Goal: Task Accomplishment & Management: Complete application form

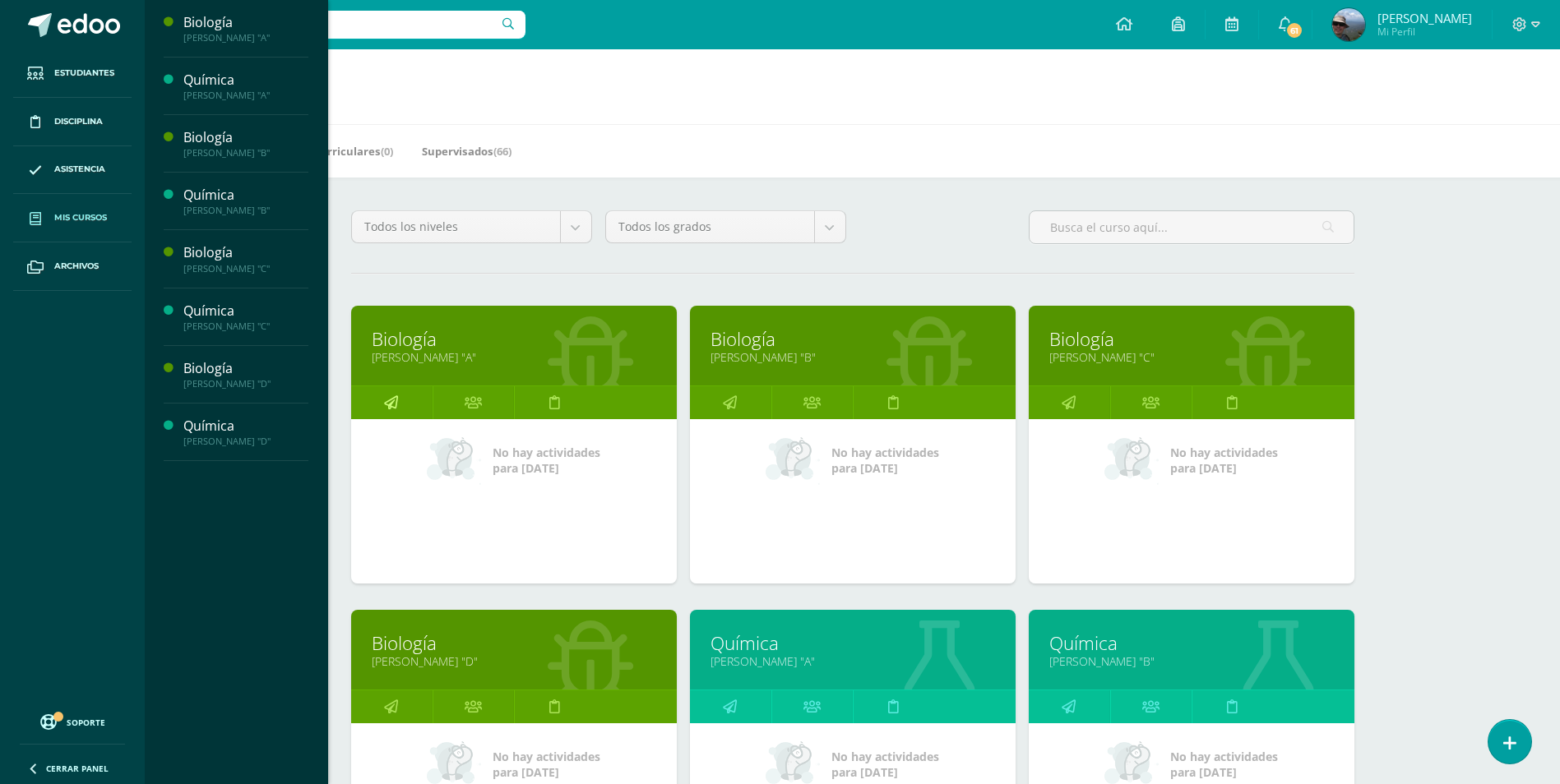
click at [393, 405] on icon at bounding box center [391, 402] width 14 height 32
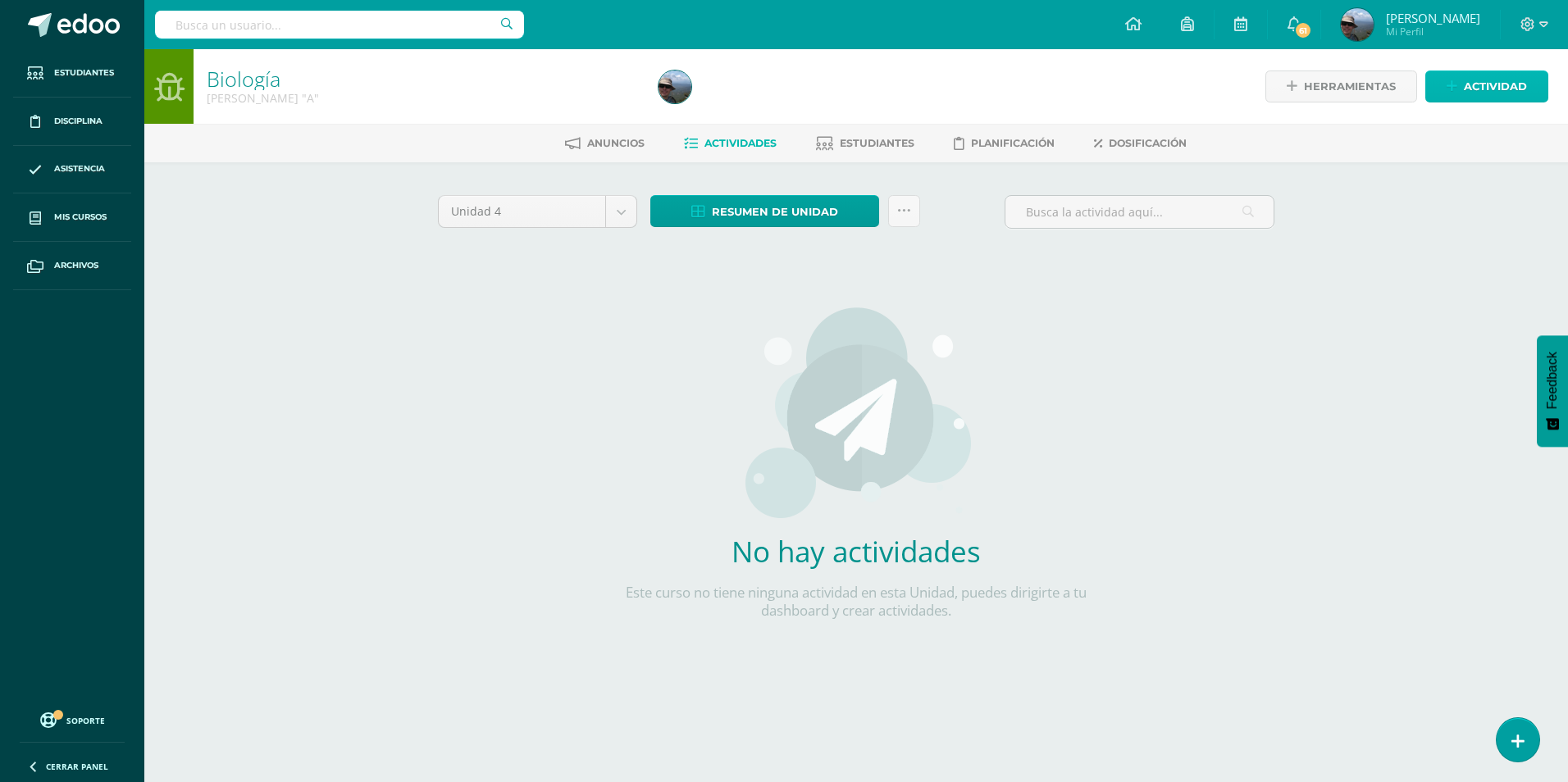
click at [1456, 84] on icon at bounding box center [1452, 86] width 10 height 14
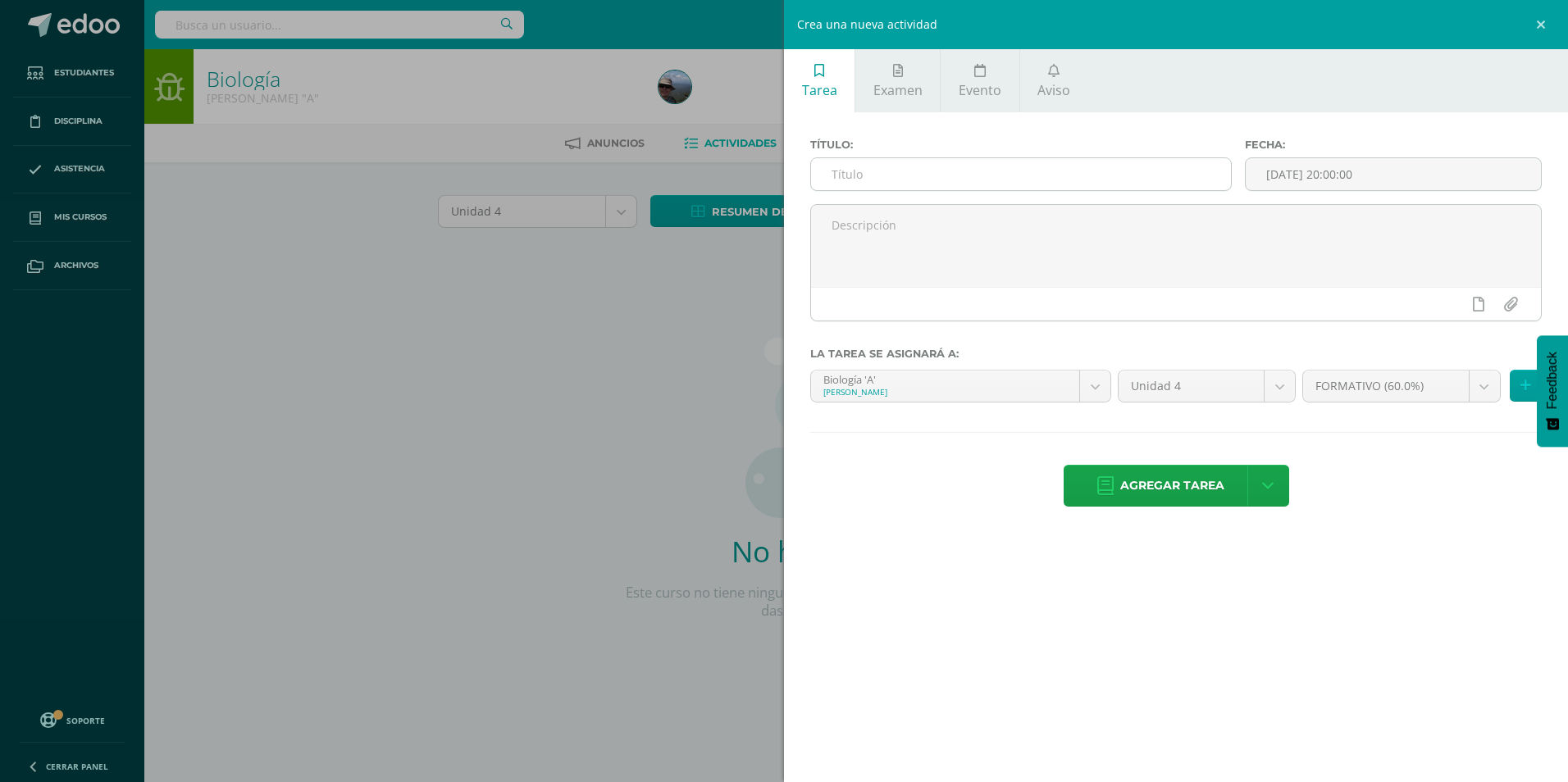
click at [859, 170] on input "text" at bounding box center [1021, 174] width 420 height 32
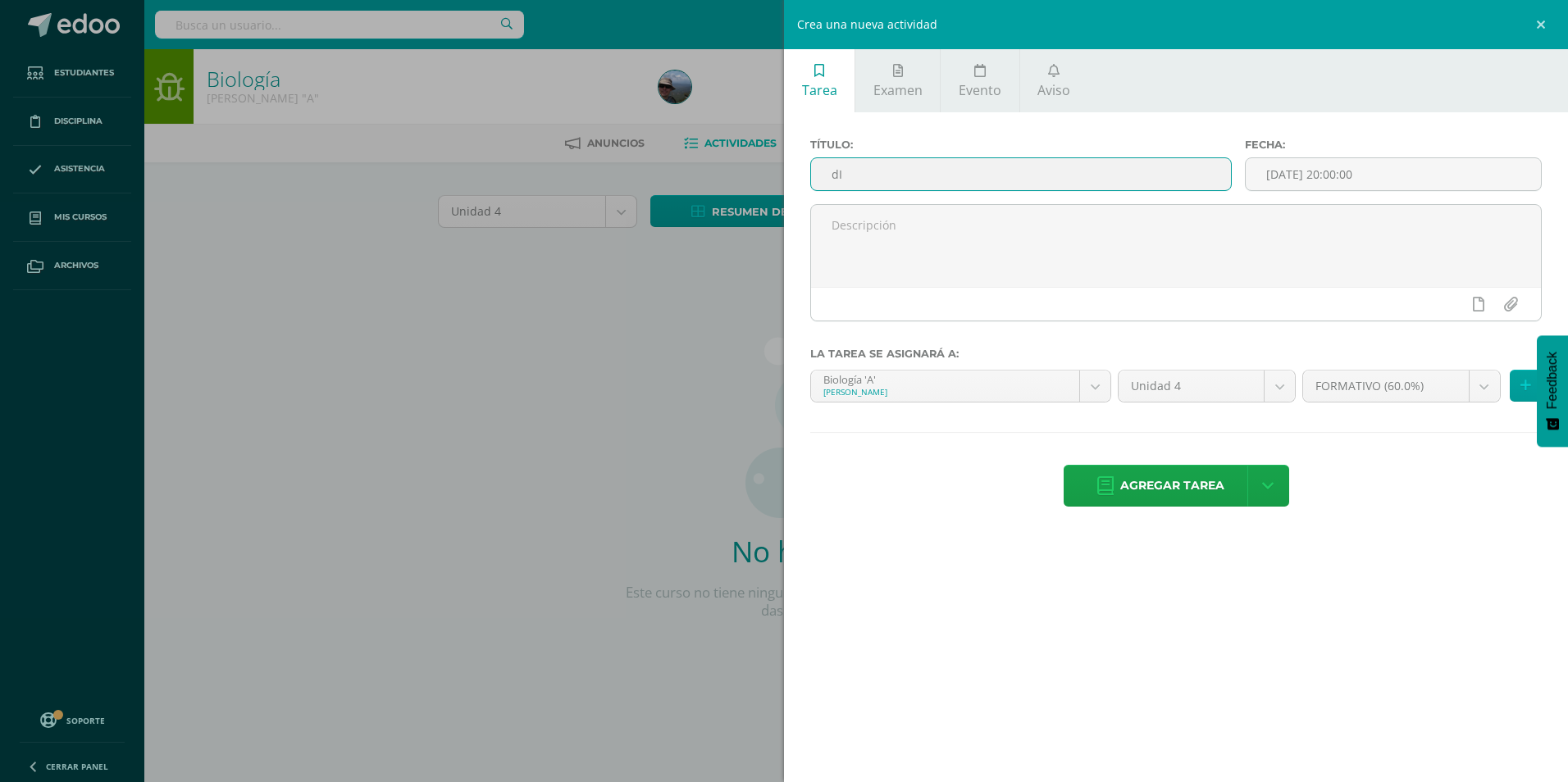
type input "d"
type input "u"
type input "Unidad 4.1 dispositivo casero de RCP"
click at [1491, 388] on body "Estudiantes Disciplina Asistencia Mis cursos Archivos Soporte Centro de ayuda Ú…" at bounding box center [784, 352] width 1568 height 705
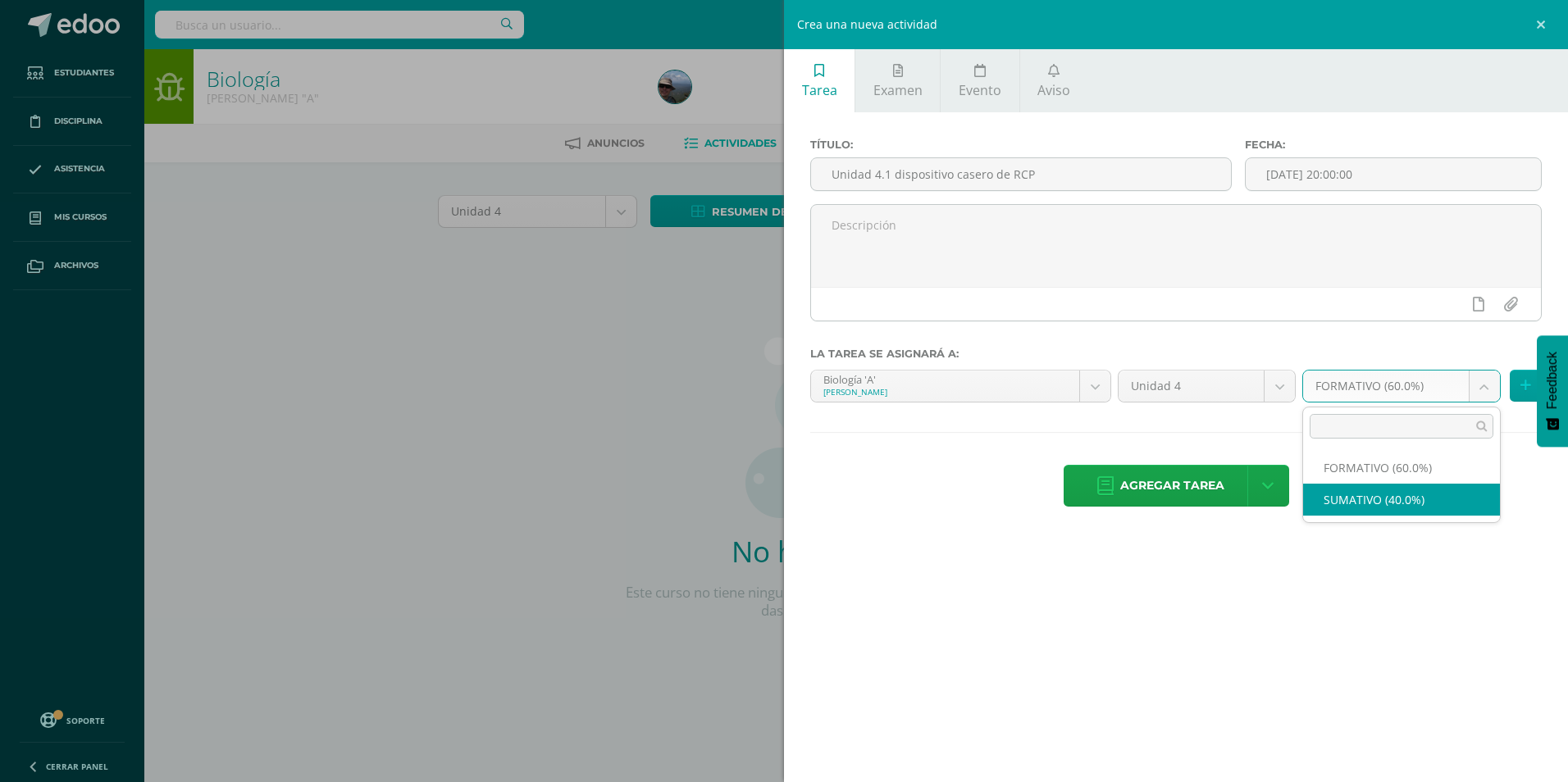
select select "215164"
click at [1524, 388] on icon at bounding box center [1526, 386] width 10 height 14
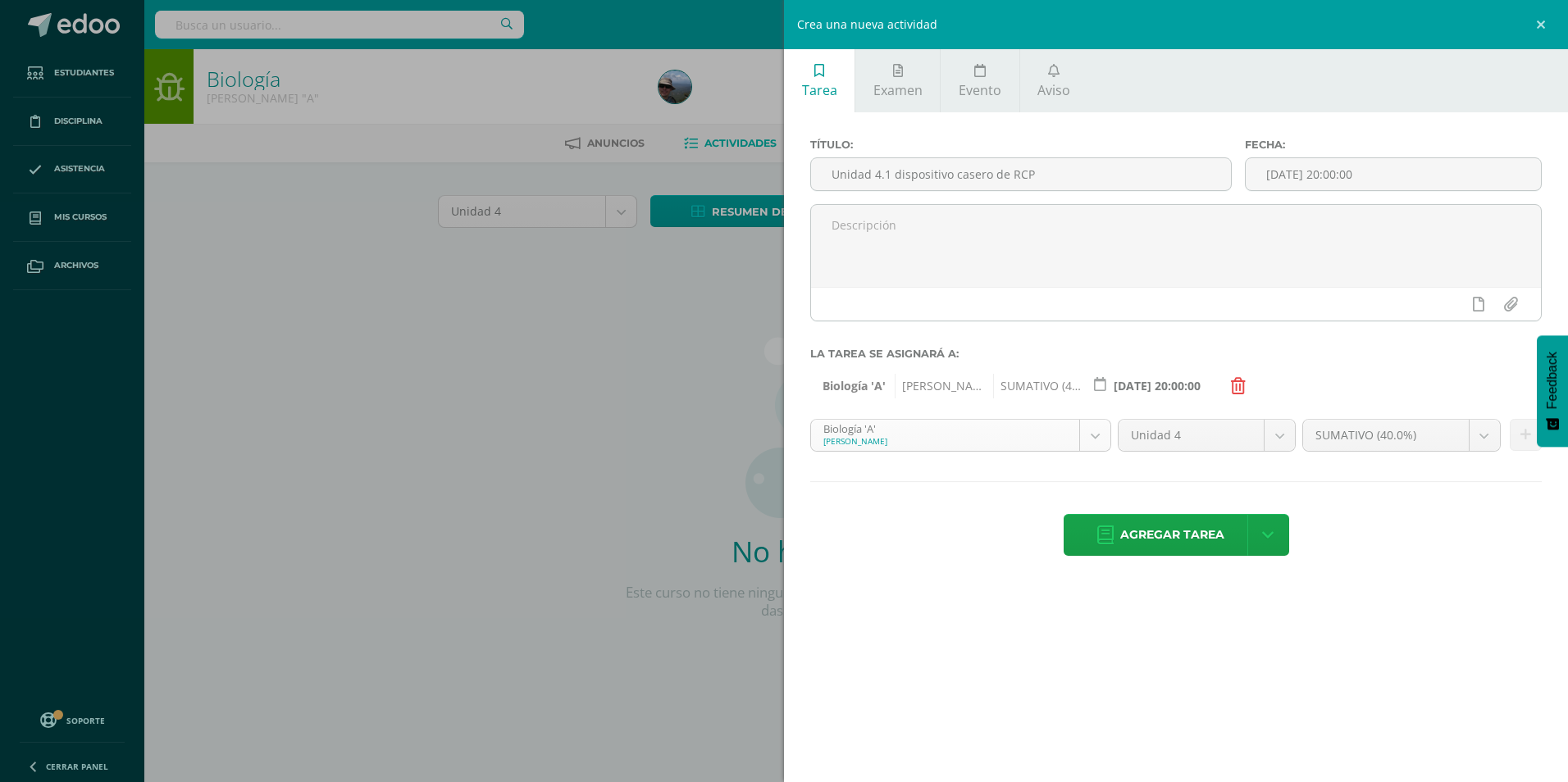
click at [1089, 437] on body "Estudiantes Disciplina Asistencia Mis cursos Archivos Soporte Centro de ayuda Ú…" at bounding box center [784, 352] width 1568 height 705
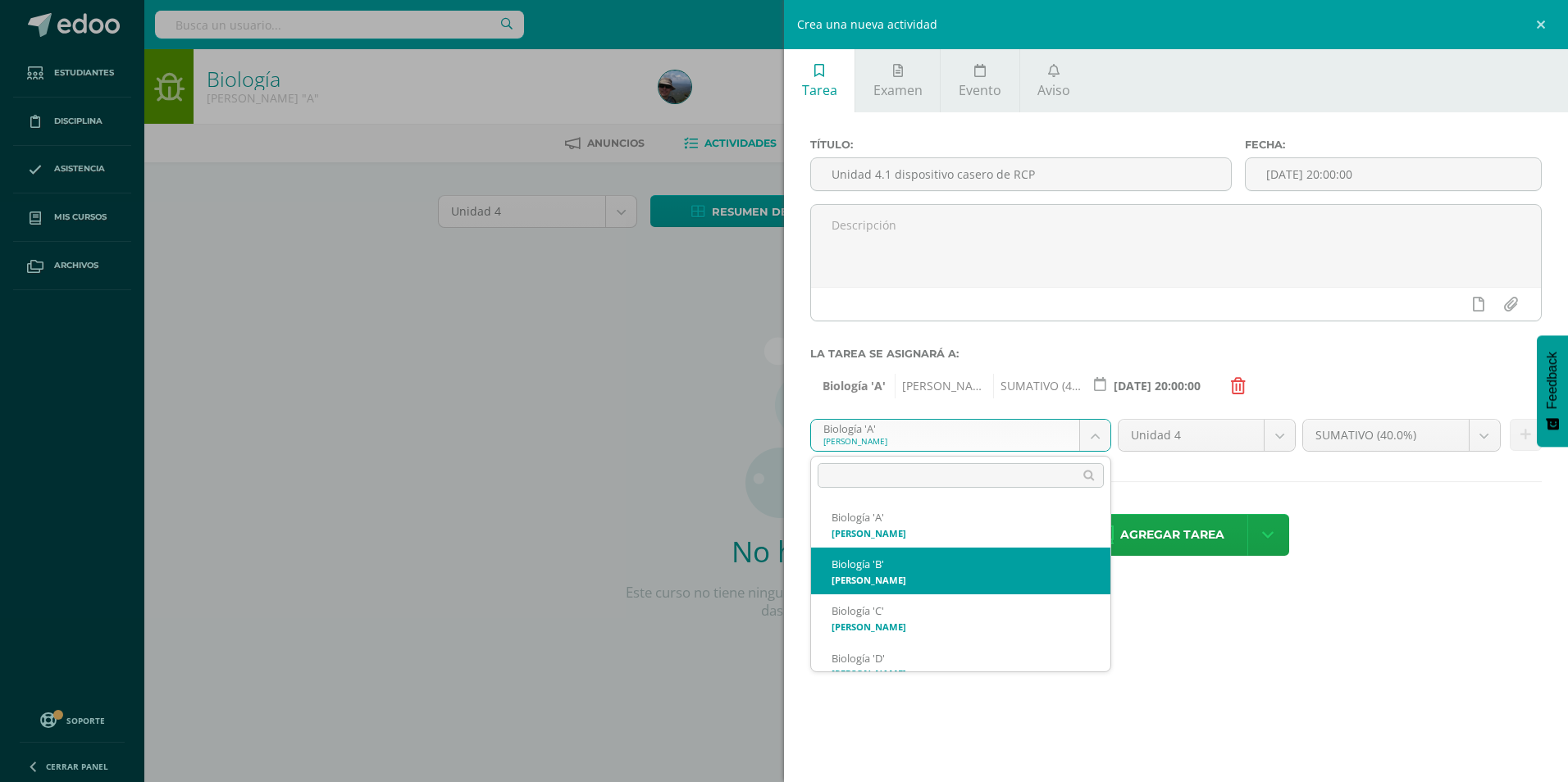
select select "215347"
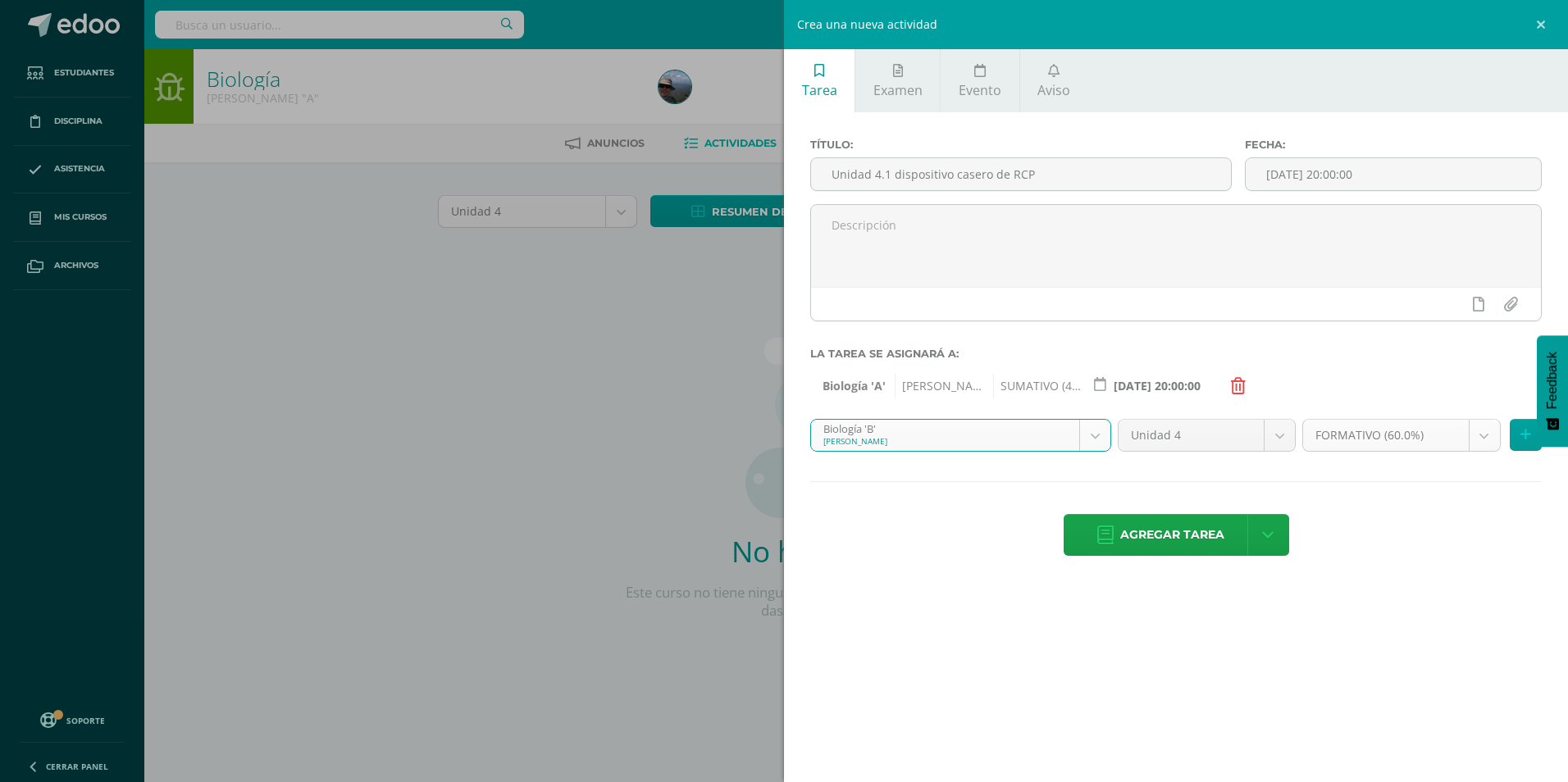
click at [1487, 437] on body "Estudiantes Disciplina Asistencia Mis cursos Archivos Soporte Centro de ayuda Ú…" at bounding box center [784, 352] width 1568 height 705
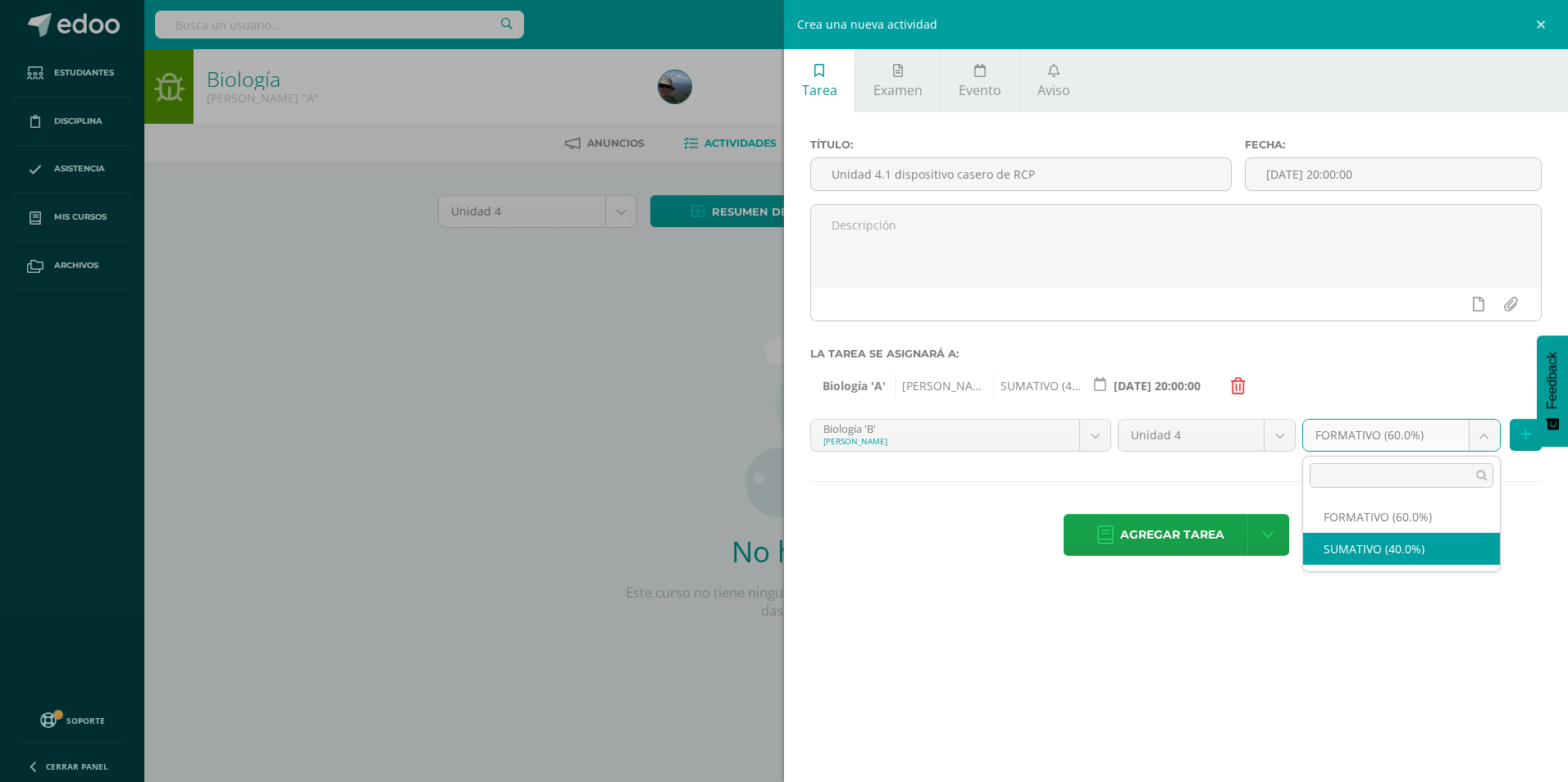
select select "215359"
click at [1519, 438] on button at bounding box center [1526, 435] width 32 height 32
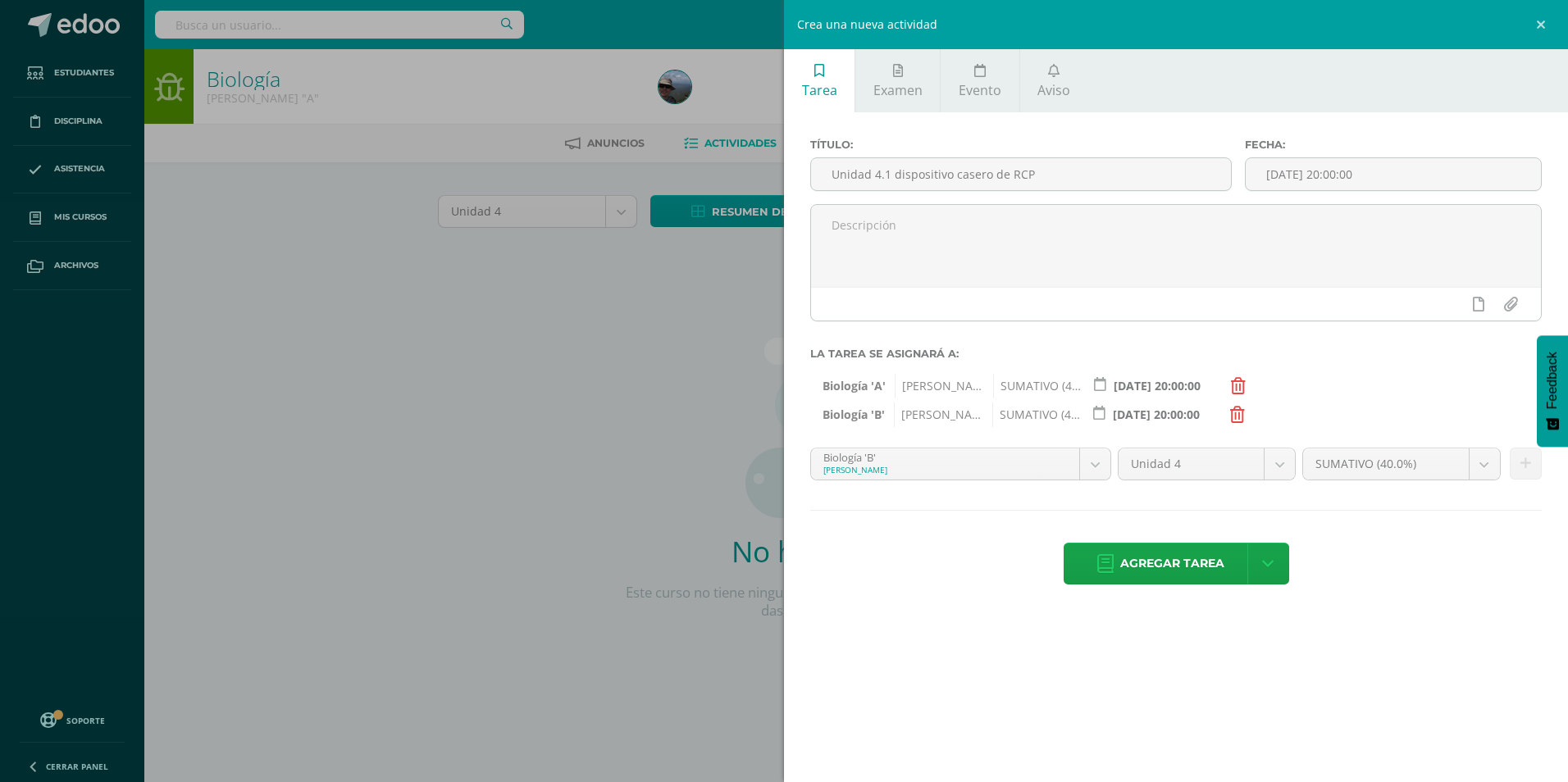
click at [1096, 465] on body "Estudiantes Disciplina Asistencia Mis cursos Archivos Soporte Centro de ayuda Ú…" at bounding box center [784, 352] width 1568 height 705
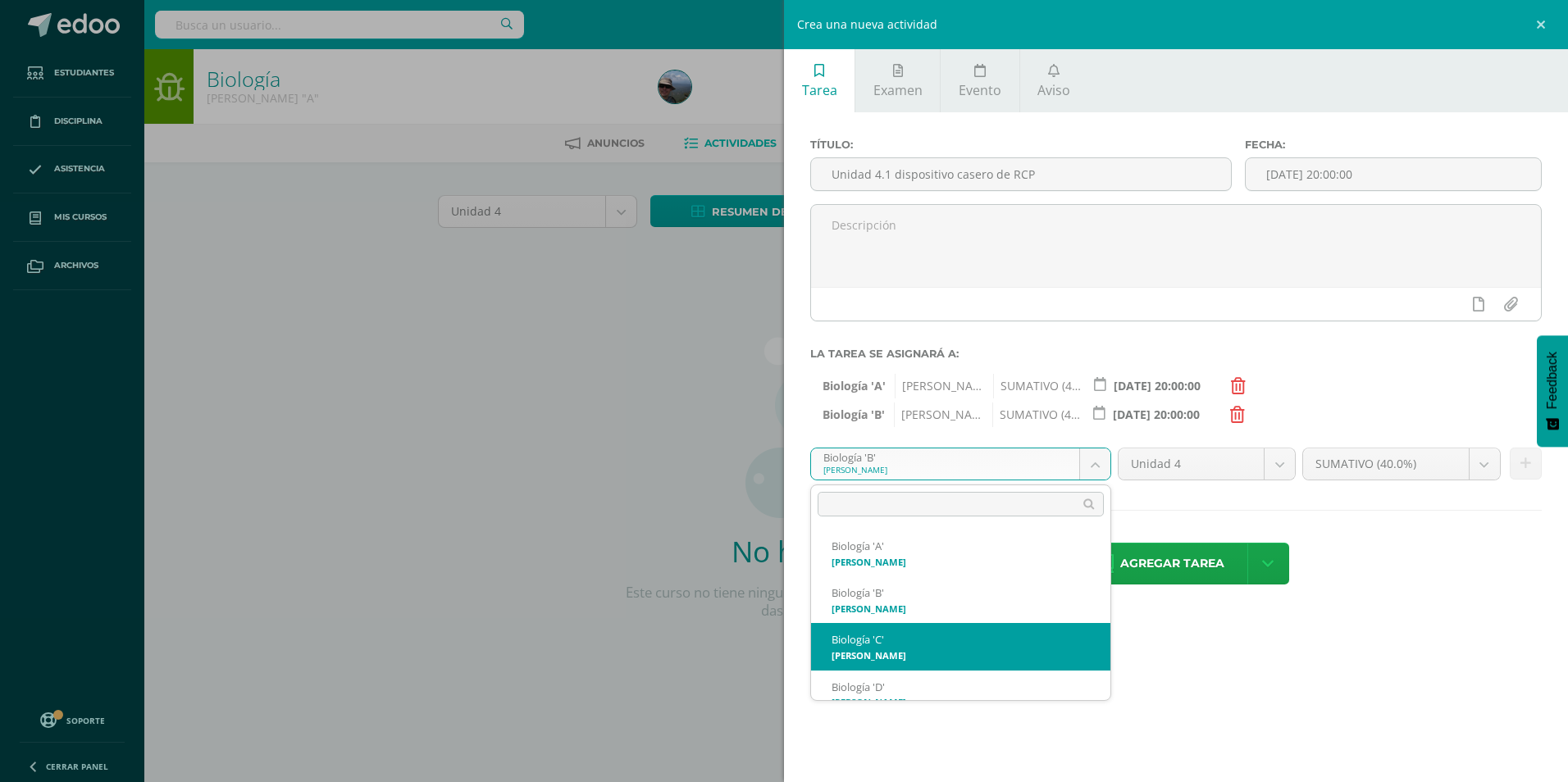
scroll to position [82, 0]
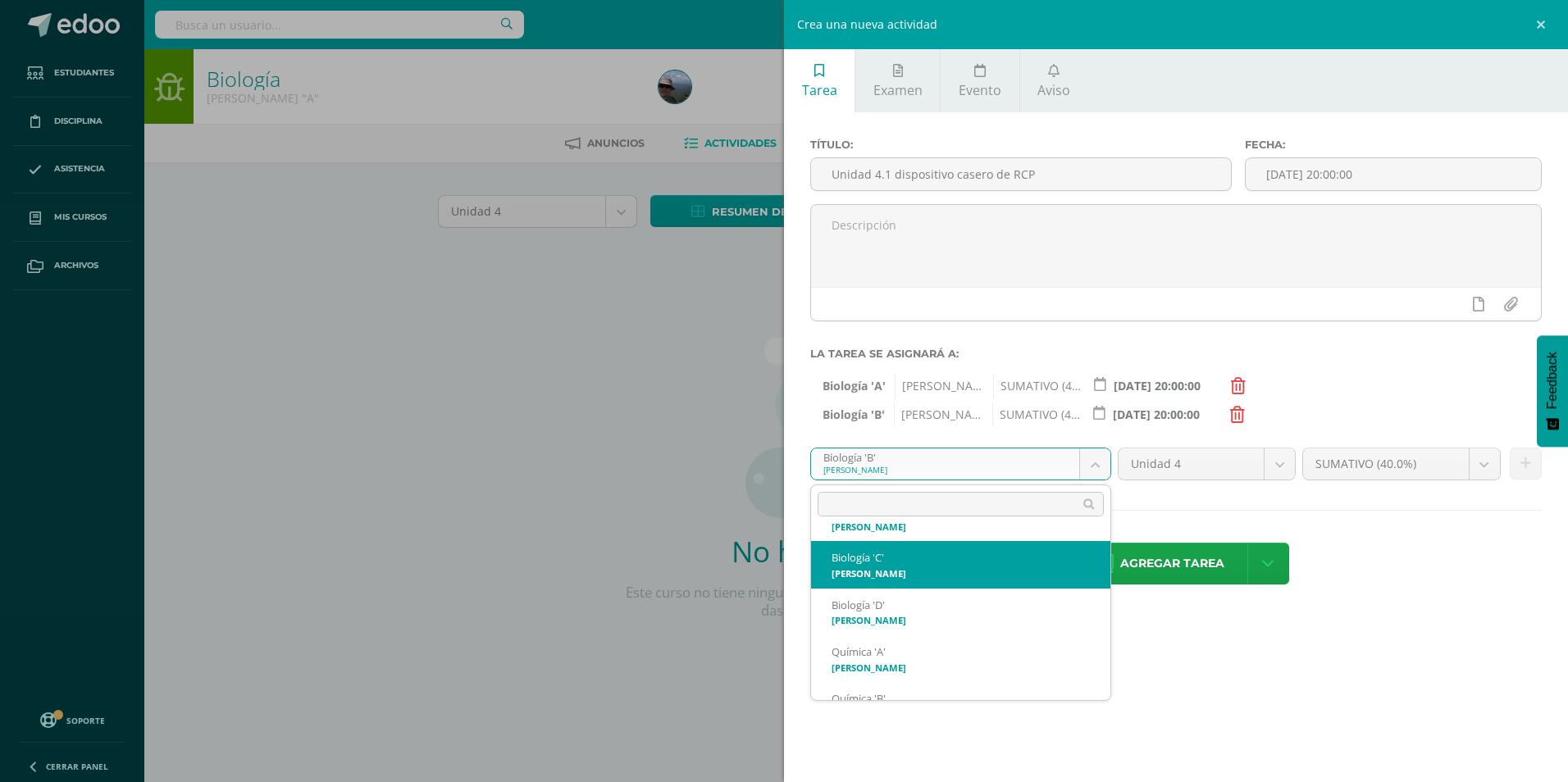
select select "215542"
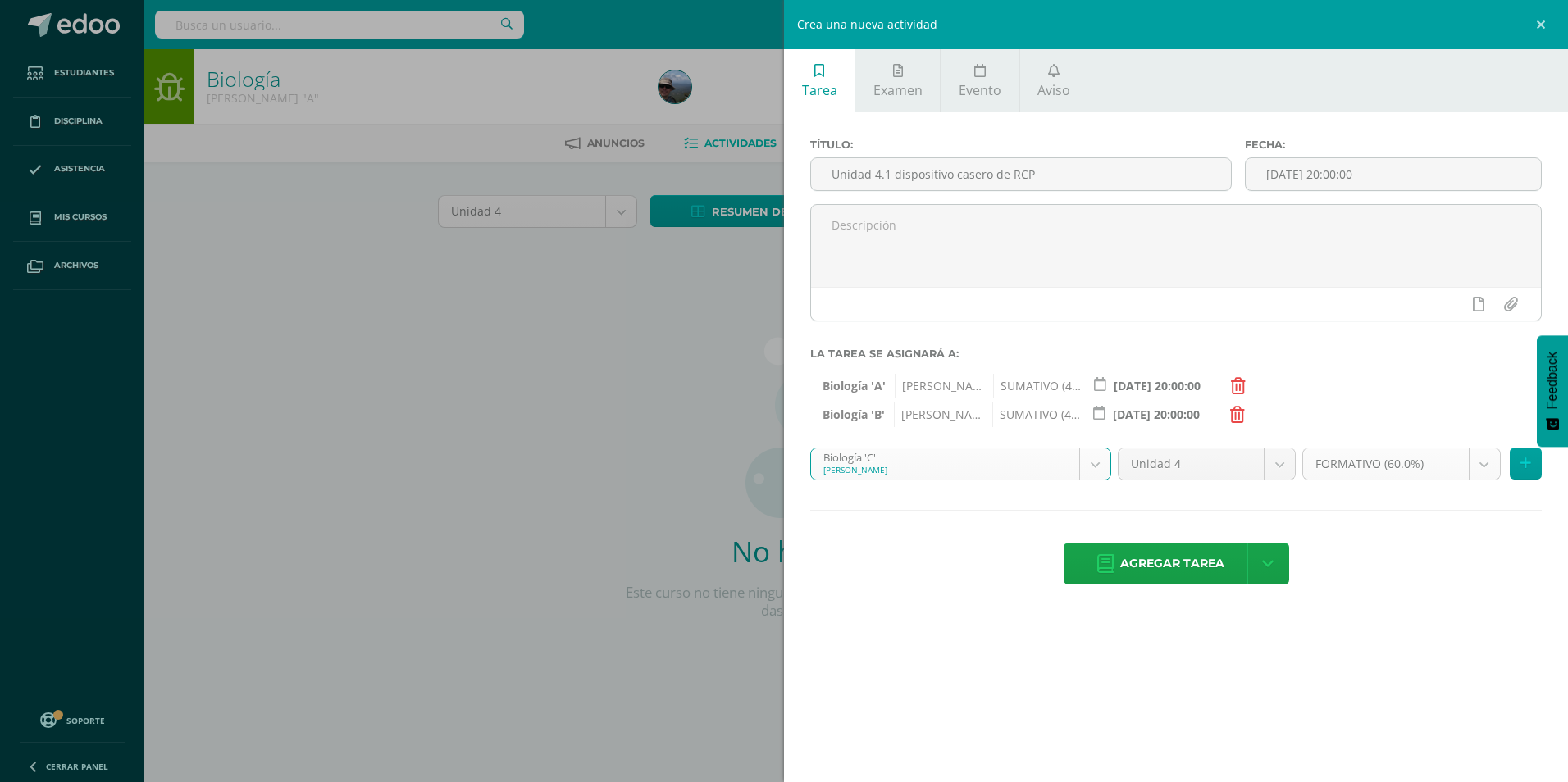
click at [1489, 469] on body "Estudiantes Disciplina Asistencia Mis cursos Archivos Soporte Centro de ayuda Ú…" at bounding box center [784, 352] width 1568 height 705
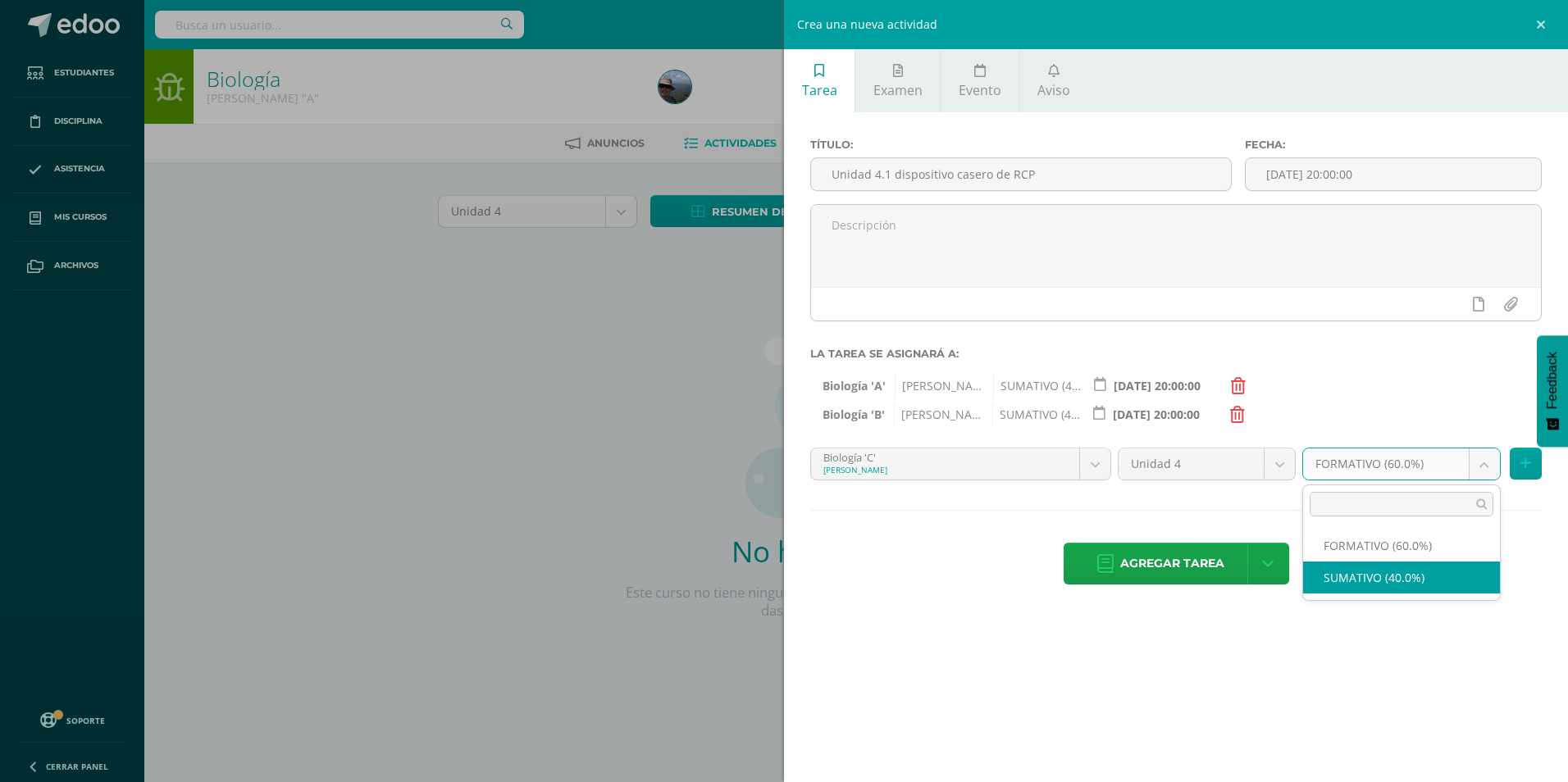
select select "215554"
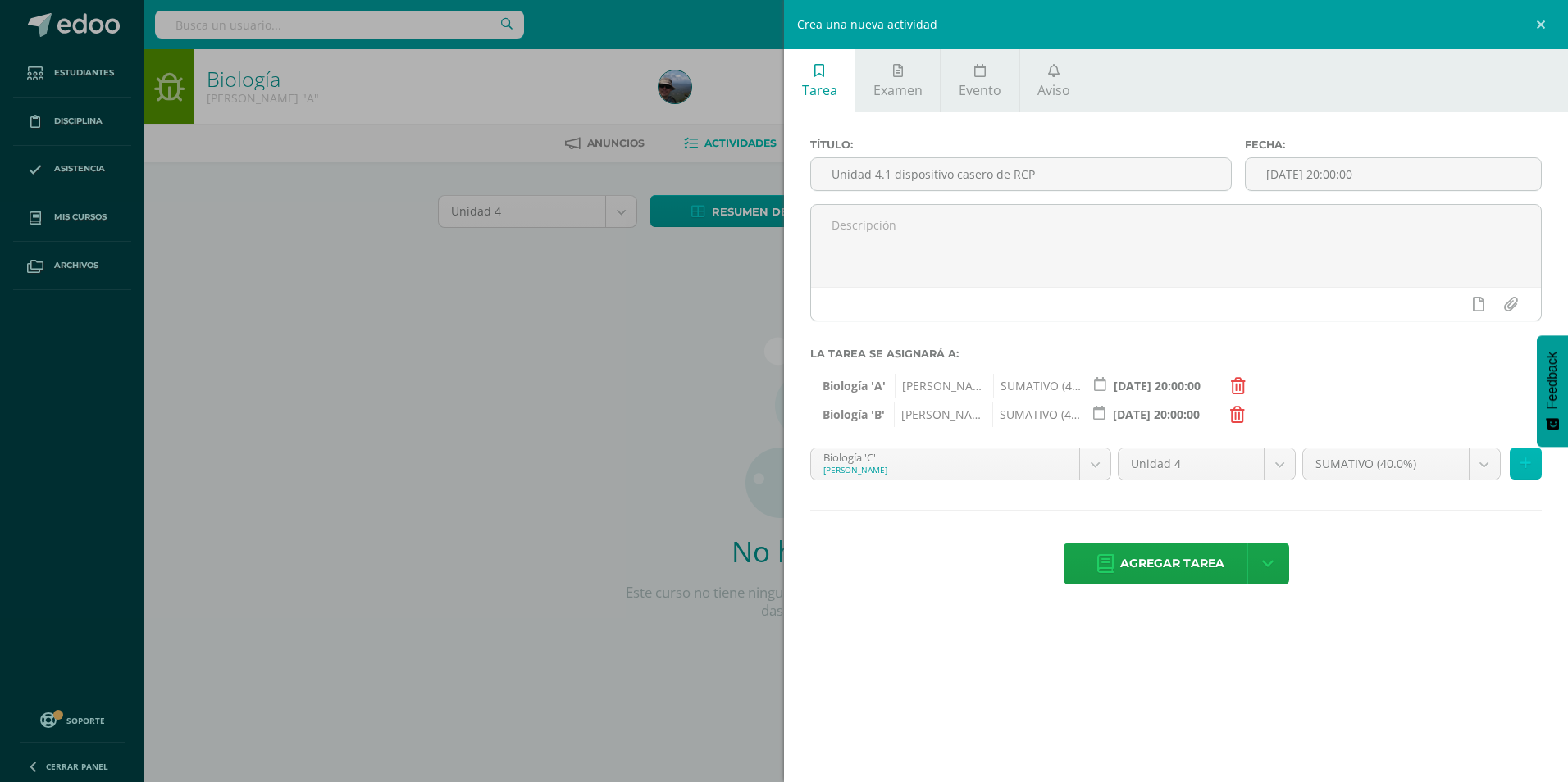
click at [1519, 471] on button at bounding box center [1526, 464] width 32 height 32
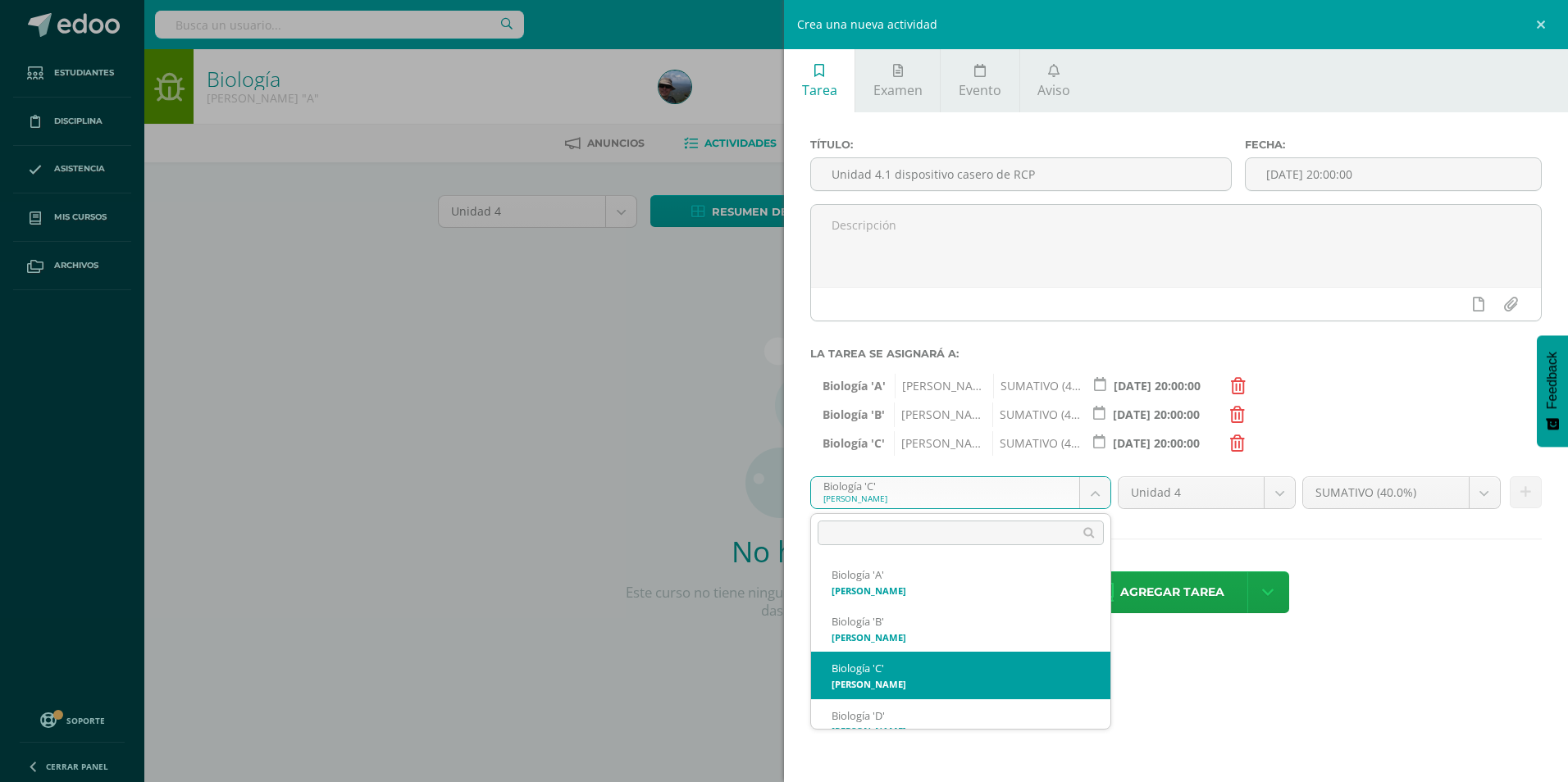
click at [1099, 493] on body "Estudiantes Disciplina Asistencia Mis cursos Archivos Soporte Centro de ayuda Ú…" at bounding box center [784, 352] width 1568 height 705
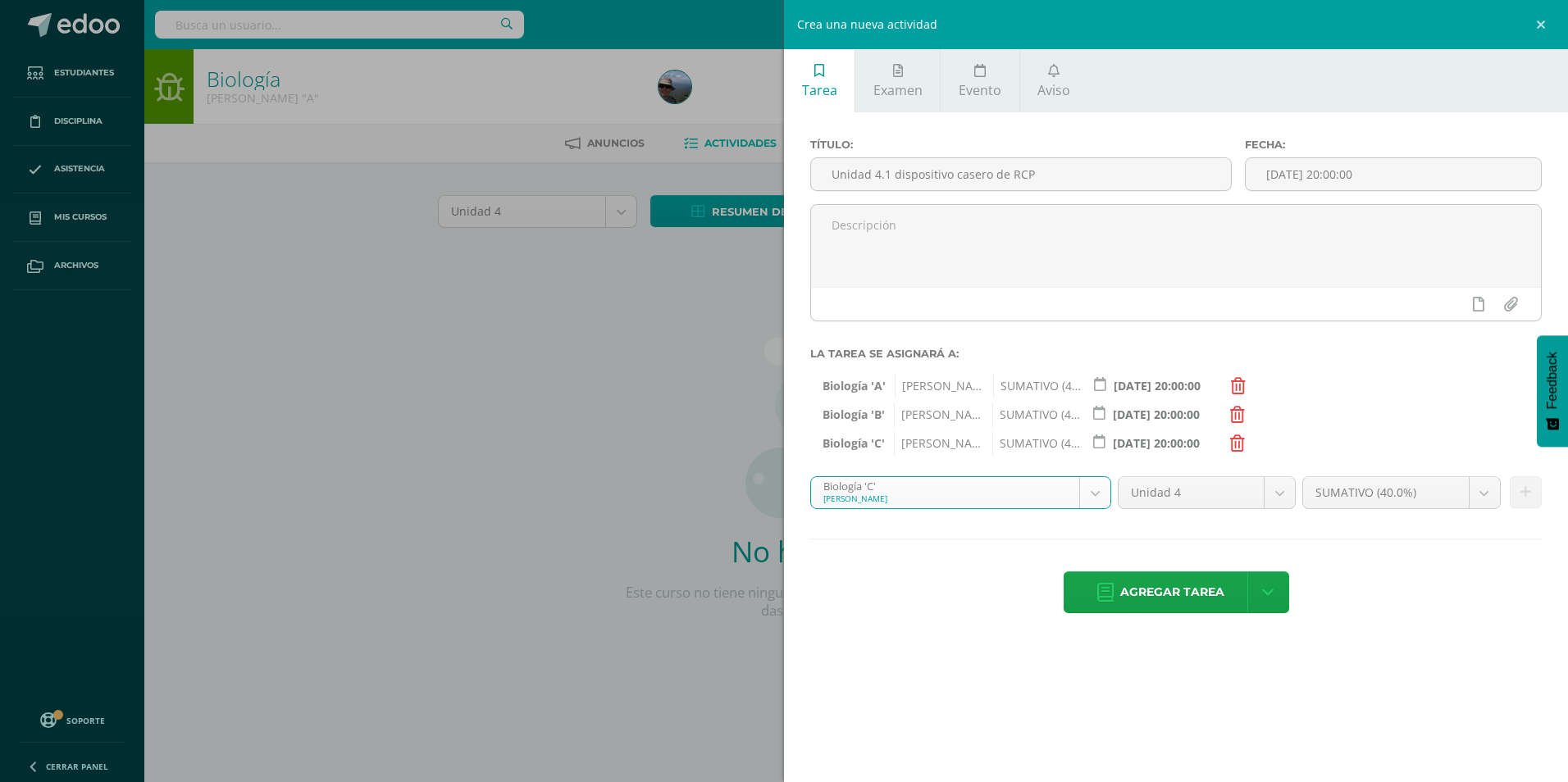
click at [1096, 494] on body "Estudiantes Disciplina Asistencia Mis cursos Archivos Soporte Centro de ayuda Ú…" at bounding box center [784, 352] width 1568 height 705
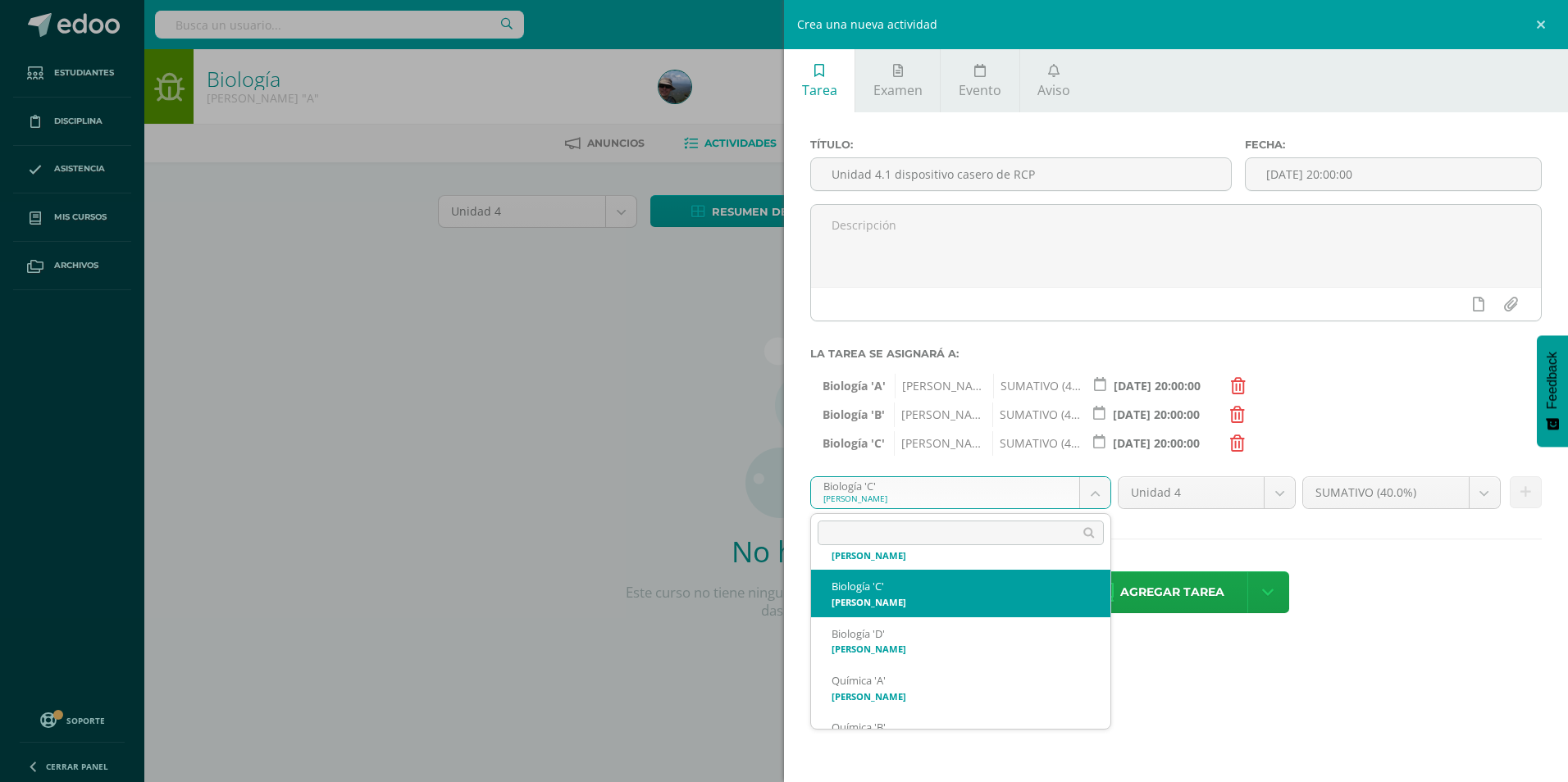
scroll to position [17, 0]
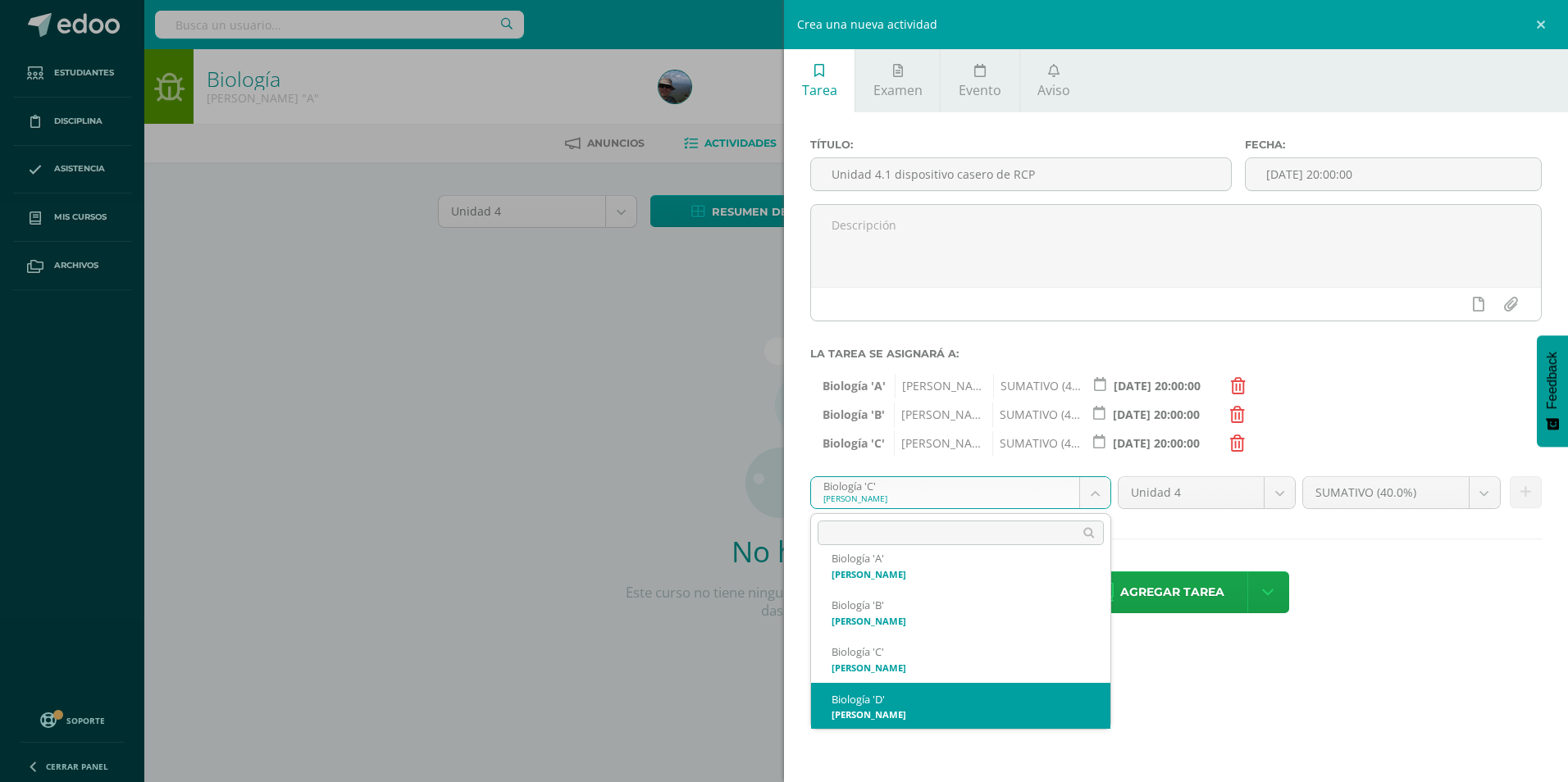
select select "215737"
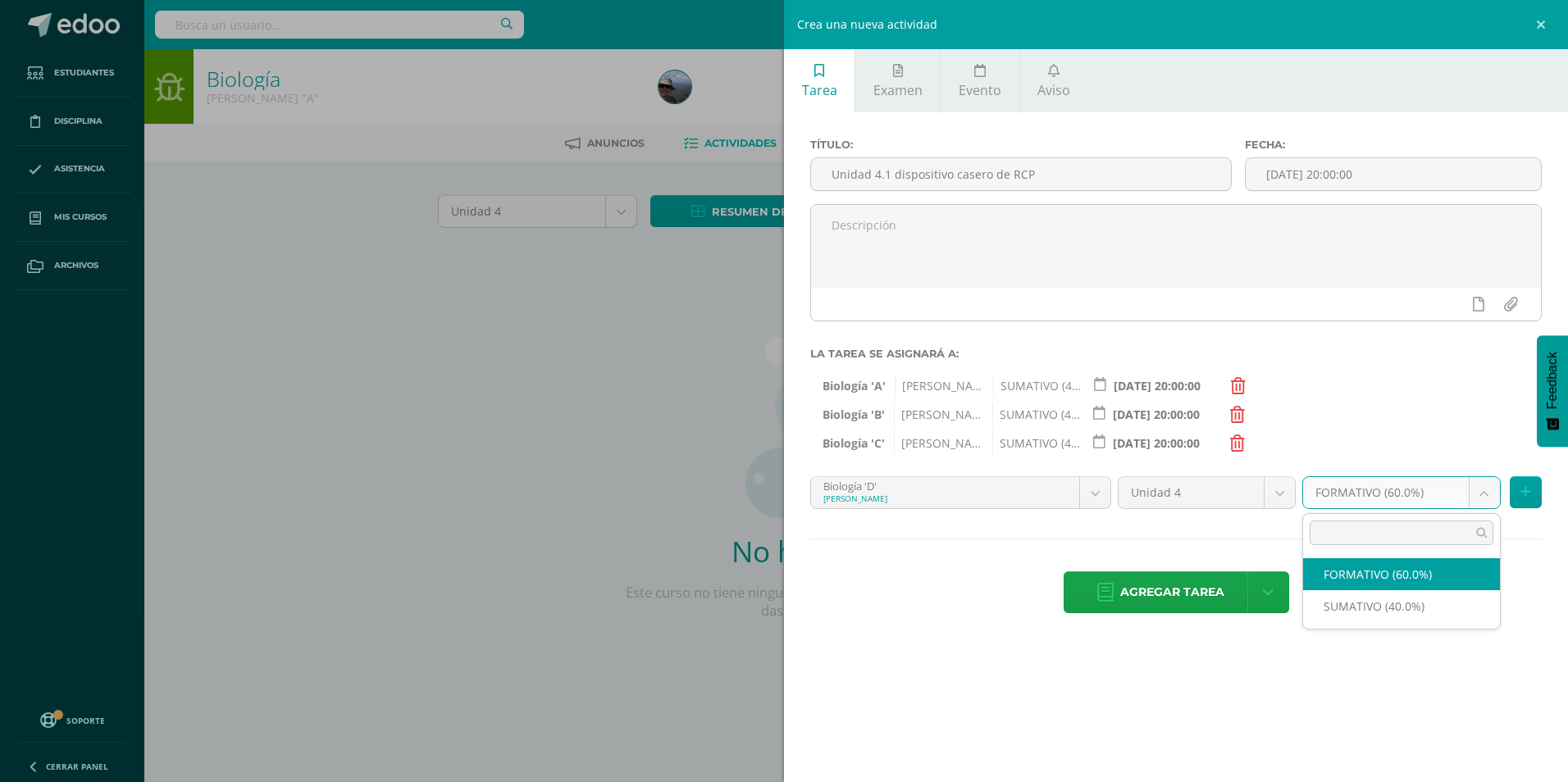
click at [1491, 500] on body "Estudiantes Disciplina Asistencia Mis cursos Archivos Soporte Centro de ayuda Ú…" at bounding box center [784, 352] width 1568 height 705
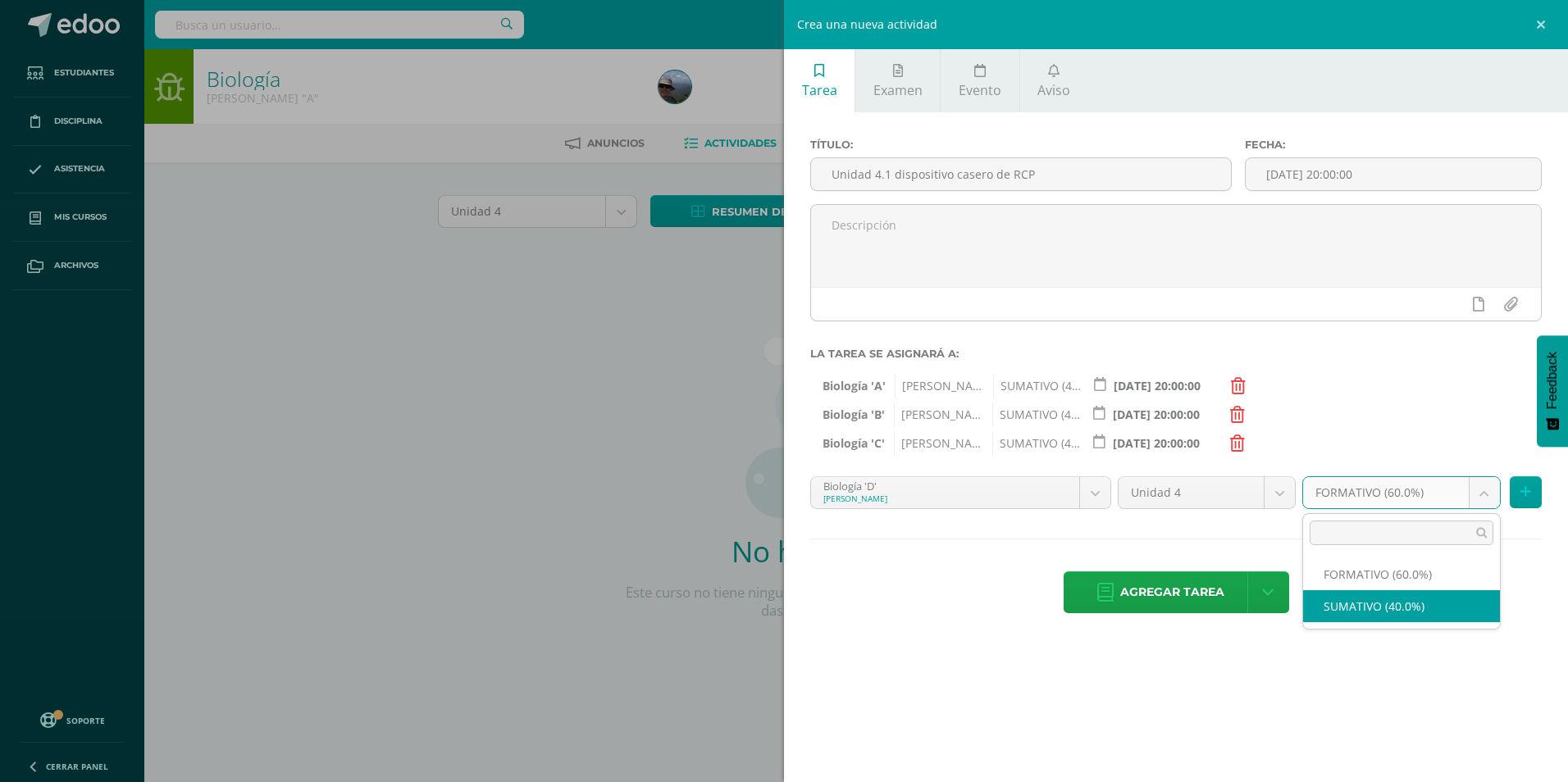
select select "215749"
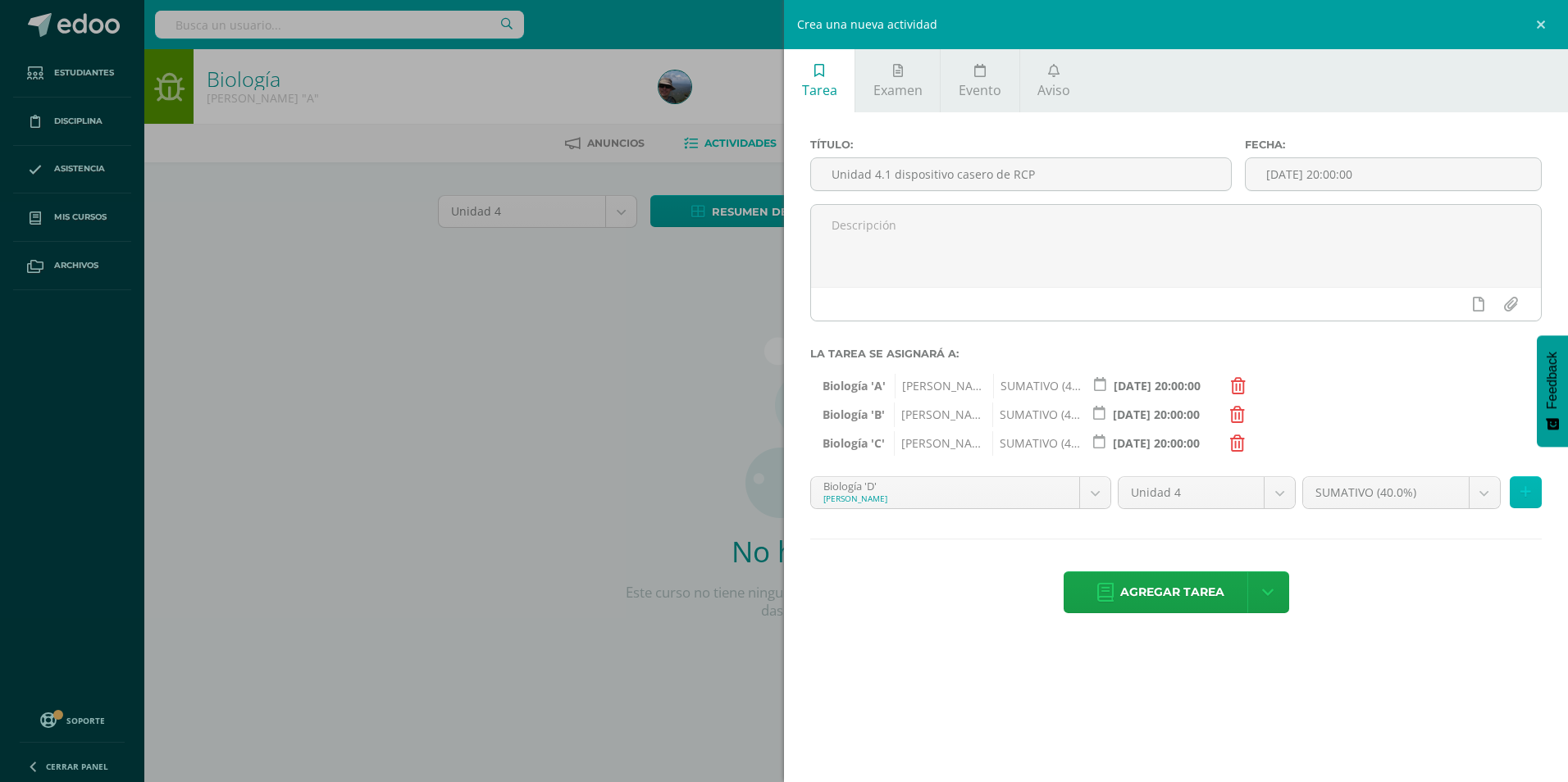
click at [1520, 503] on button at bounding box center [1526, 492] width 32 height 32
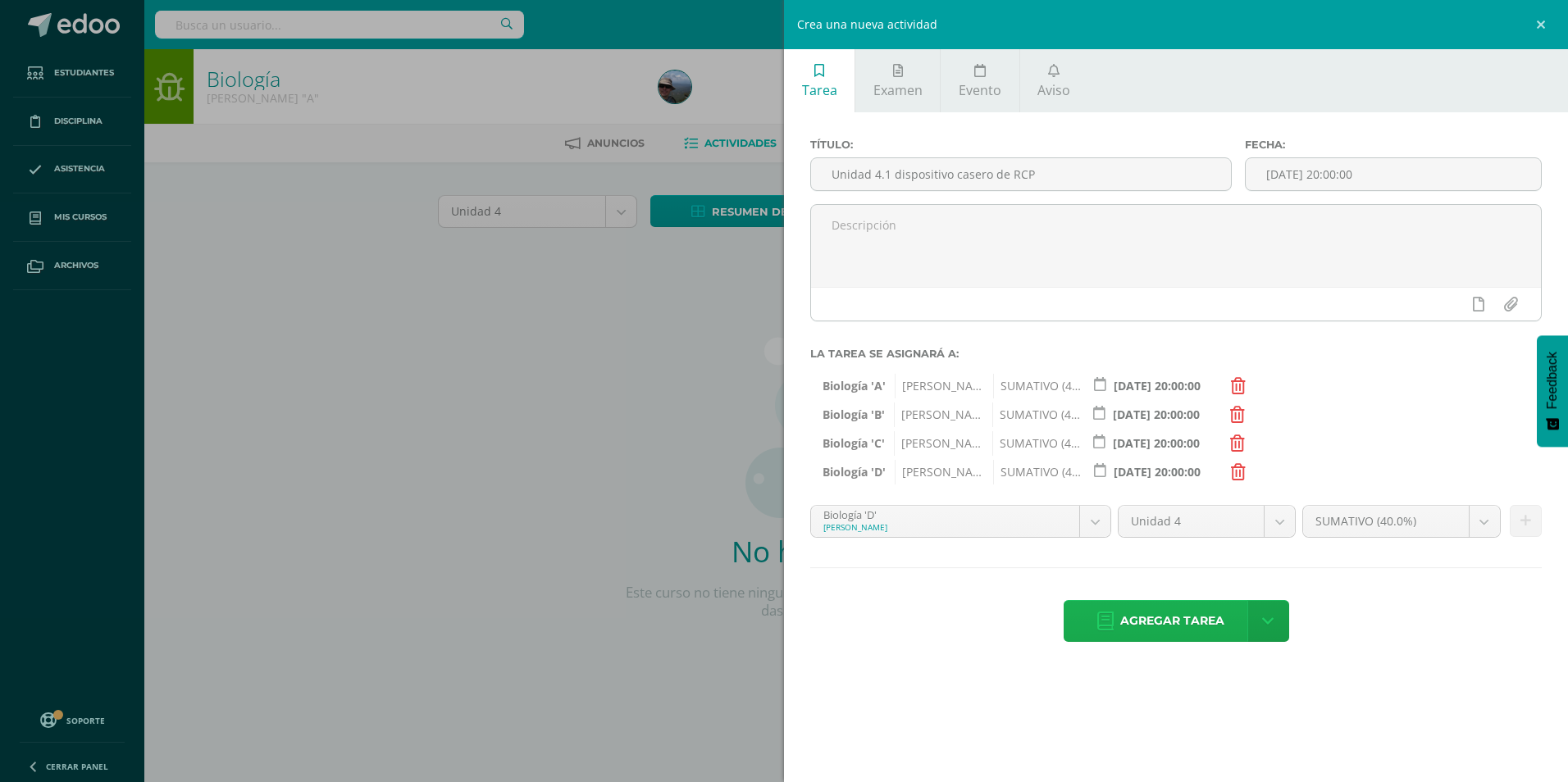
click at [1163, 626] on span "Agregar tarea" at bounding box center [1173, 621] width 104 height 40
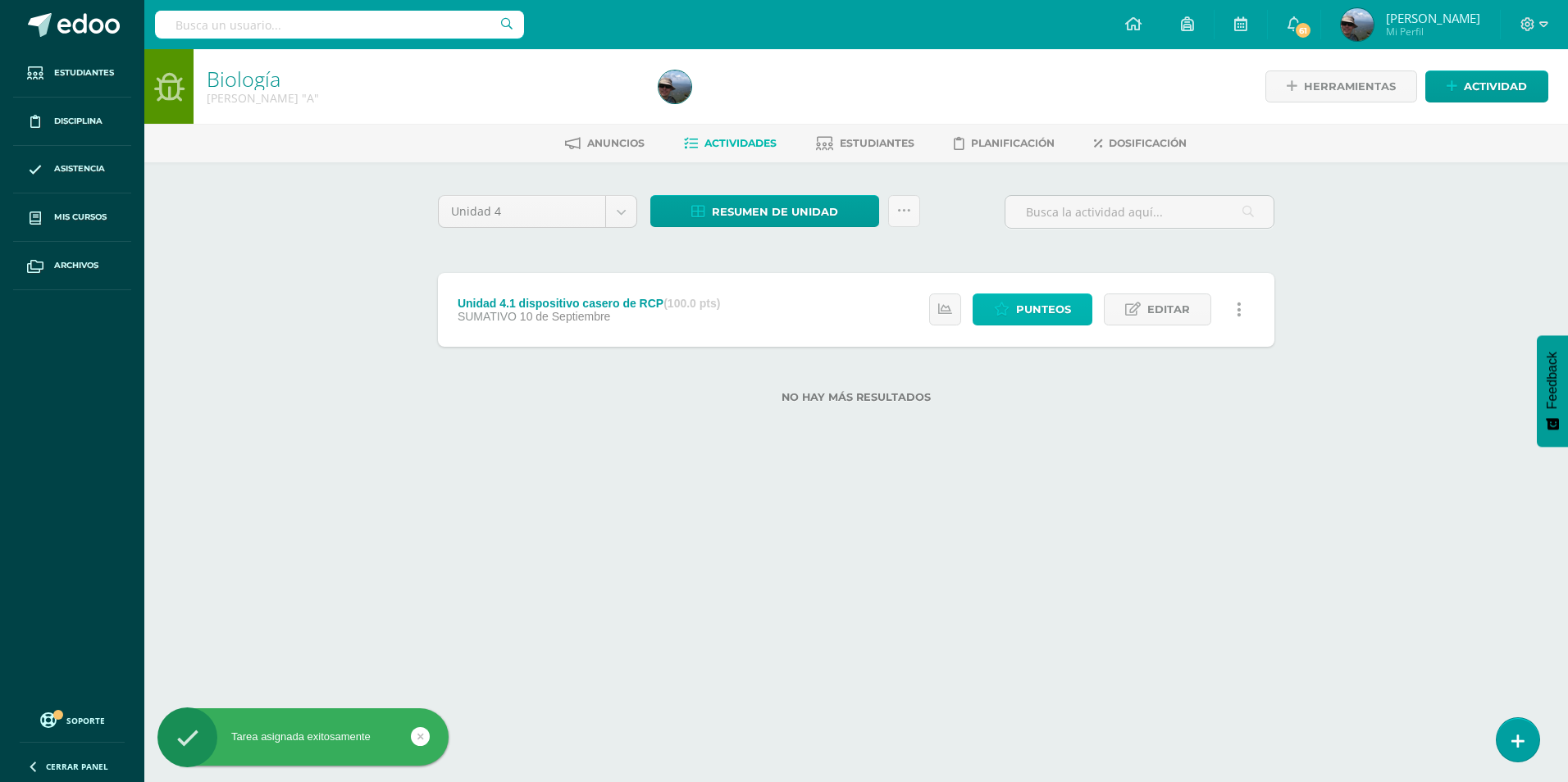
click at [1017, 317] on link "Punteos" at bounding box center [1033, 309] width 120 height 32
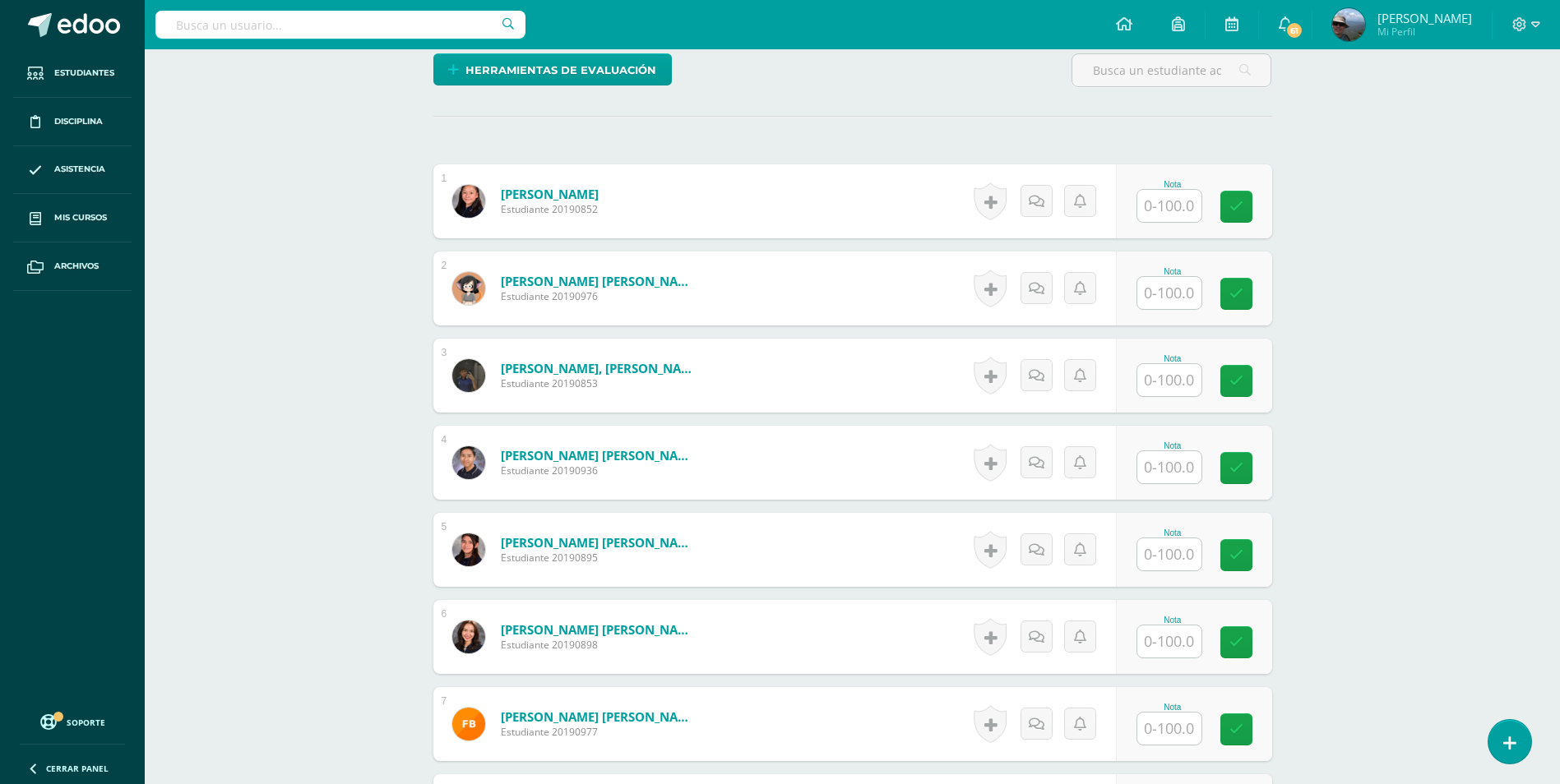
scroll to position [412, 0]
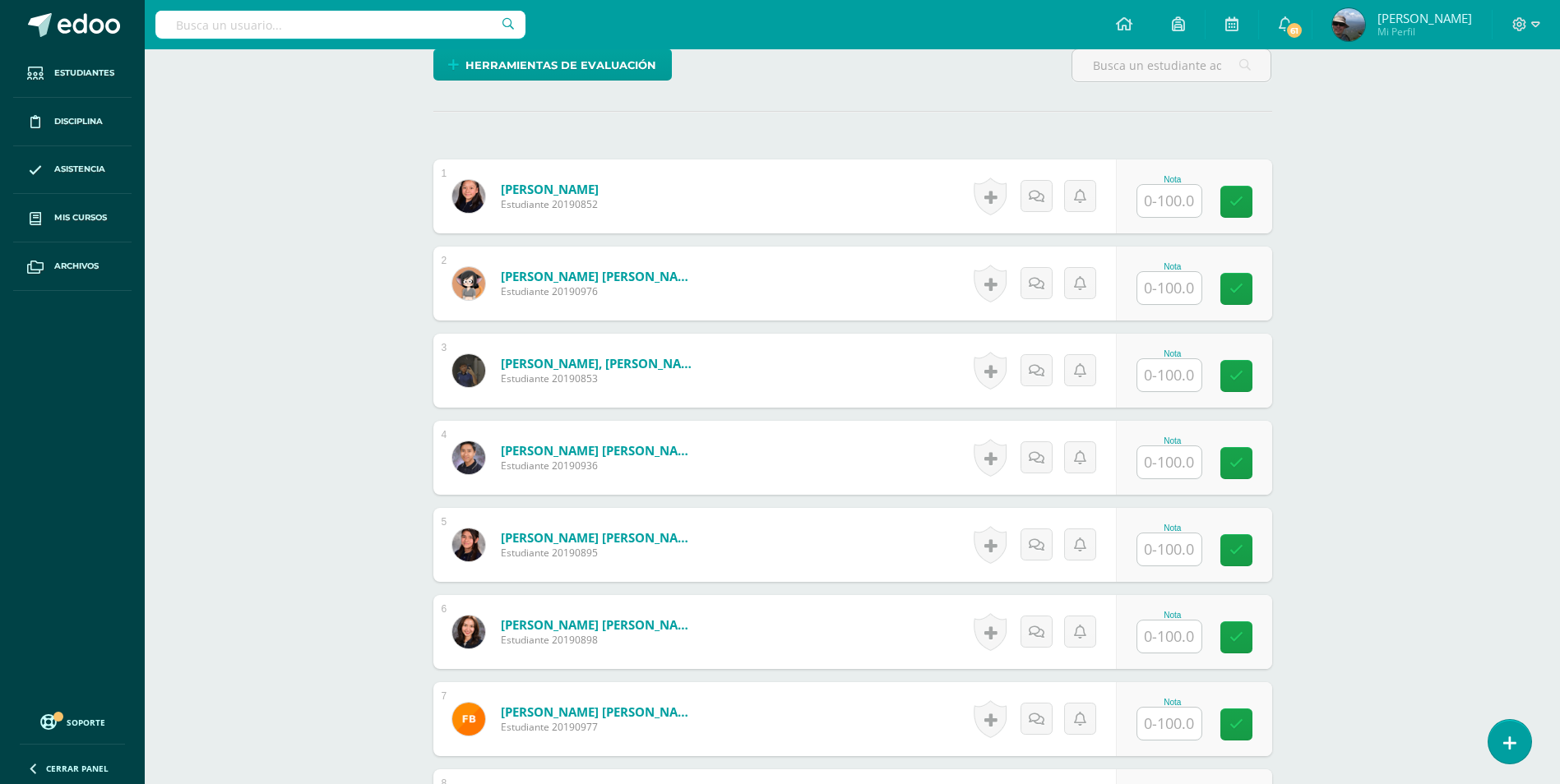
click at [1165, 200] on input "text" at bounding box center [1170, 201] width 65 height 32
type input "100"
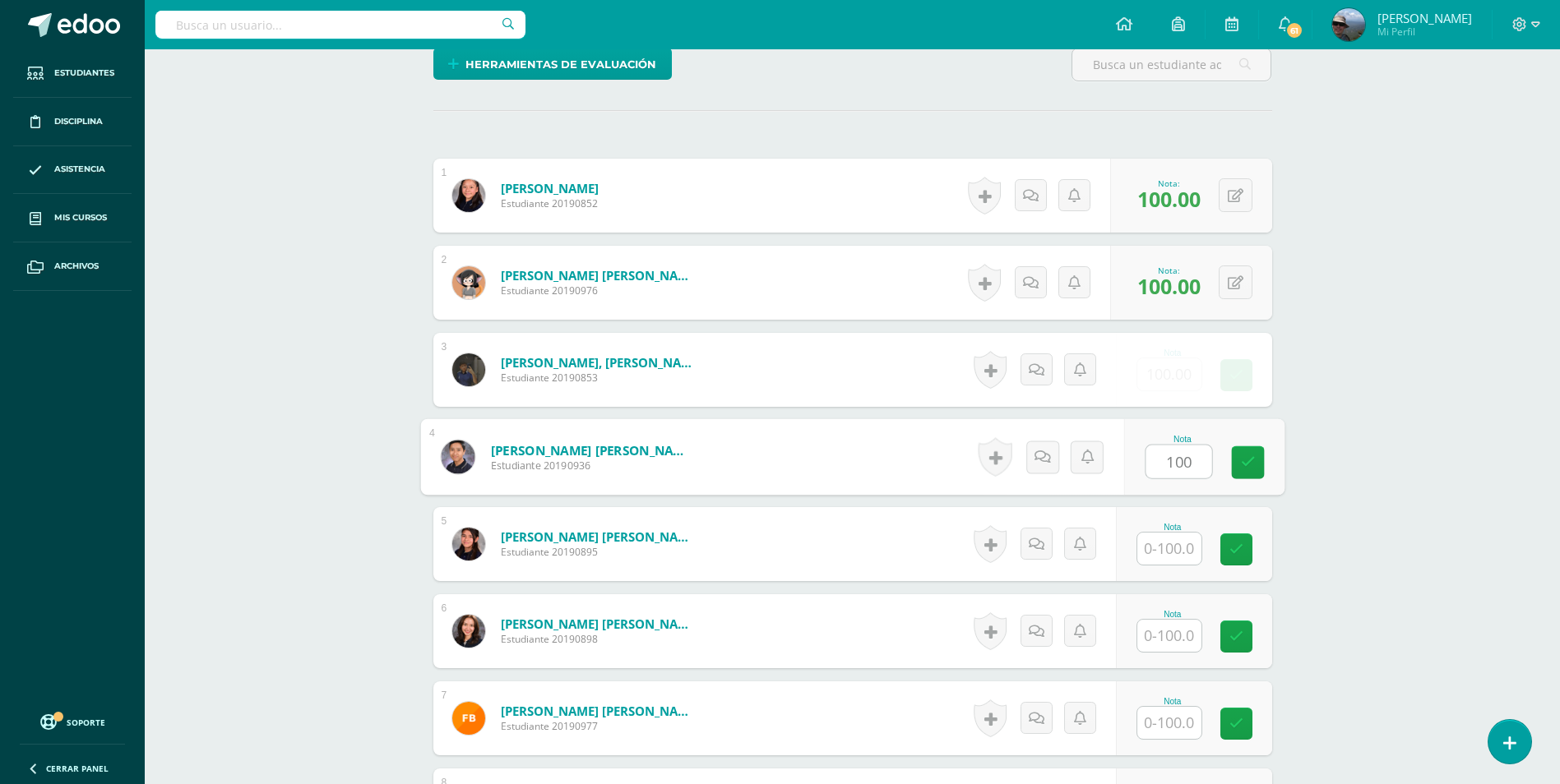
type input "100"
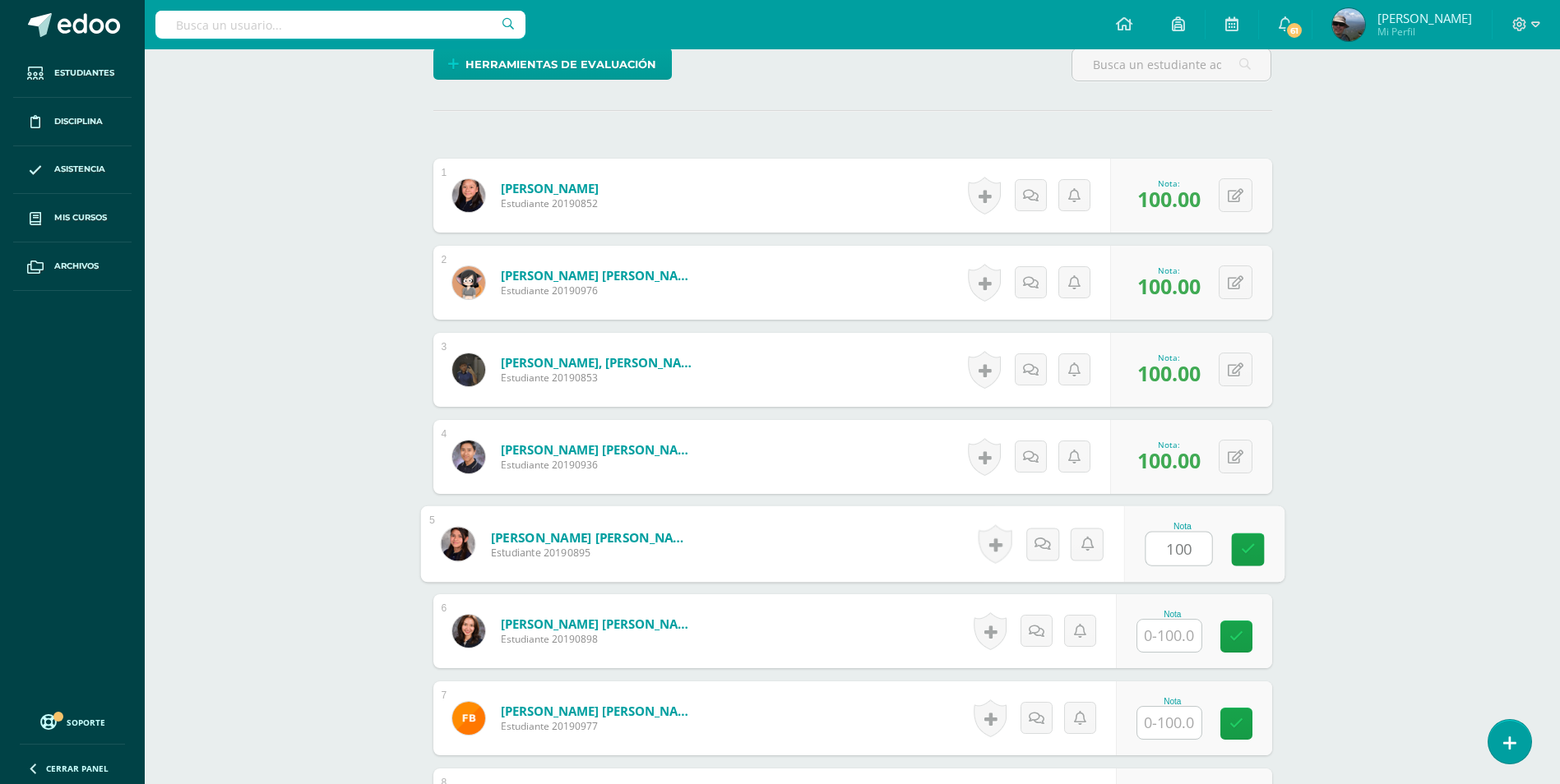
type input "100"
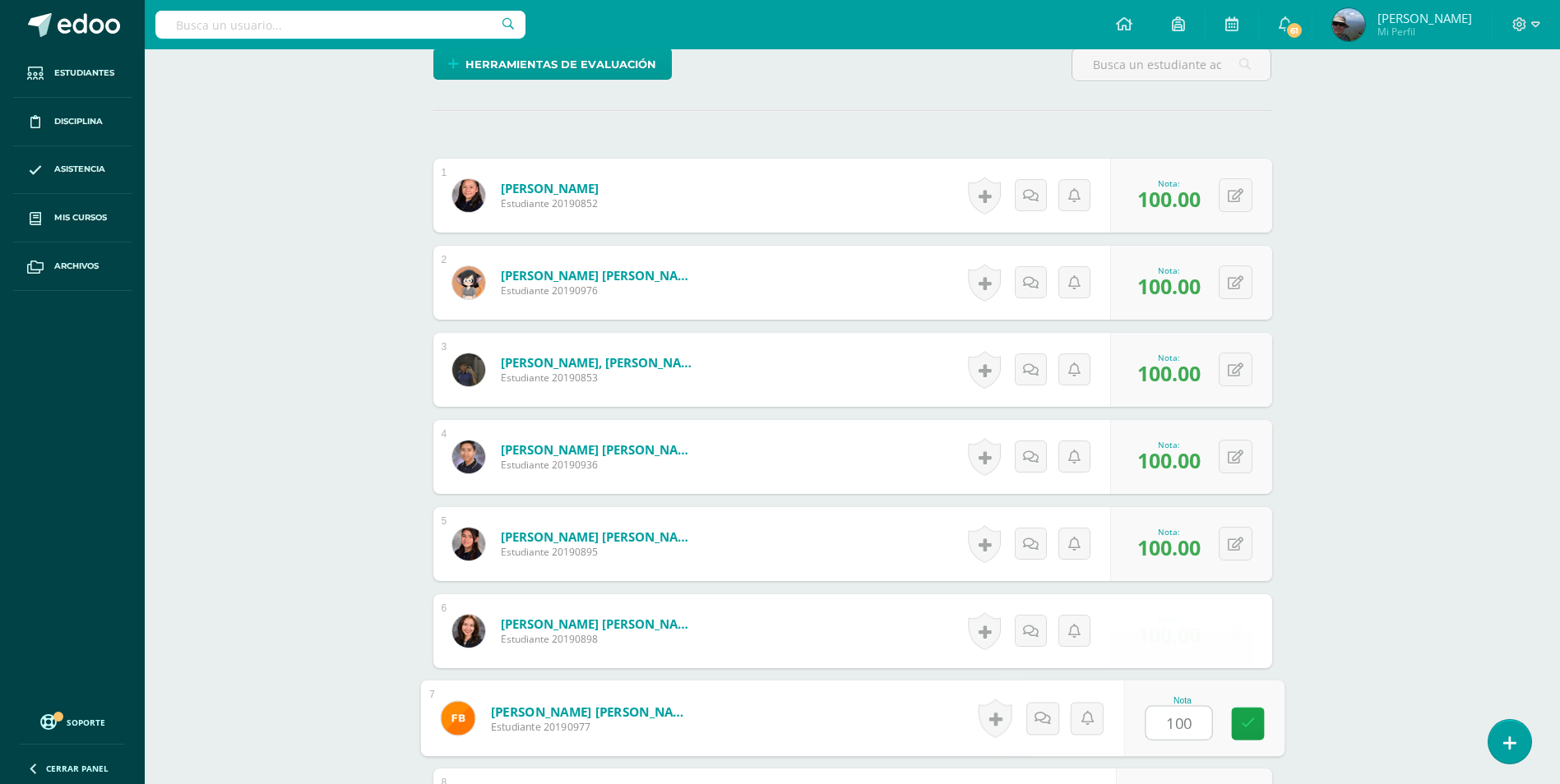
type input "100"
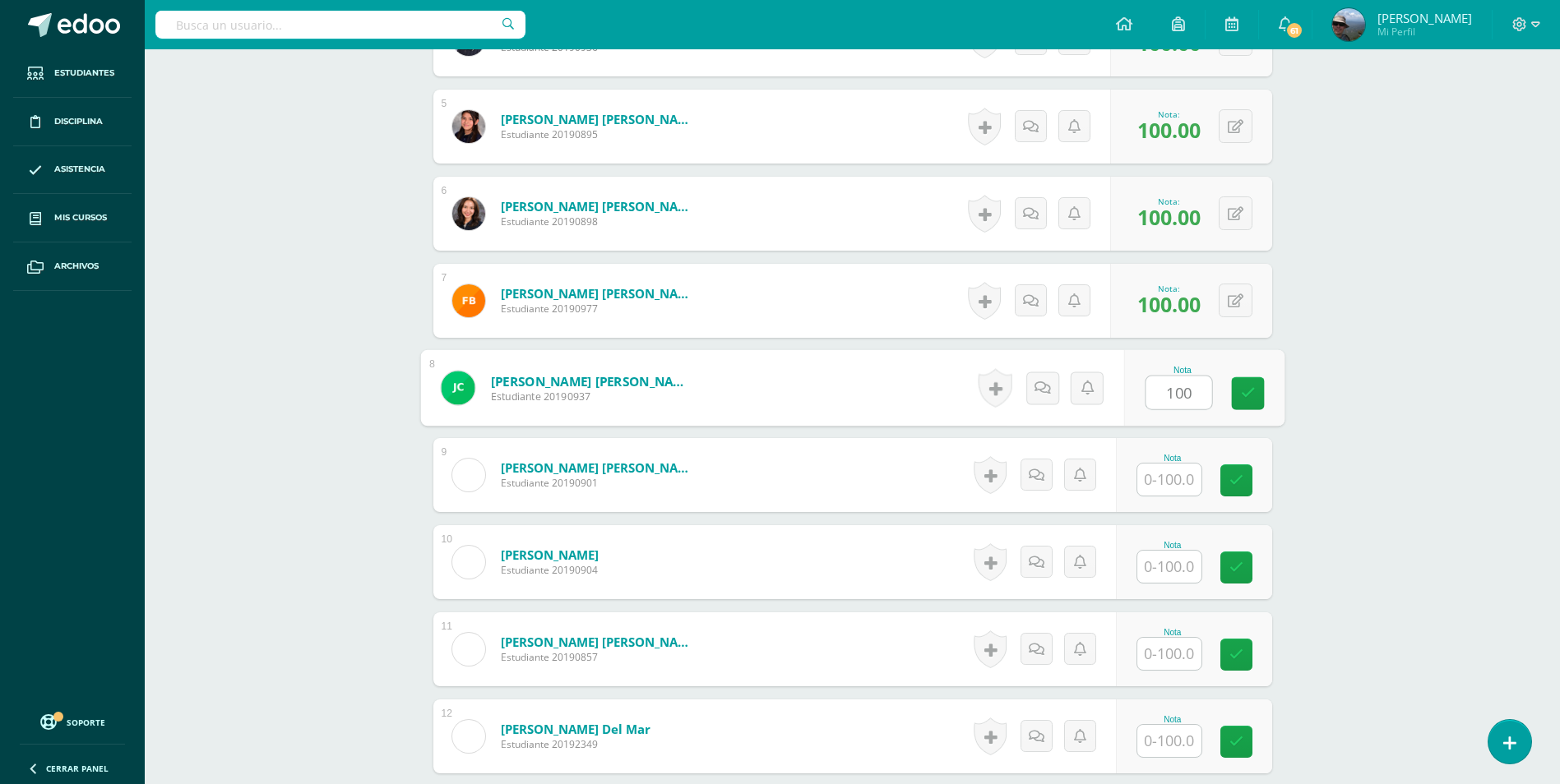
type input "100"
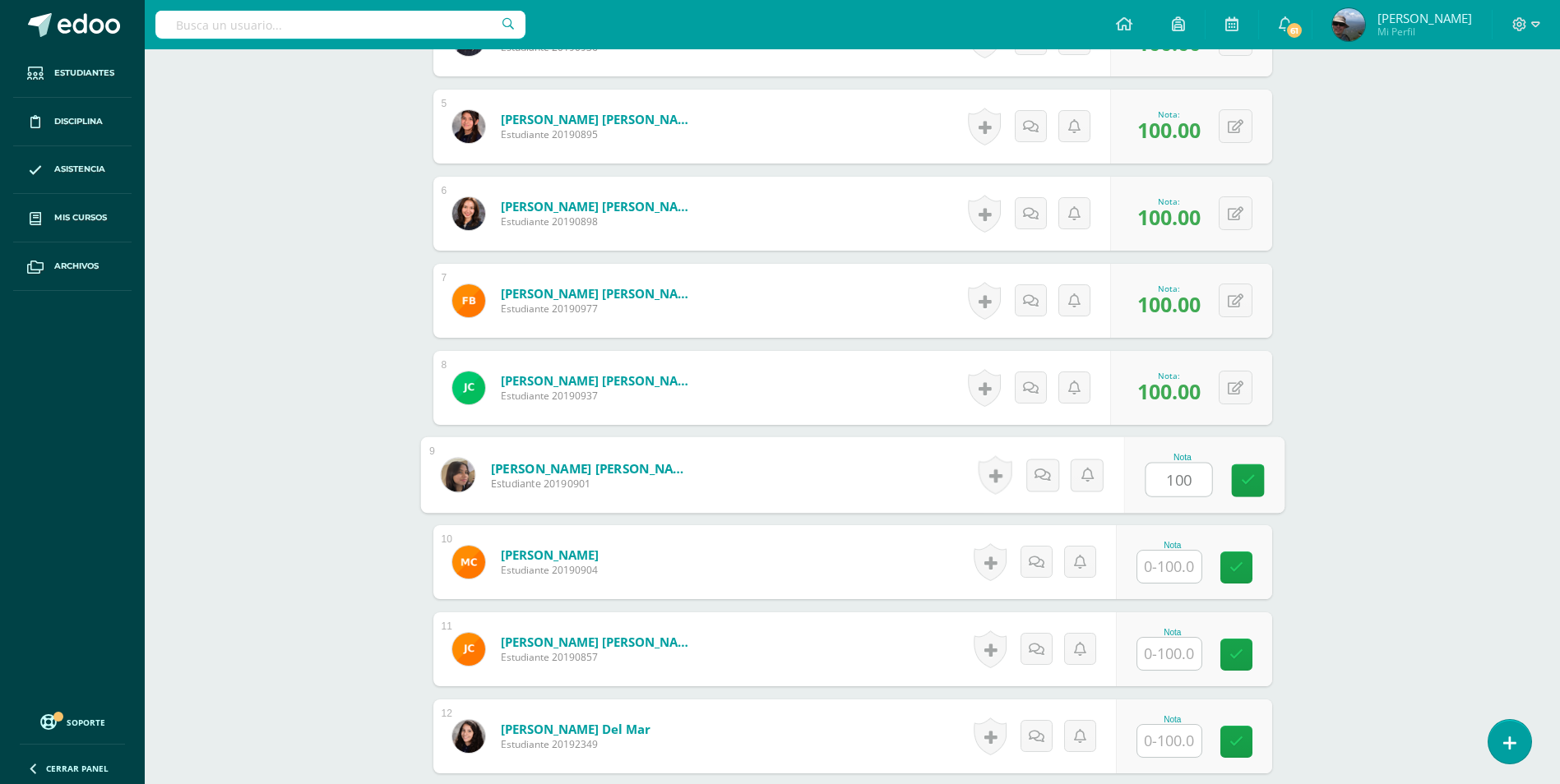
type input "100"
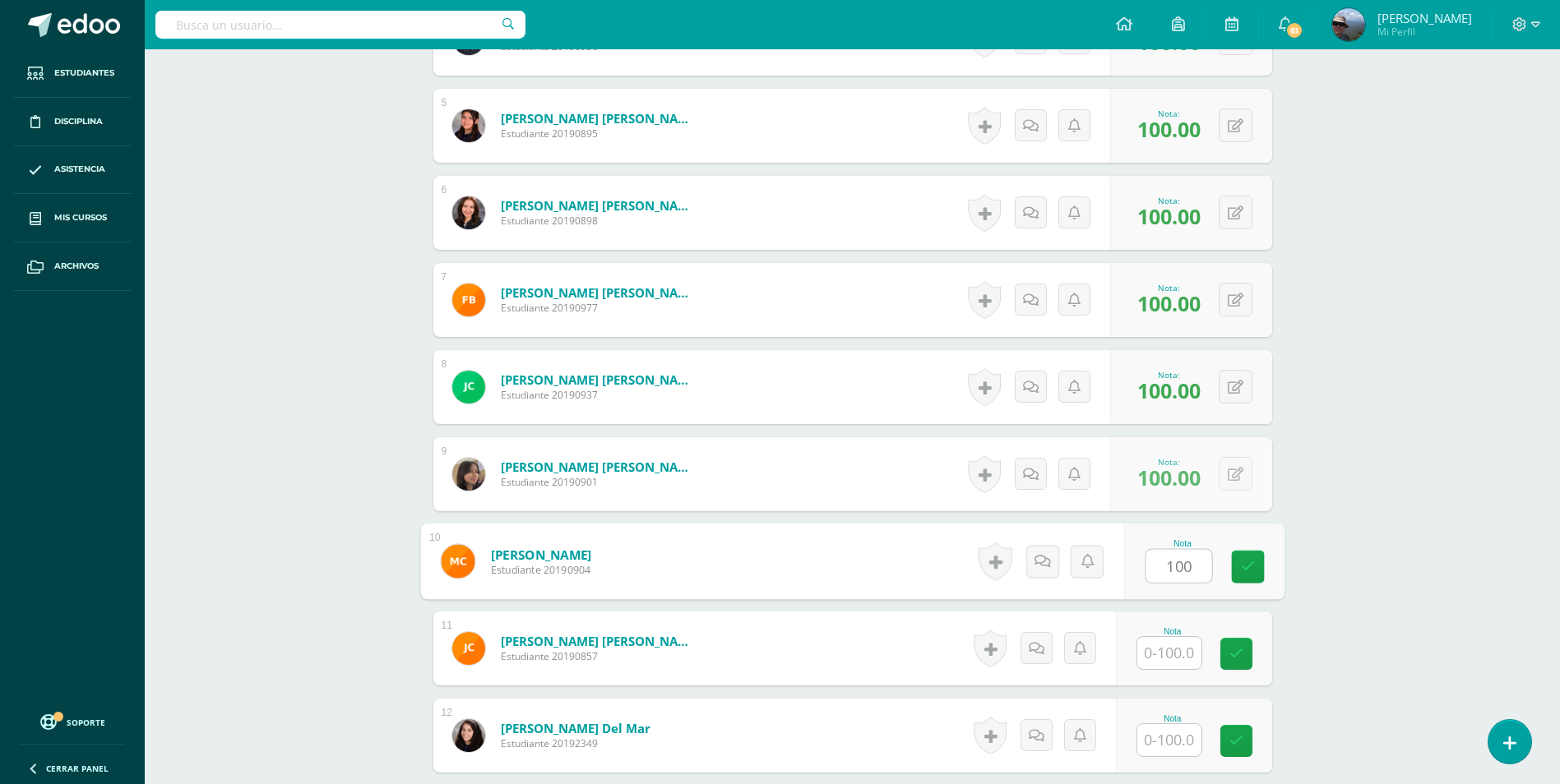
type input "100"
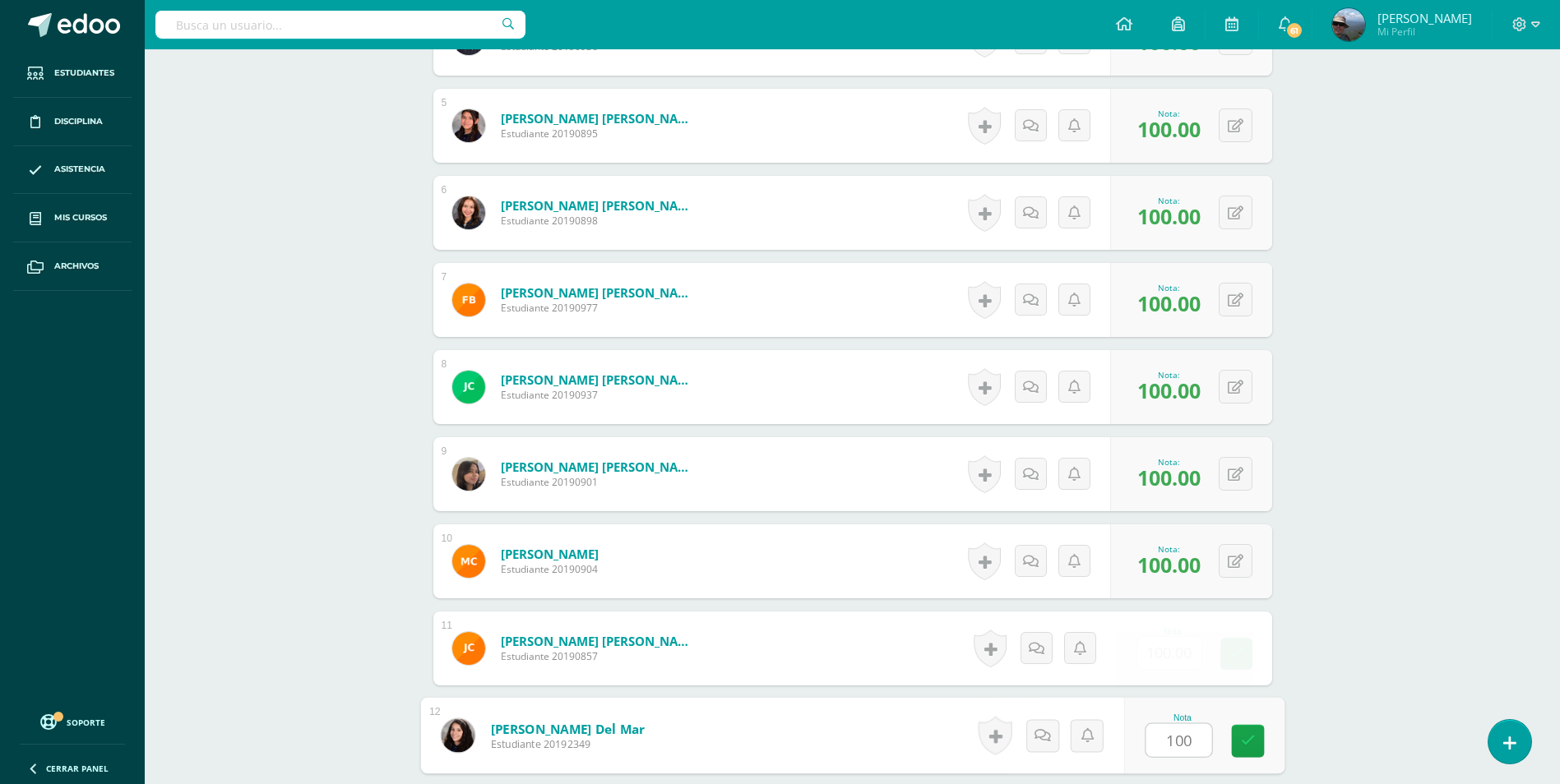
type input "100"
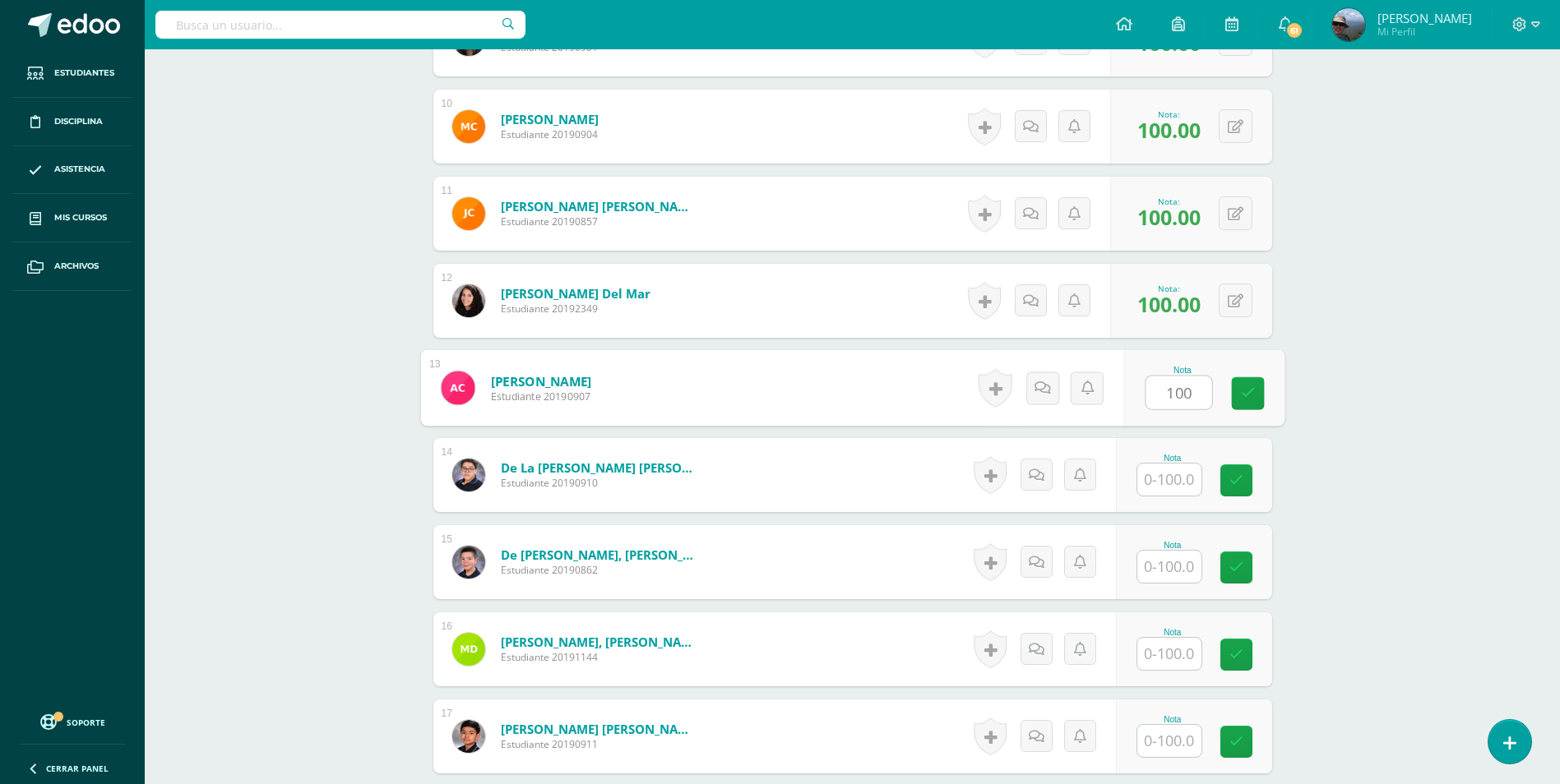
scroll to position [1267, 0]
type input "100"
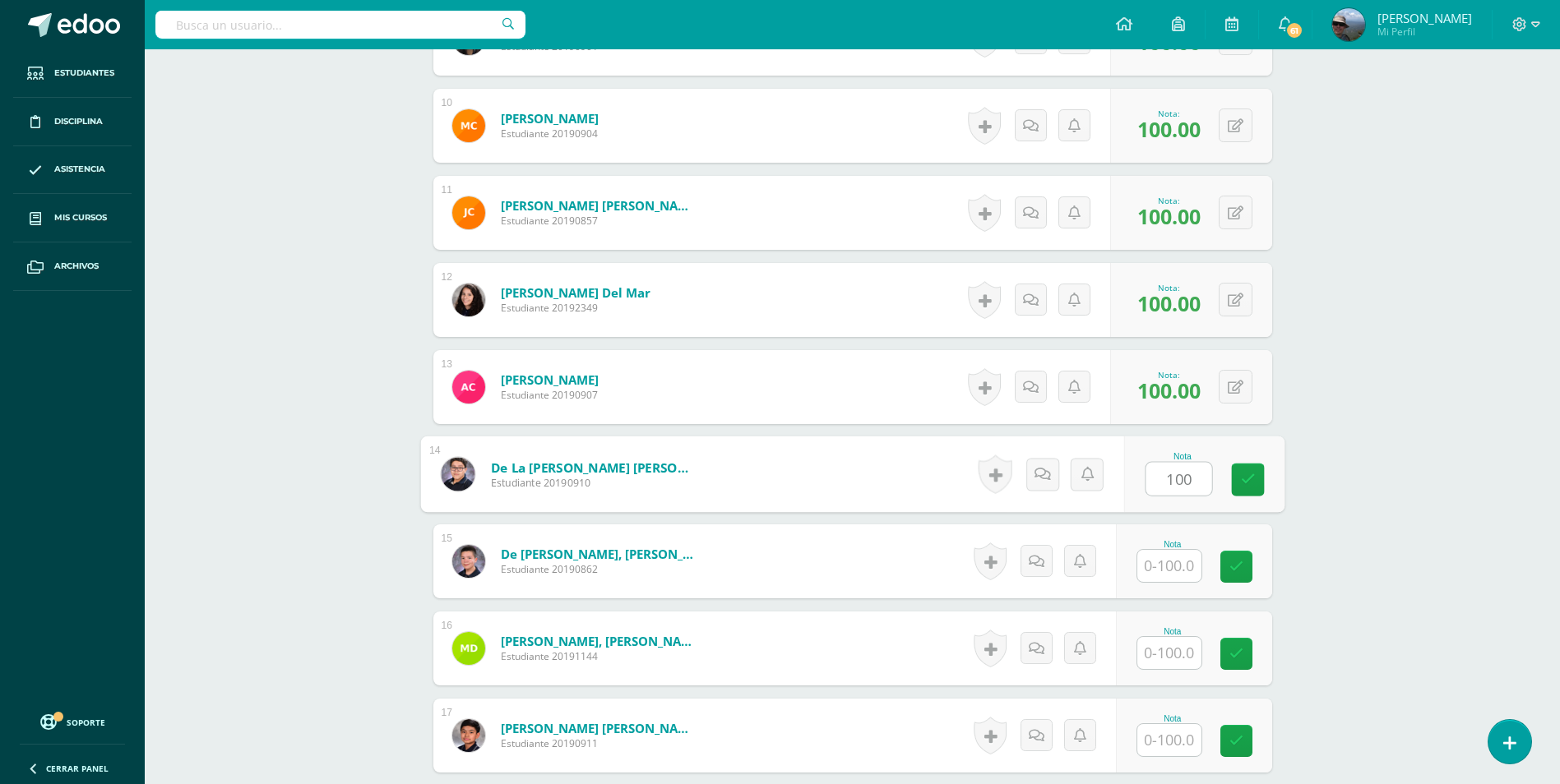
type input "100"
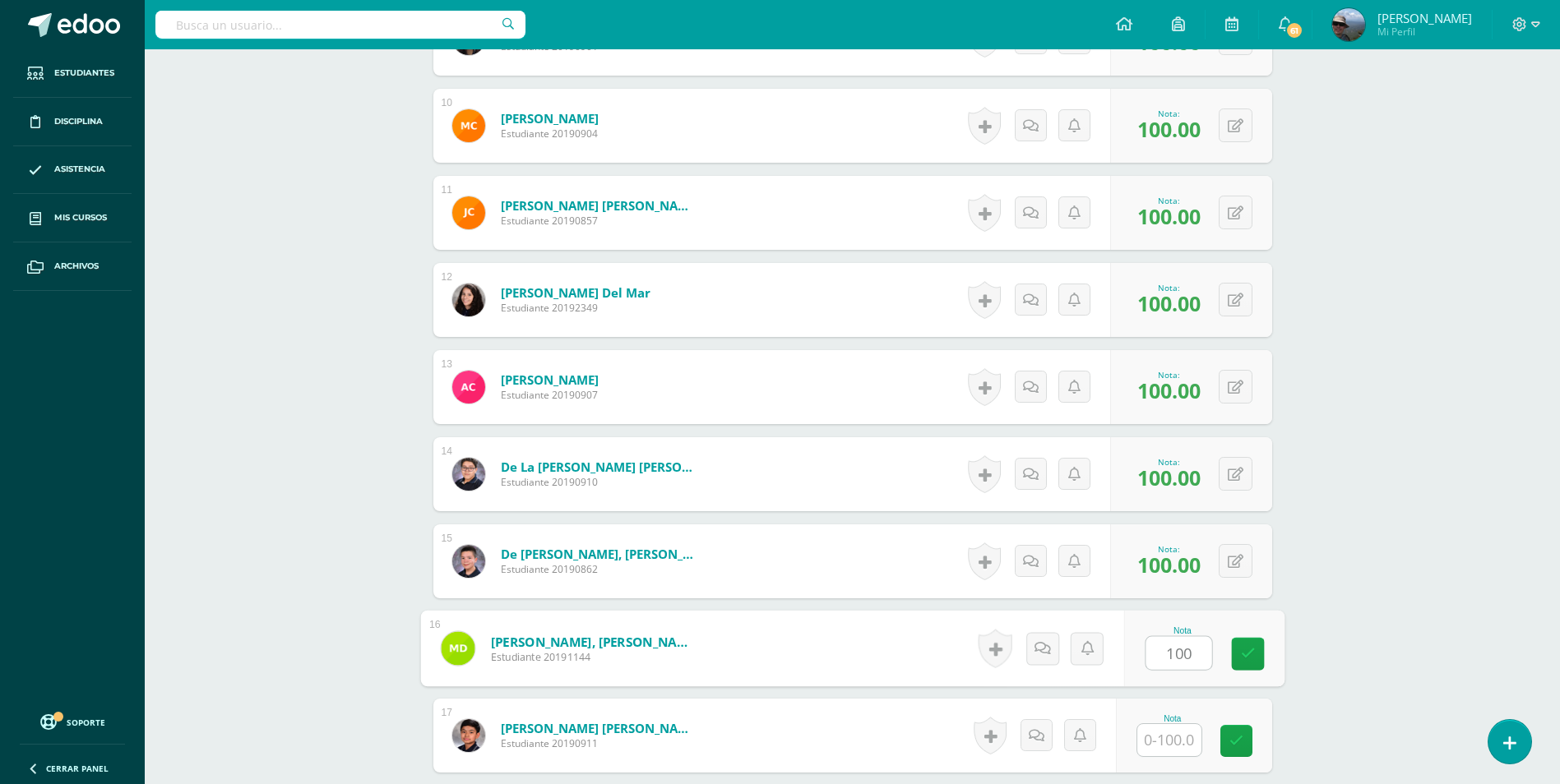
scroll to position [1268, 0]
type input "100"
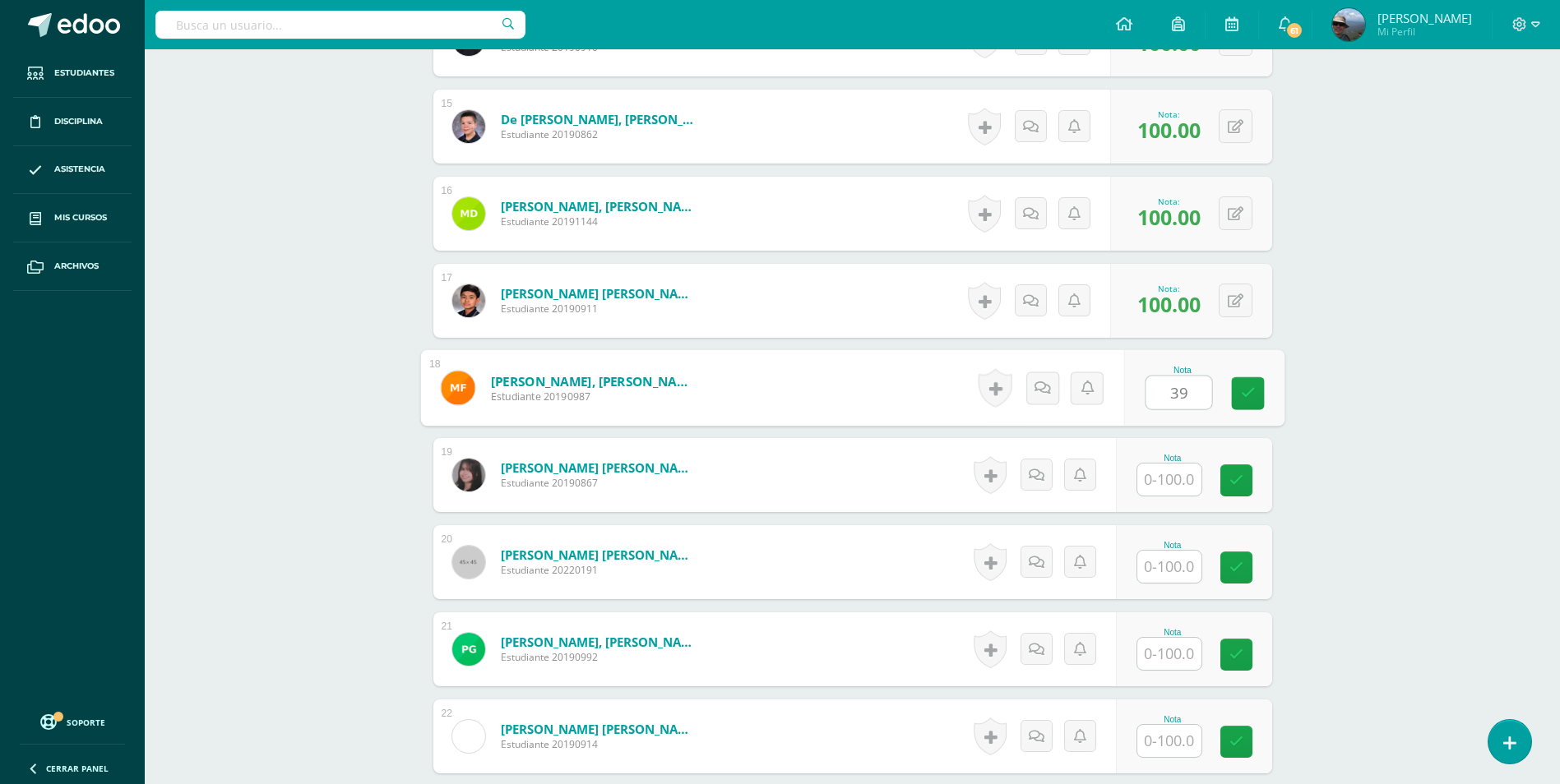
type input "3"
type input "90"
type input "100"
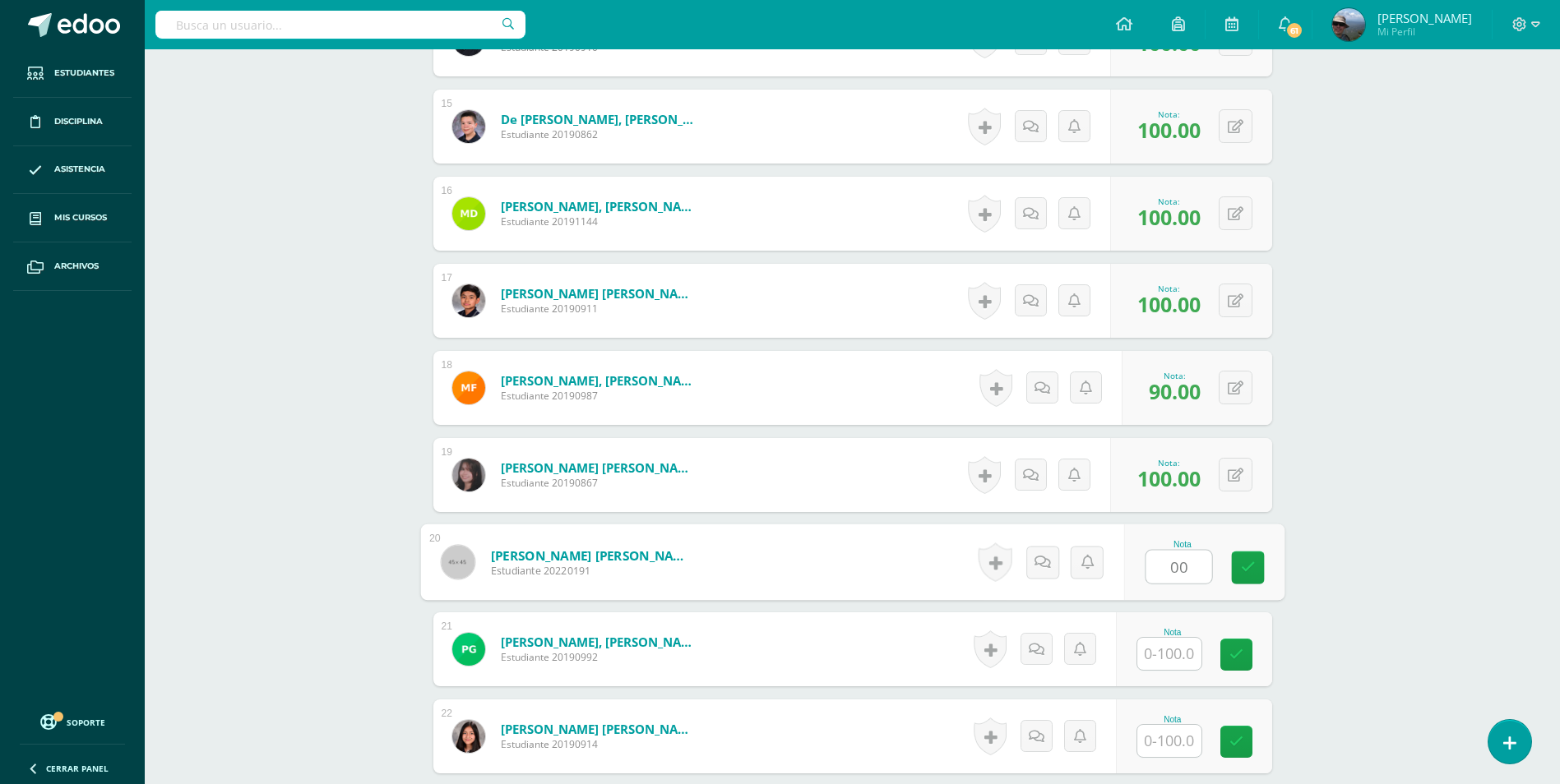
type input "0"
type input "100"
type input "0"
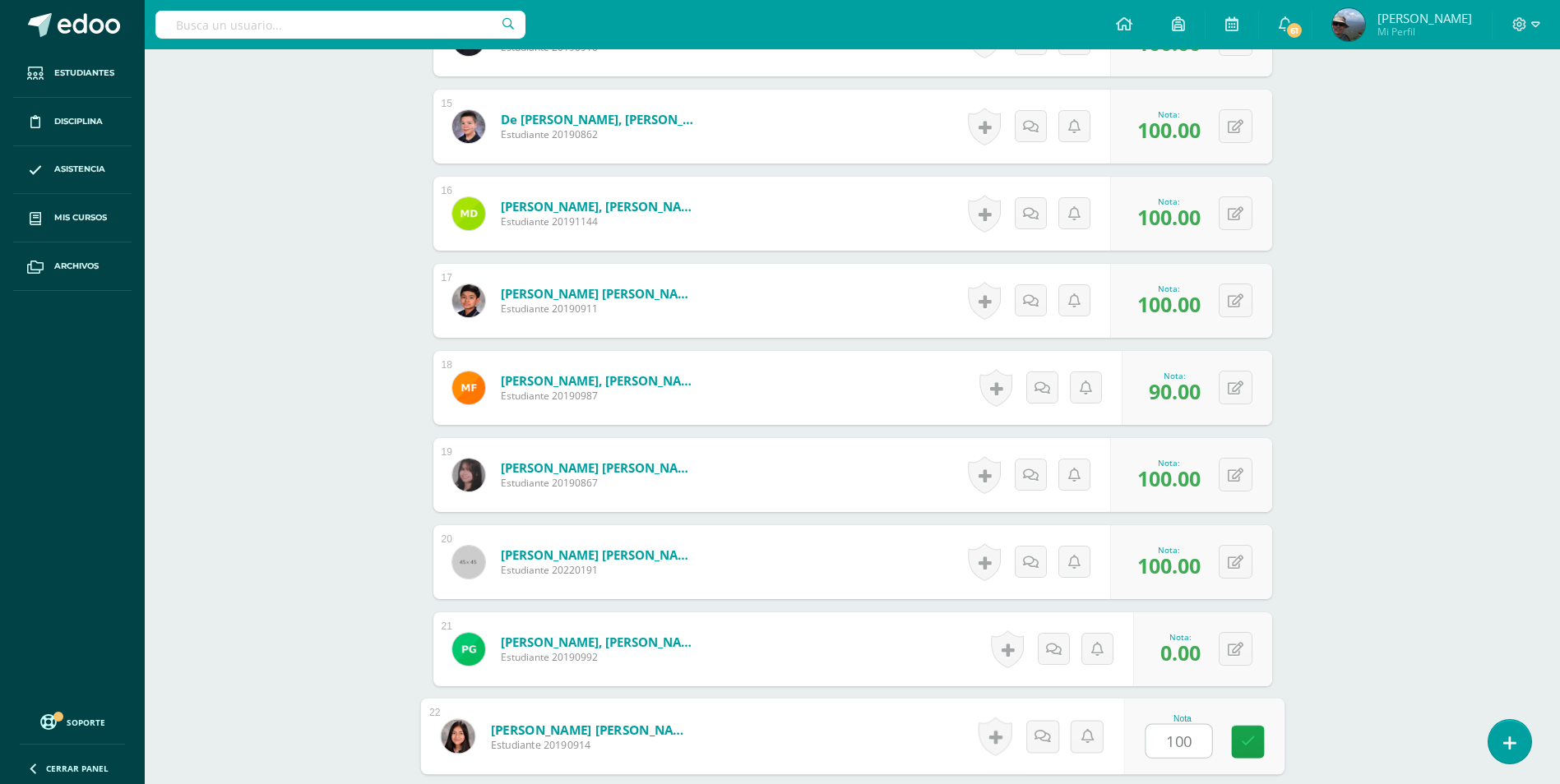
type input "100"
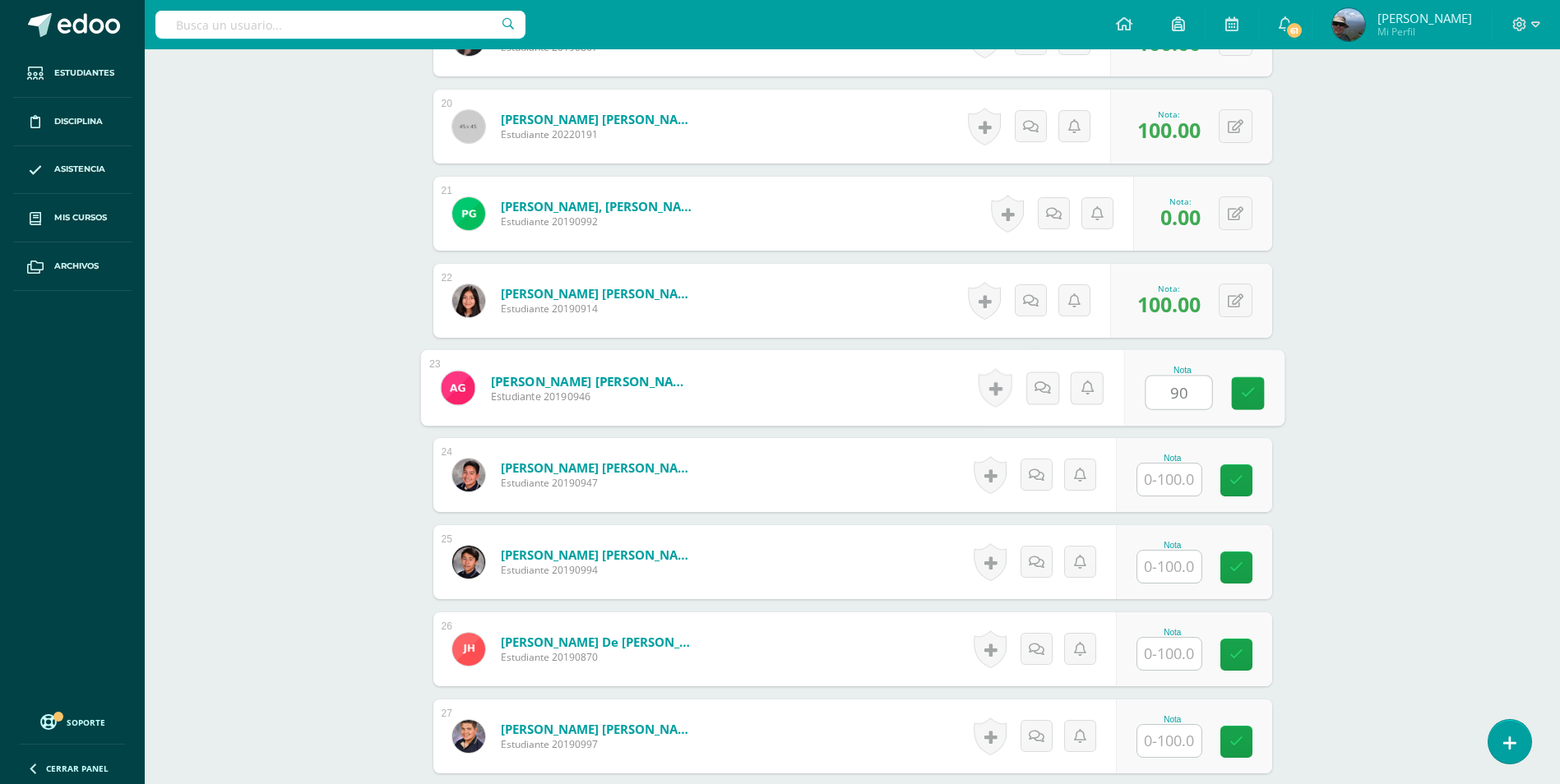
type input "90"
type input "100"
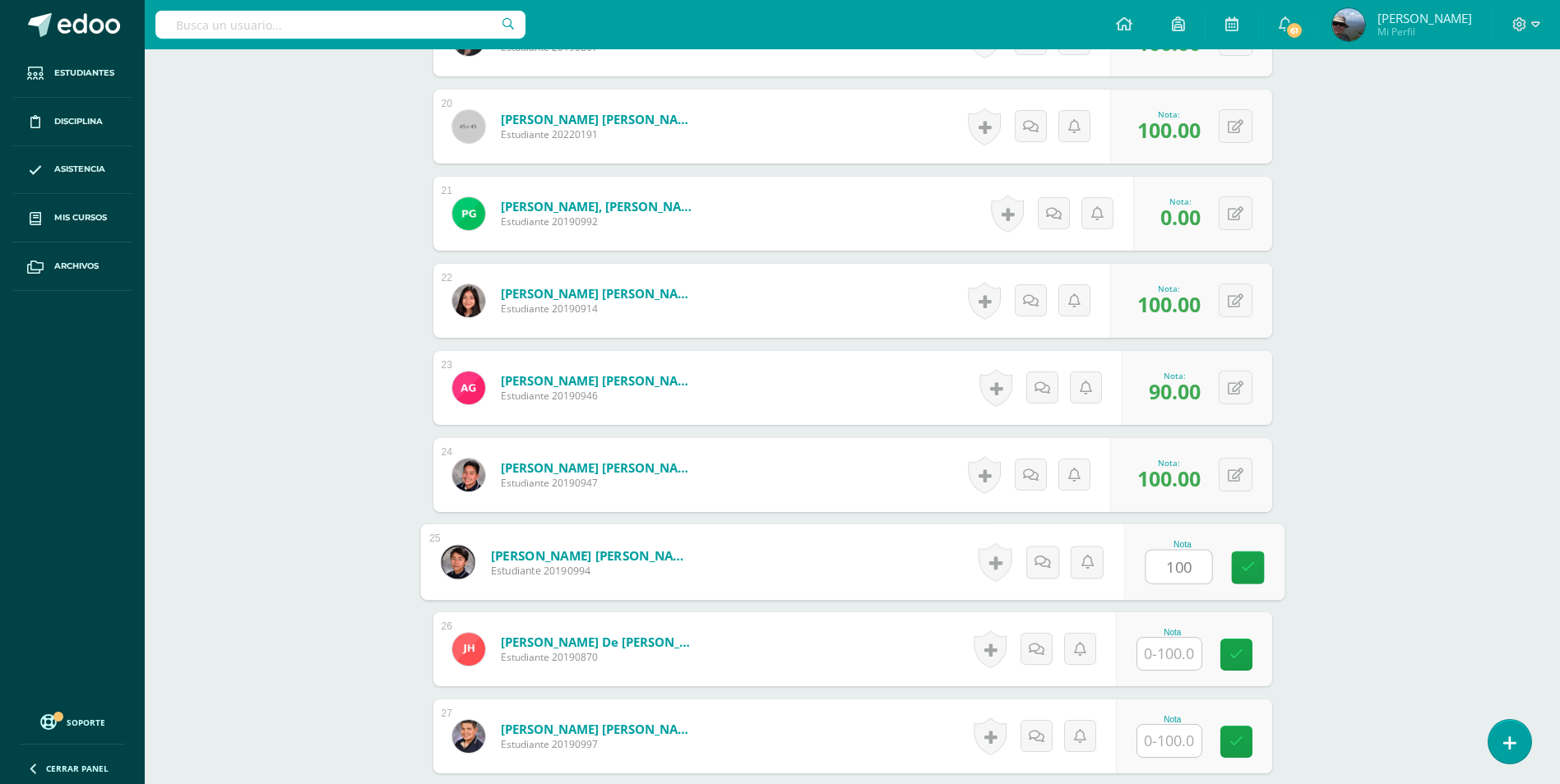
type input "100"
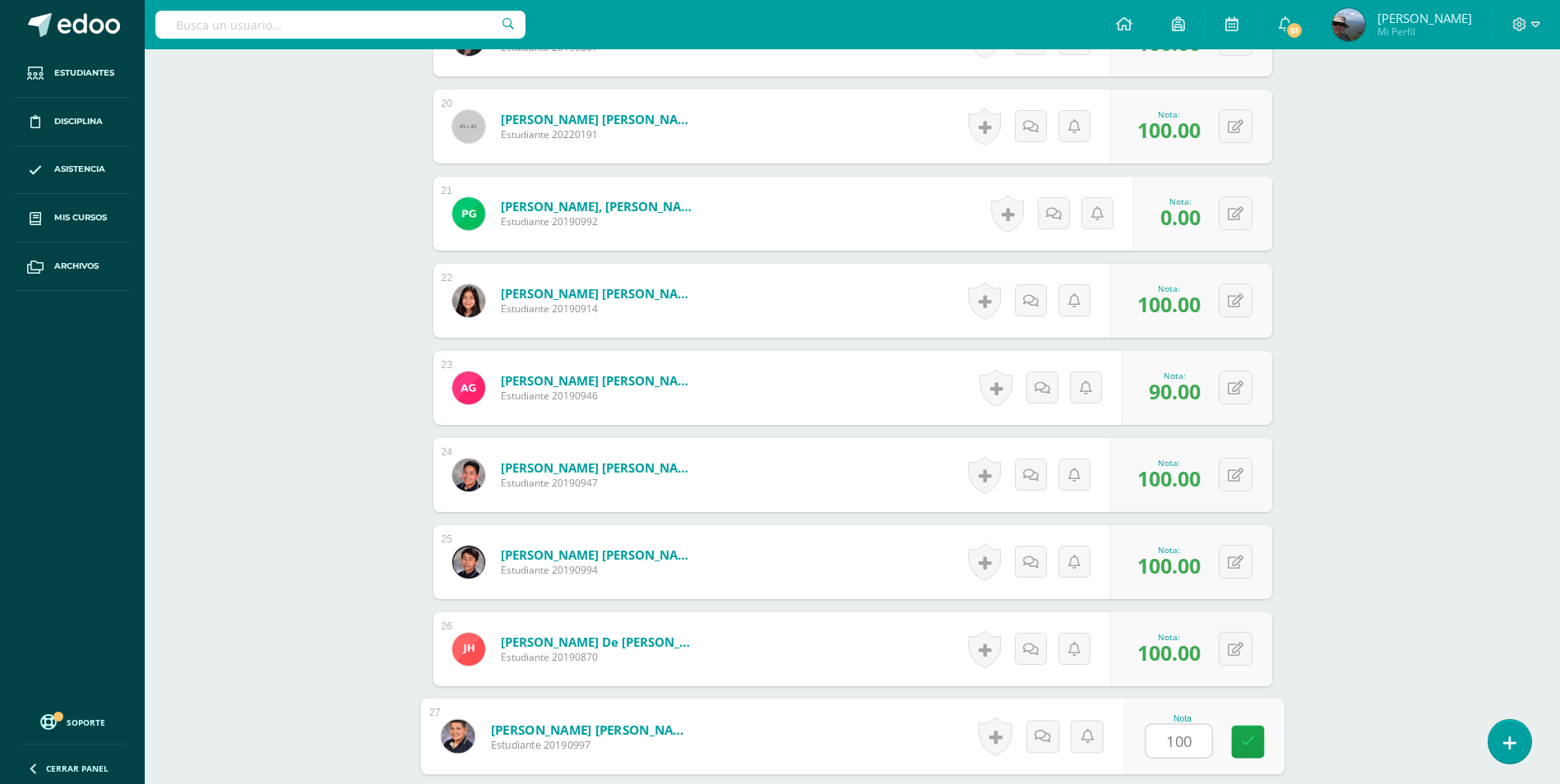
type input "100"
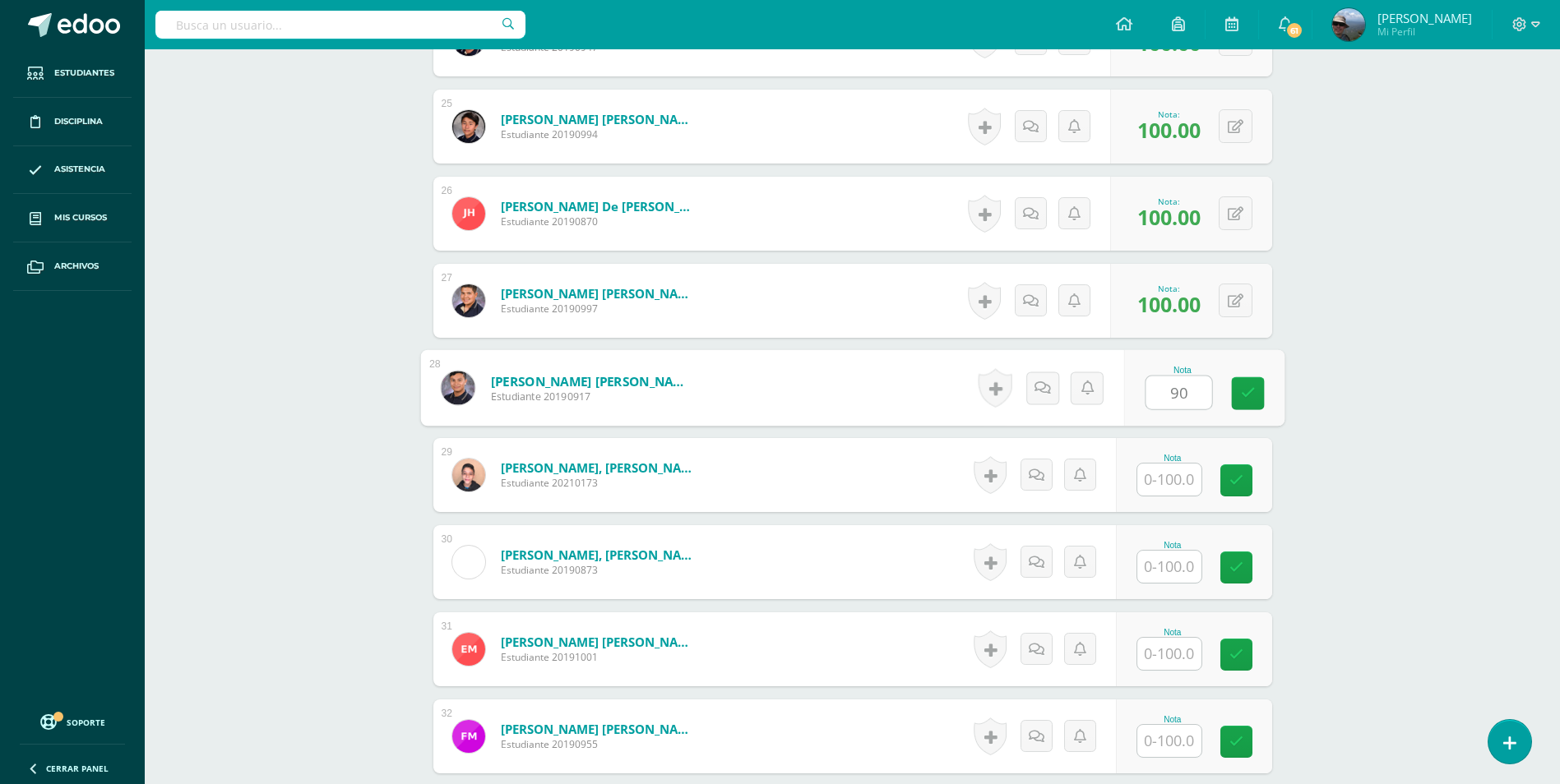
type input "90"
type input "100"
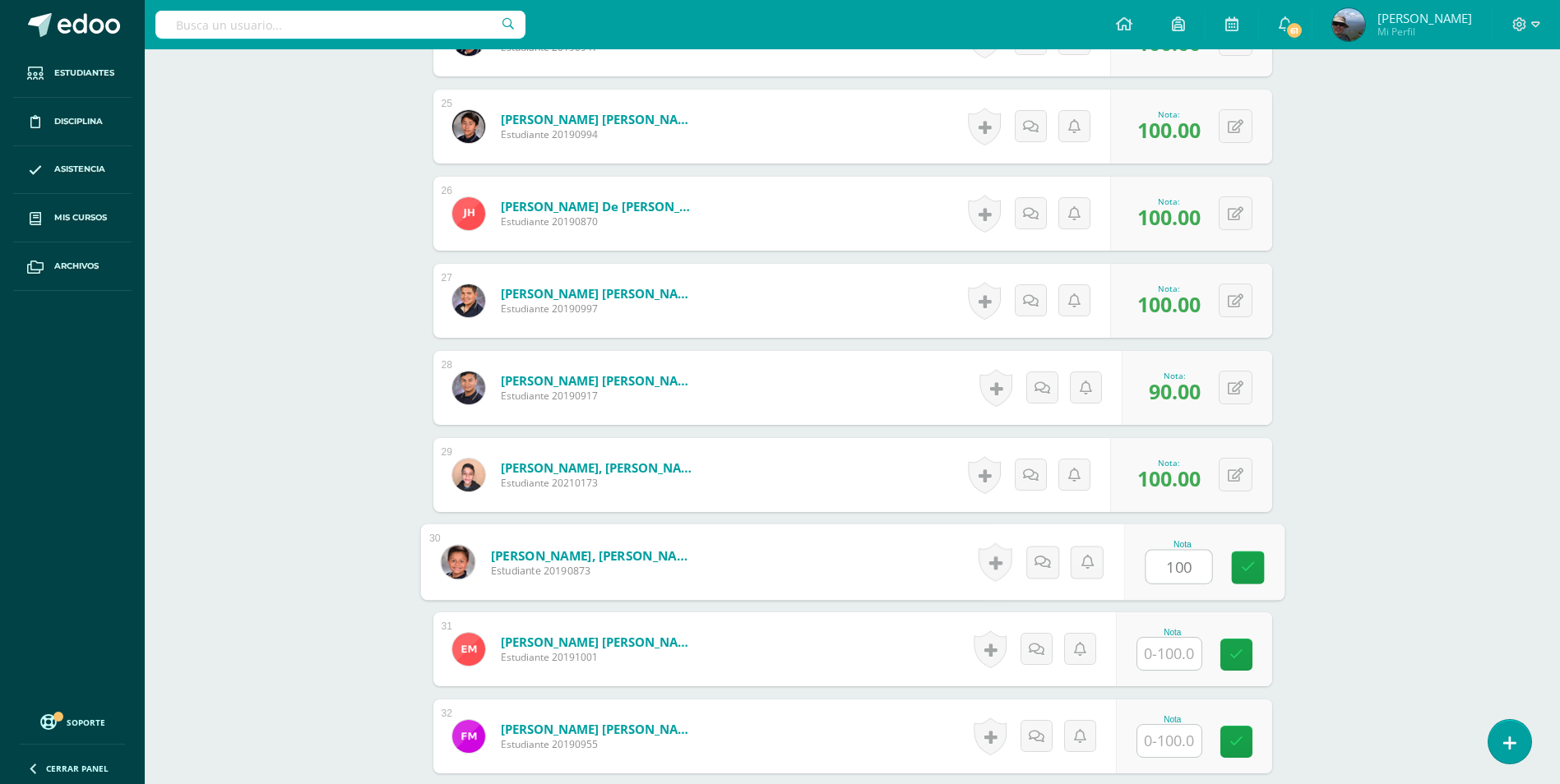
type input "100"
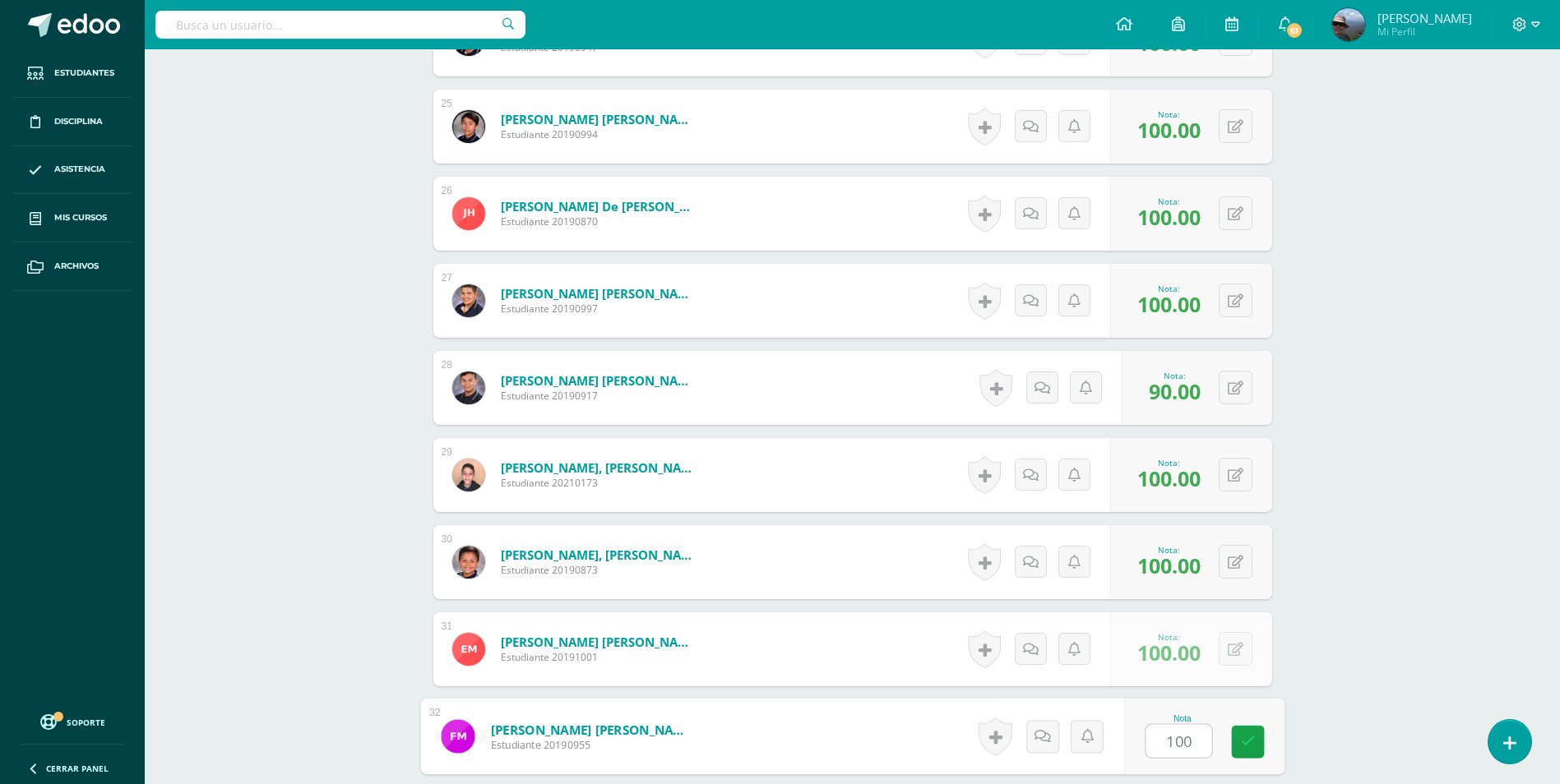
type input "100"
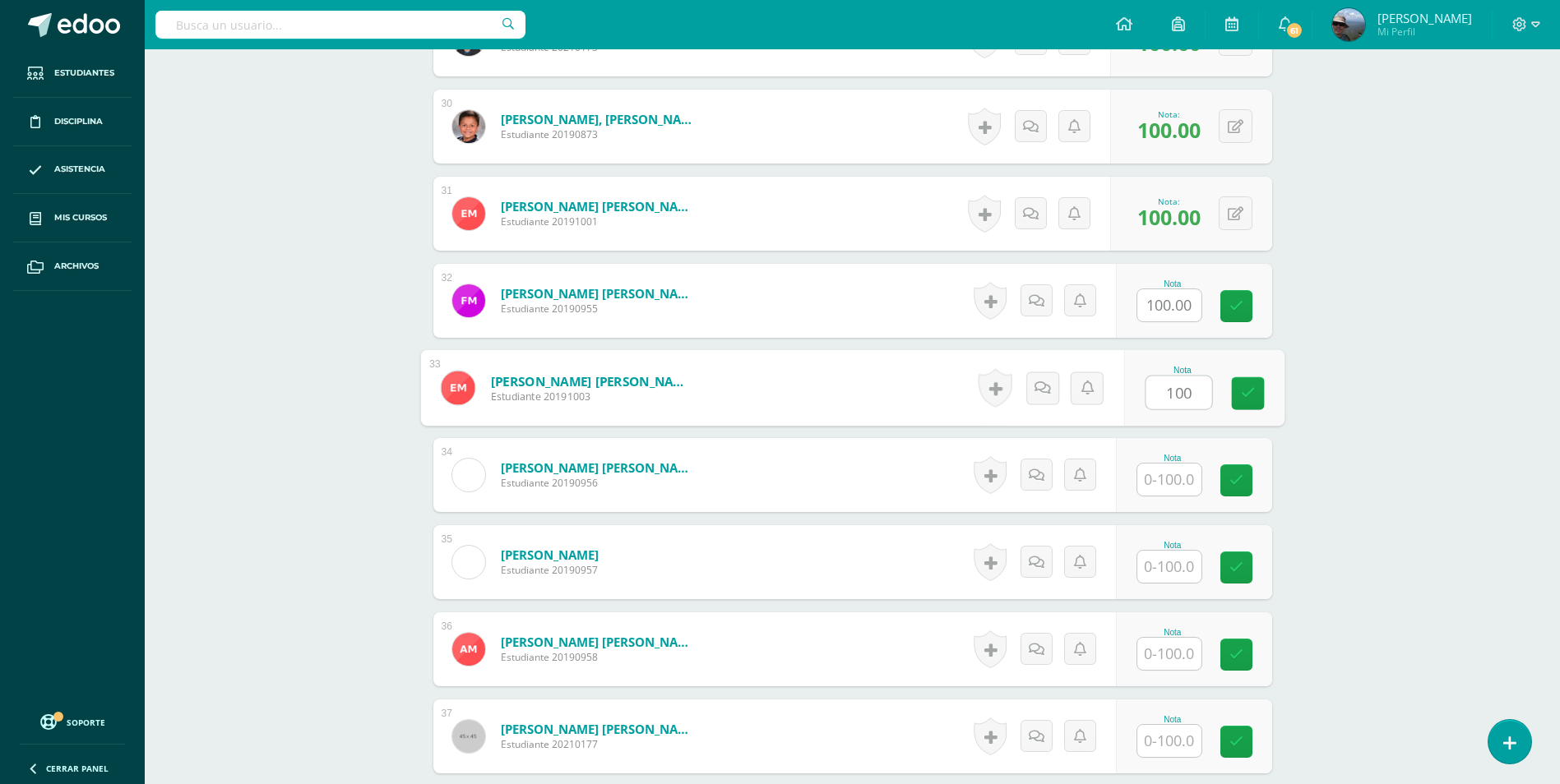
type input "100"
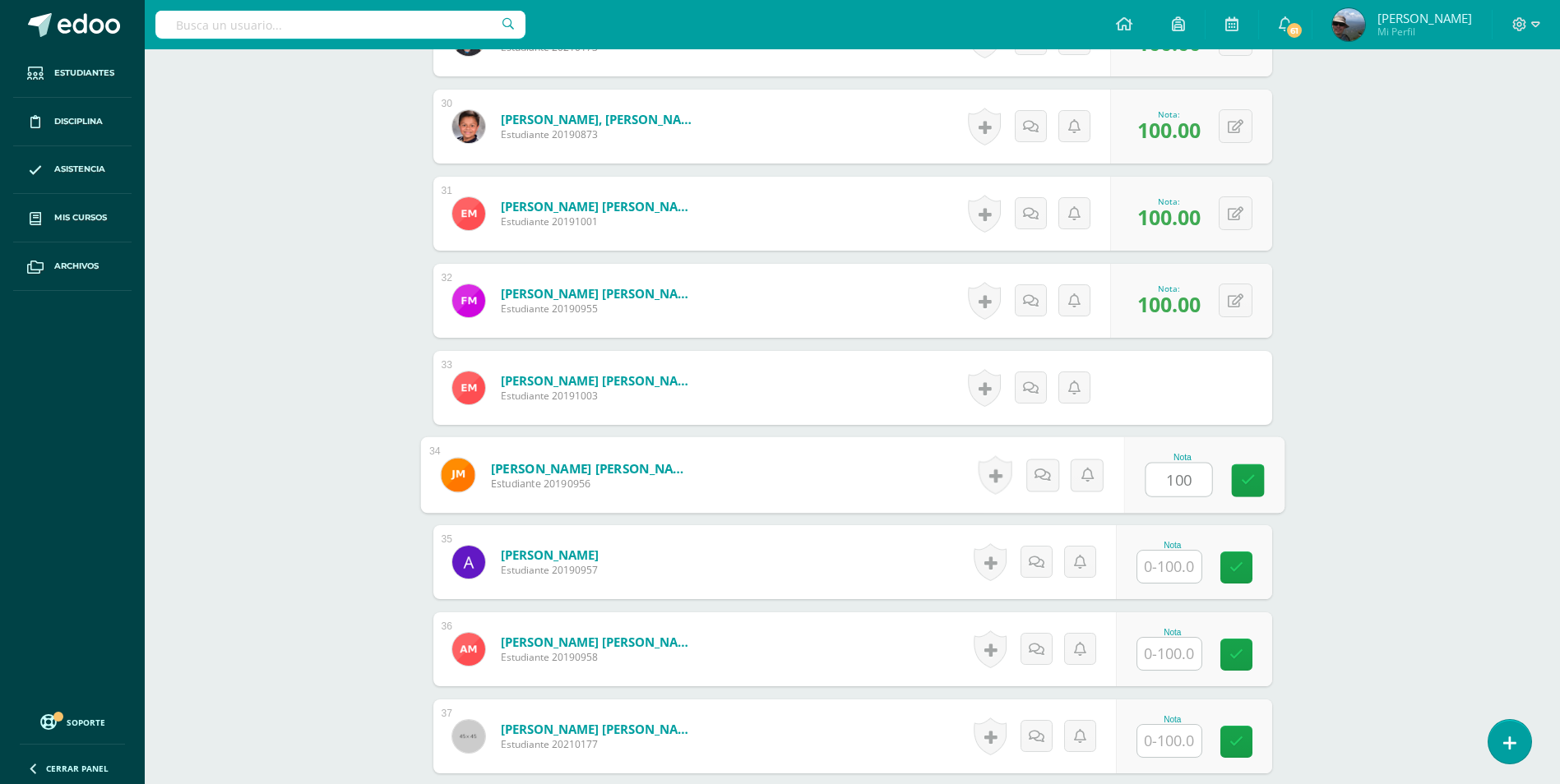
type input "100"
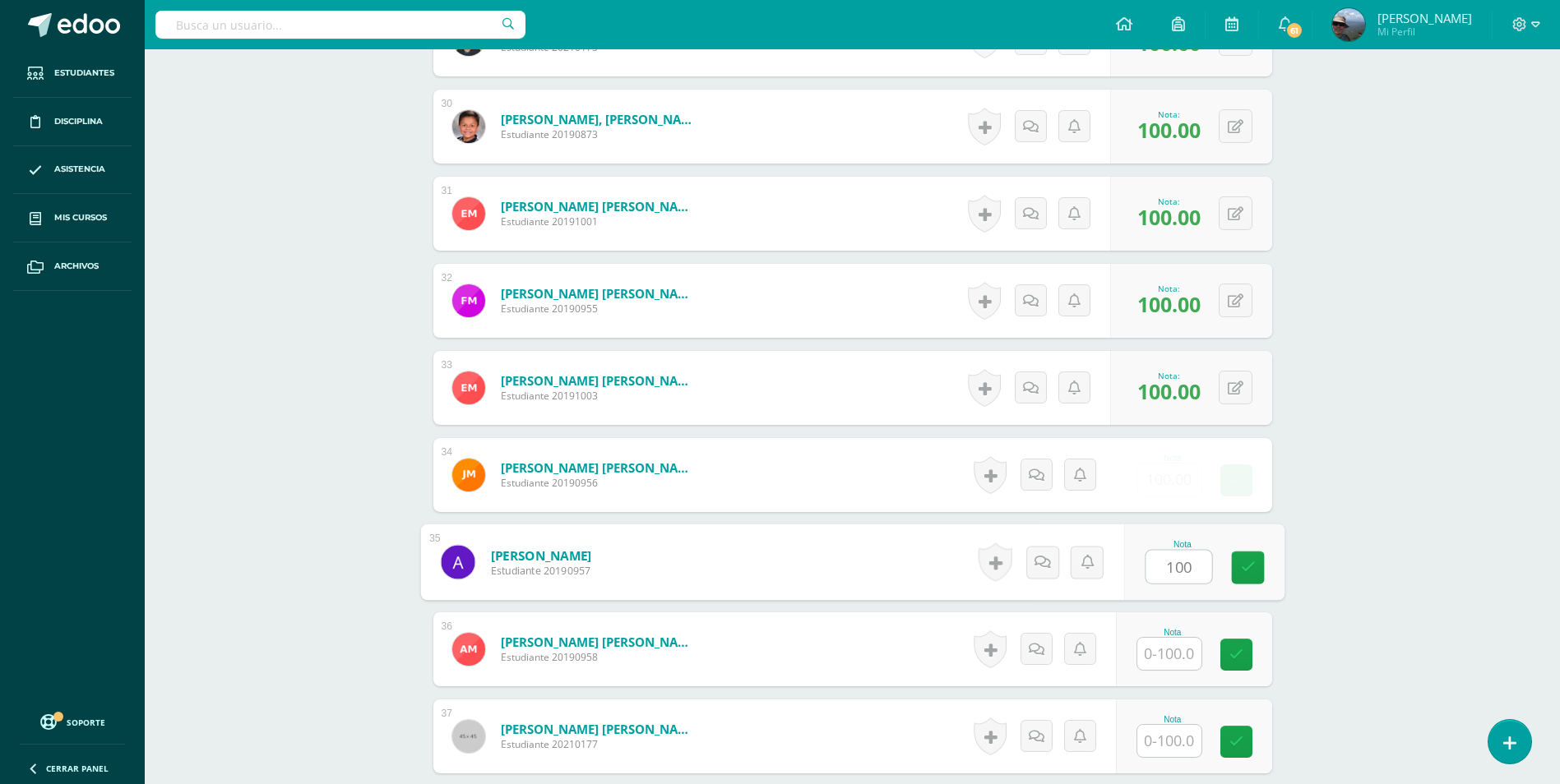
type input "100"
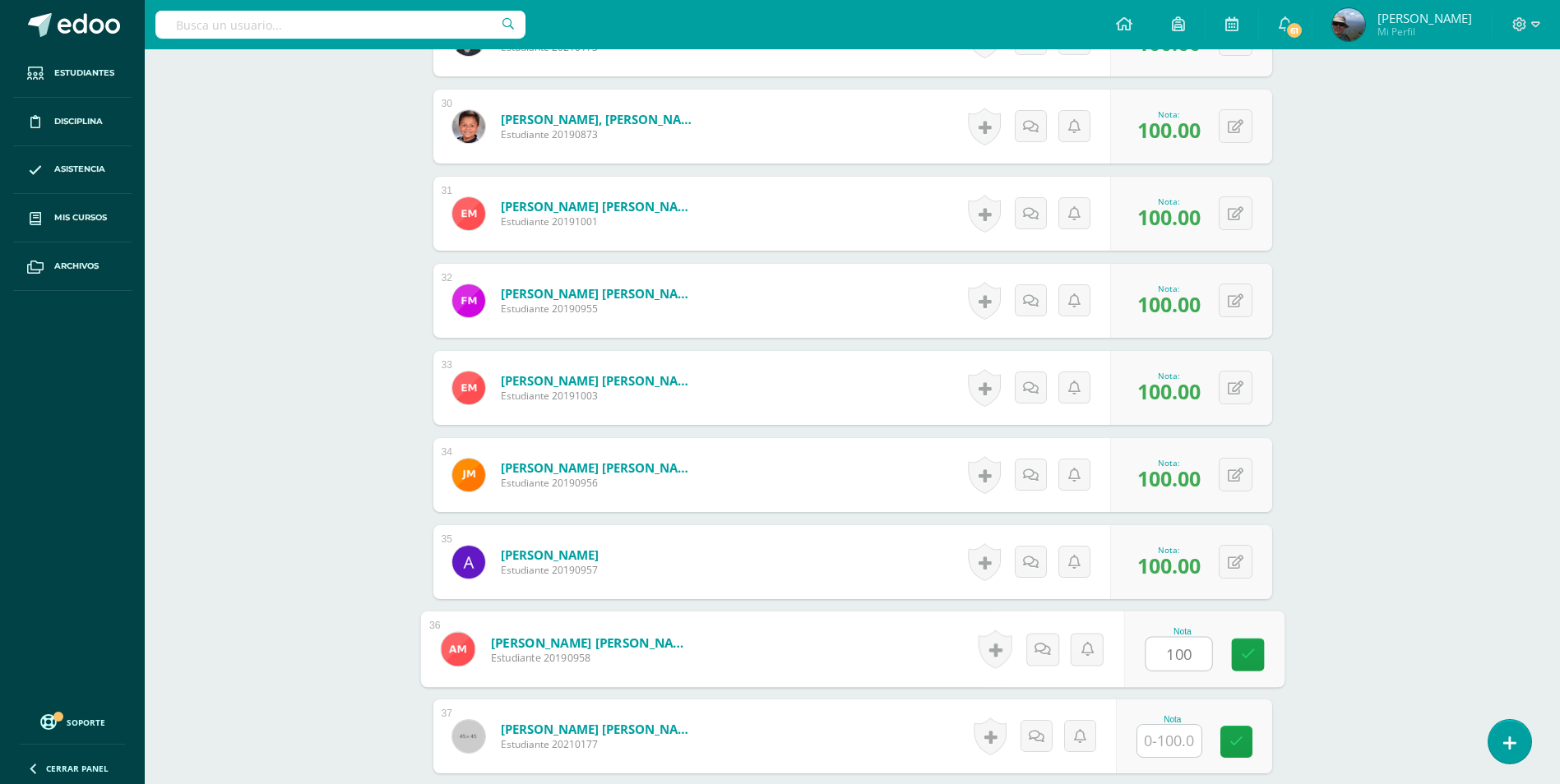
type input "100"
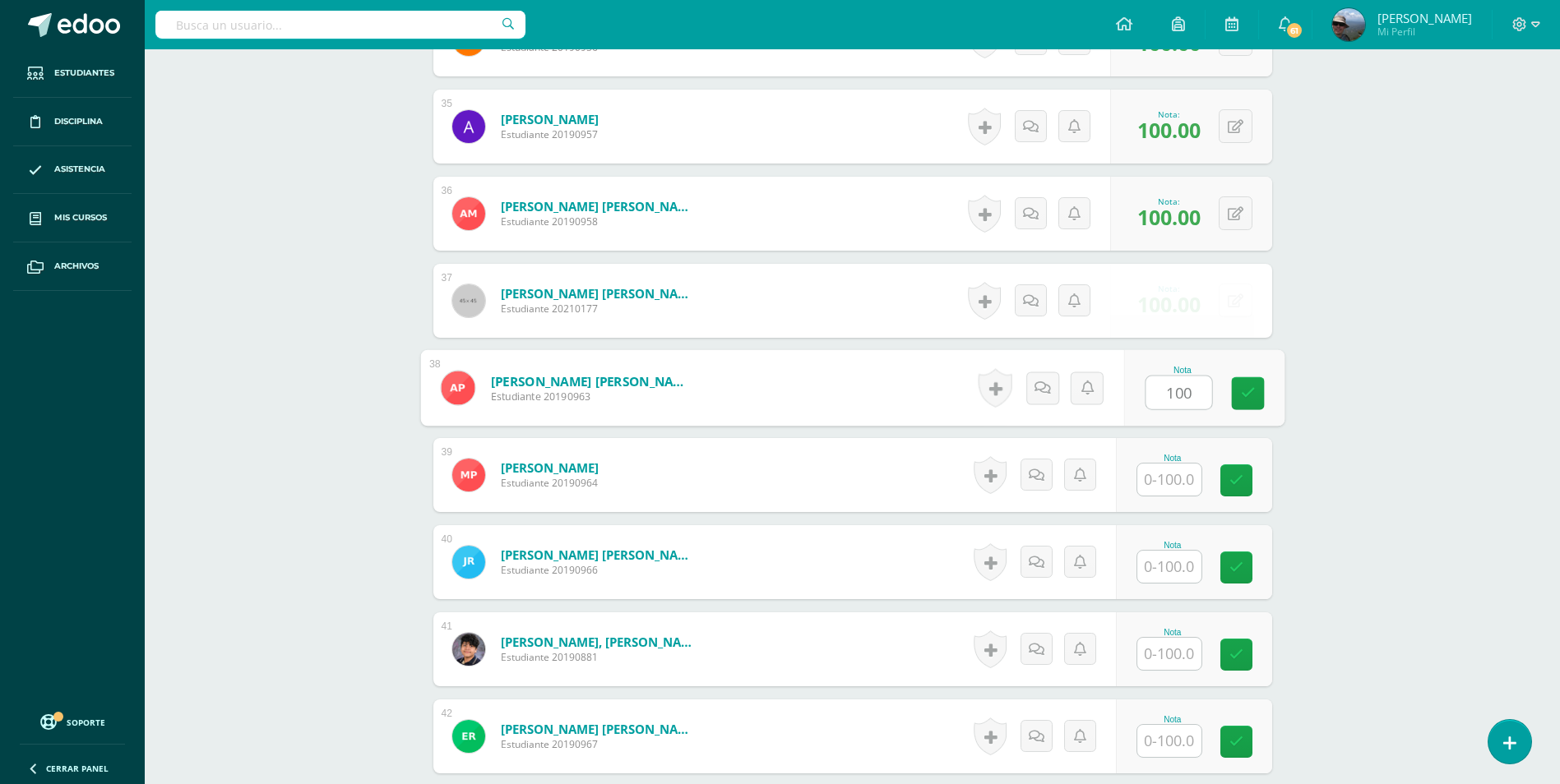
type input "100"
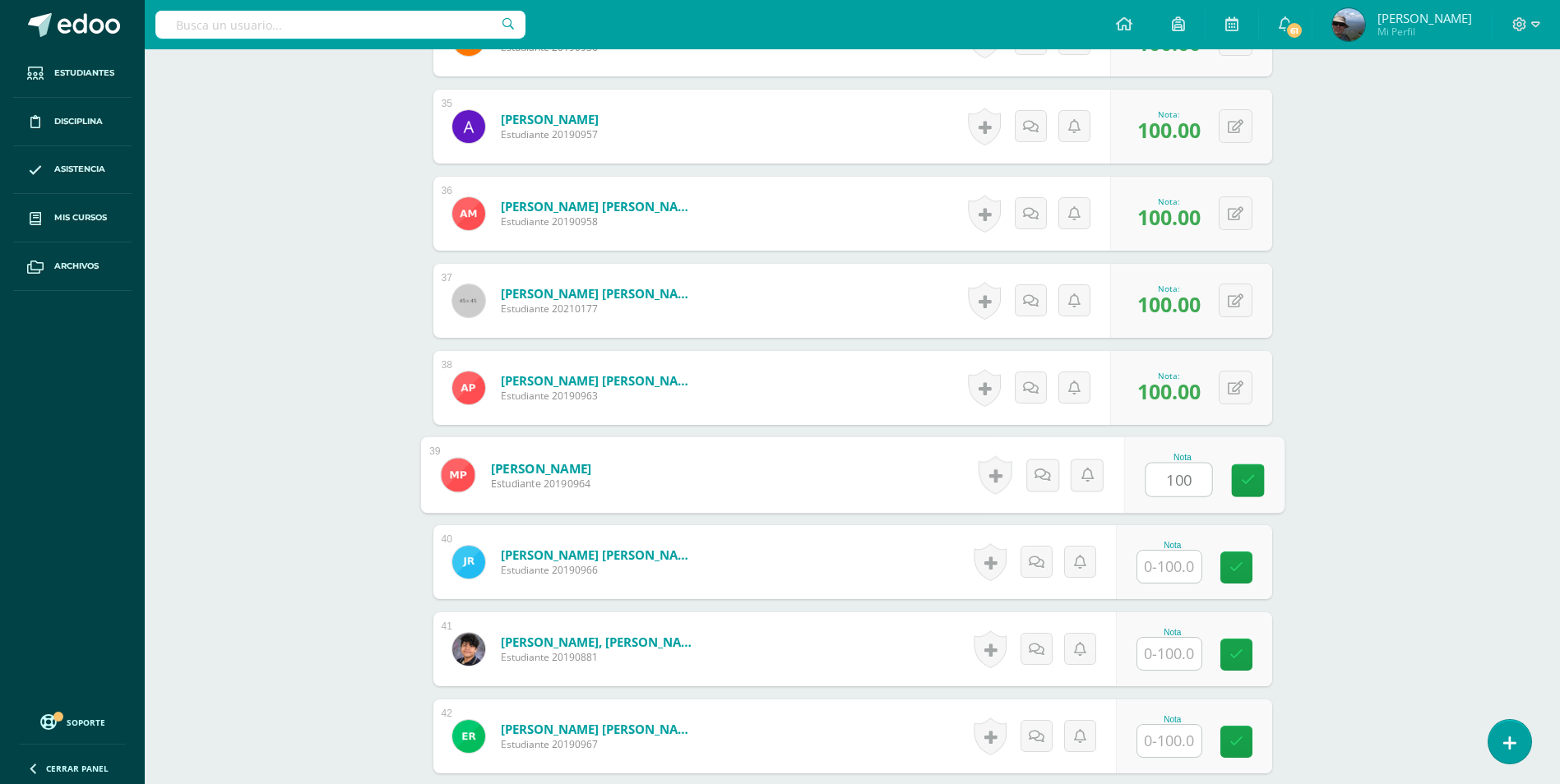
type input "100"
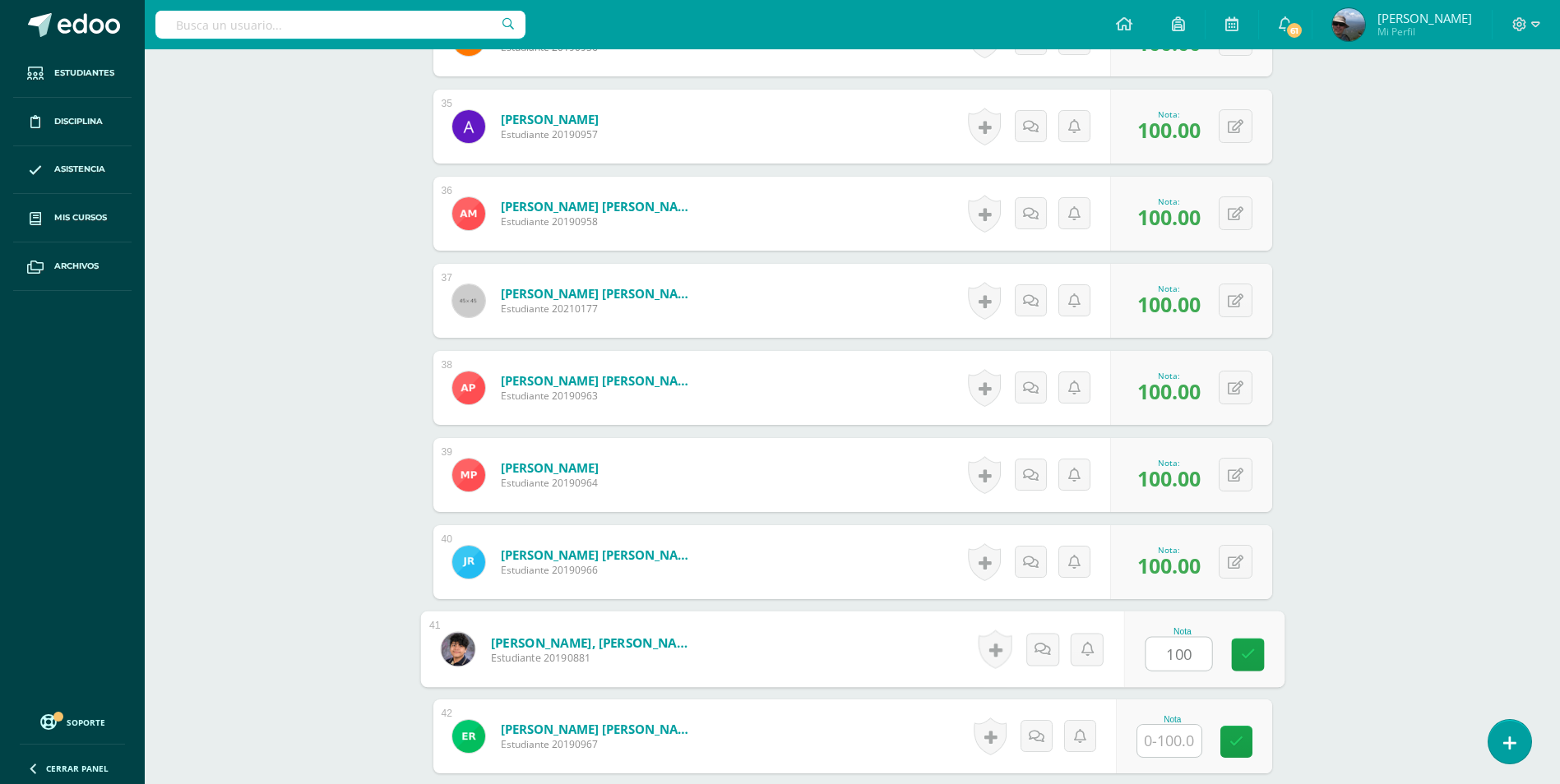
type input "100"
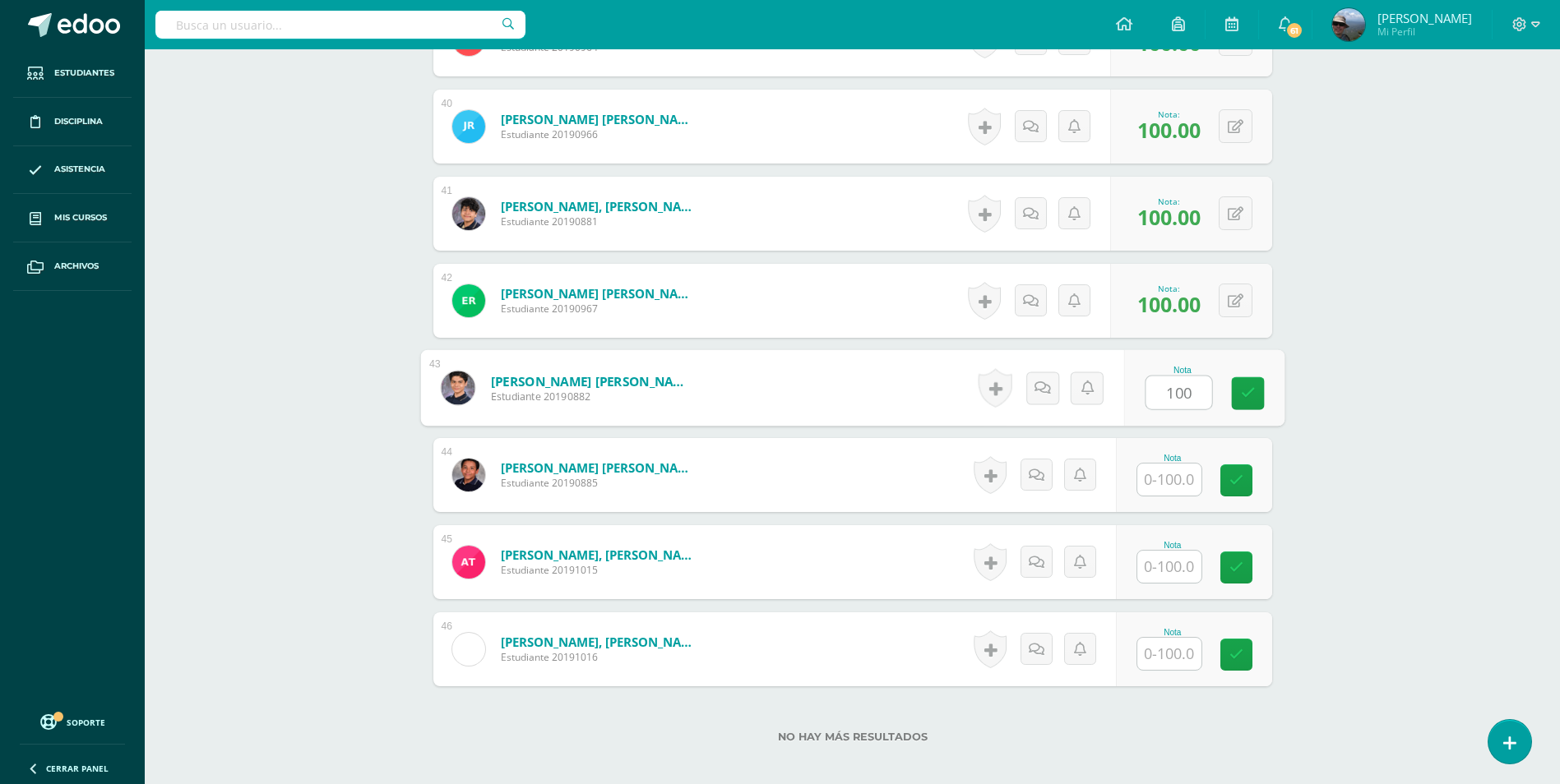
type input "100"
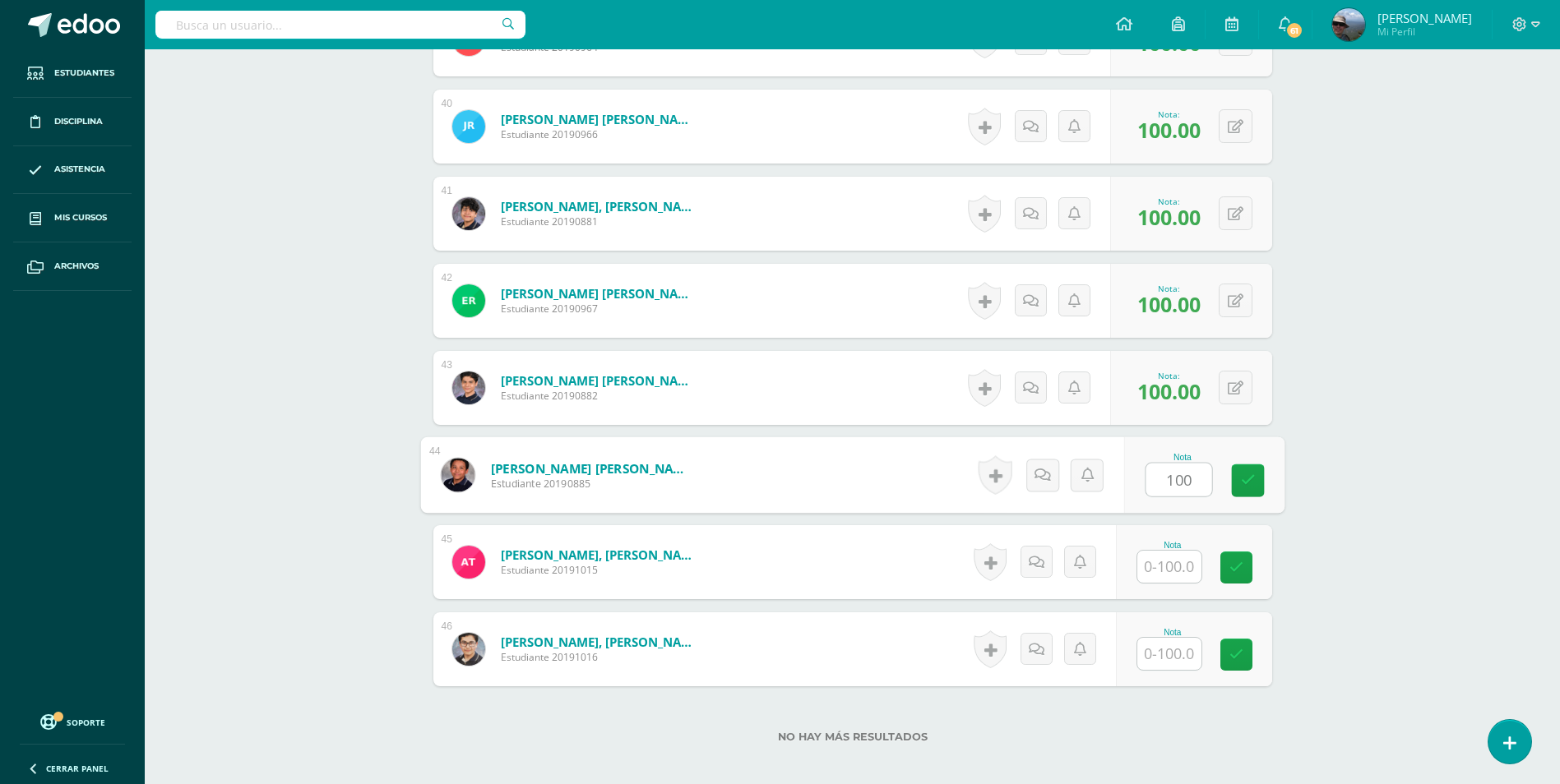
type input "100"
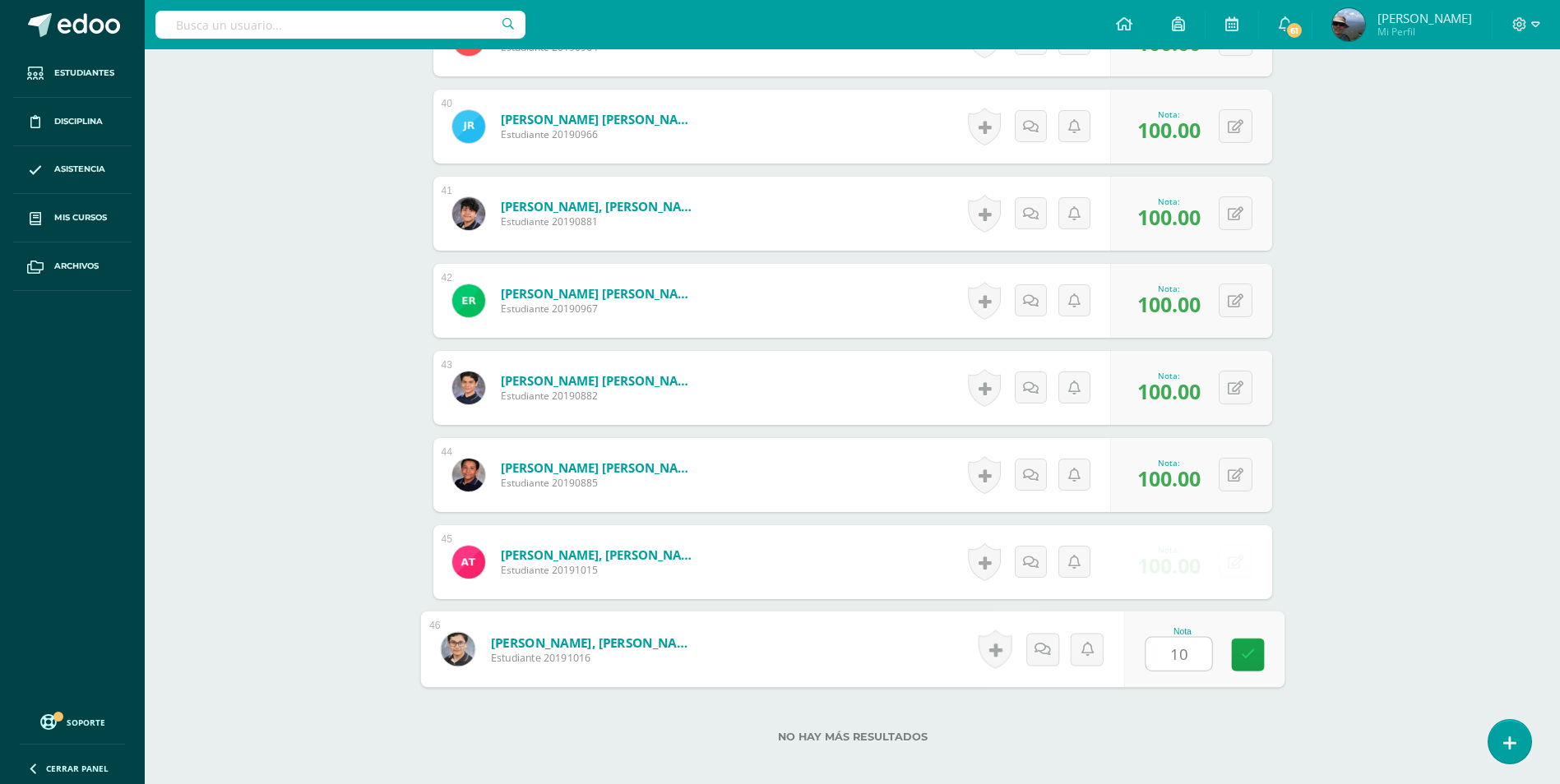
type input "100"
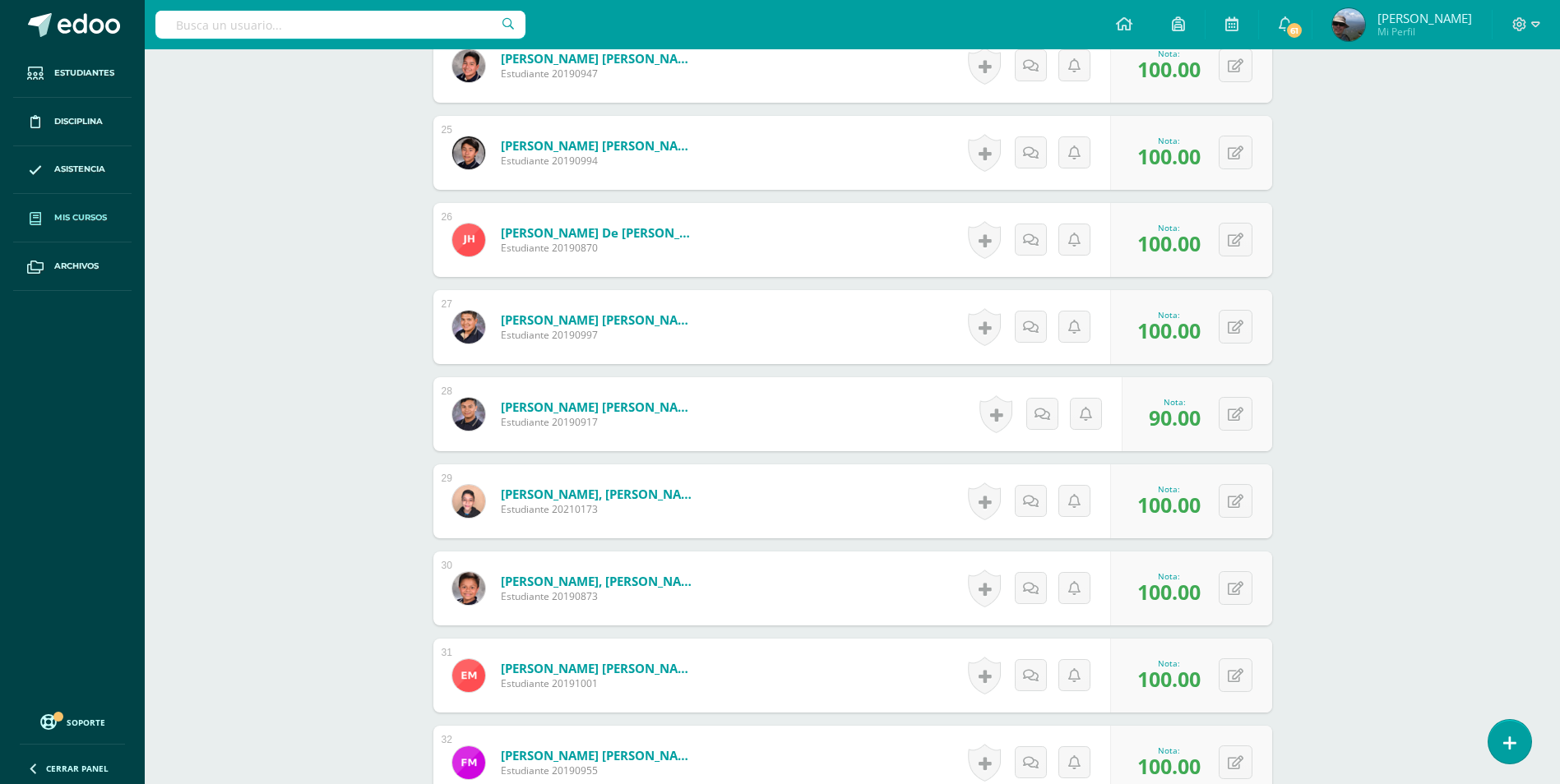
scroll to position [2072, 0]
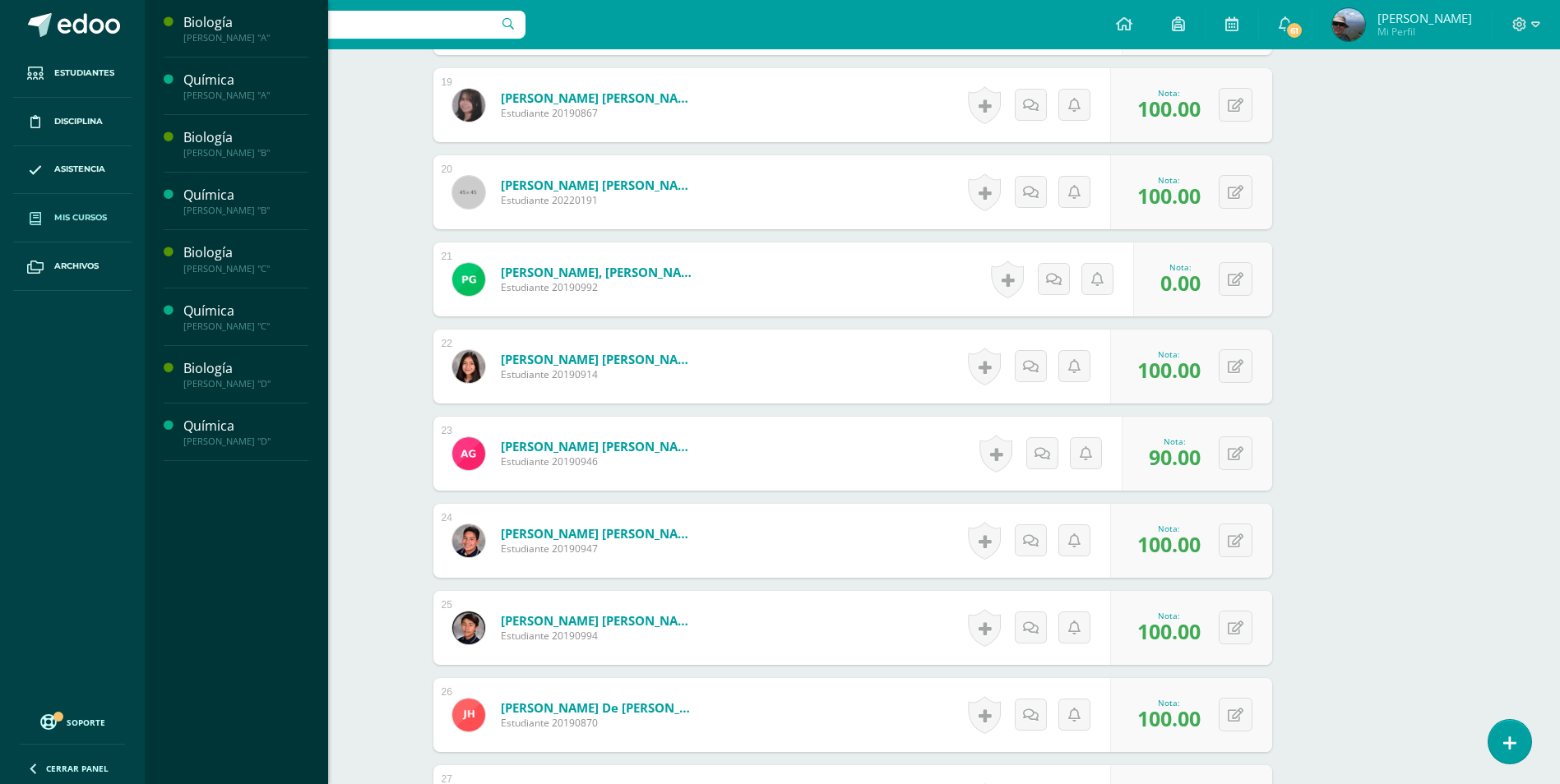
click at [61, 216] on span "Mis cursos" at bounding box center [80, 217] width 52 height 13
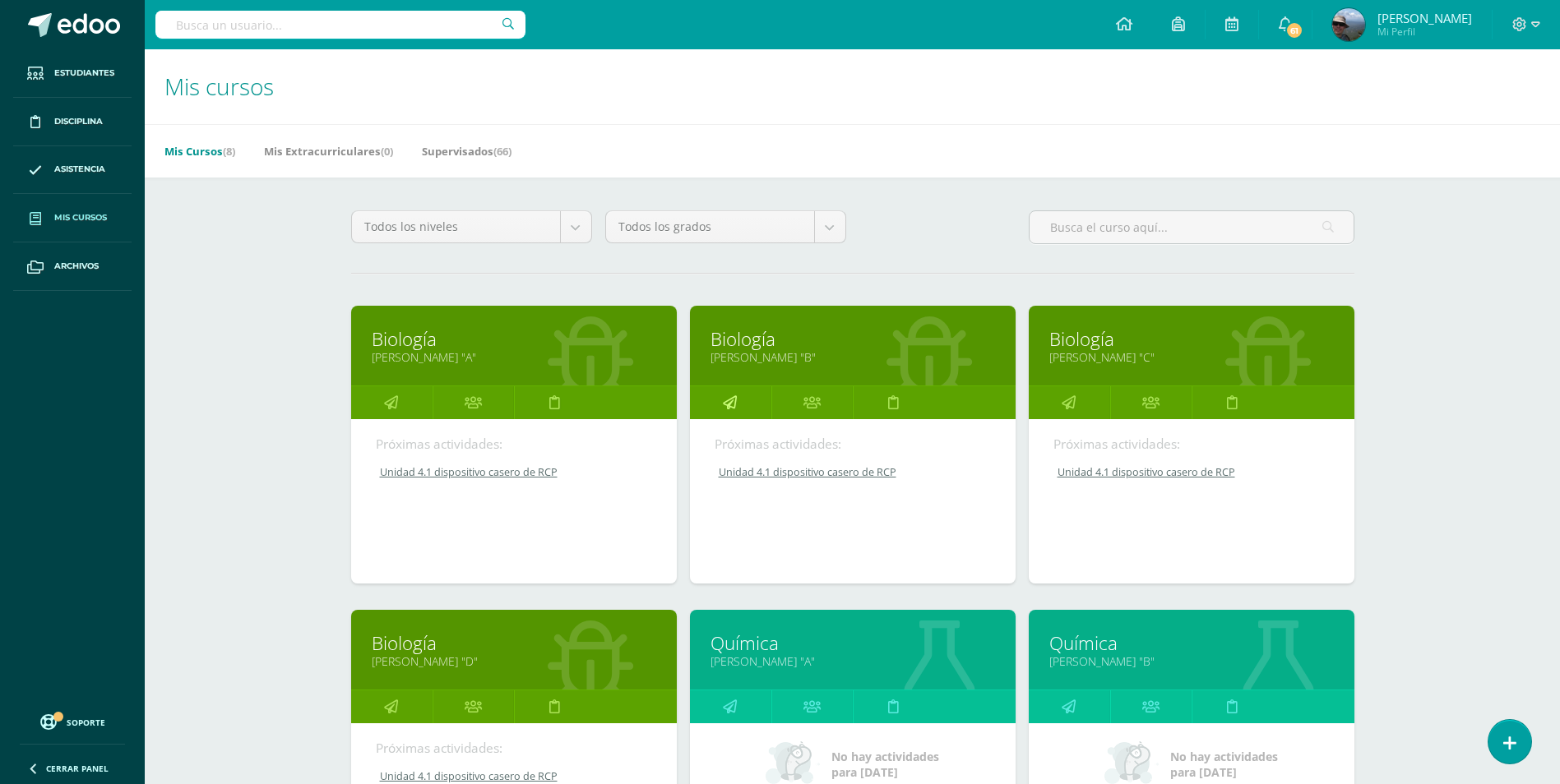
click at [732, 398] on icon at bounding box center [730, 402] width 14 height 32
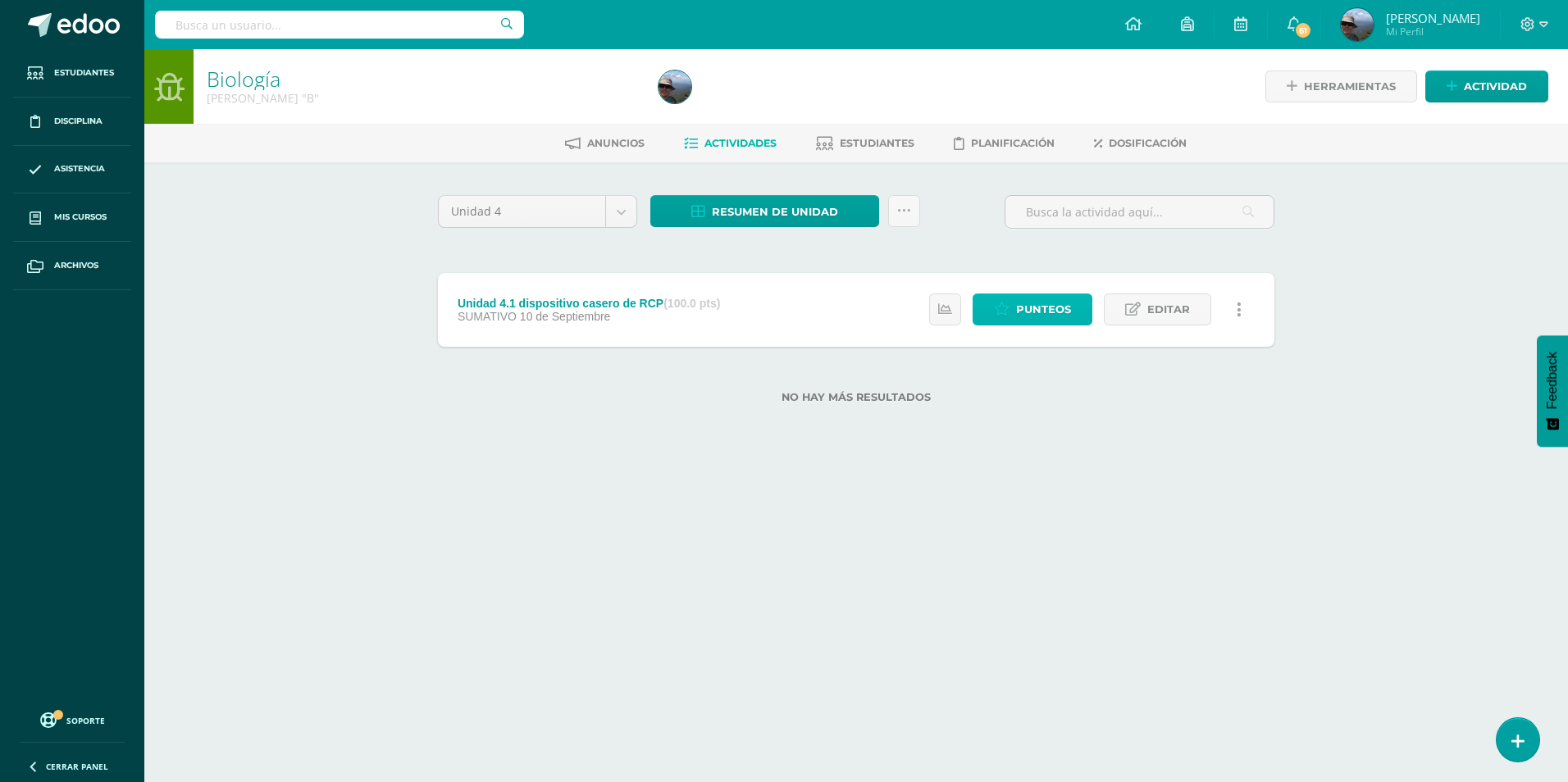
click at [1012, 313] on link "Punteos" at bounding box center [1033, 309] width 120 height 32
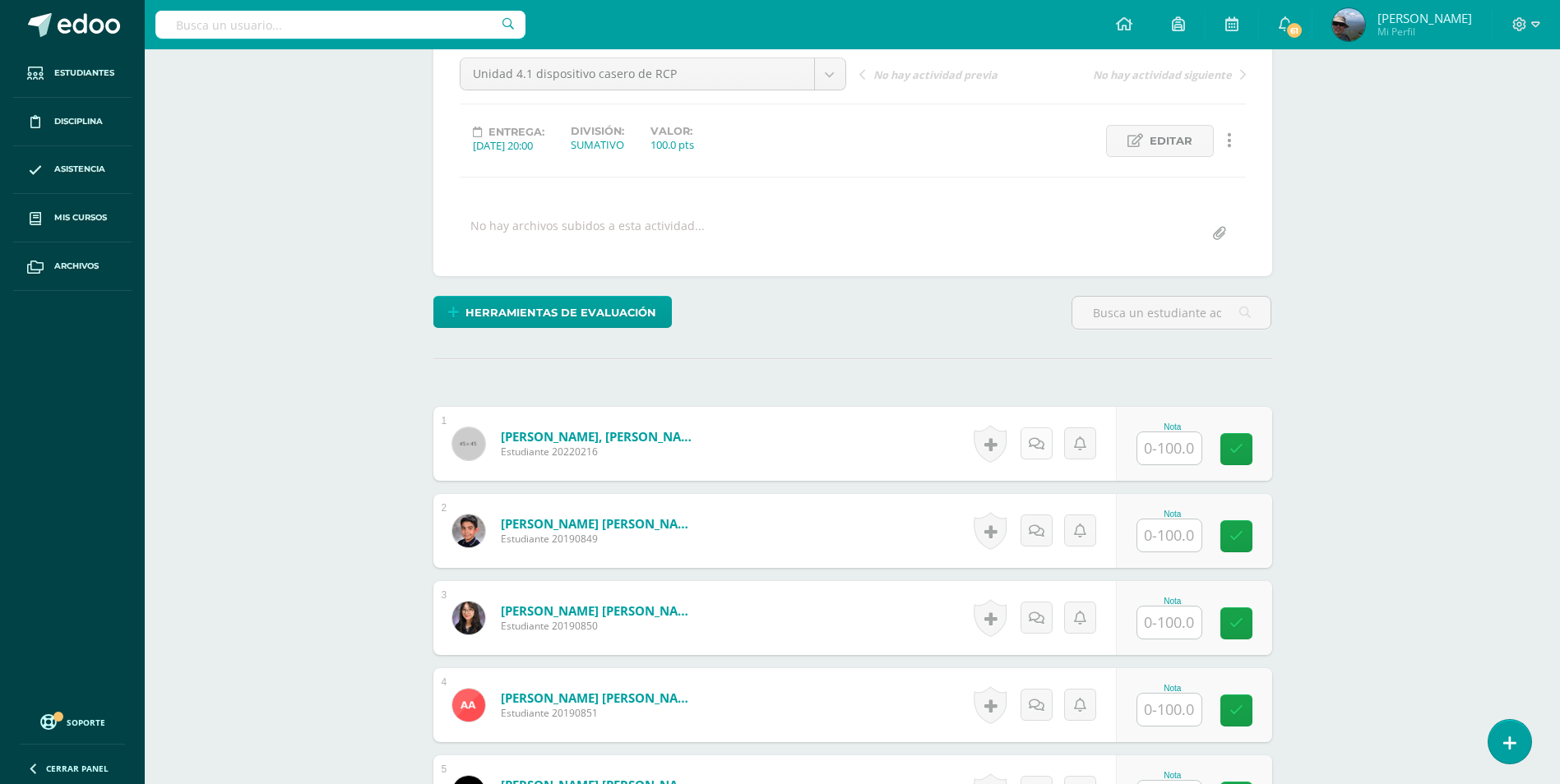
scroll to position [248, 0]
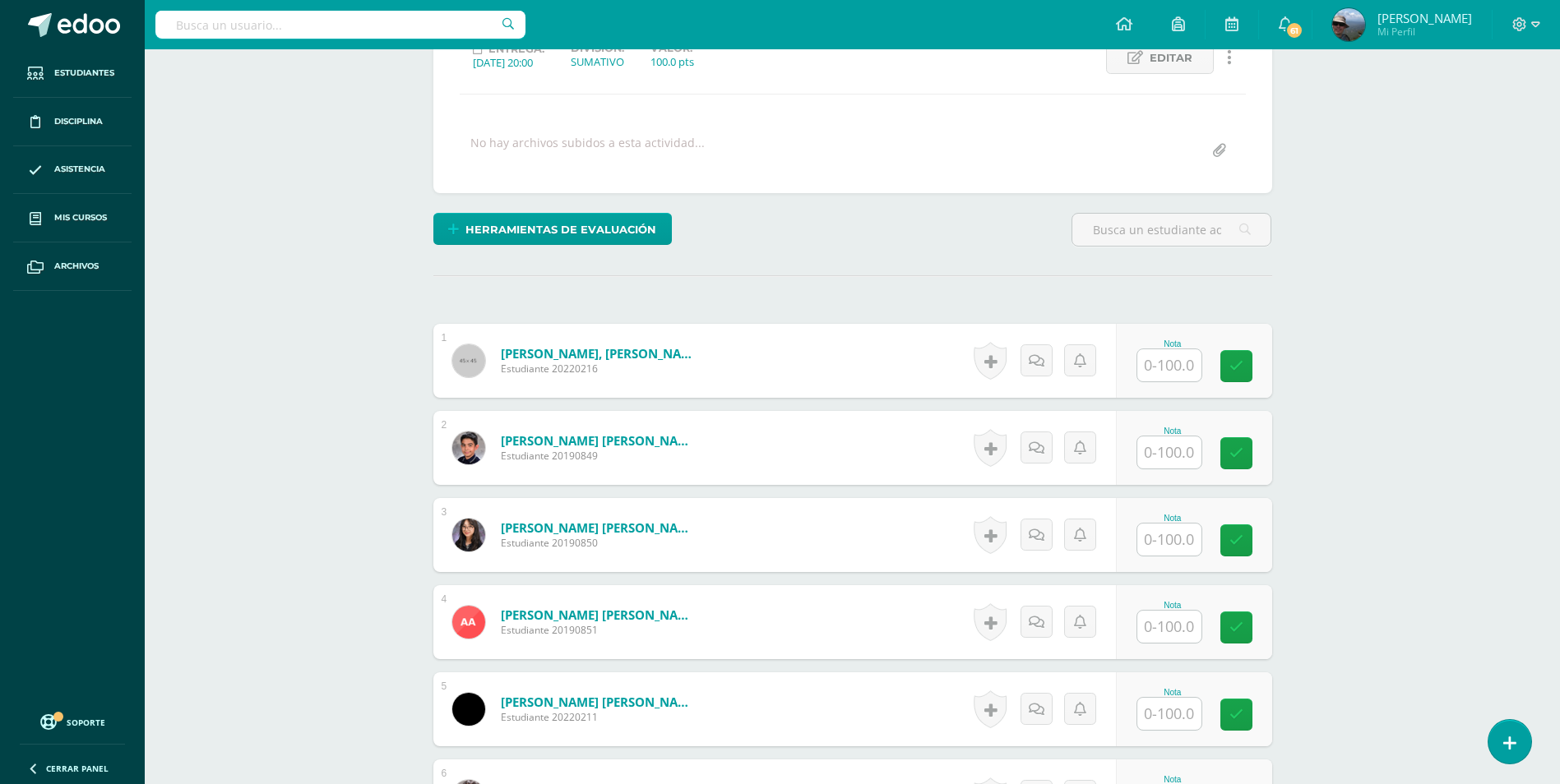
click at [1154, 378] on input "text" at bounding box center [1170, 365] width 65 height 32
type input "100"
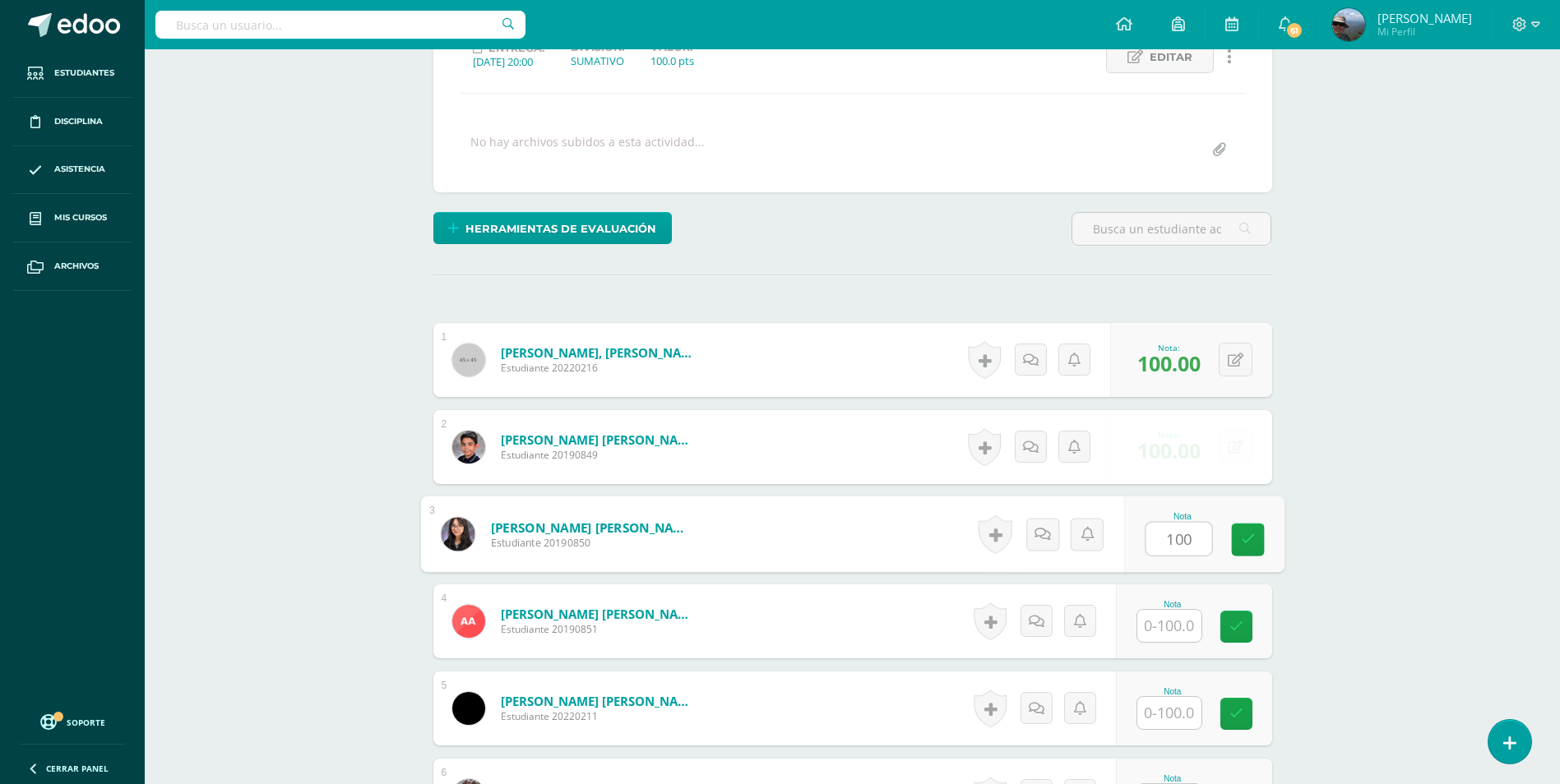
scroll to position [249, 0]
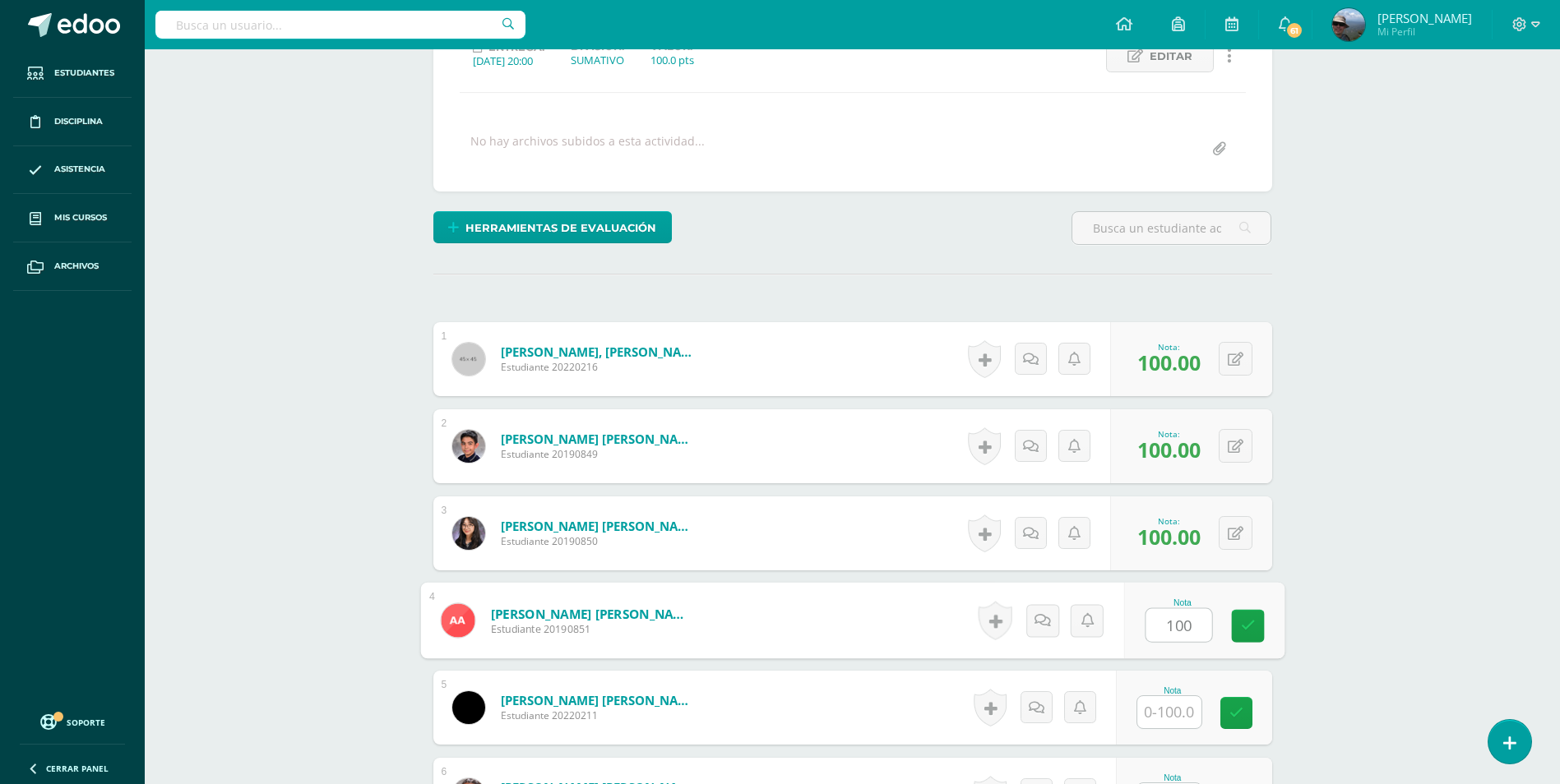
type input "100"
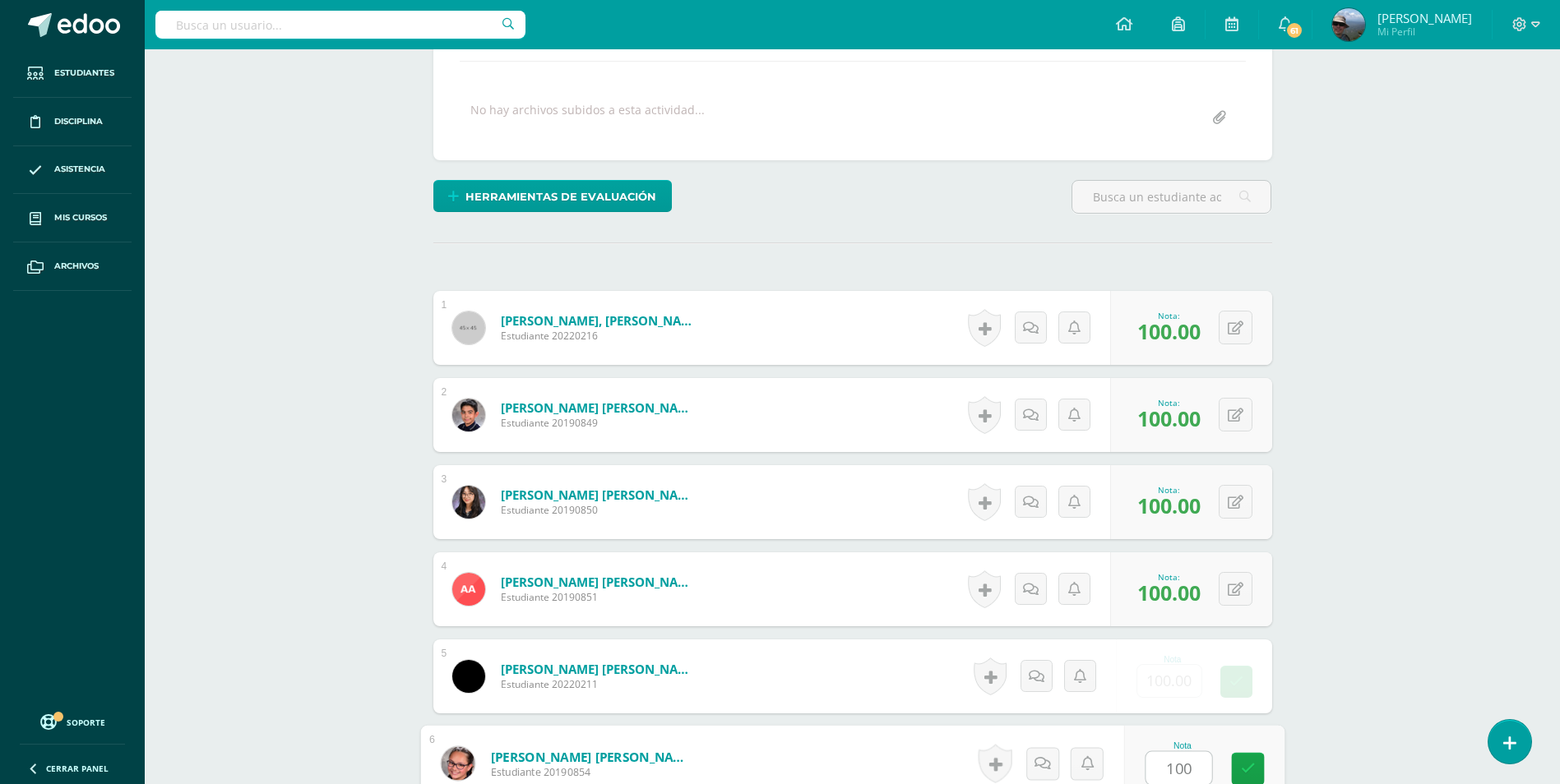
type input "100"
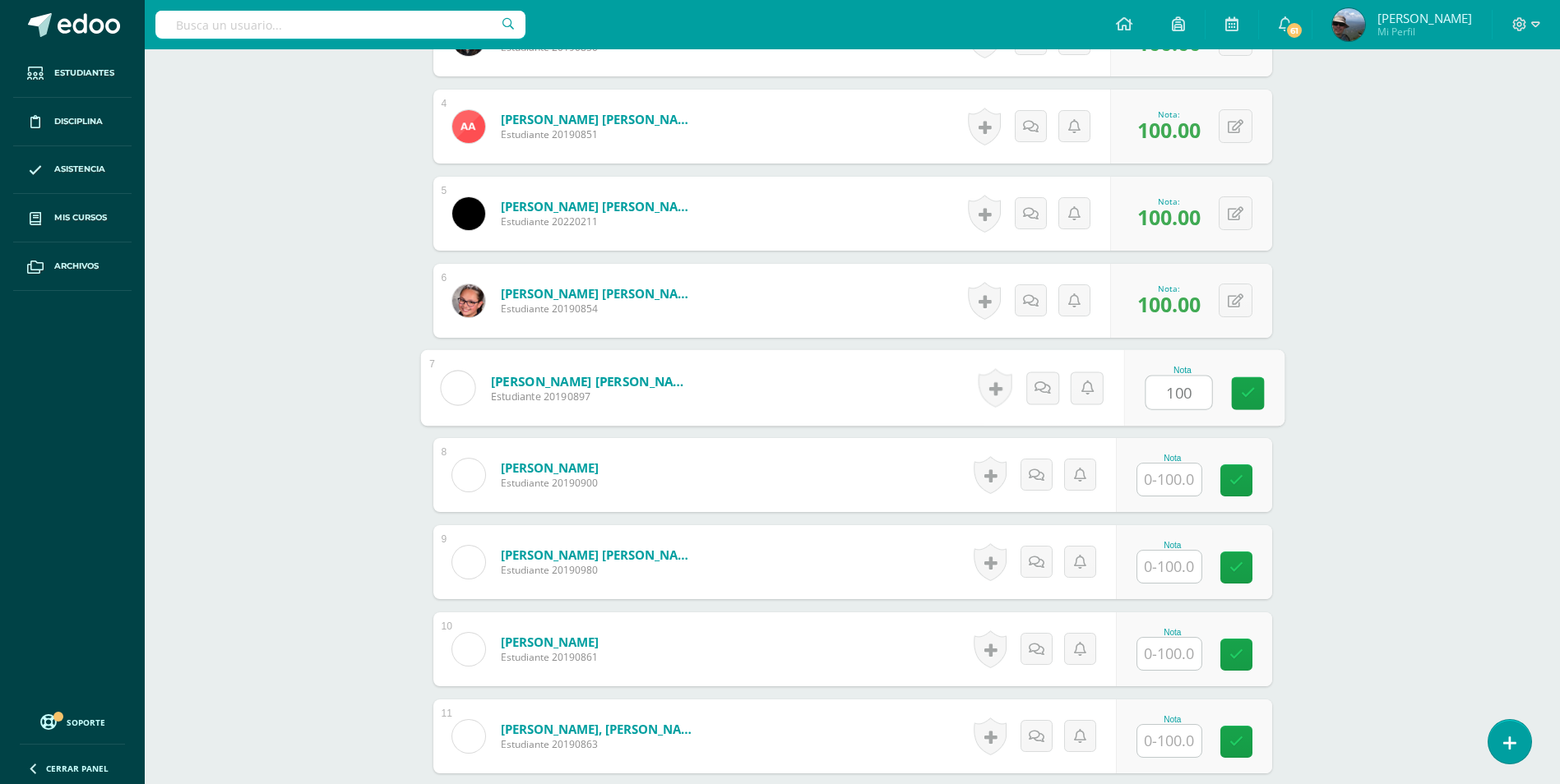
type input "100"
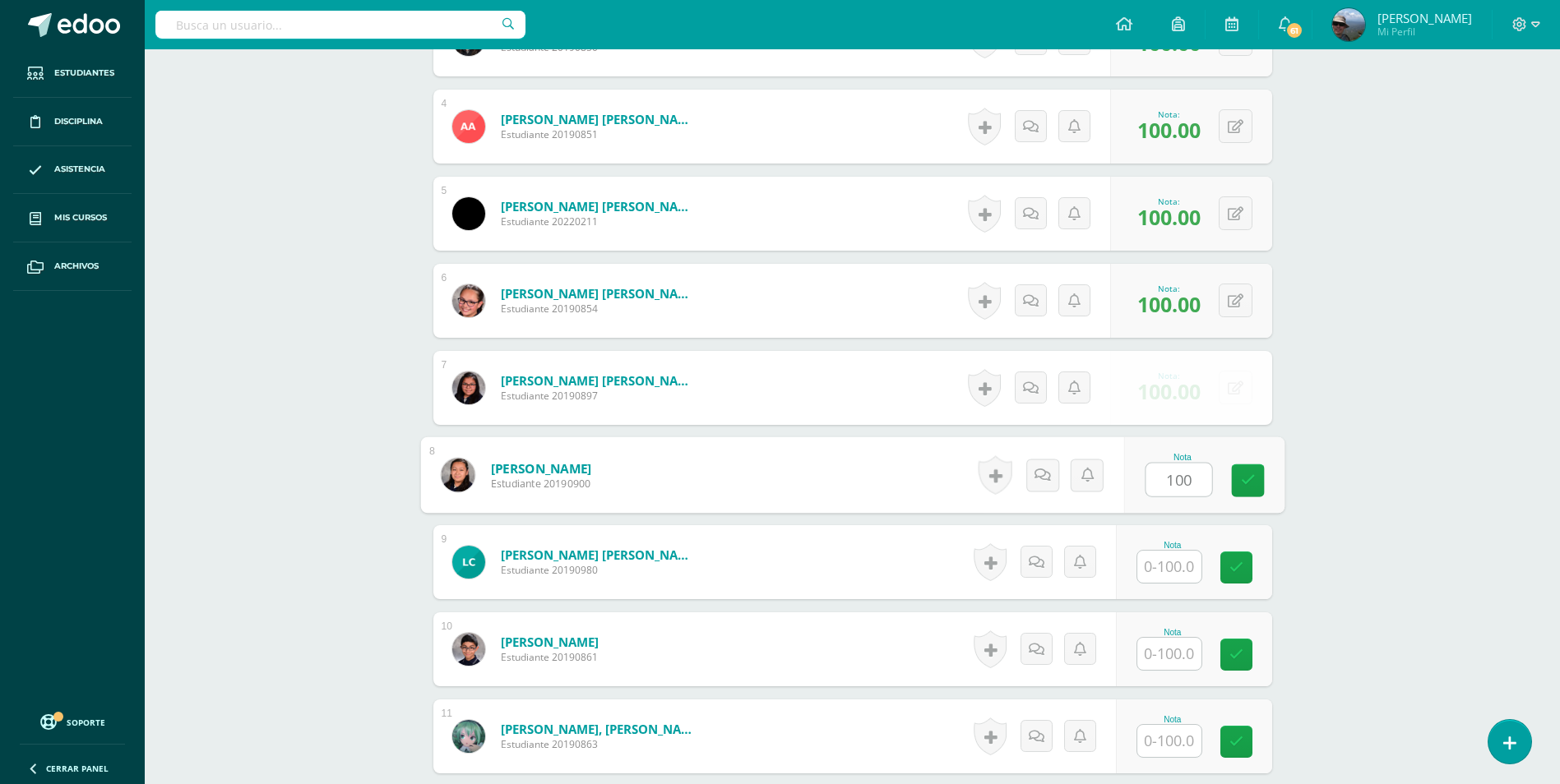
type input "100"
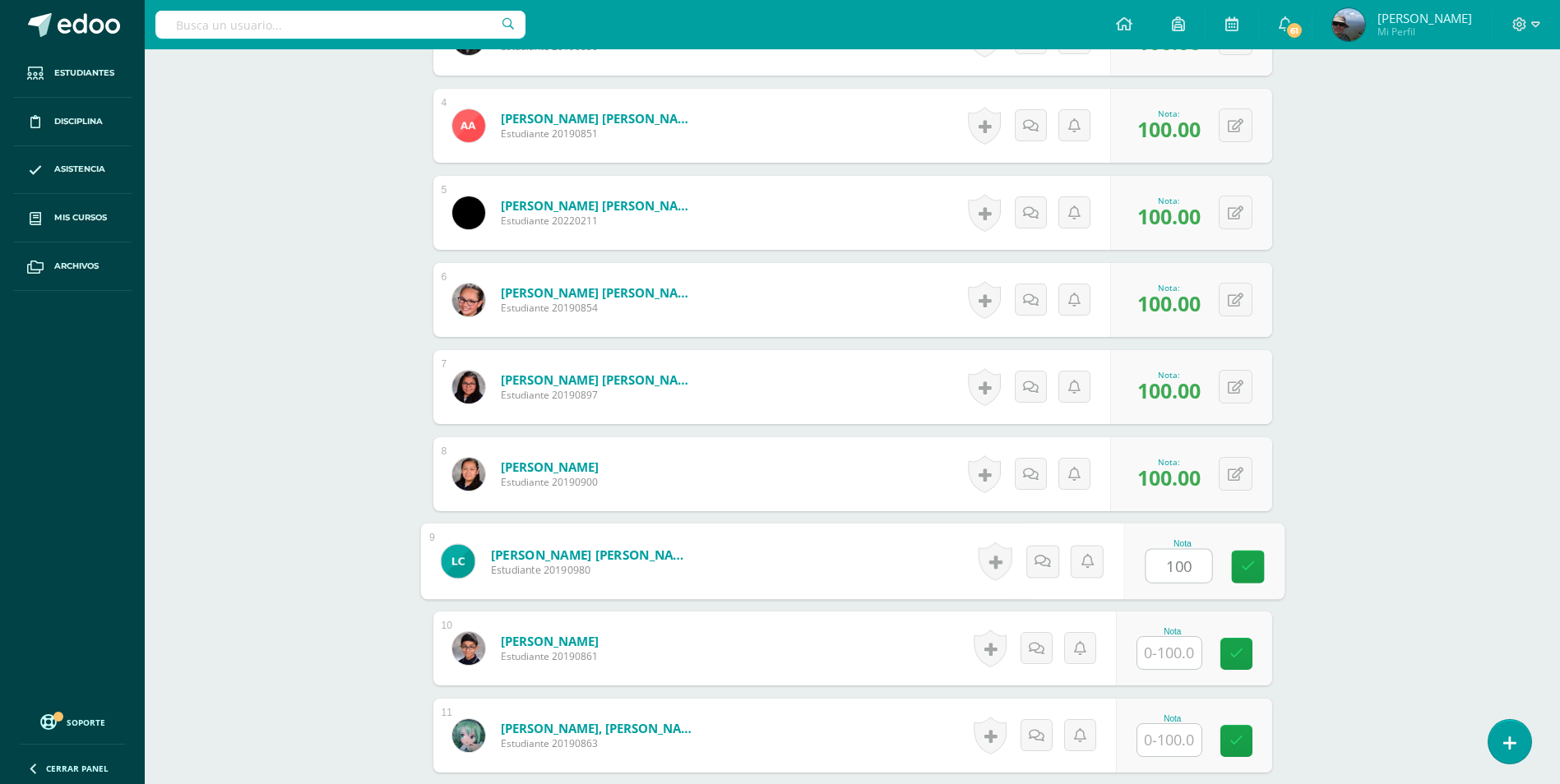
type input "100"
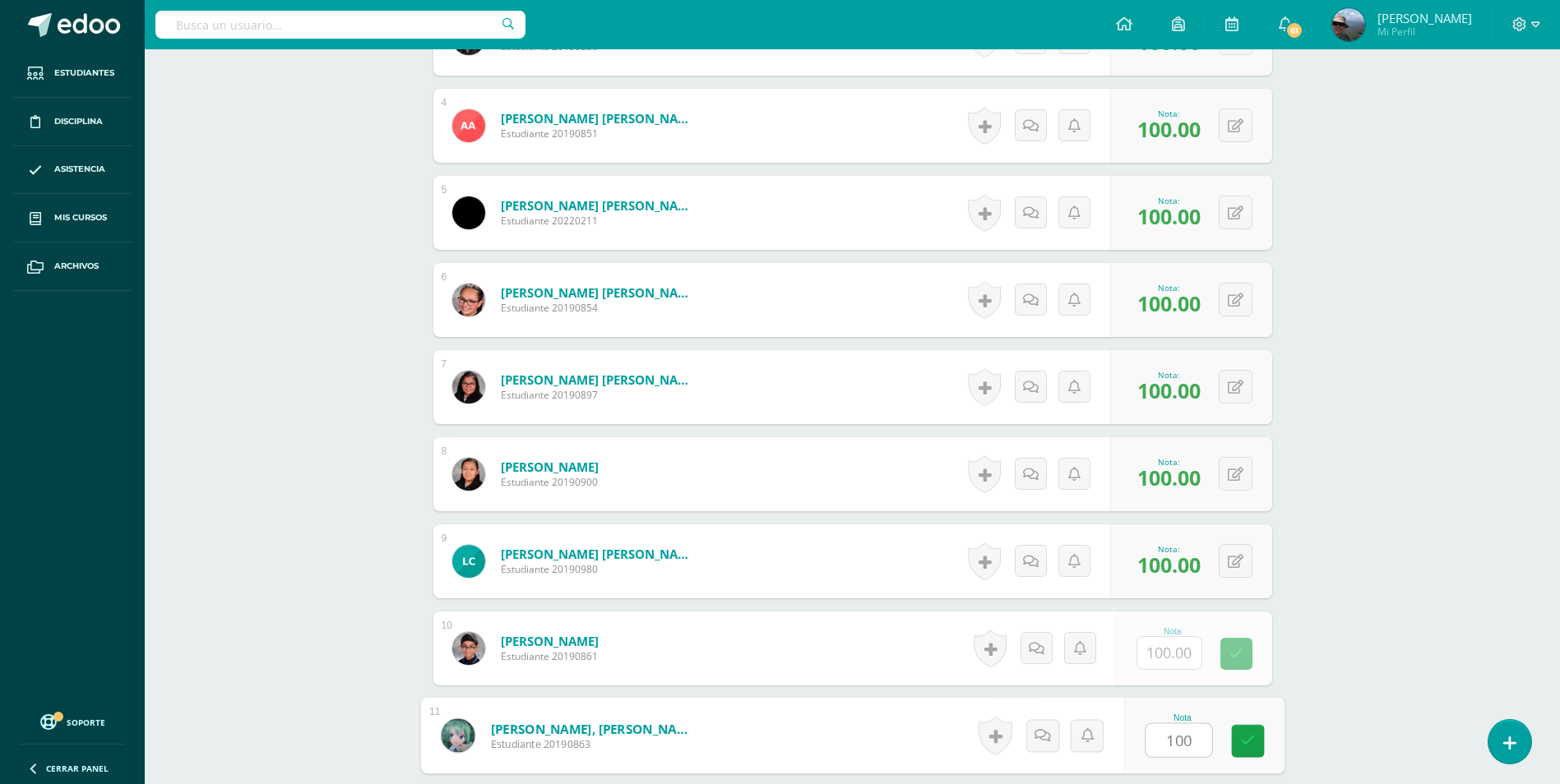
type input "100"
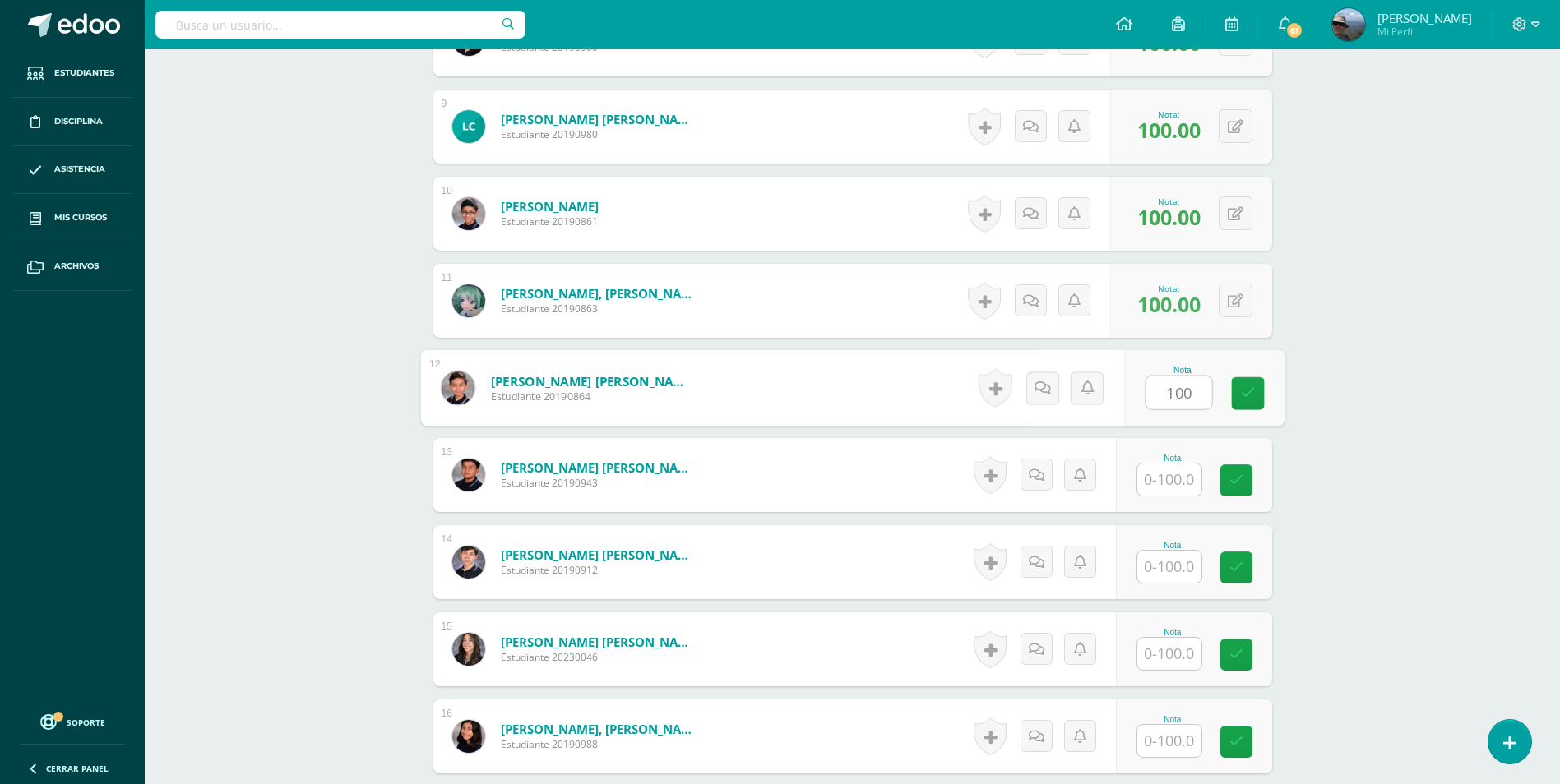
type input "100"
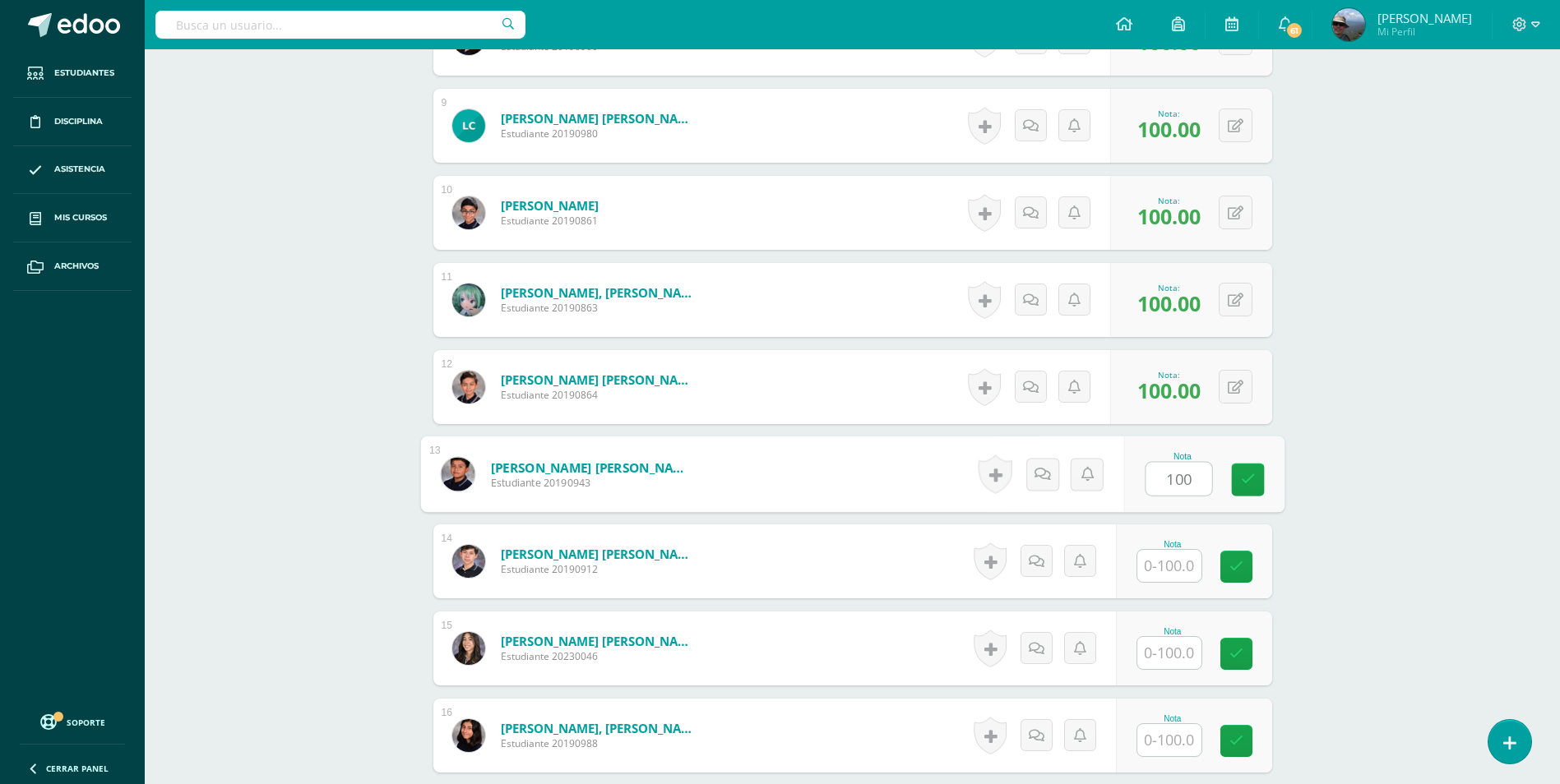
type input "100"
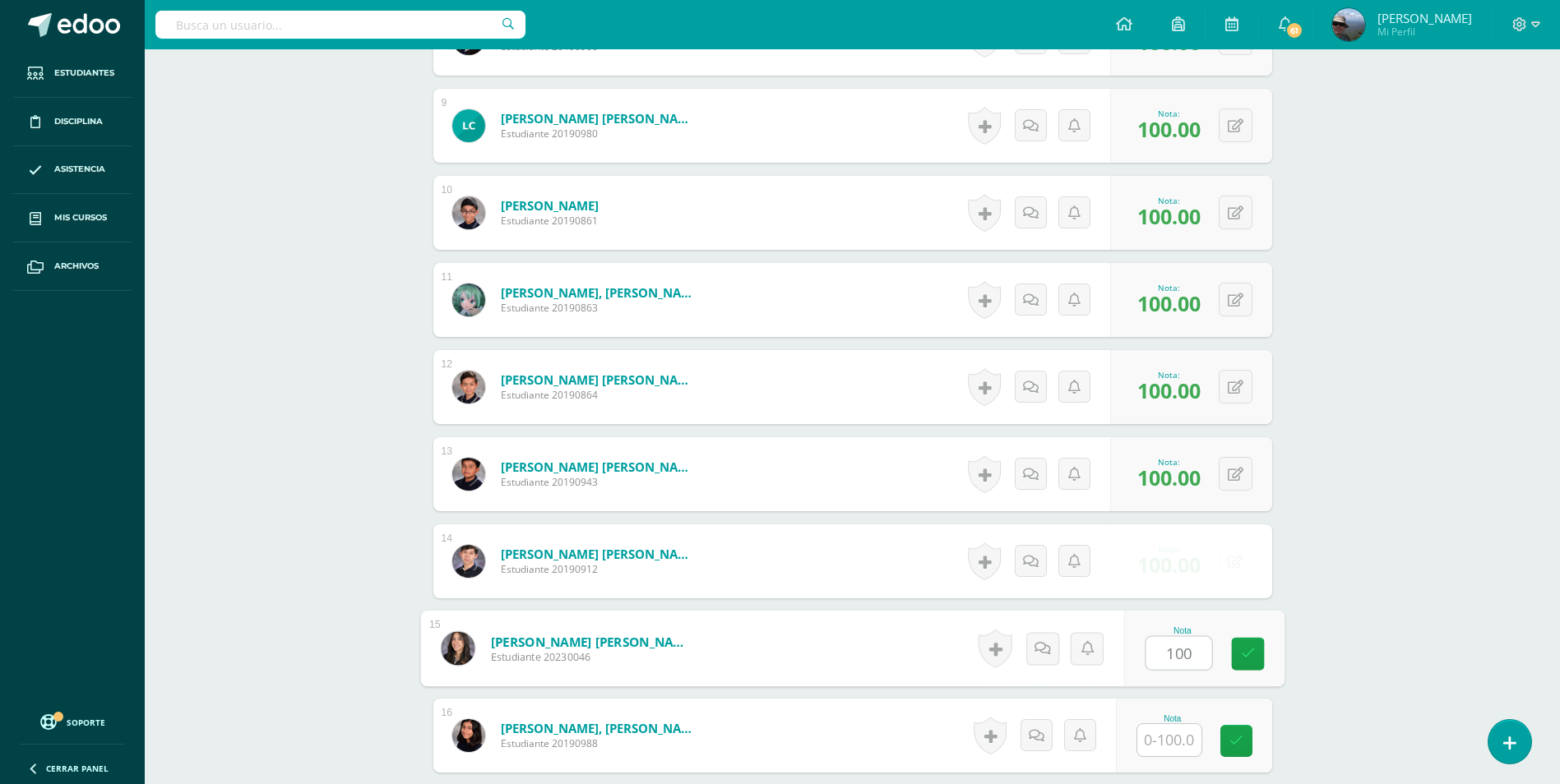
type input "100"
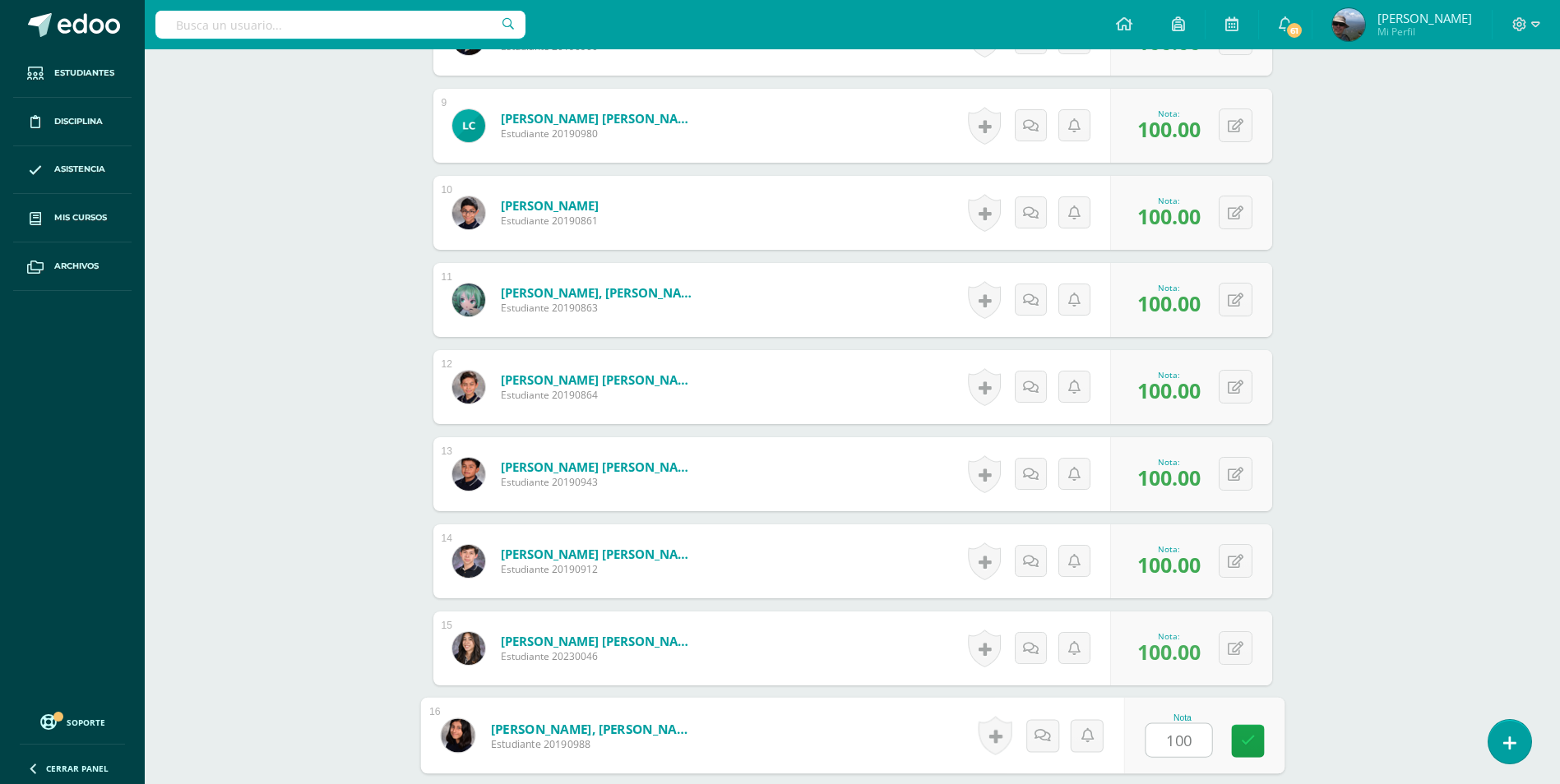
type input "100"
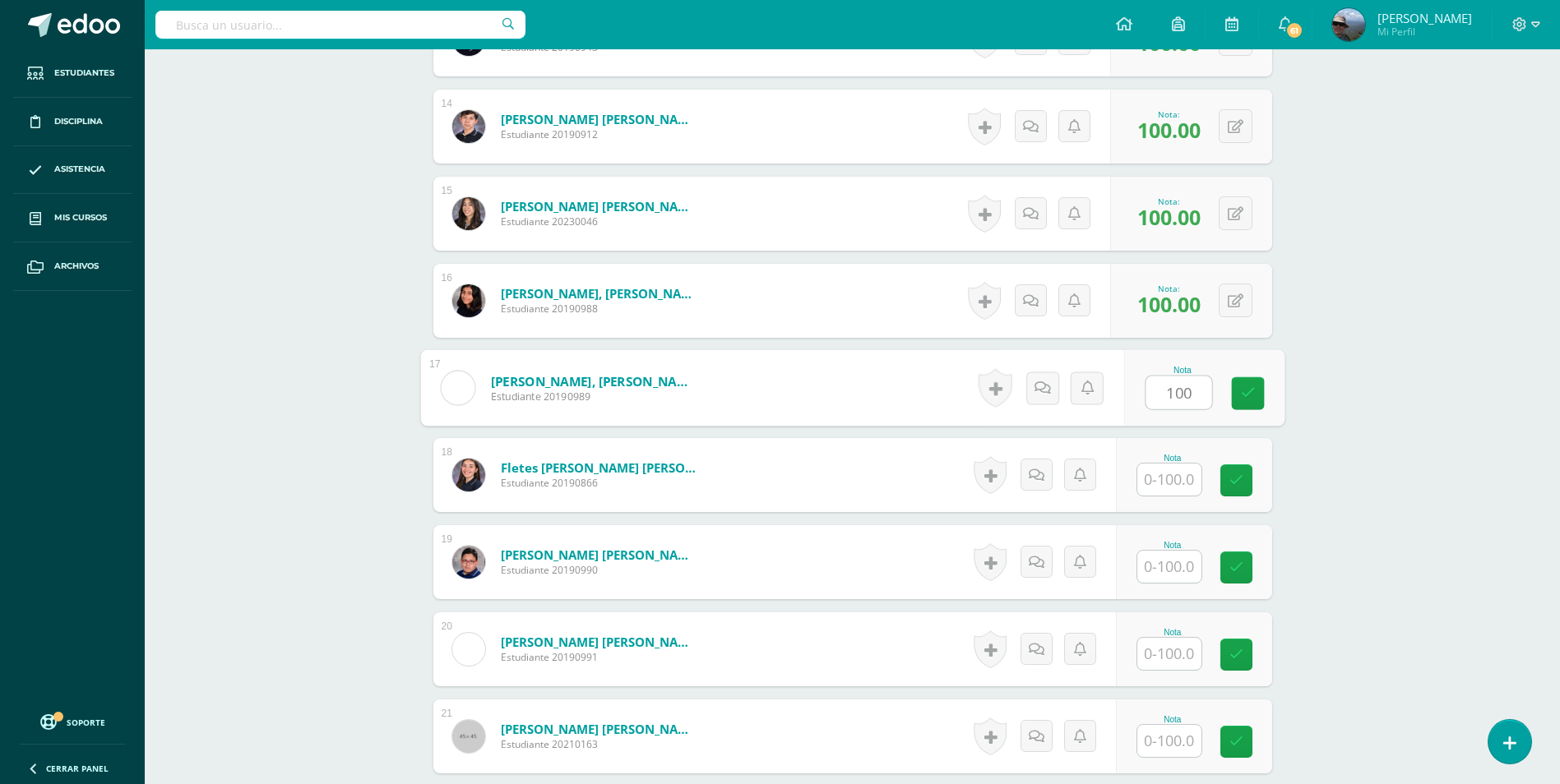
type input "100"
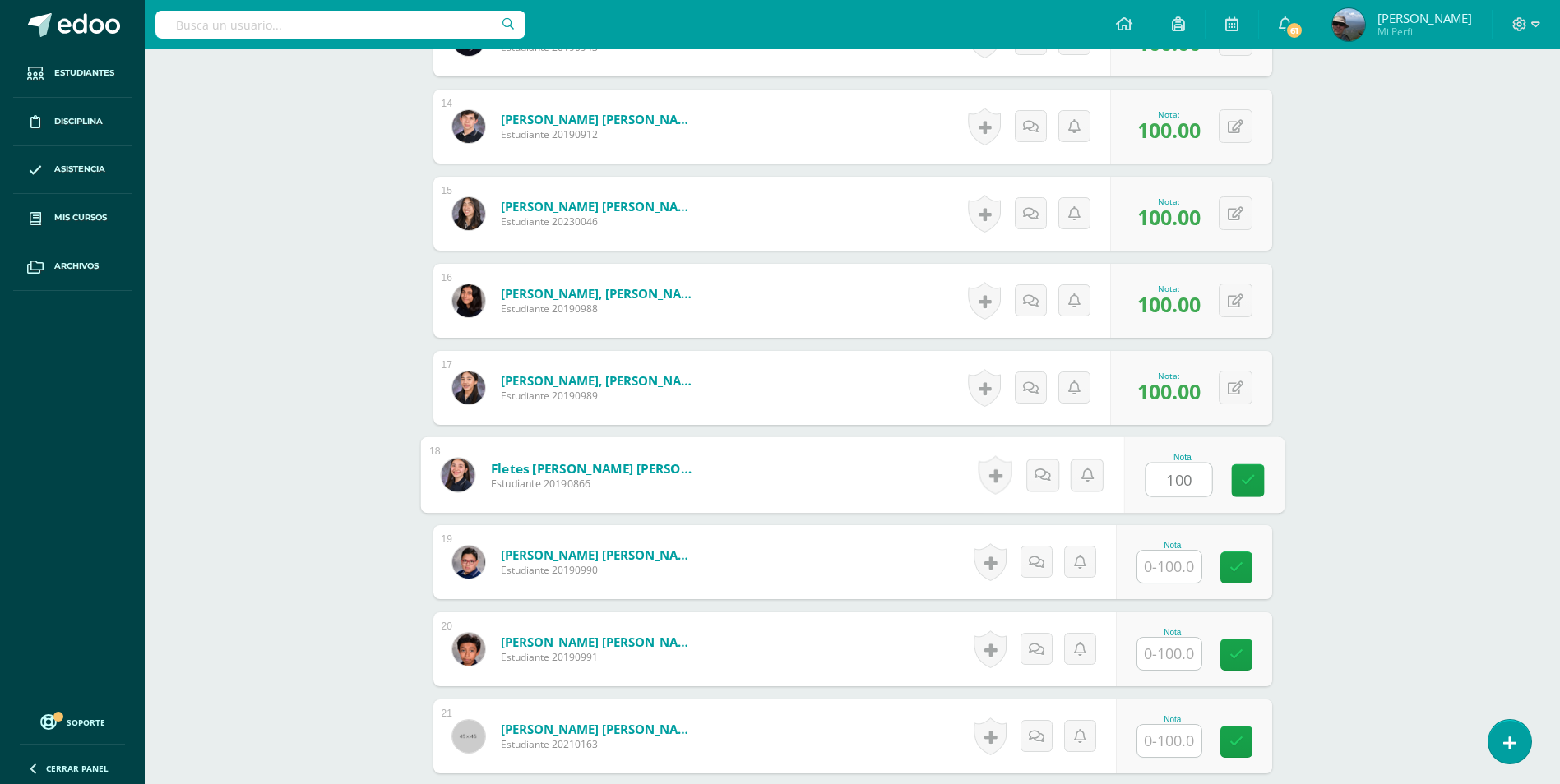
type input "100"
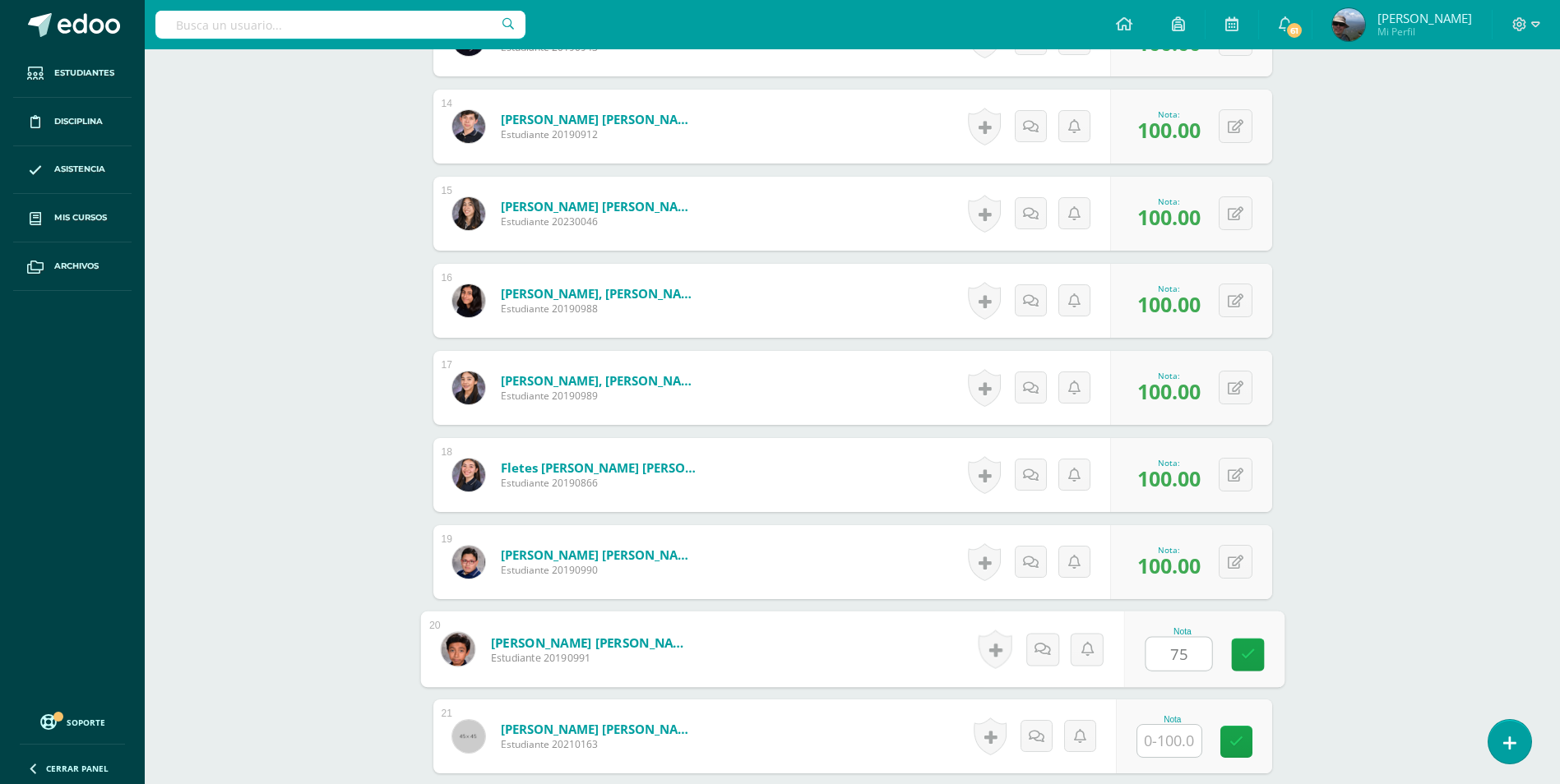
type input "75"
type input "100"
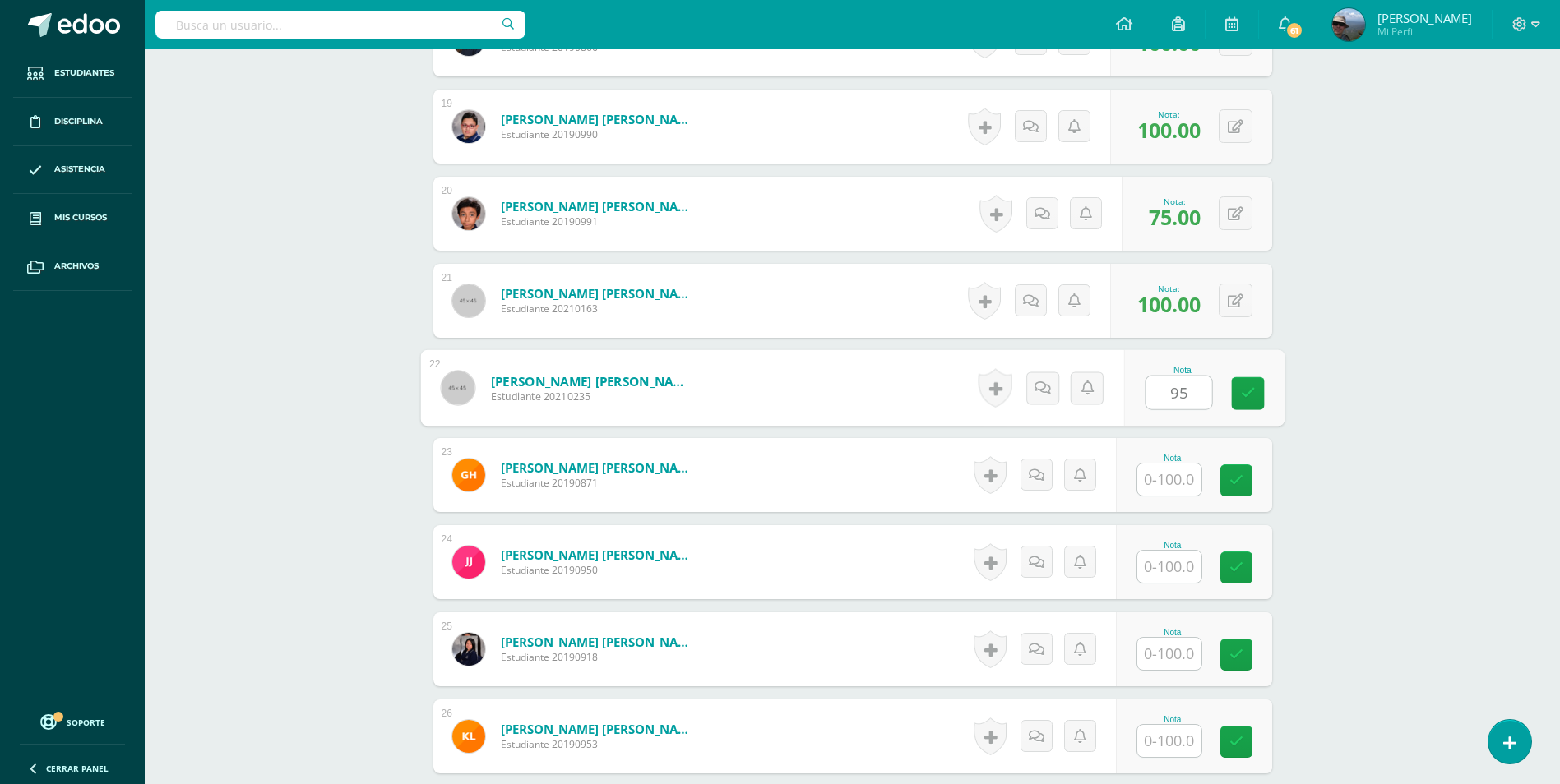
type input "95"
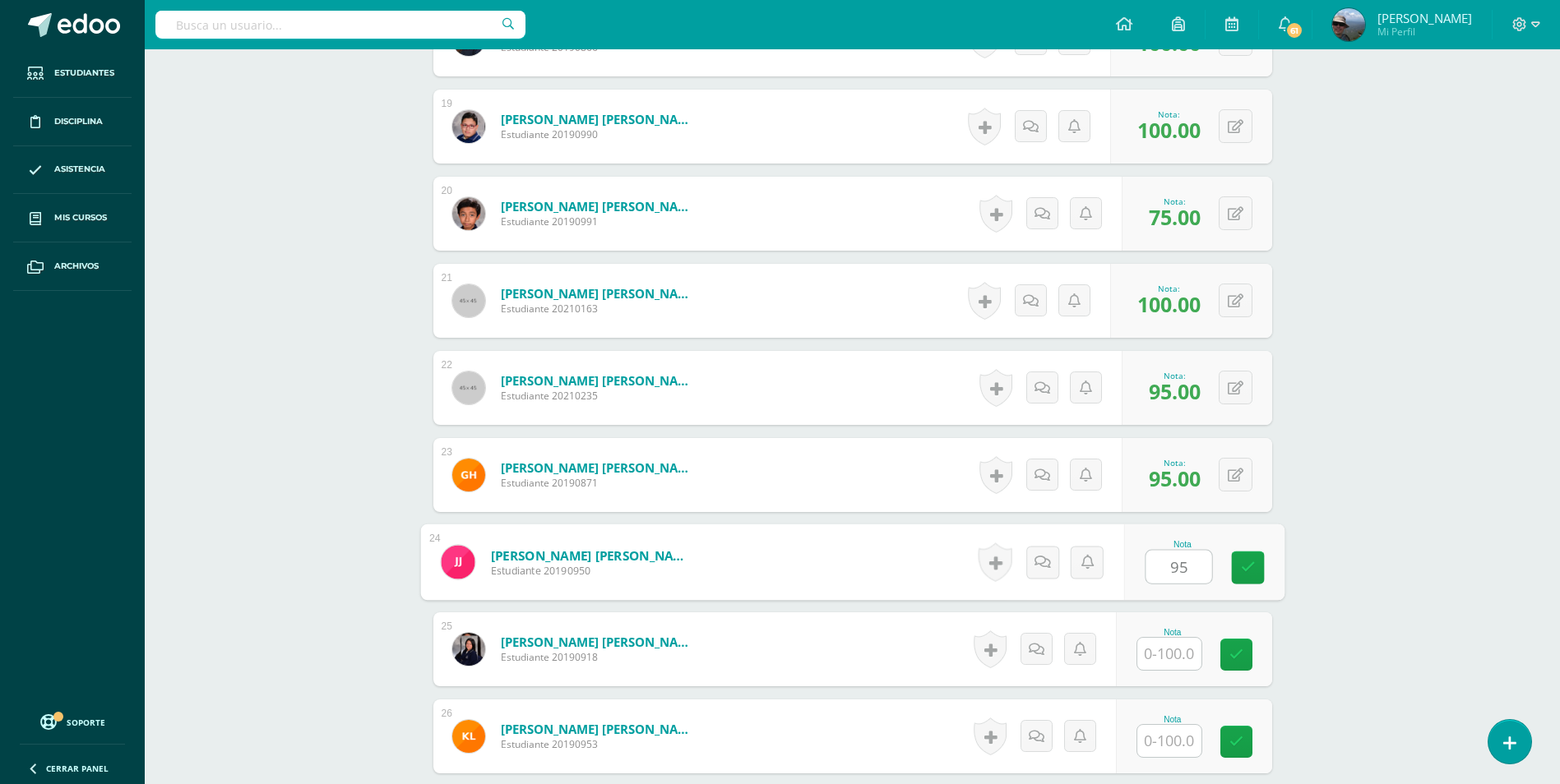
type input "95"
type input "100"
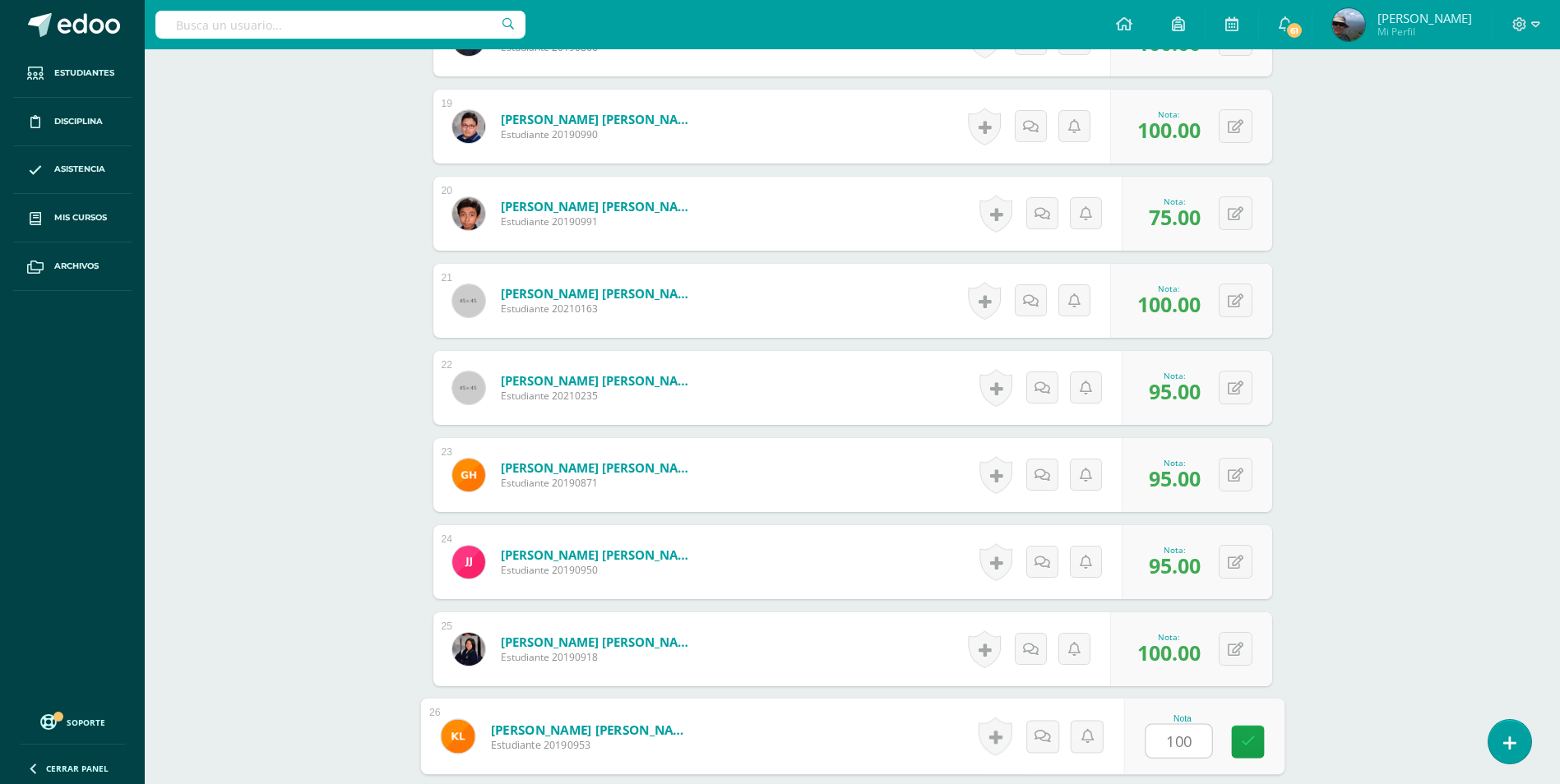
type input "100"
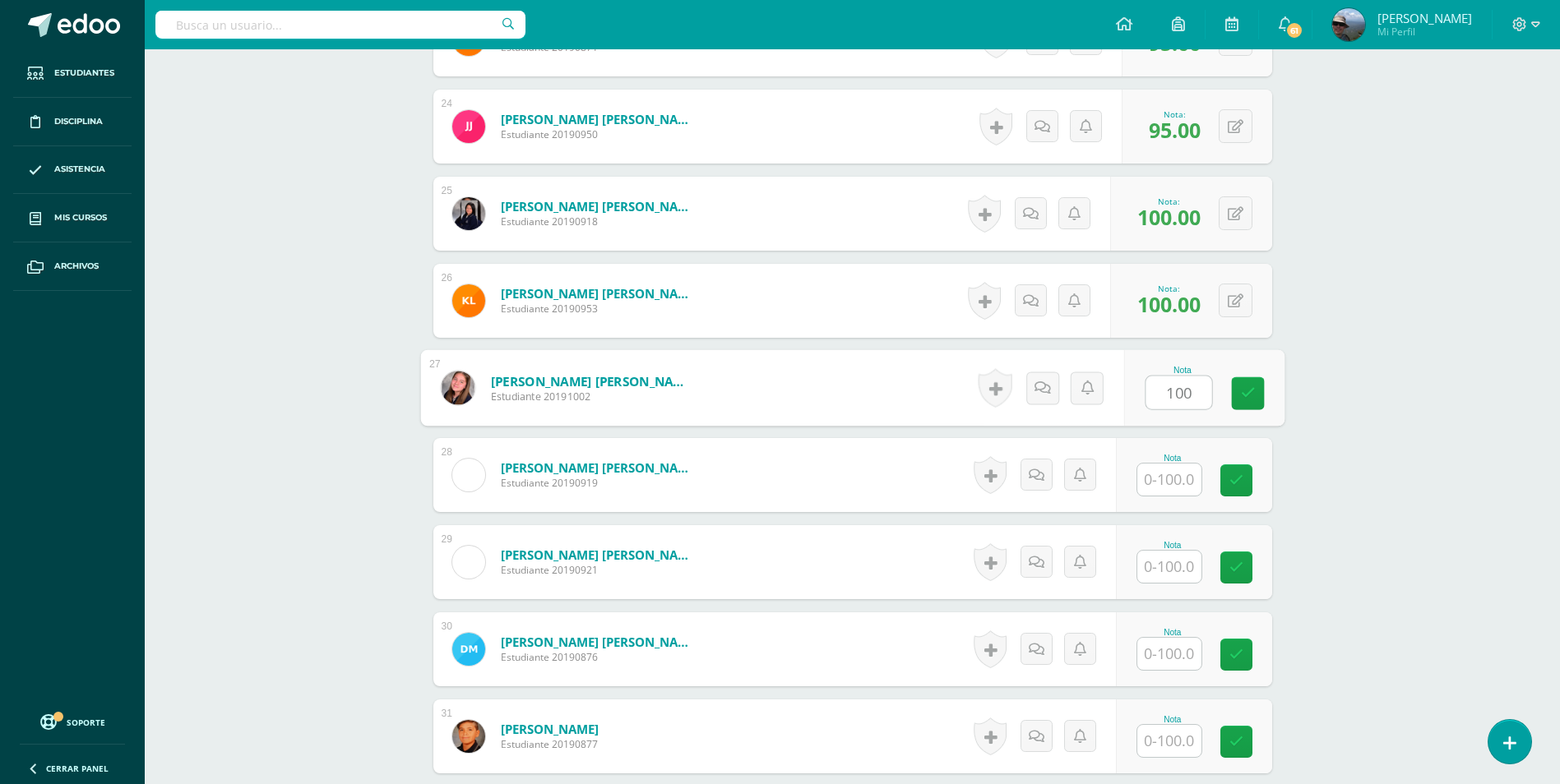
type input "100"
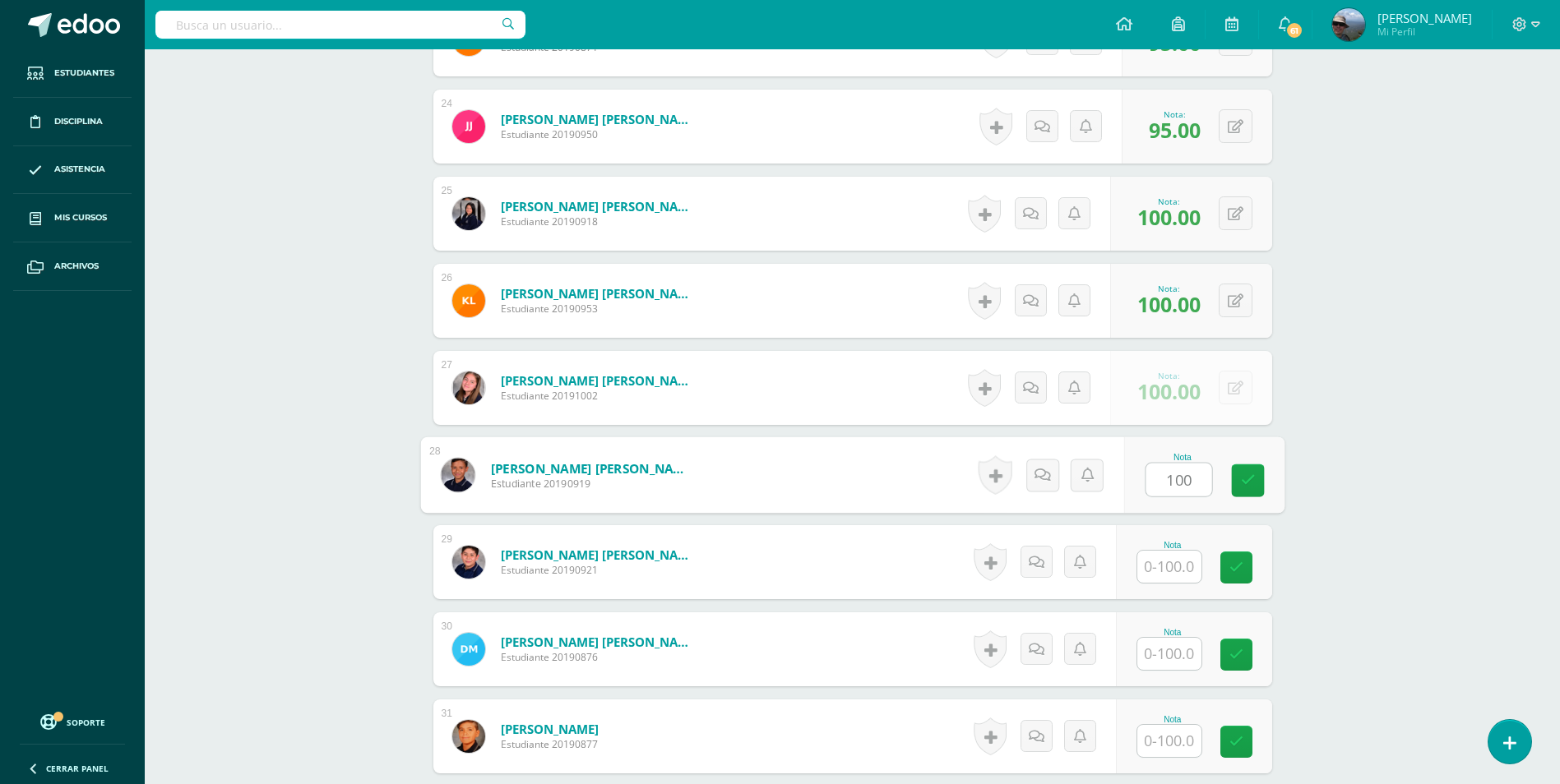
type input "100"
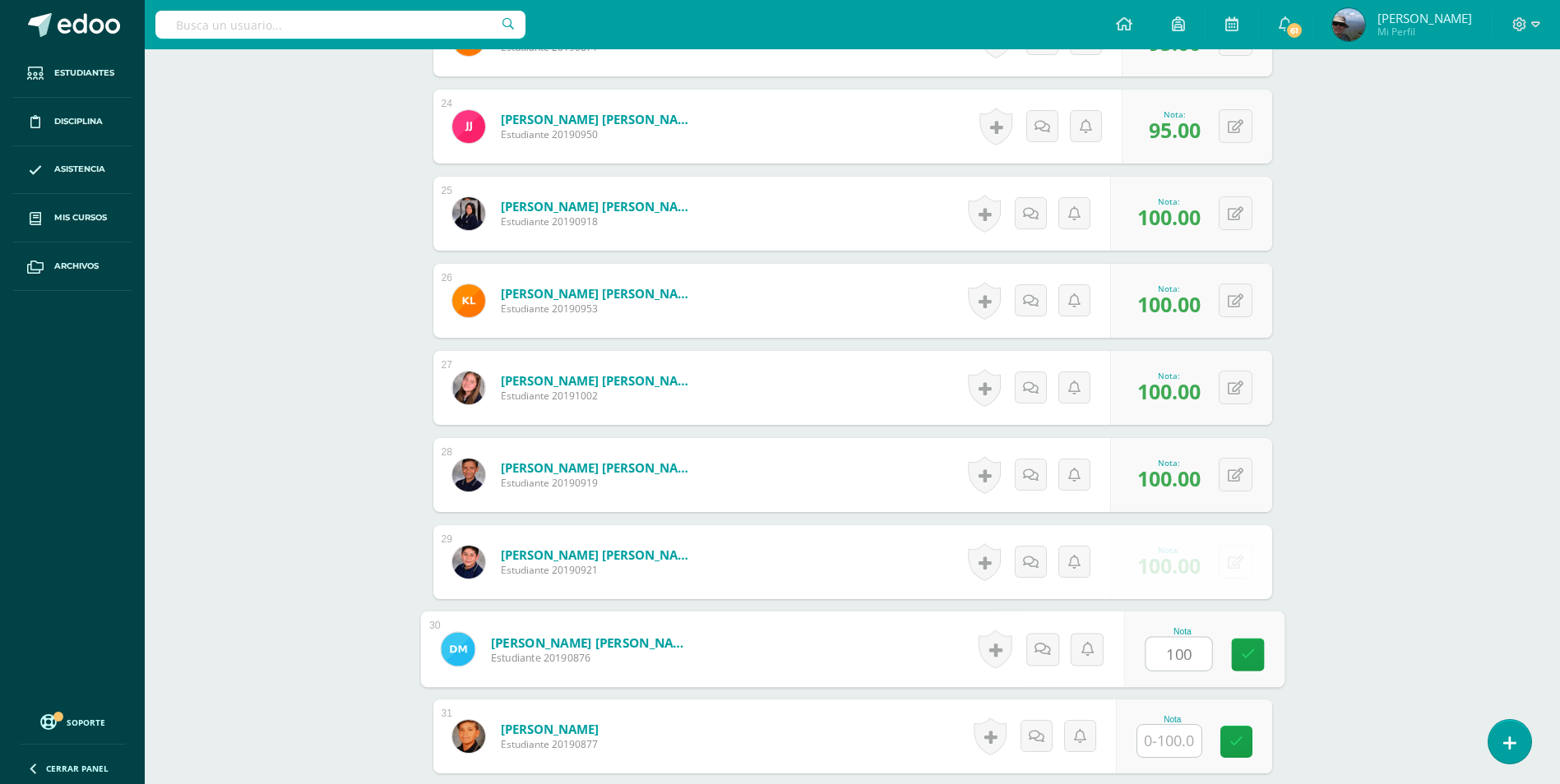
type input "100"
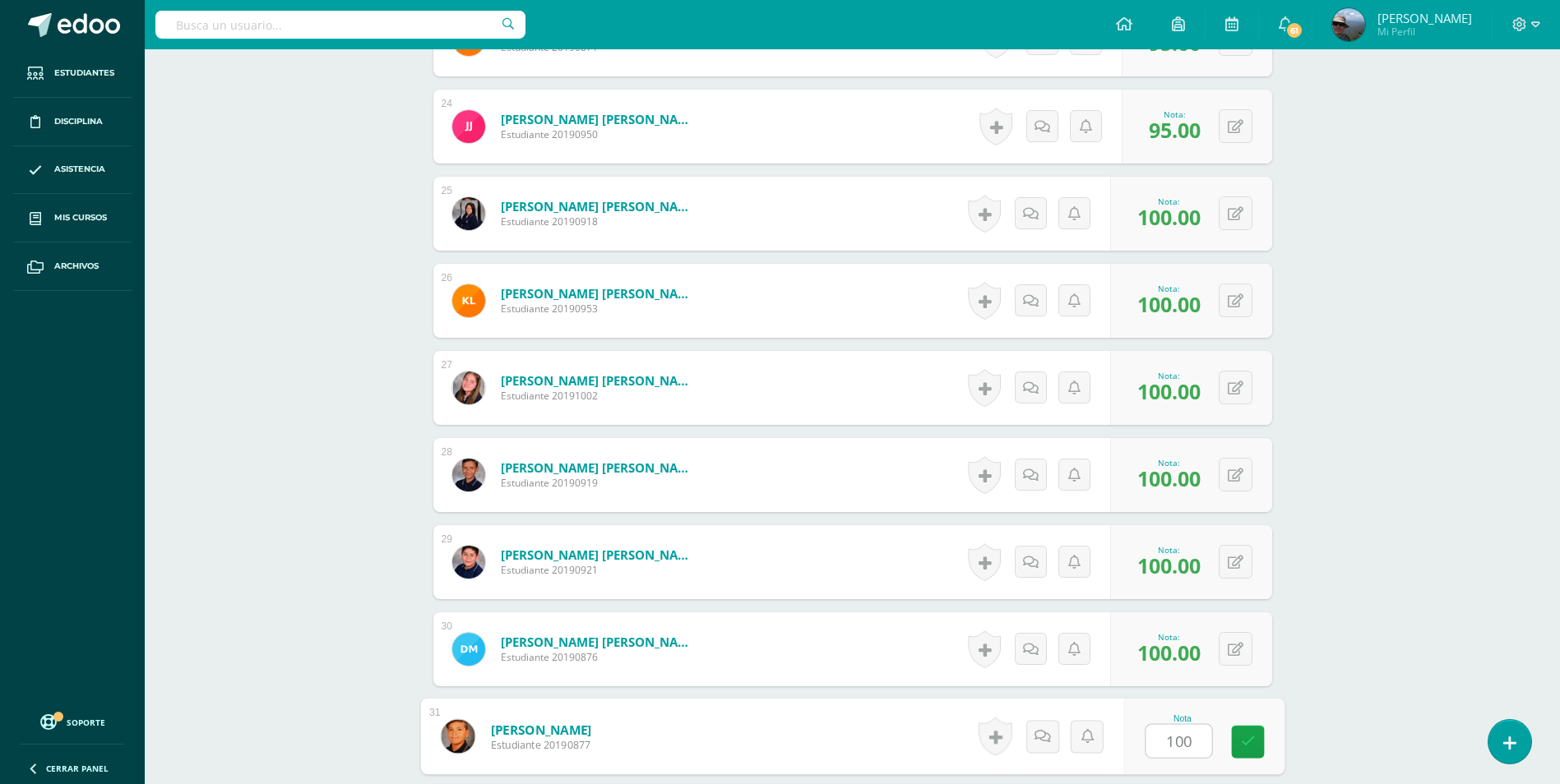
type input "100"
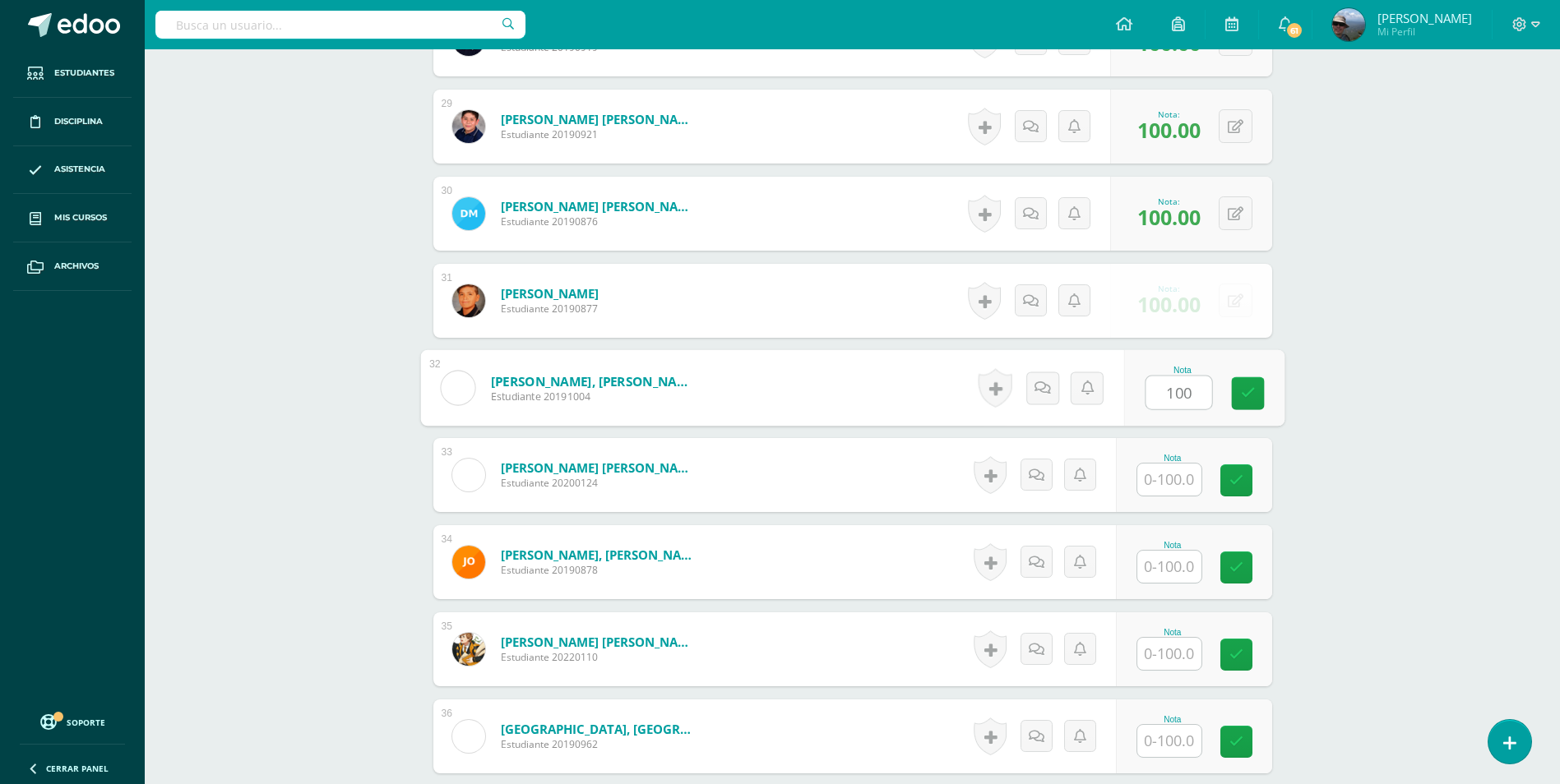
type input "100"
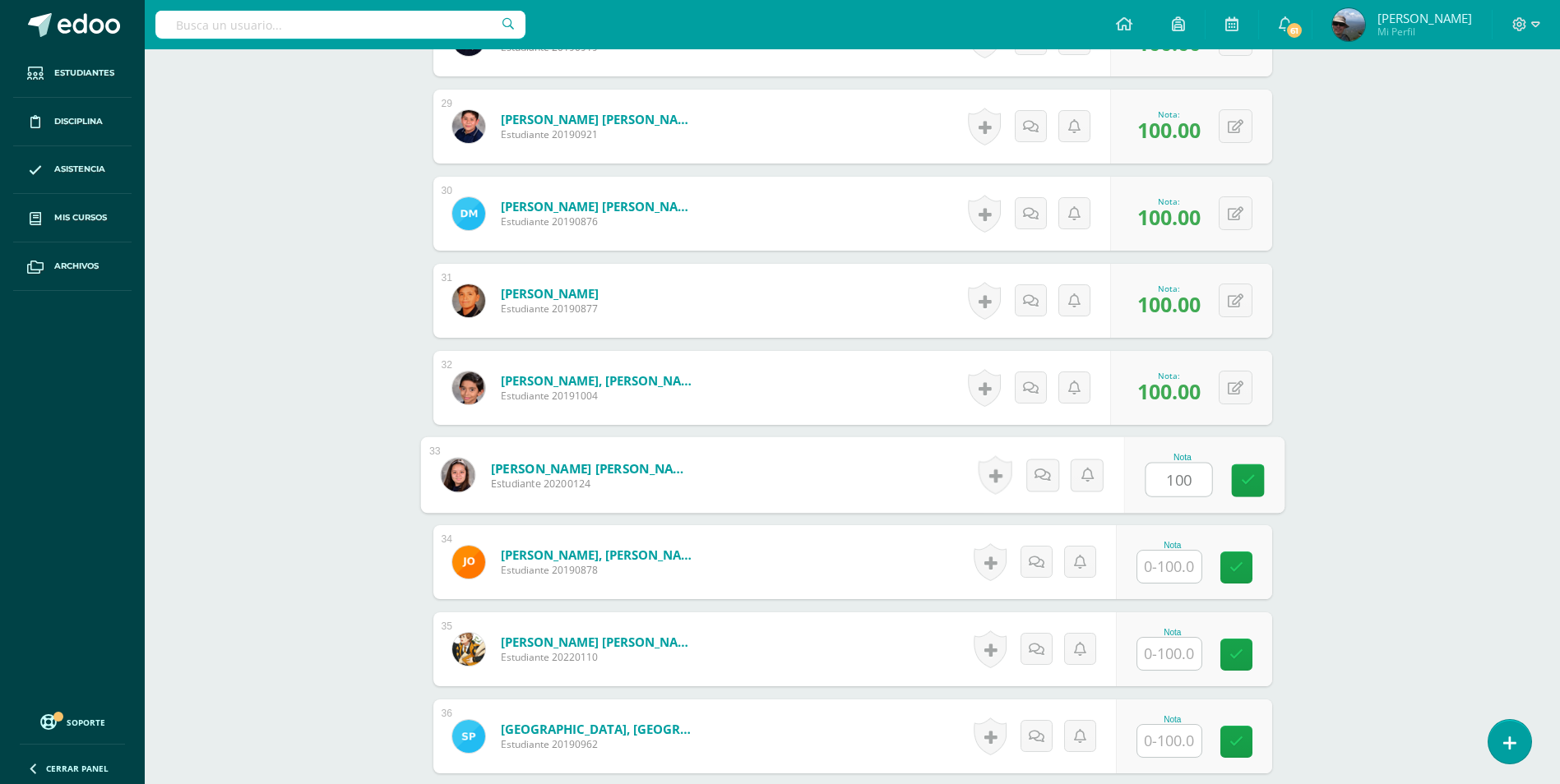
type input "100"
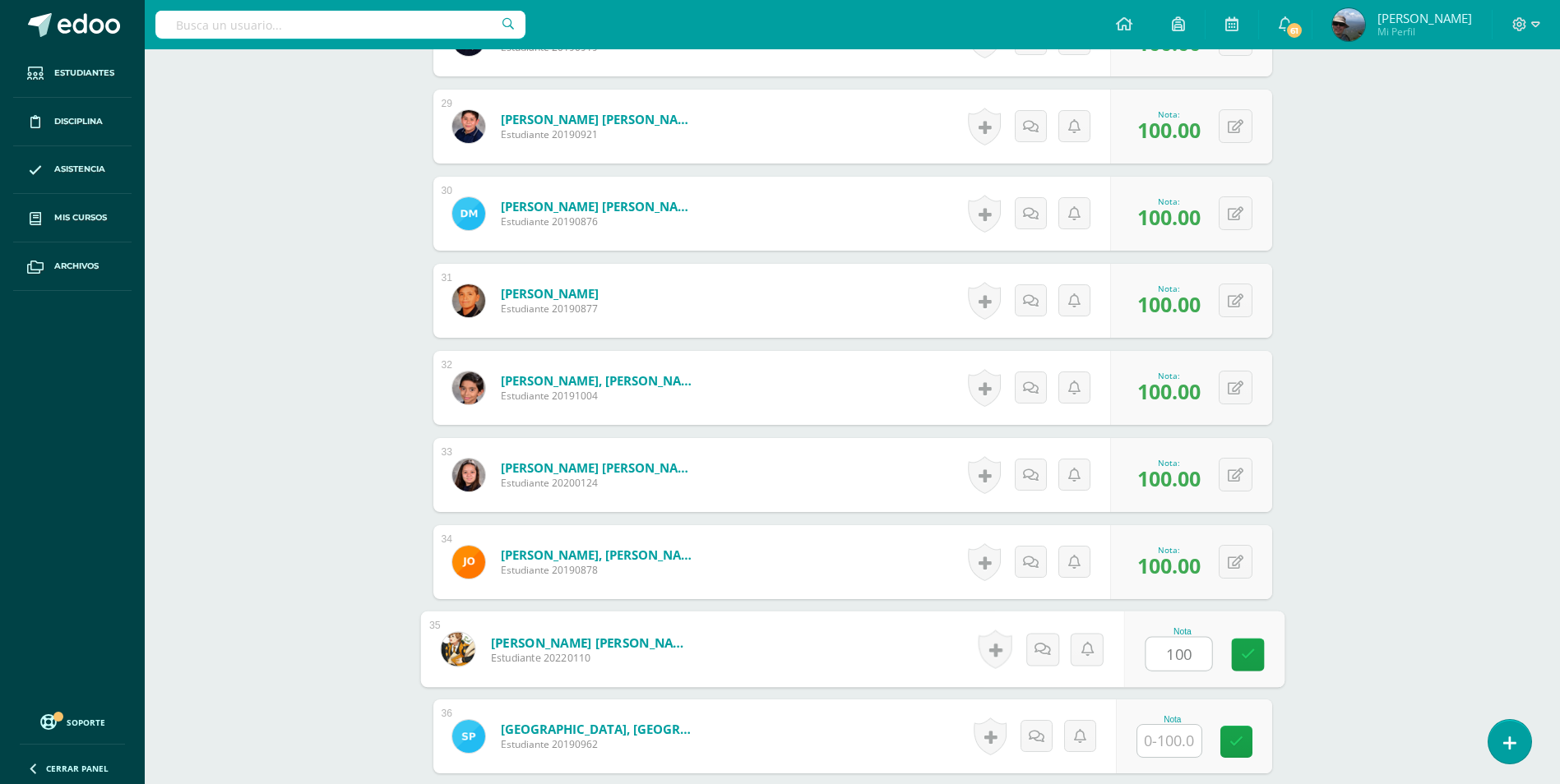
type input "100"
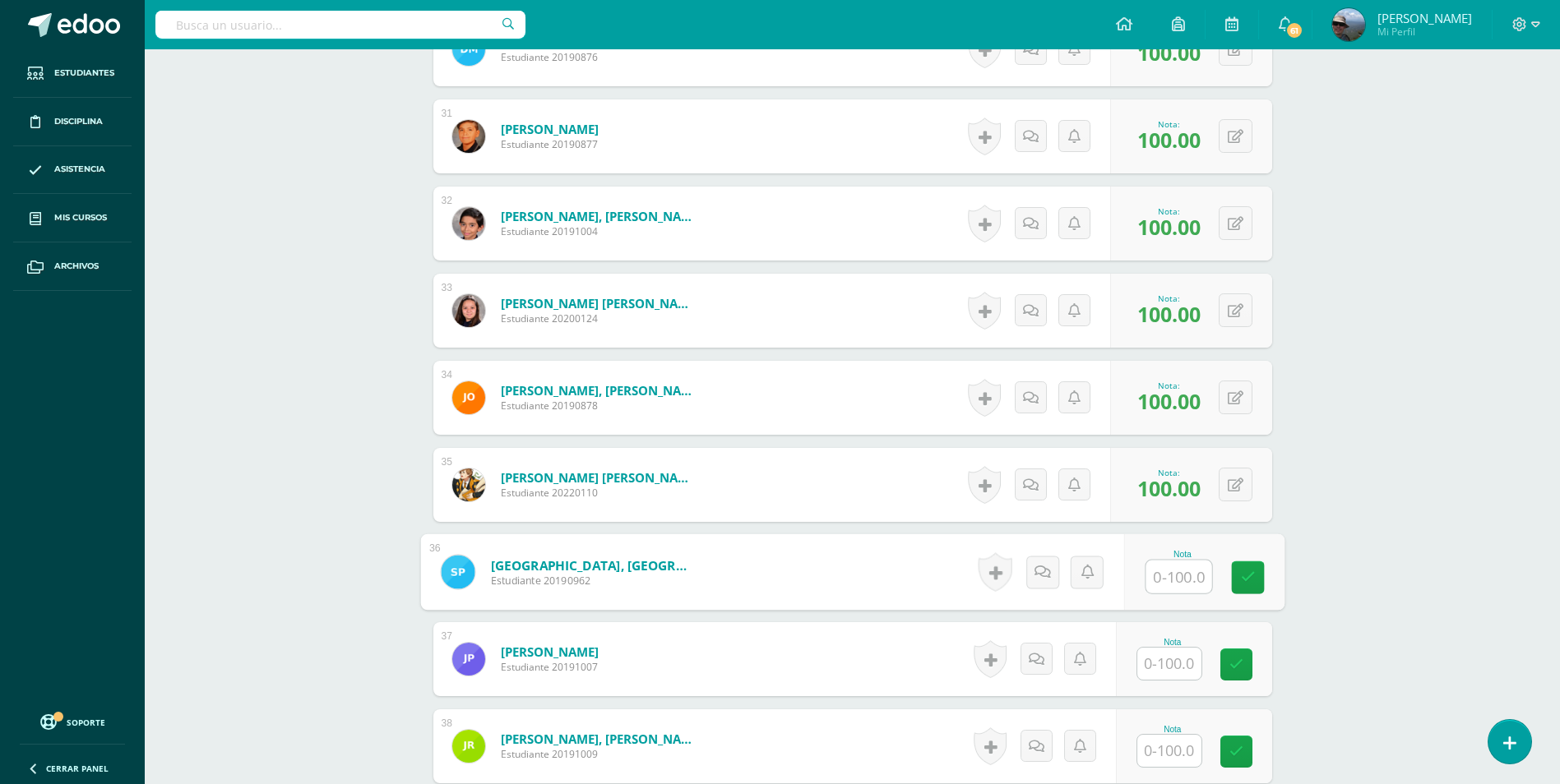
scroll to position [3250, 0]
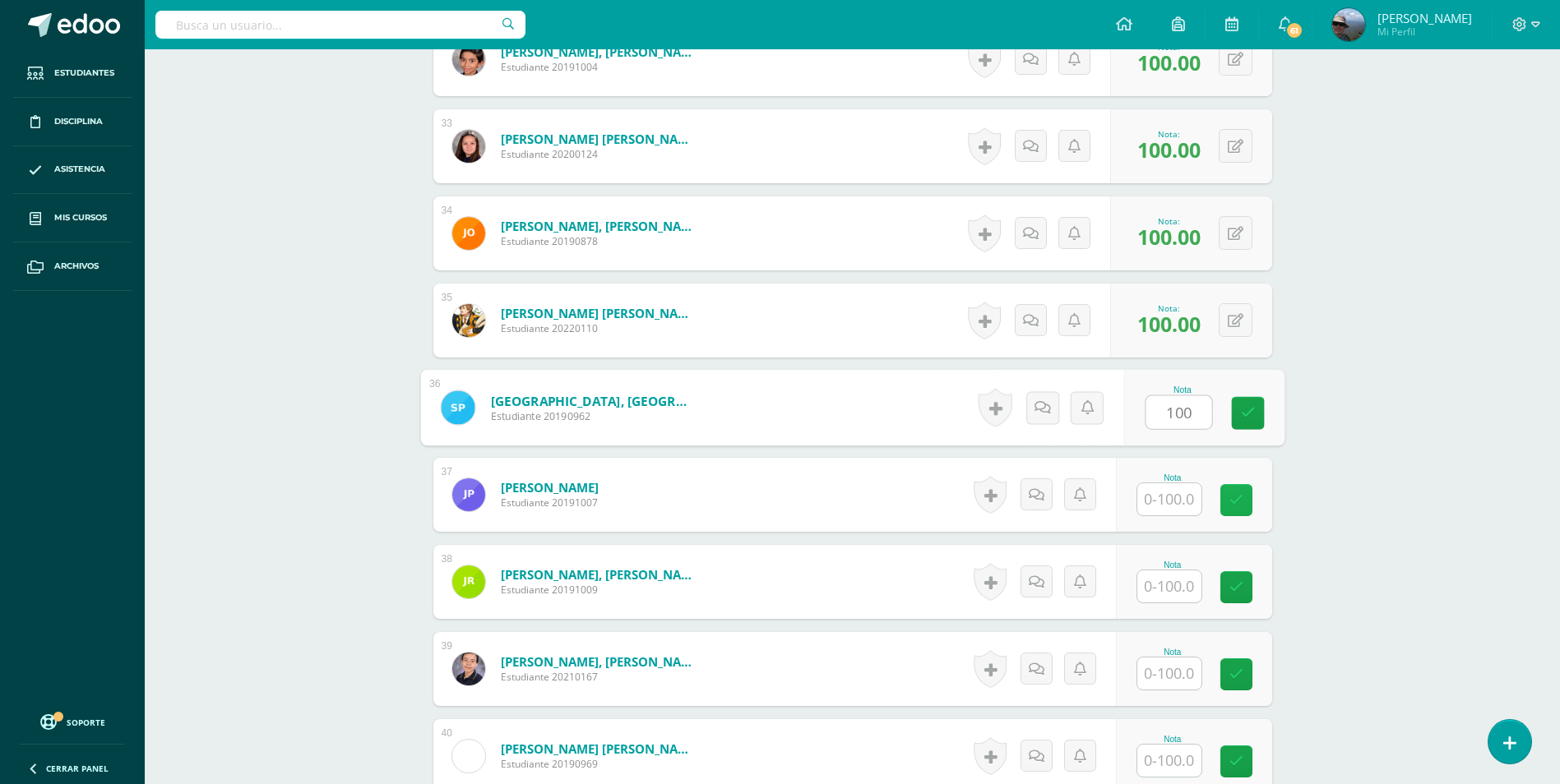
type input "100"
type input "0"
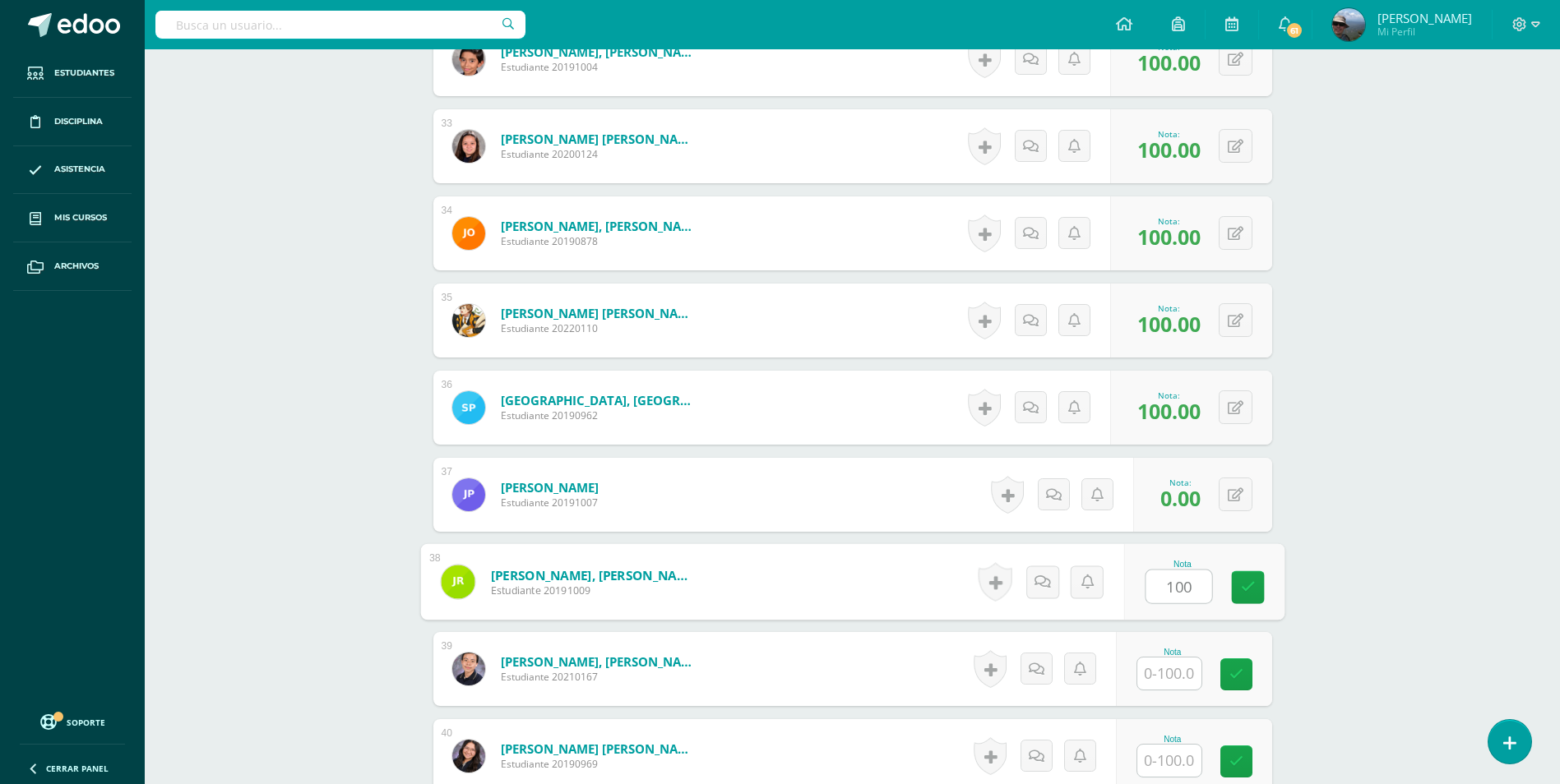
type input "100"
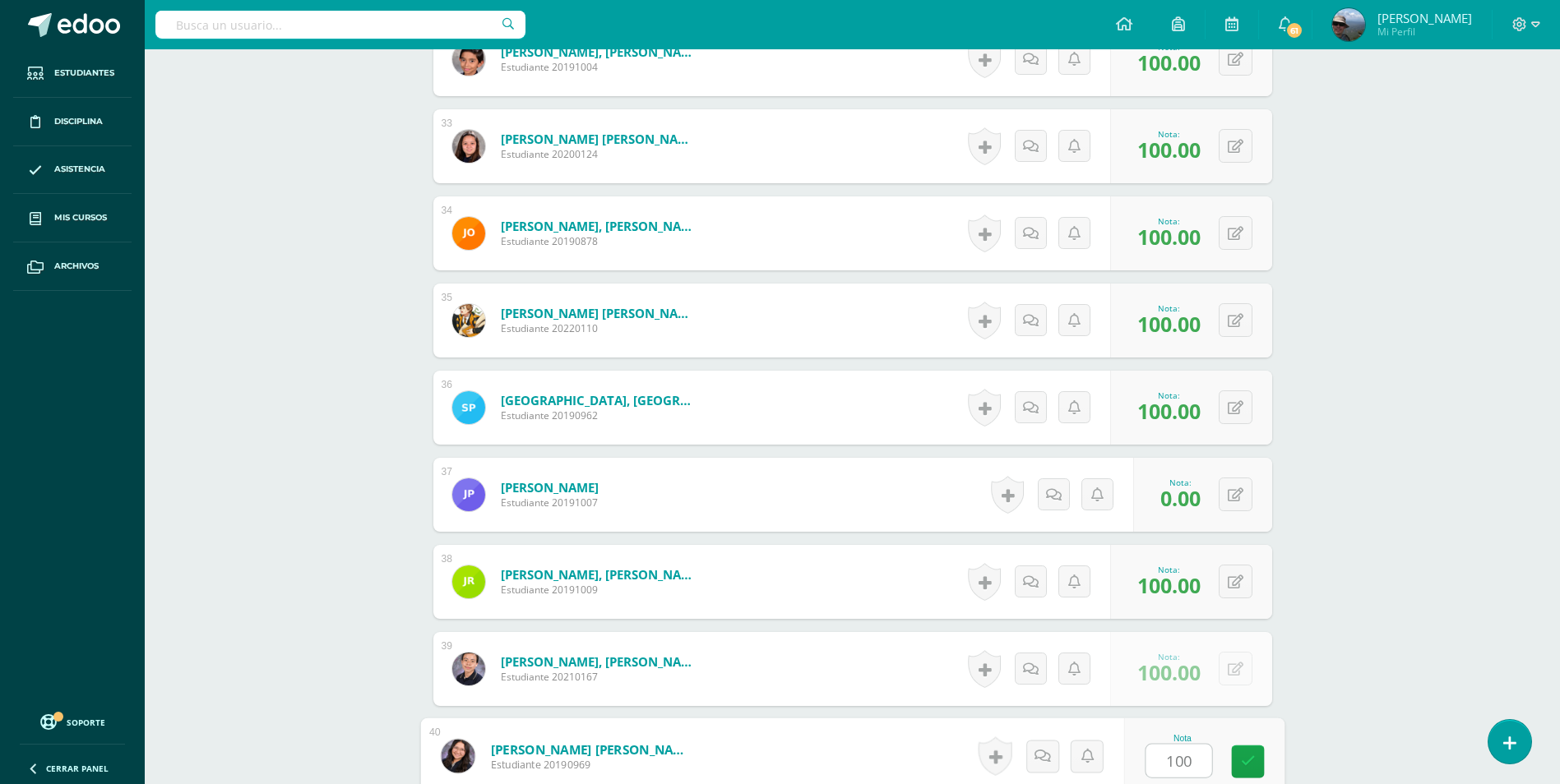
type input "100"
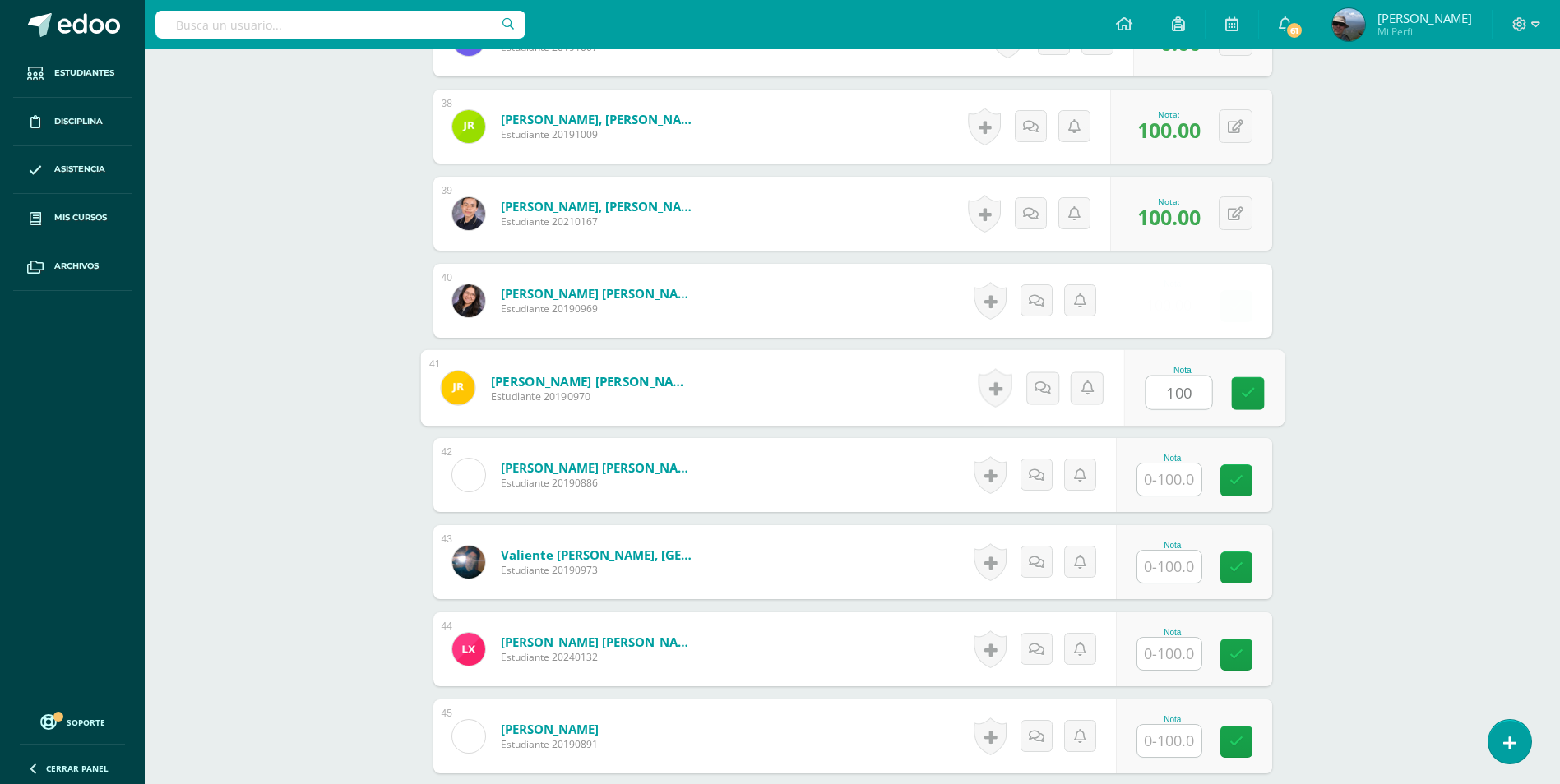
type input "100"
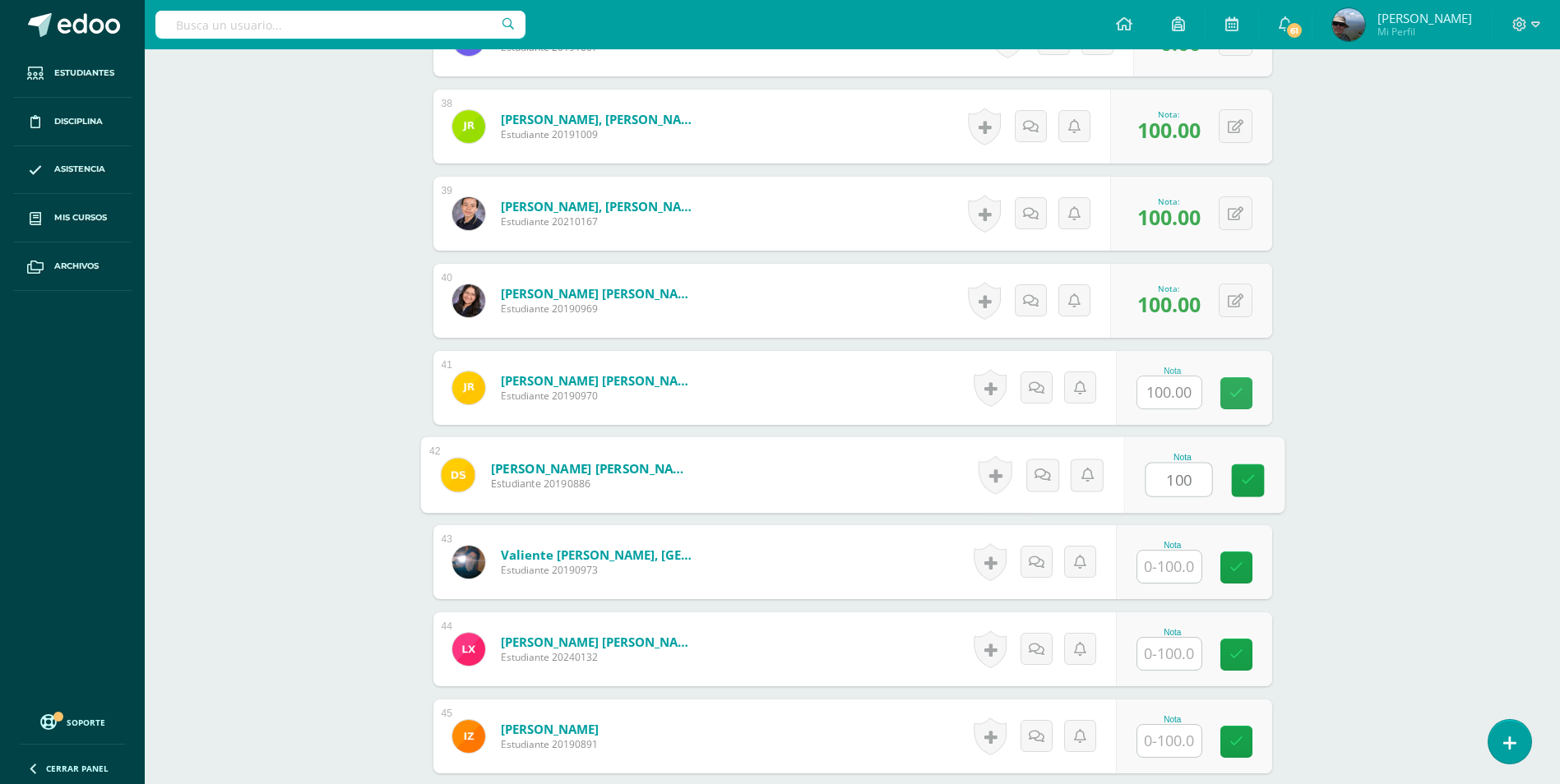
type input "100"
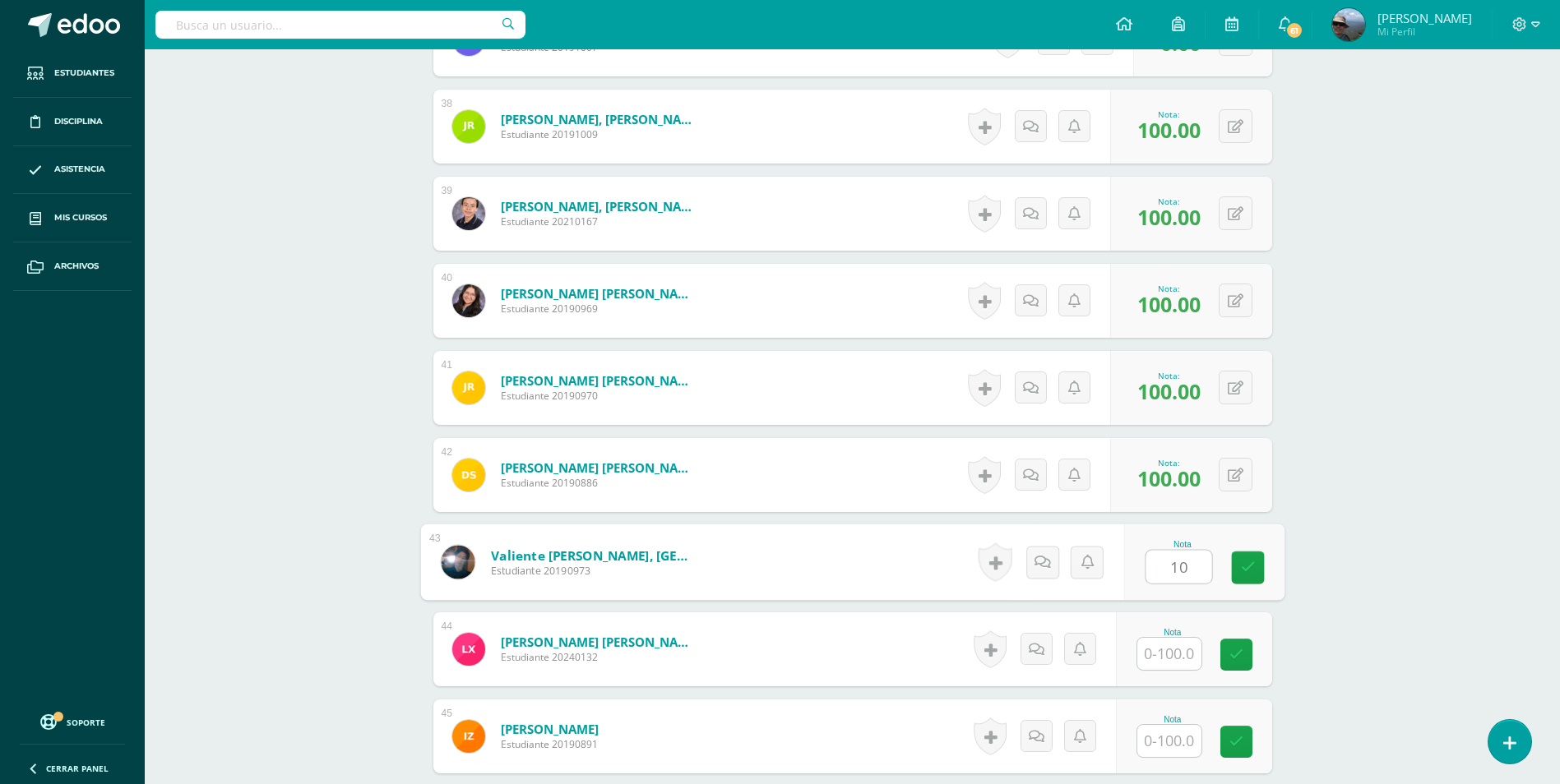
type input "10"
type input "100"
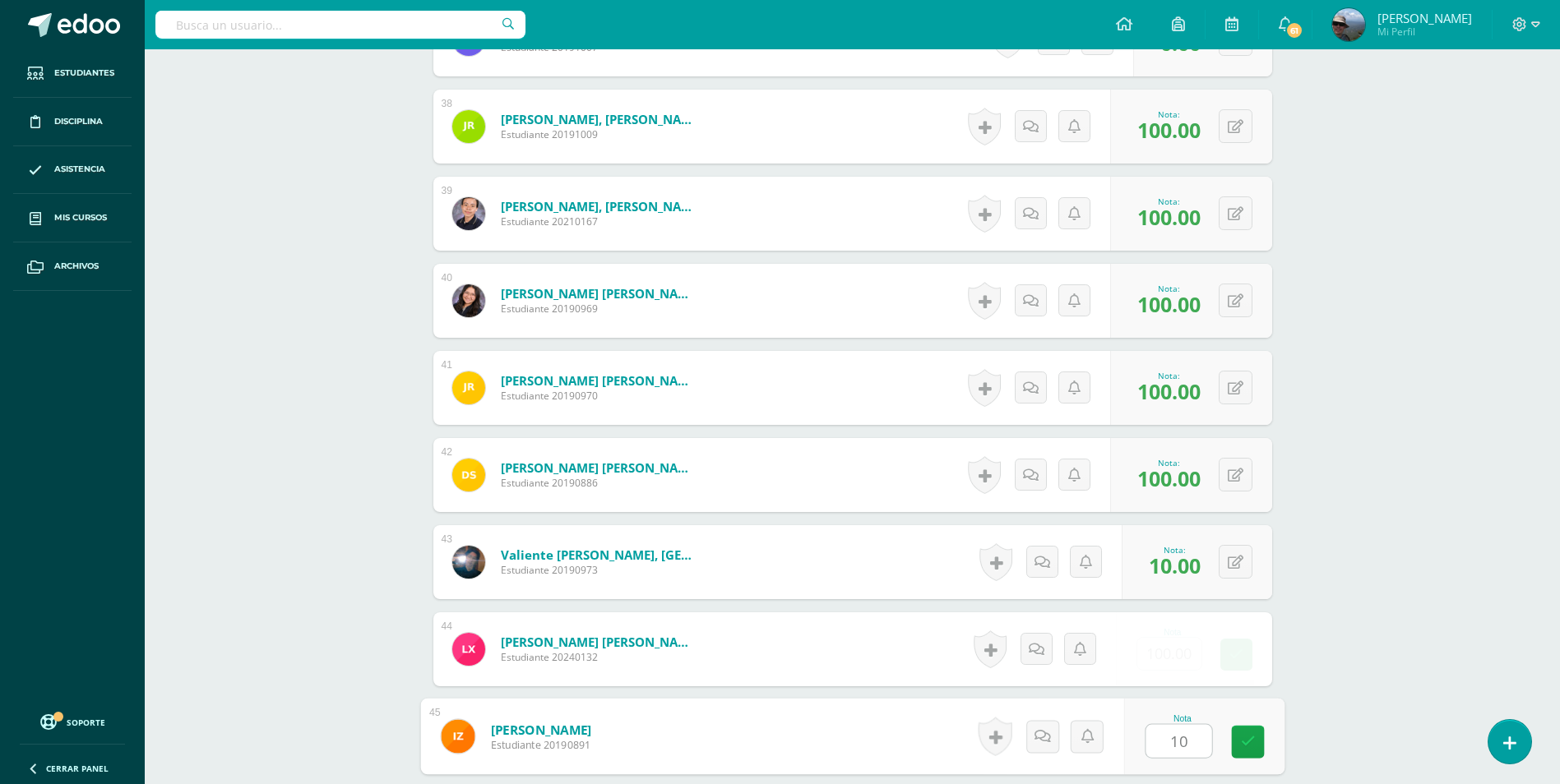
type input "100"
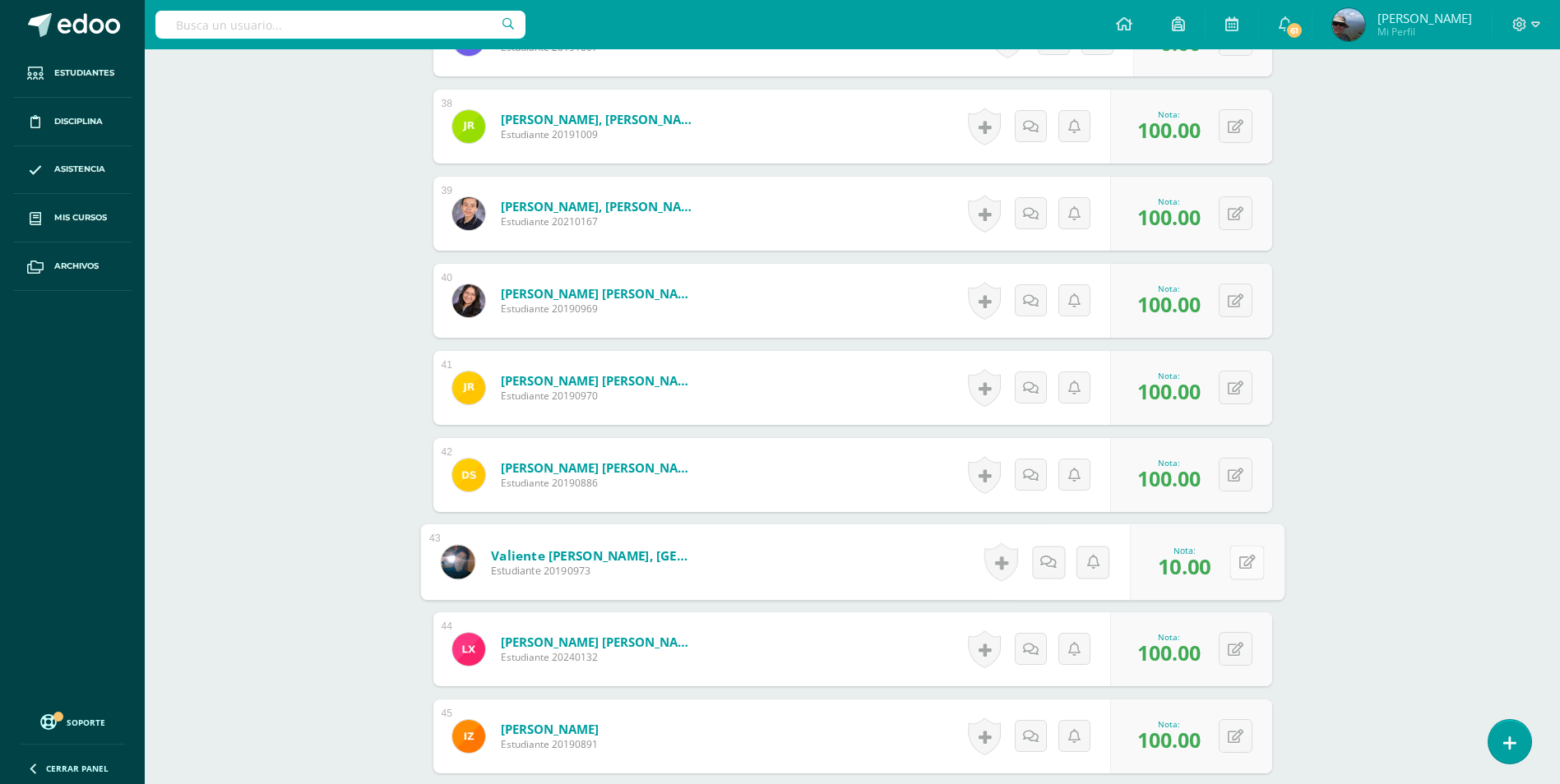
click at [1229, 555] on button at bounding box center [1247, 562] width 35 height 35
type input "100"
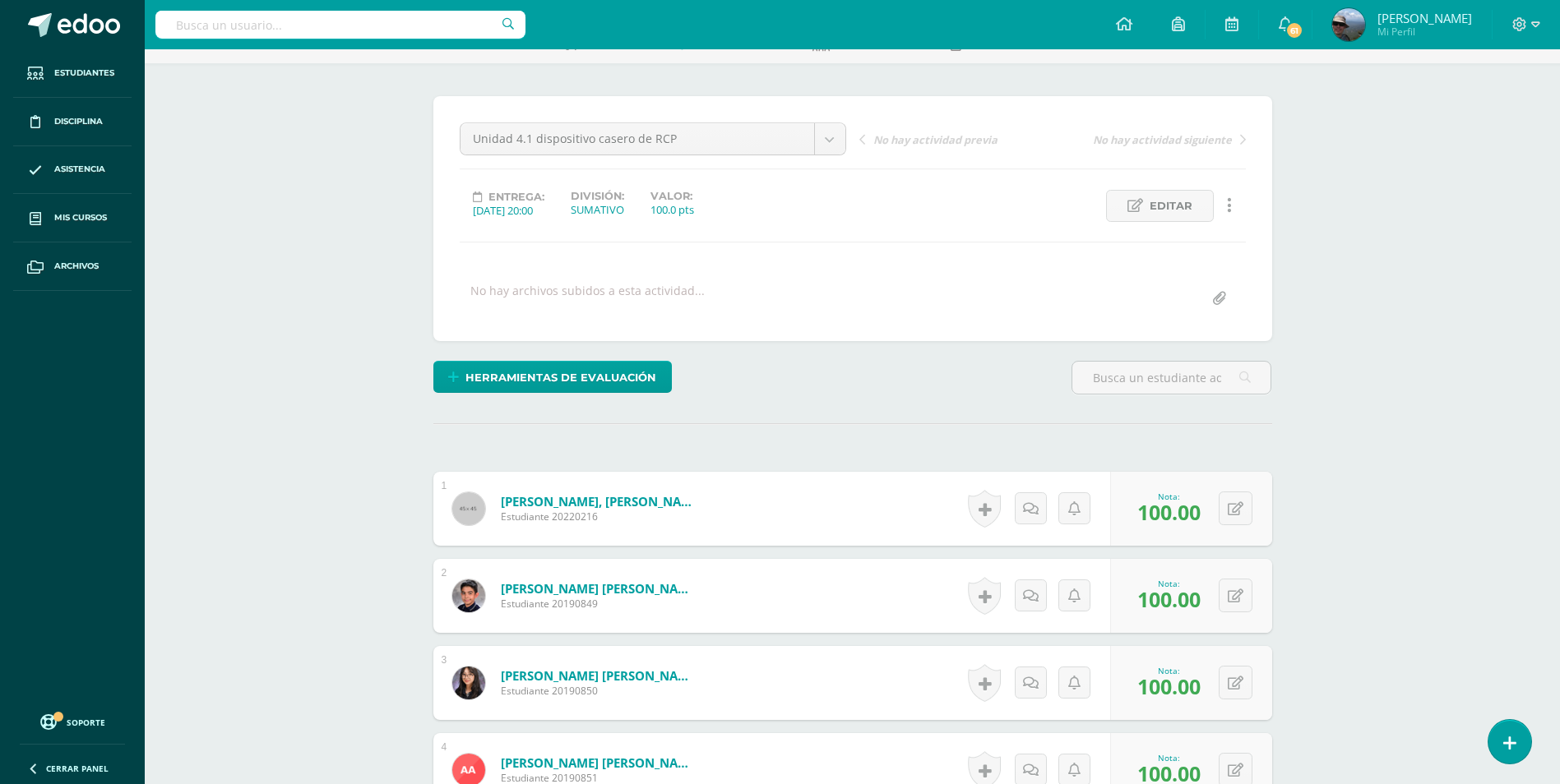
scroll to position [0, 0]
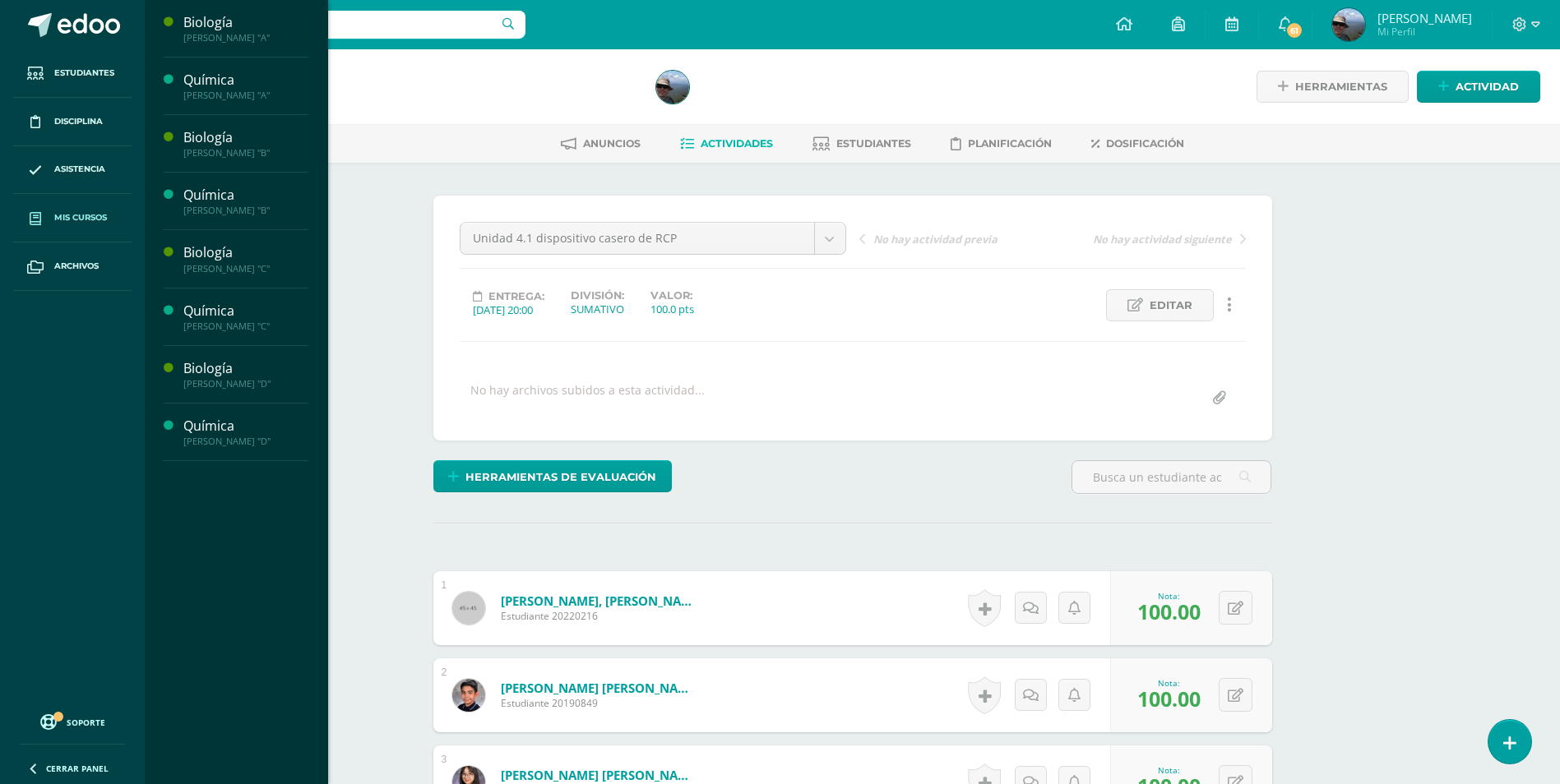
click at [99, 210] on link "Mis cursos" at bounding box center [72, 218] width 119 height 49
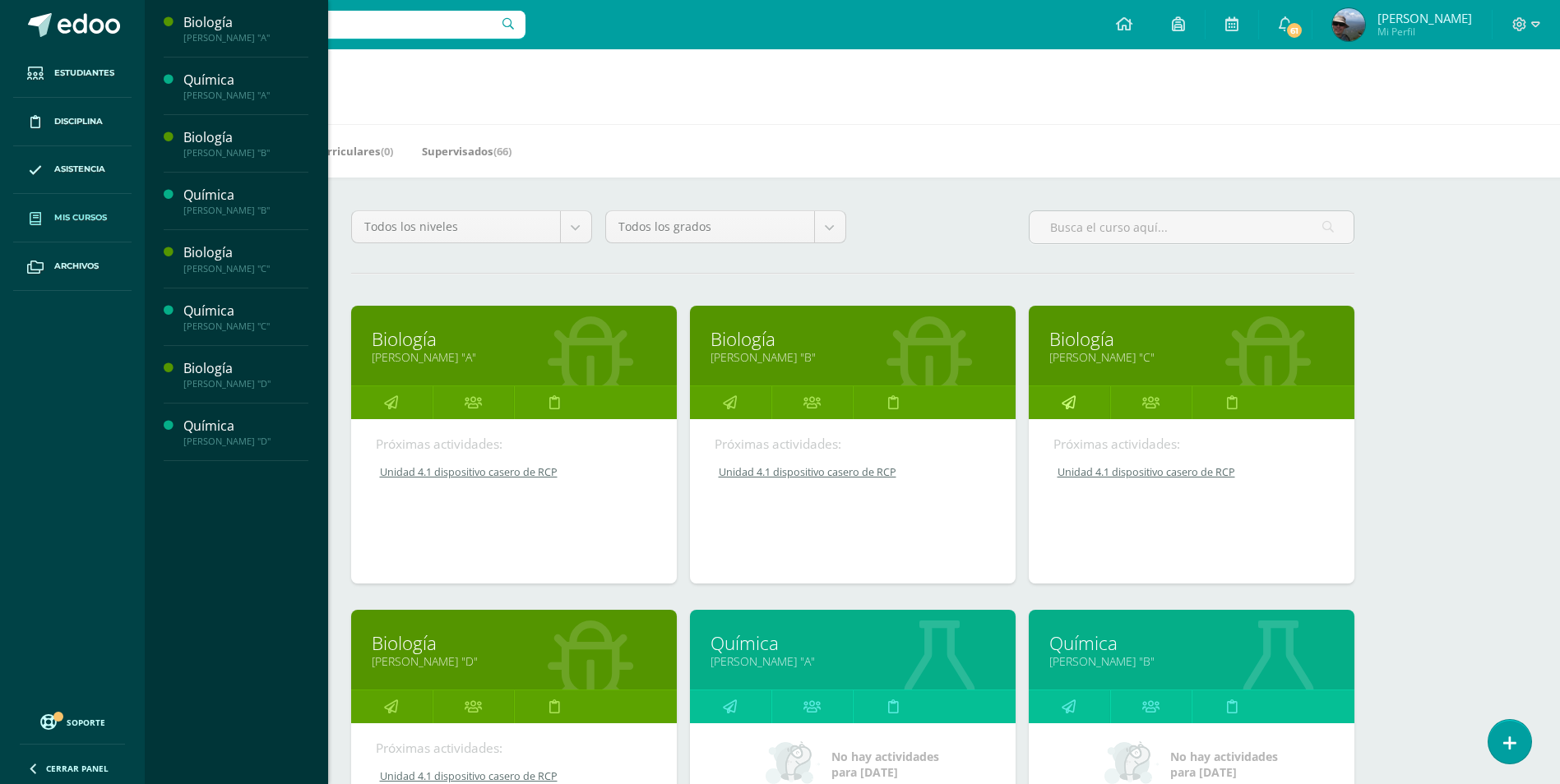
click at [1071, 399] on icon at bounding box center [1069, 402] width 14 height 32
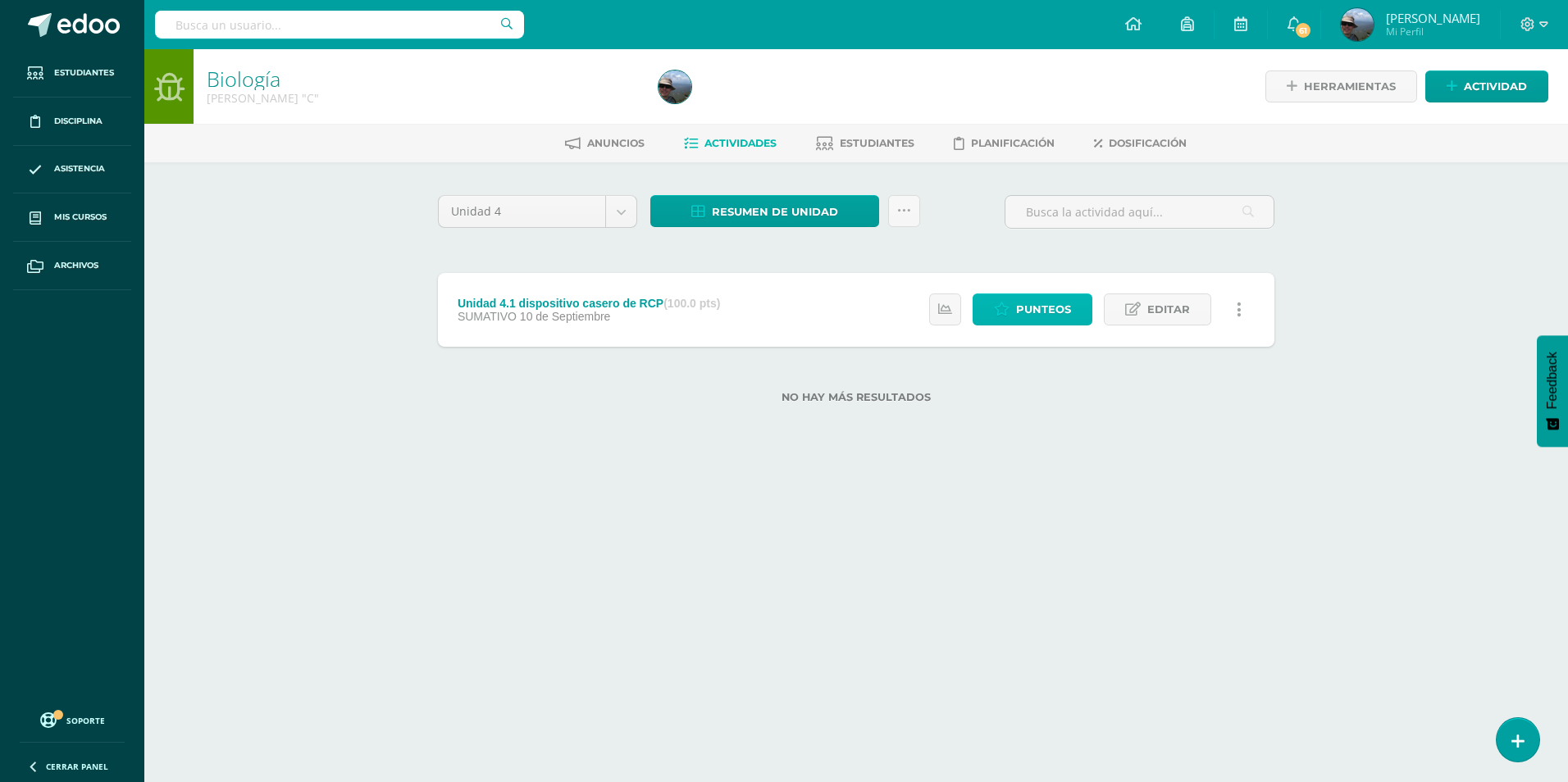
click at [1001, 308] on icon at bounding box center [1002, 310] width 16 height 14
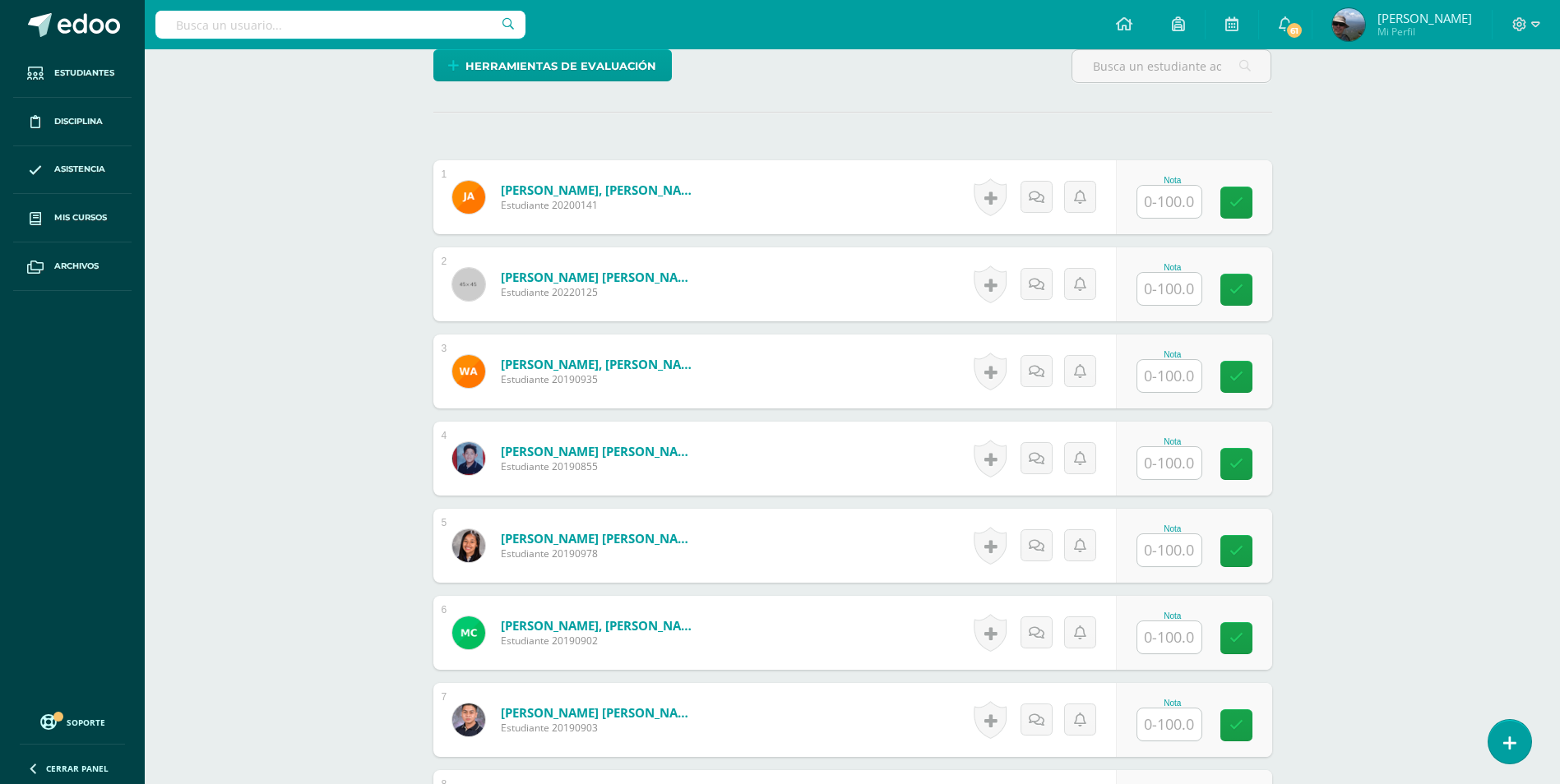
click at [1156, 204] on input "text" at bounding box center [1170, 201] width 65 height 32
type input "100"
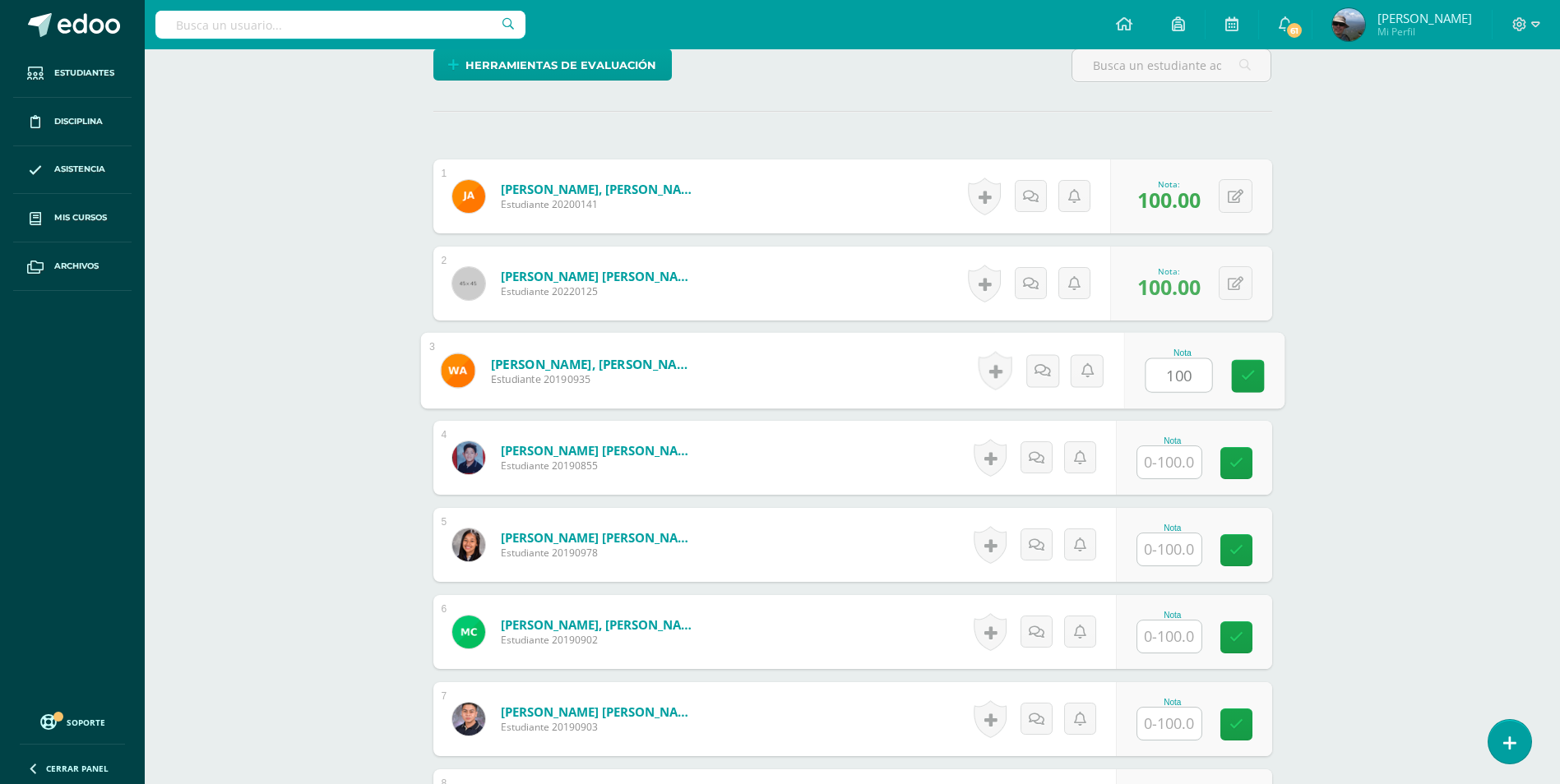
type input "100"
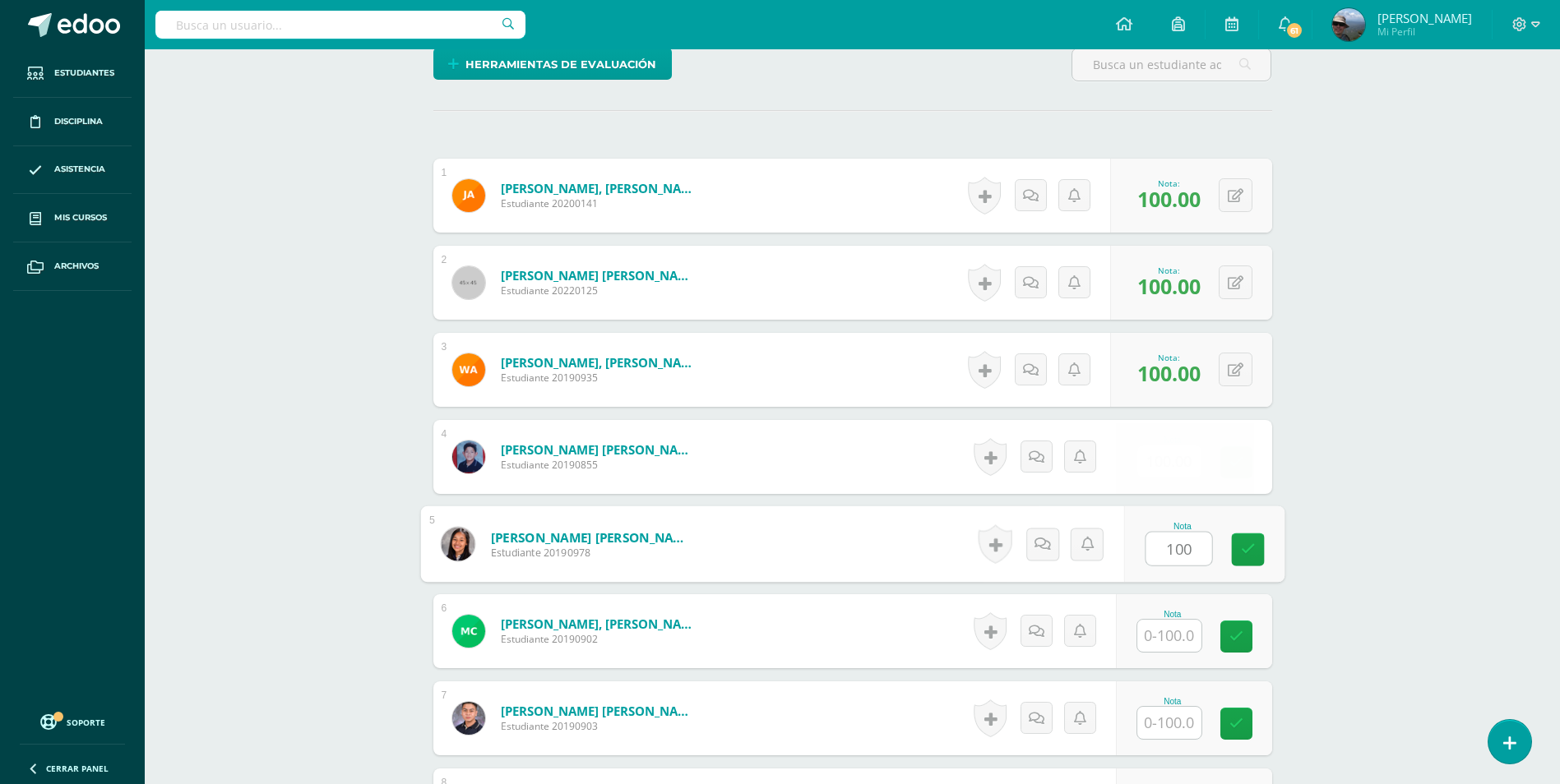
type input "100"
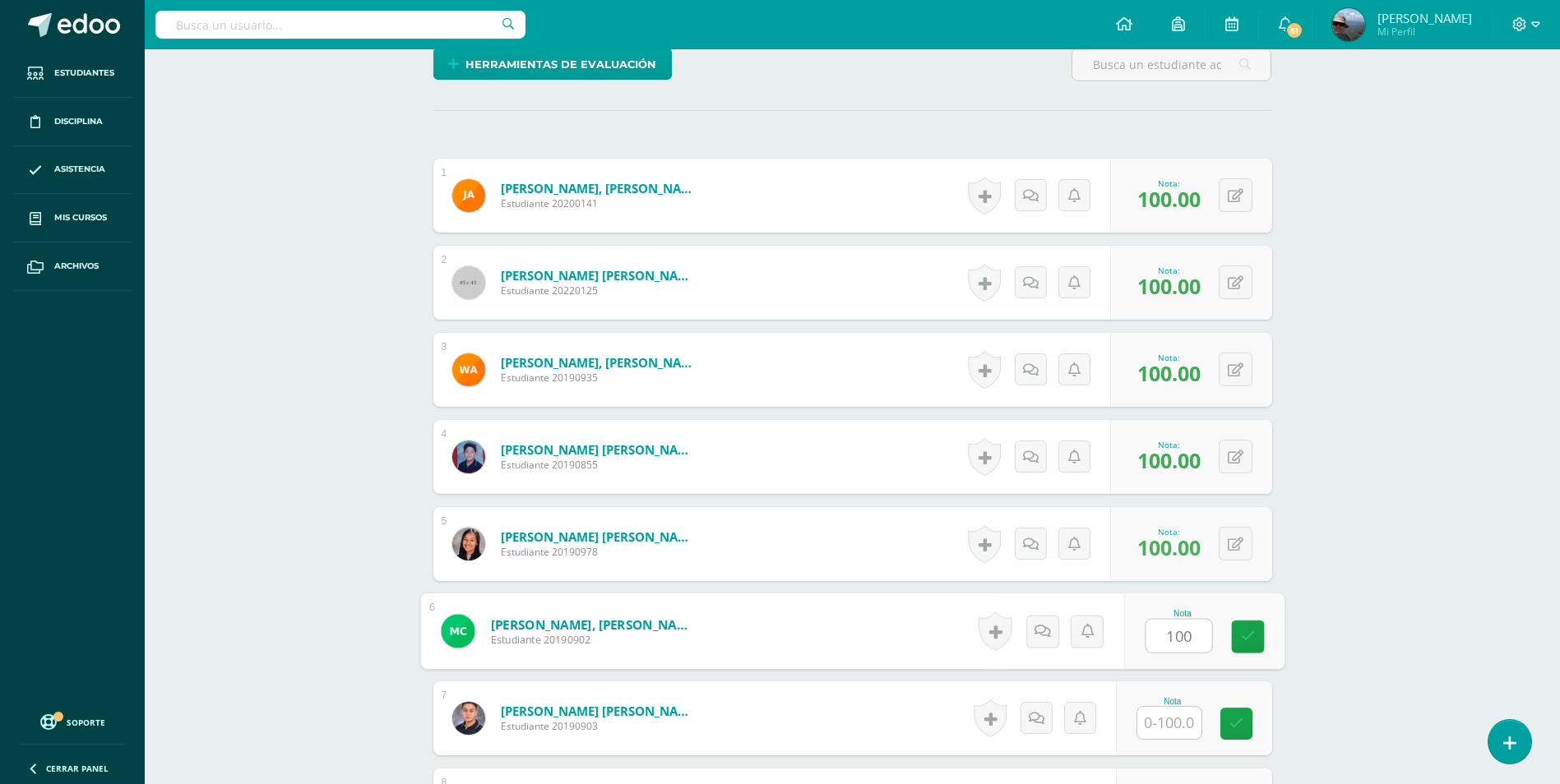
type input "100"
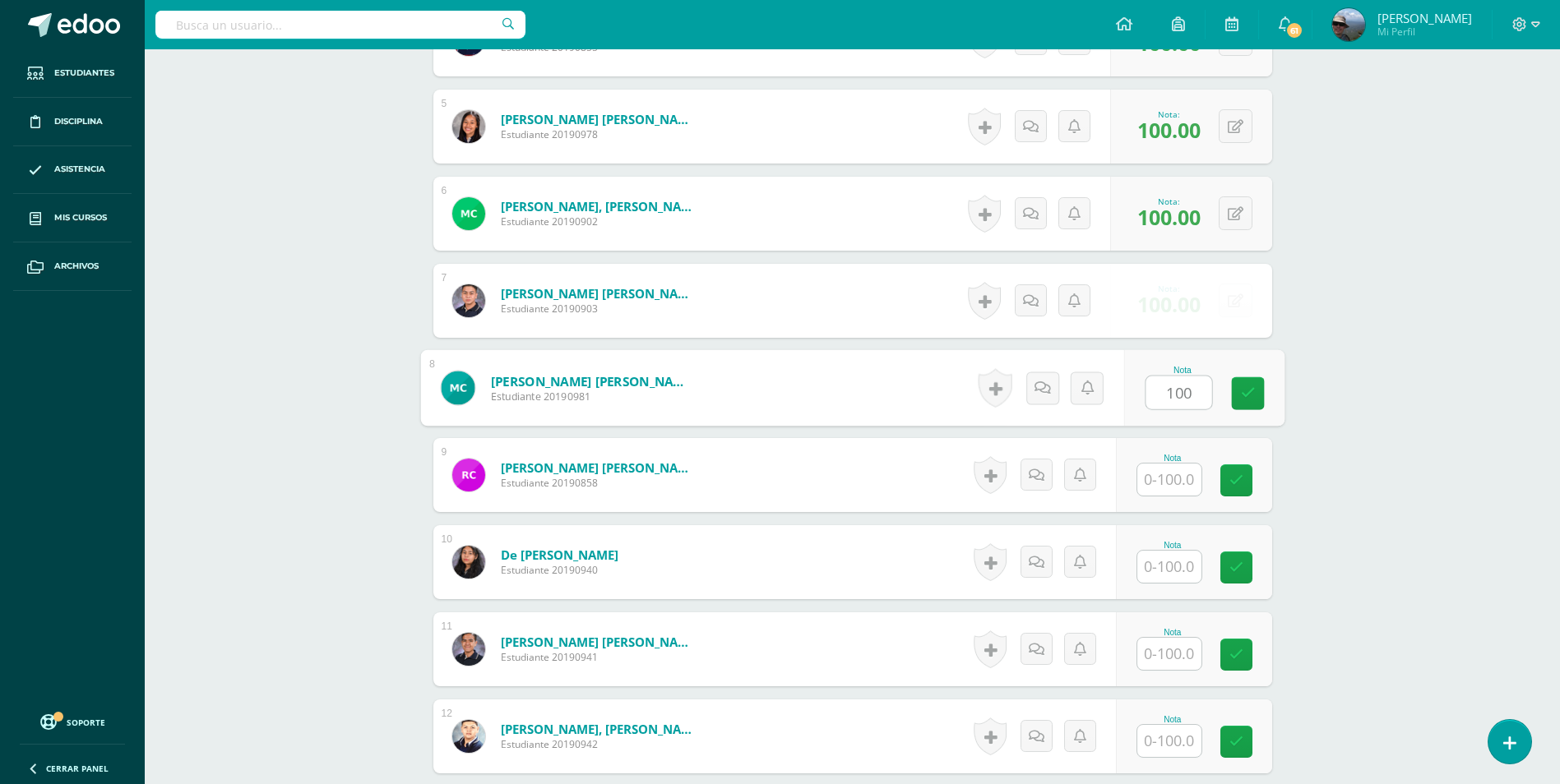
type input "100"
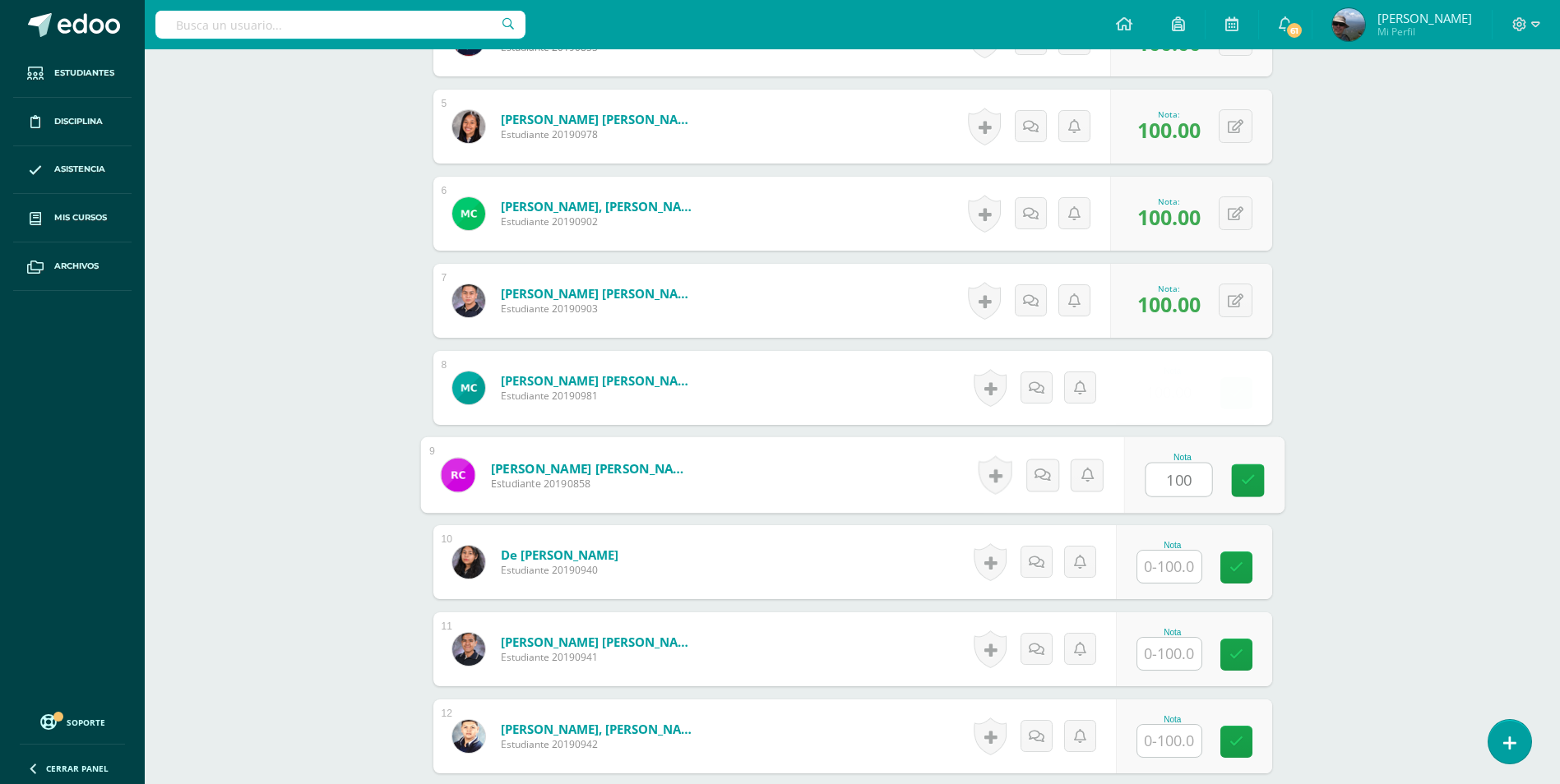
type input "100"
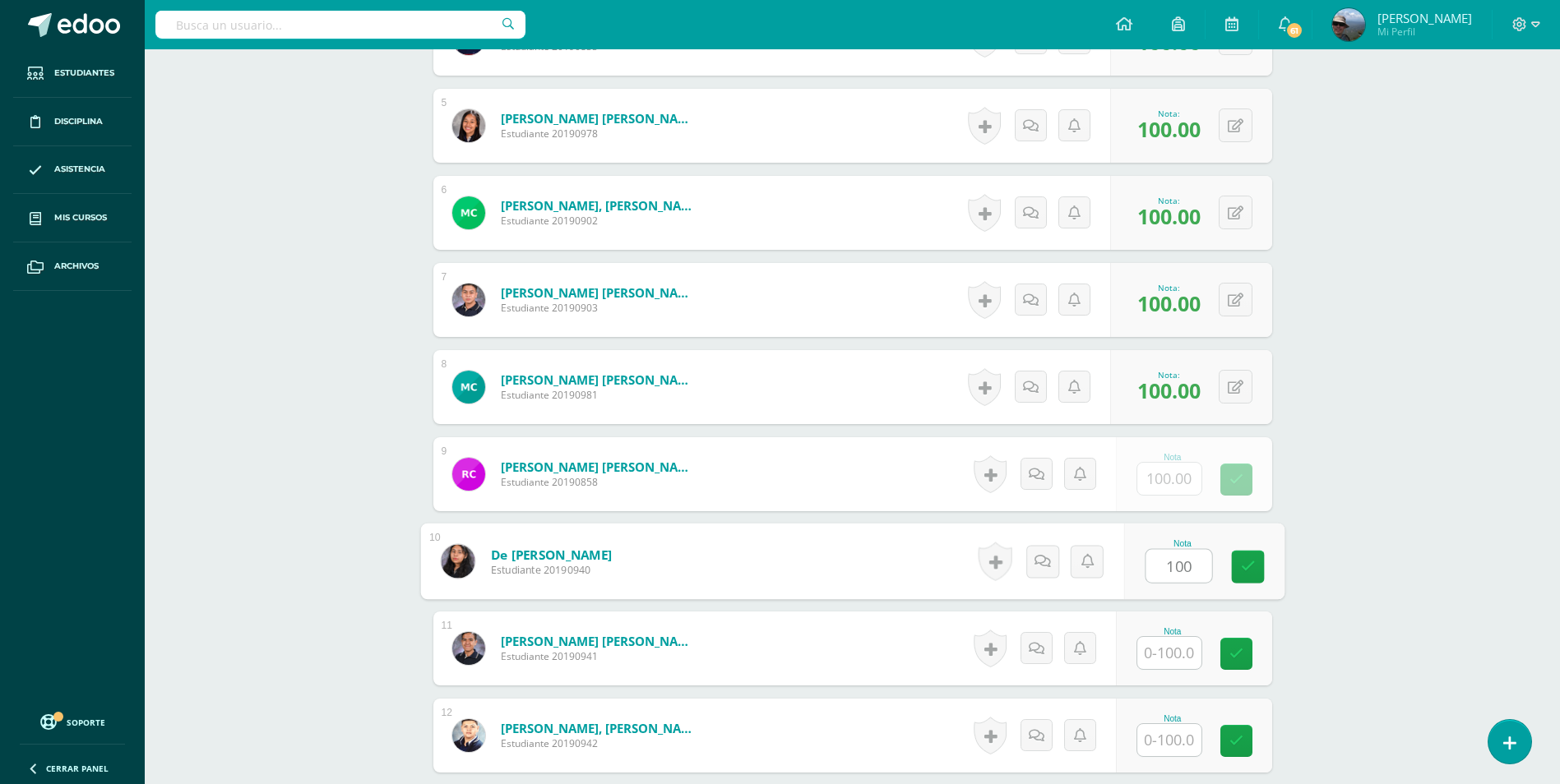
type input "100"
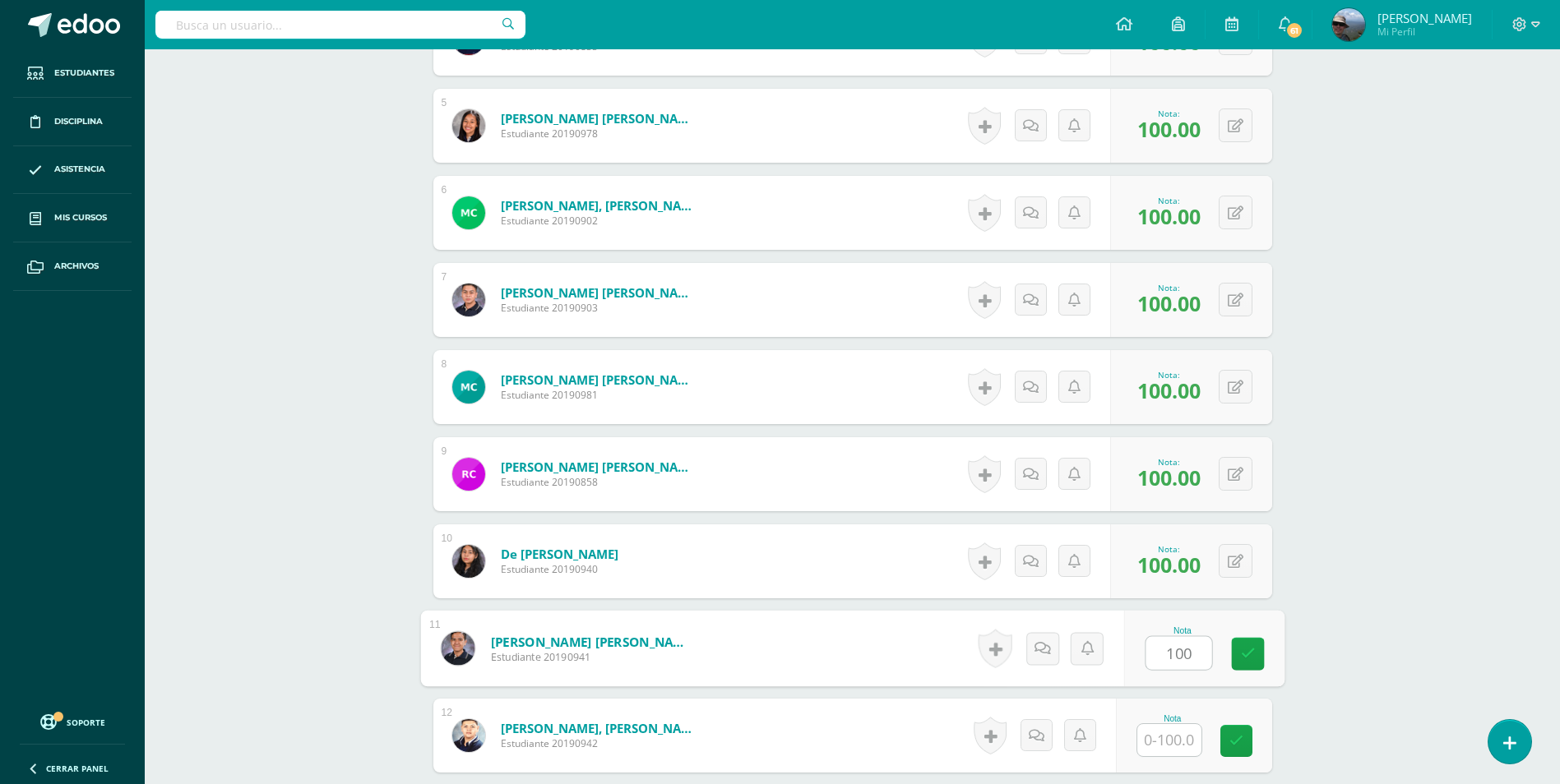
type input "100"
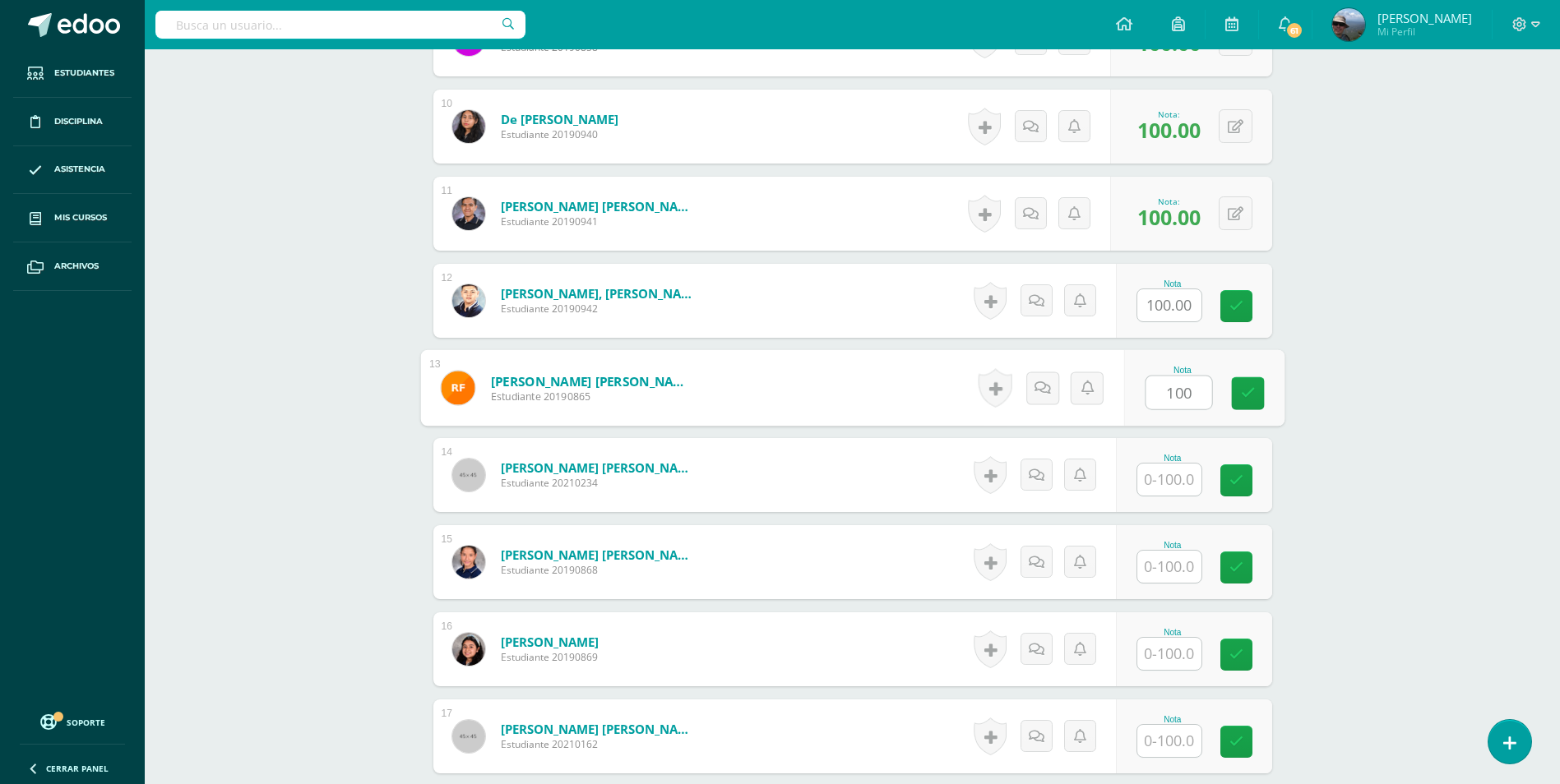
type input "100"
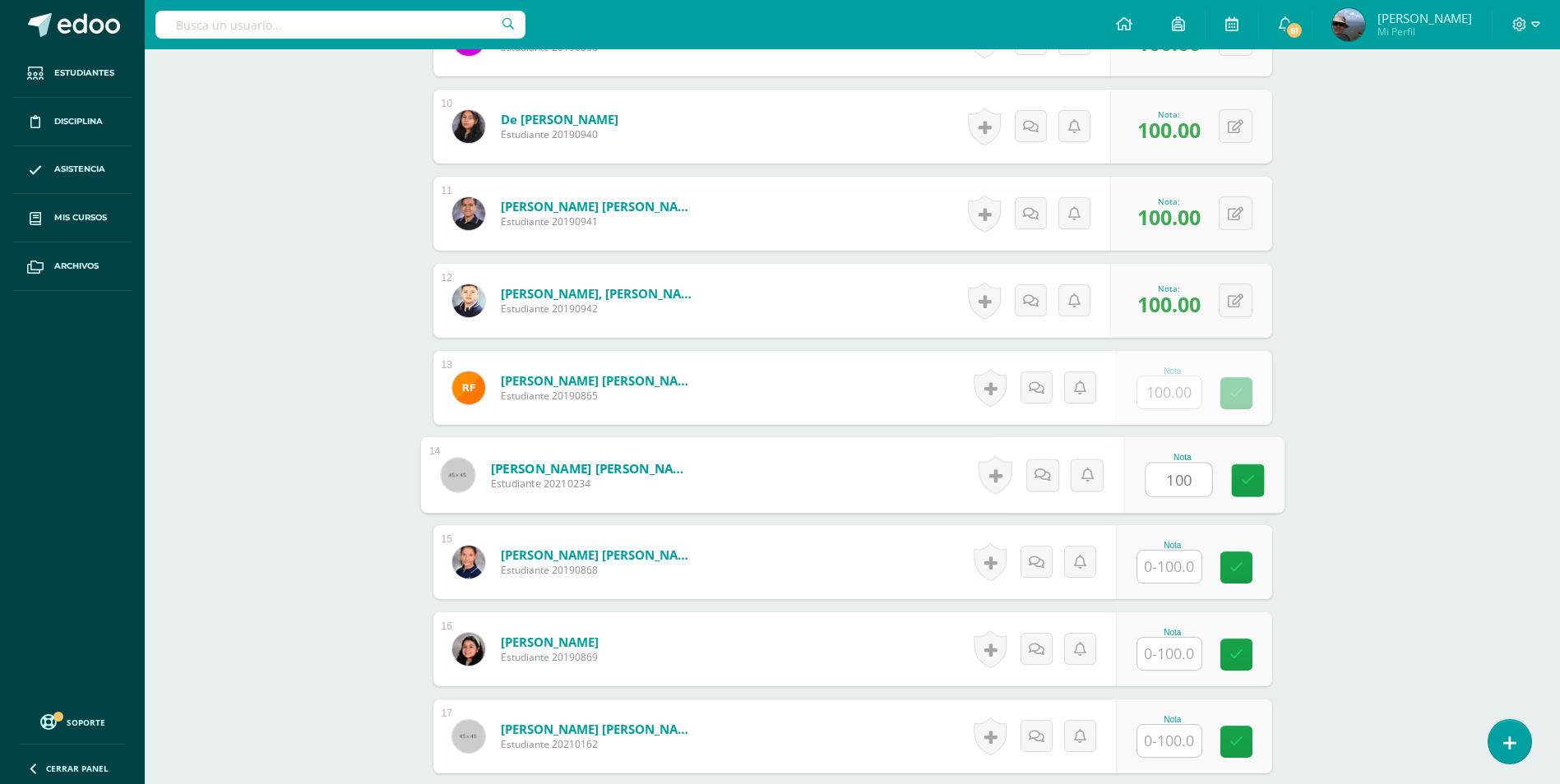
type input "100"
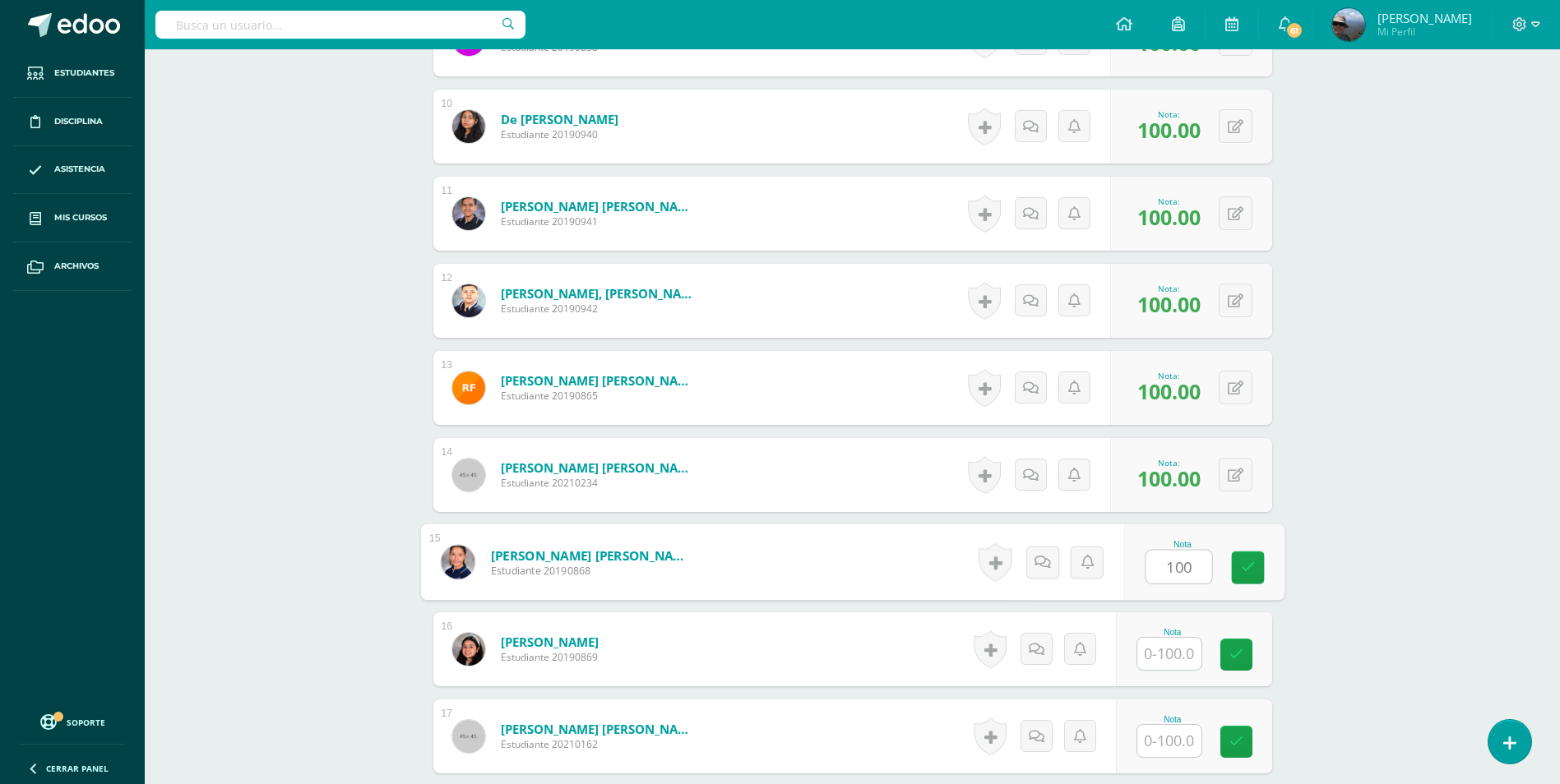
type input "100"
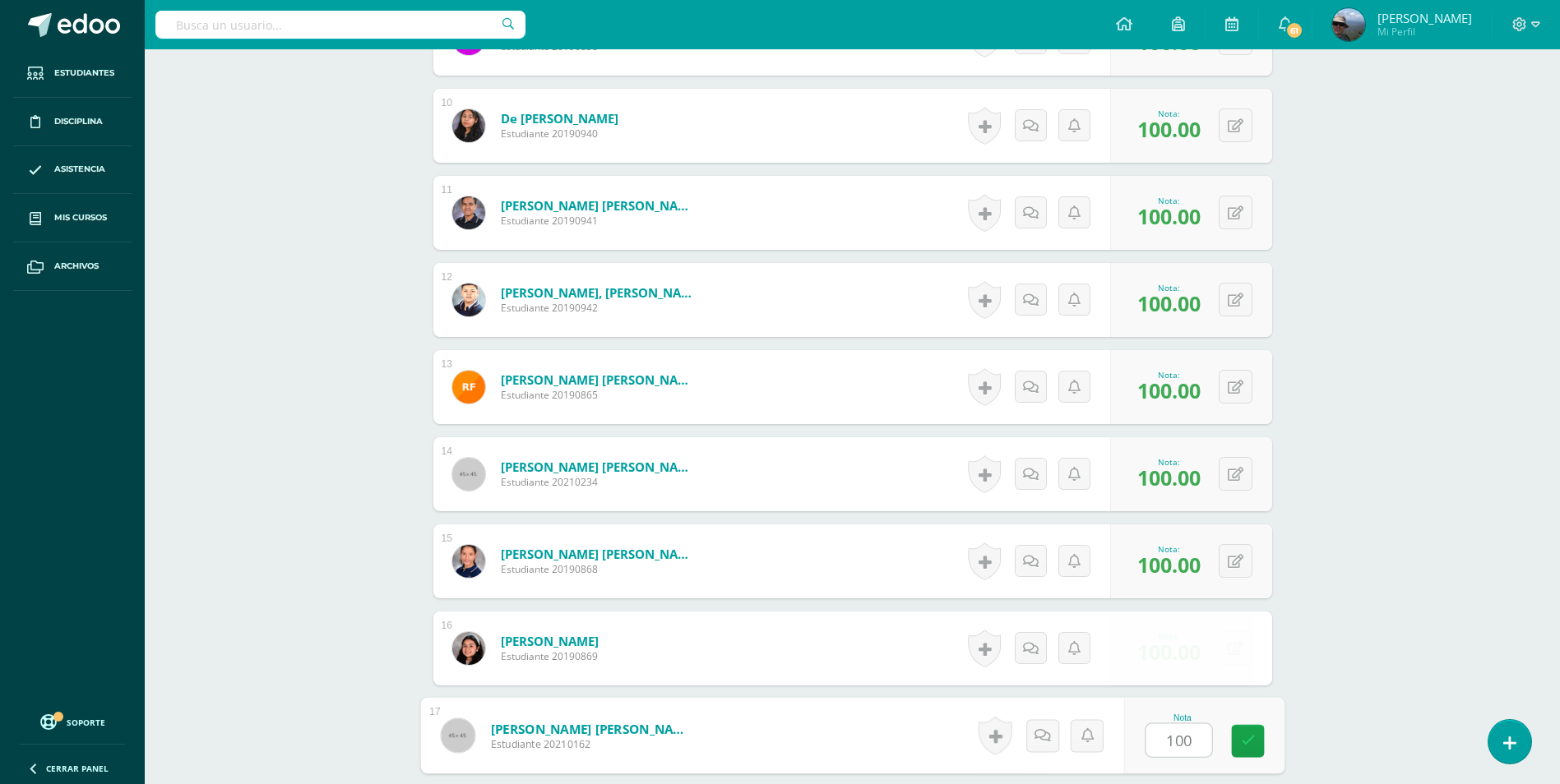
type input "100"
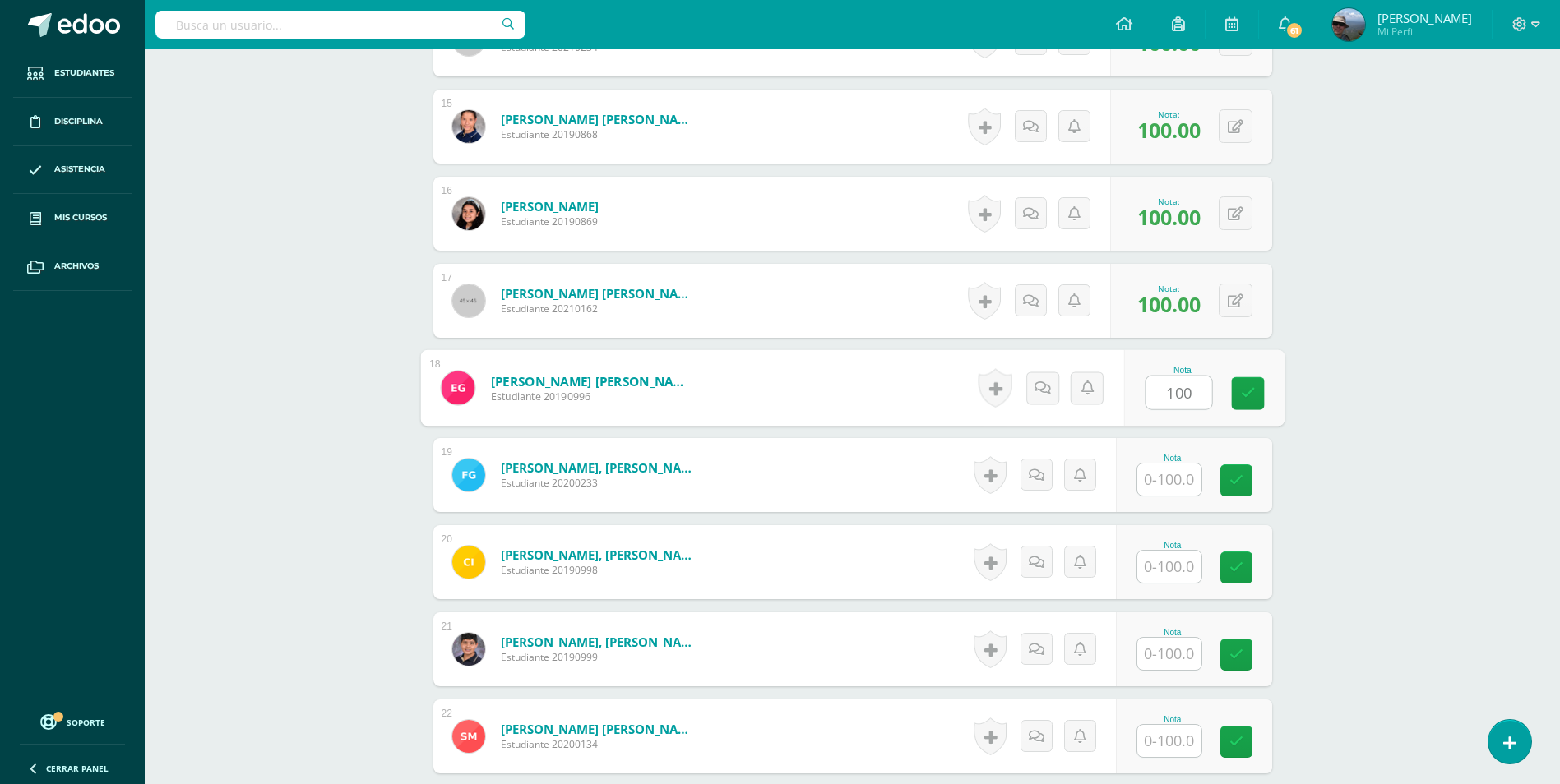
type input "100"
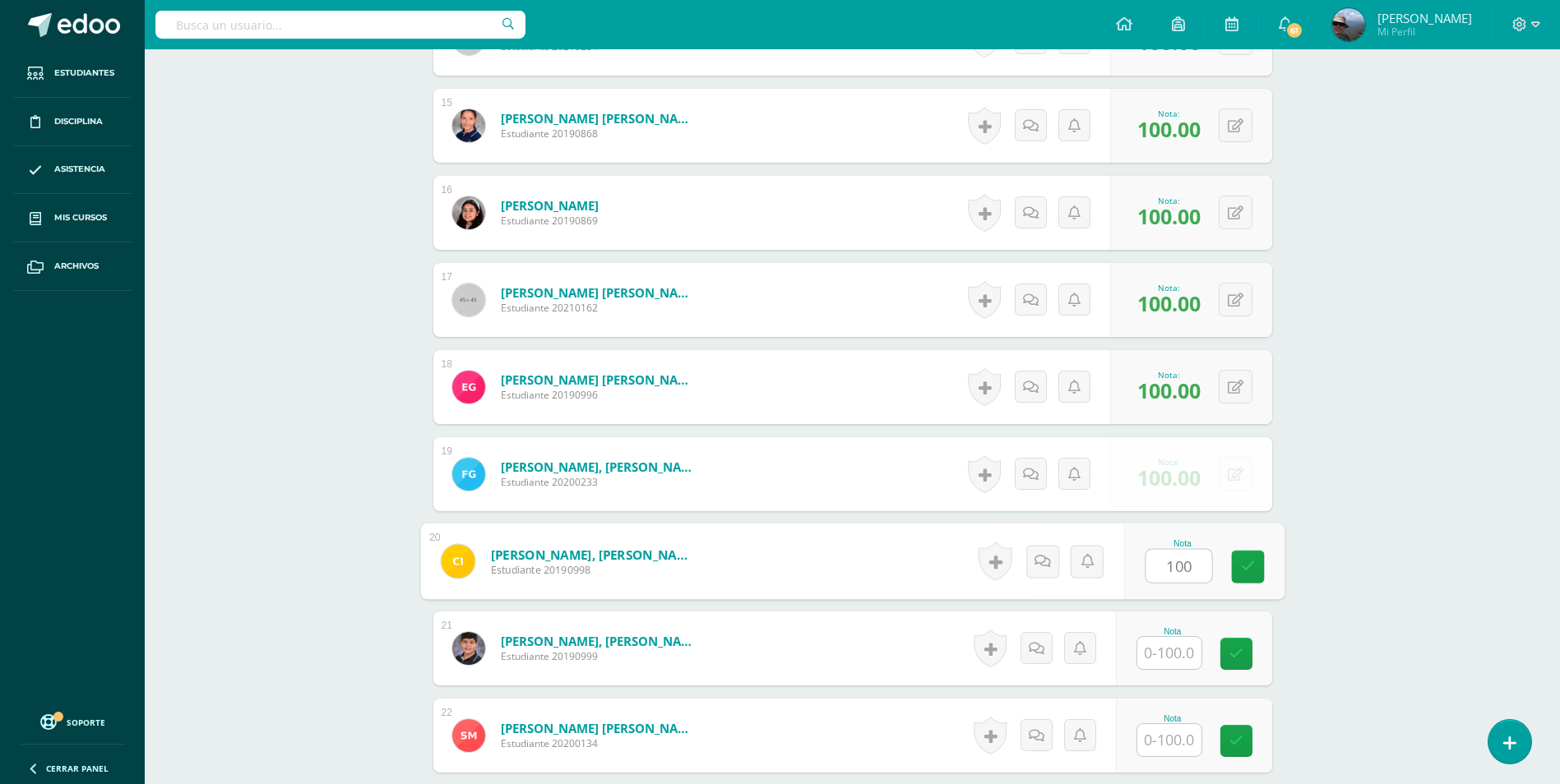
type input "100"
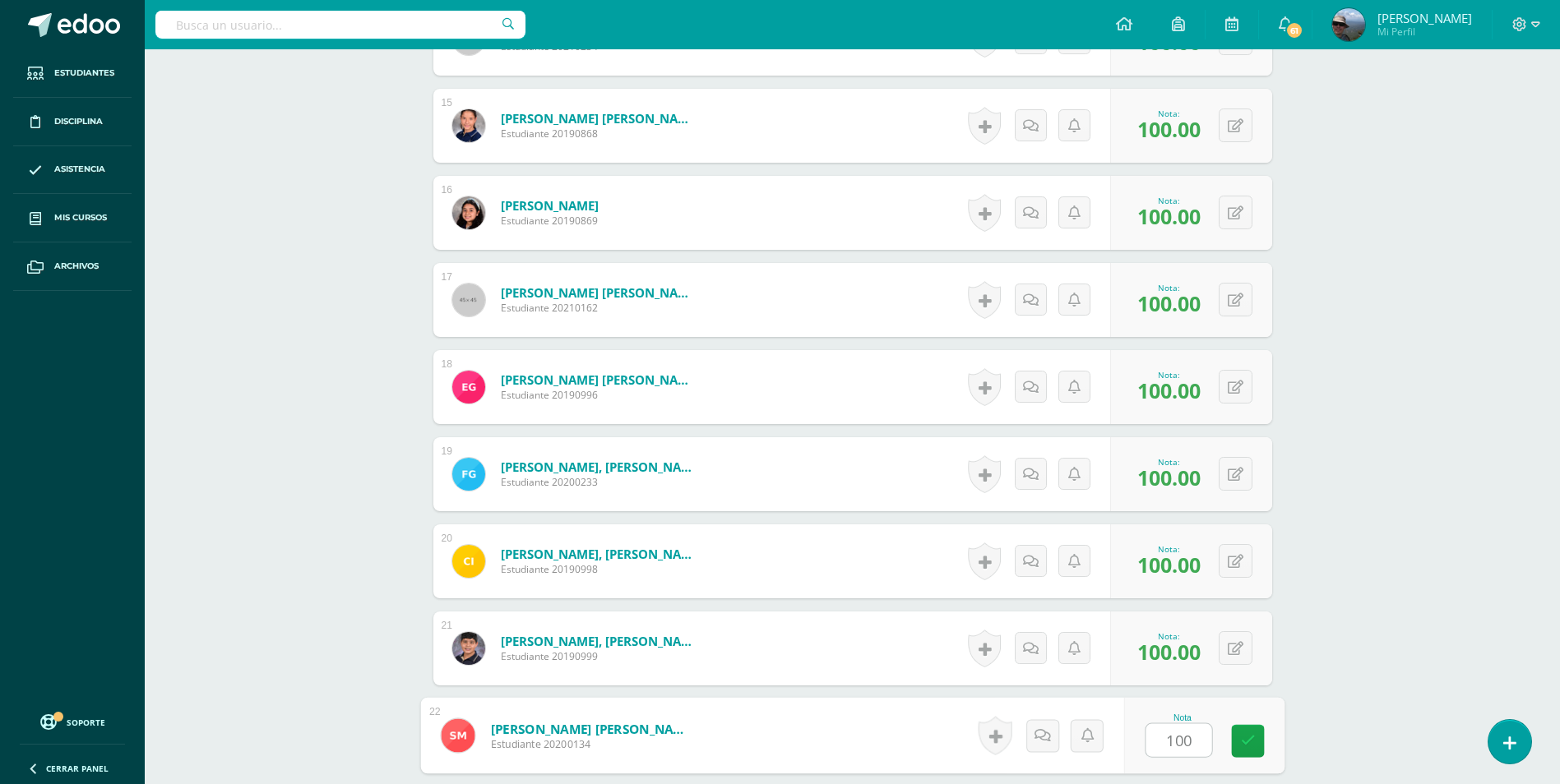
type input "100"
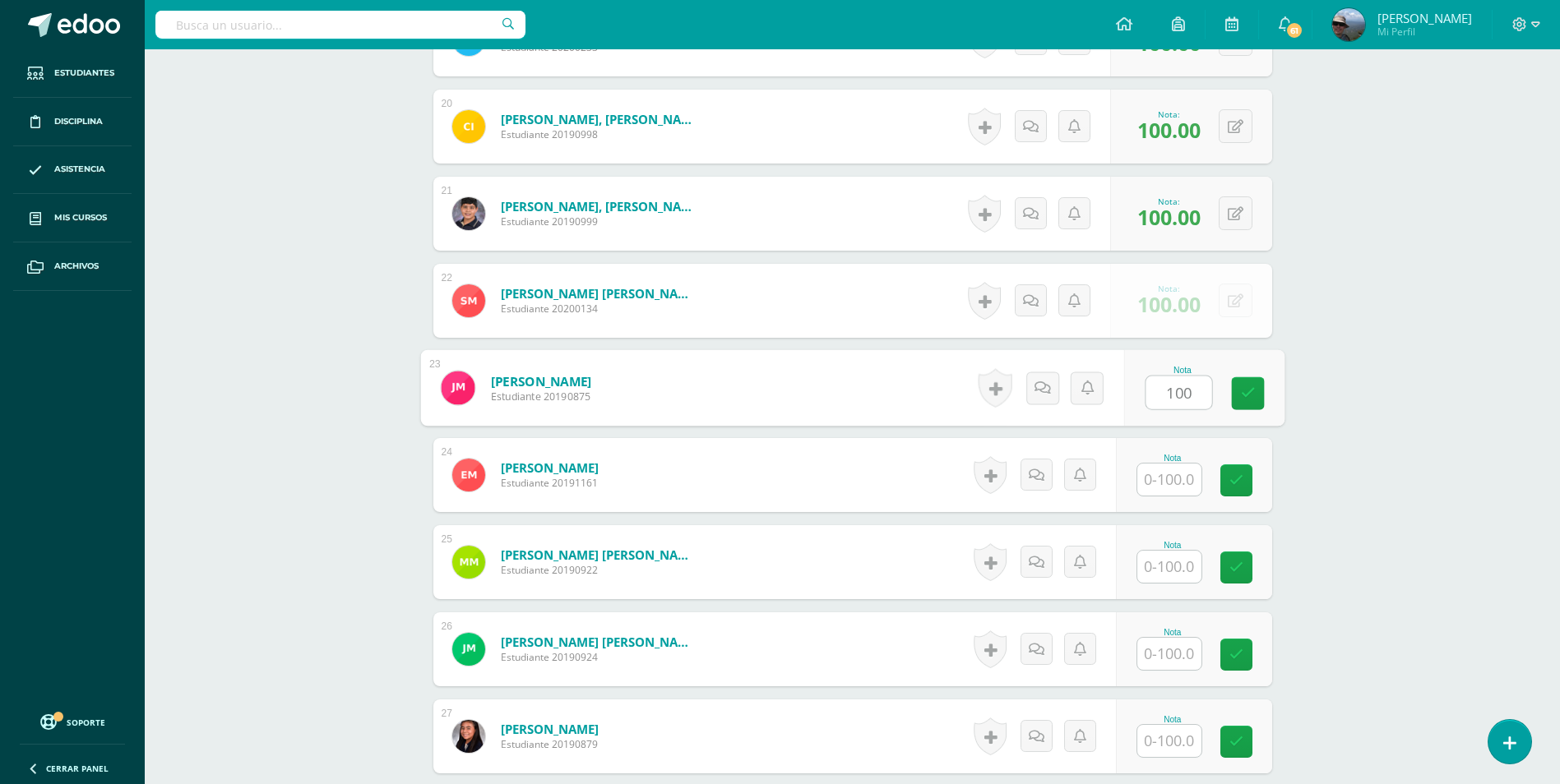
type input "100"
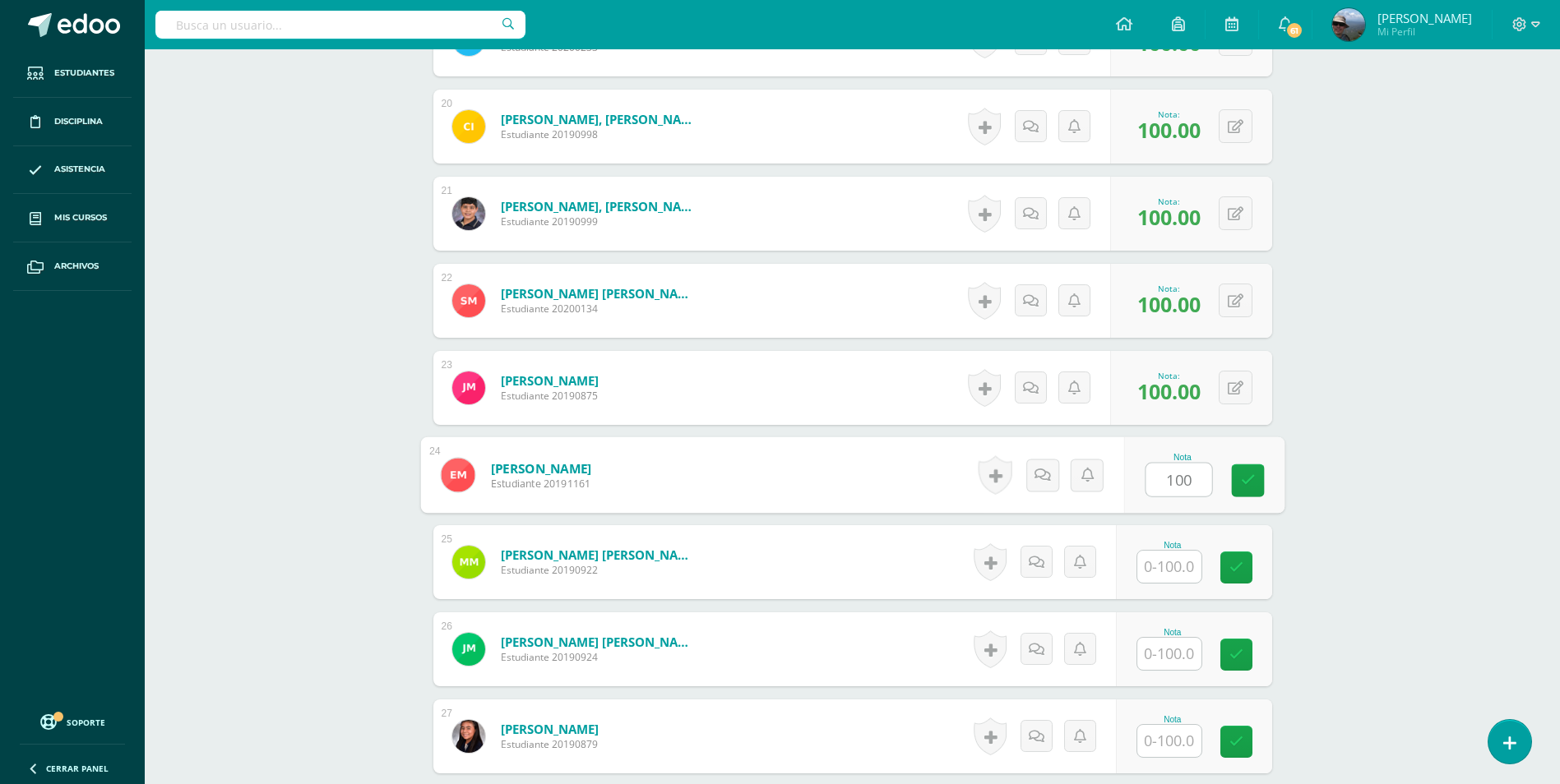
type input "100"
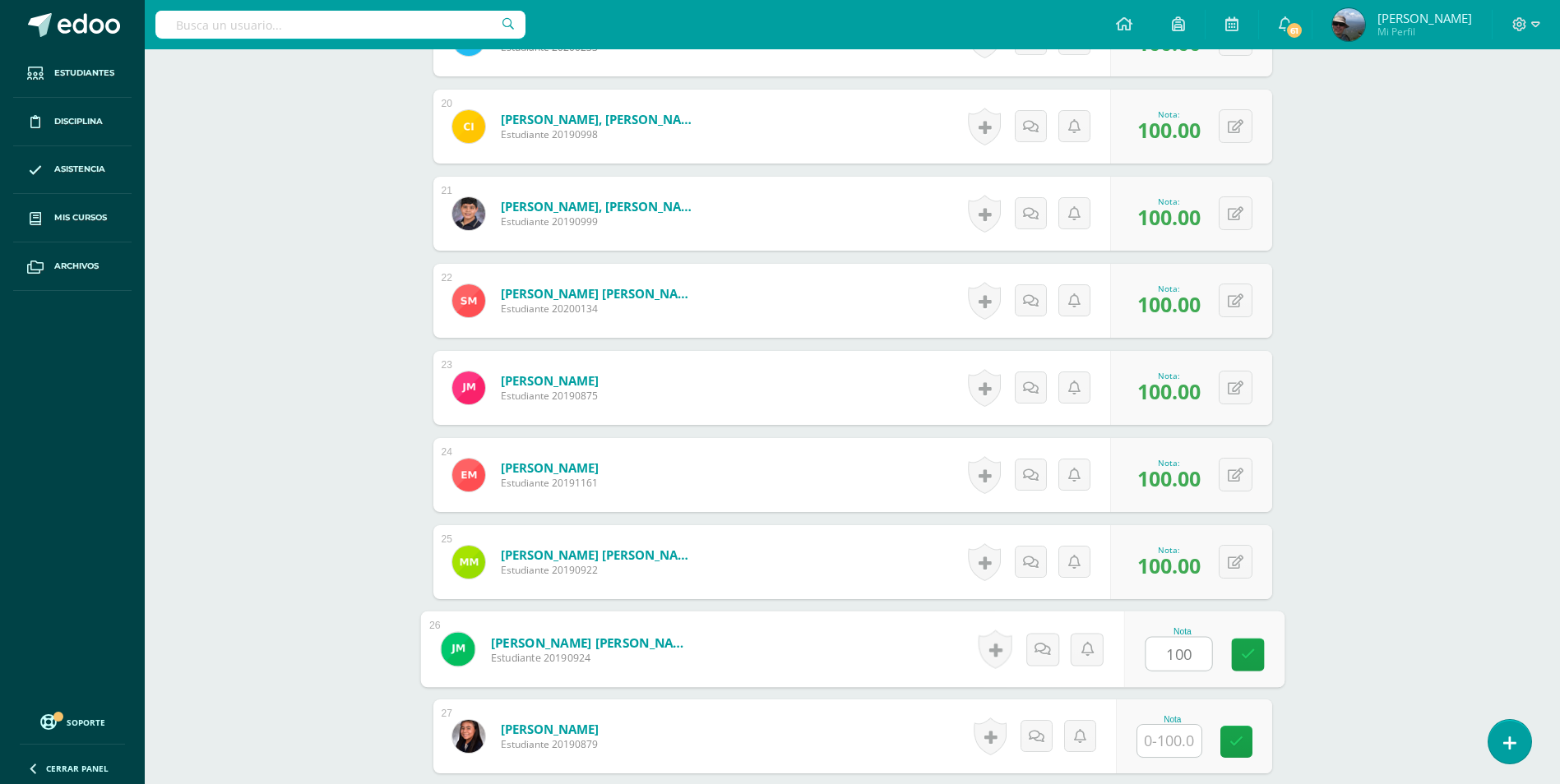
type input "100"
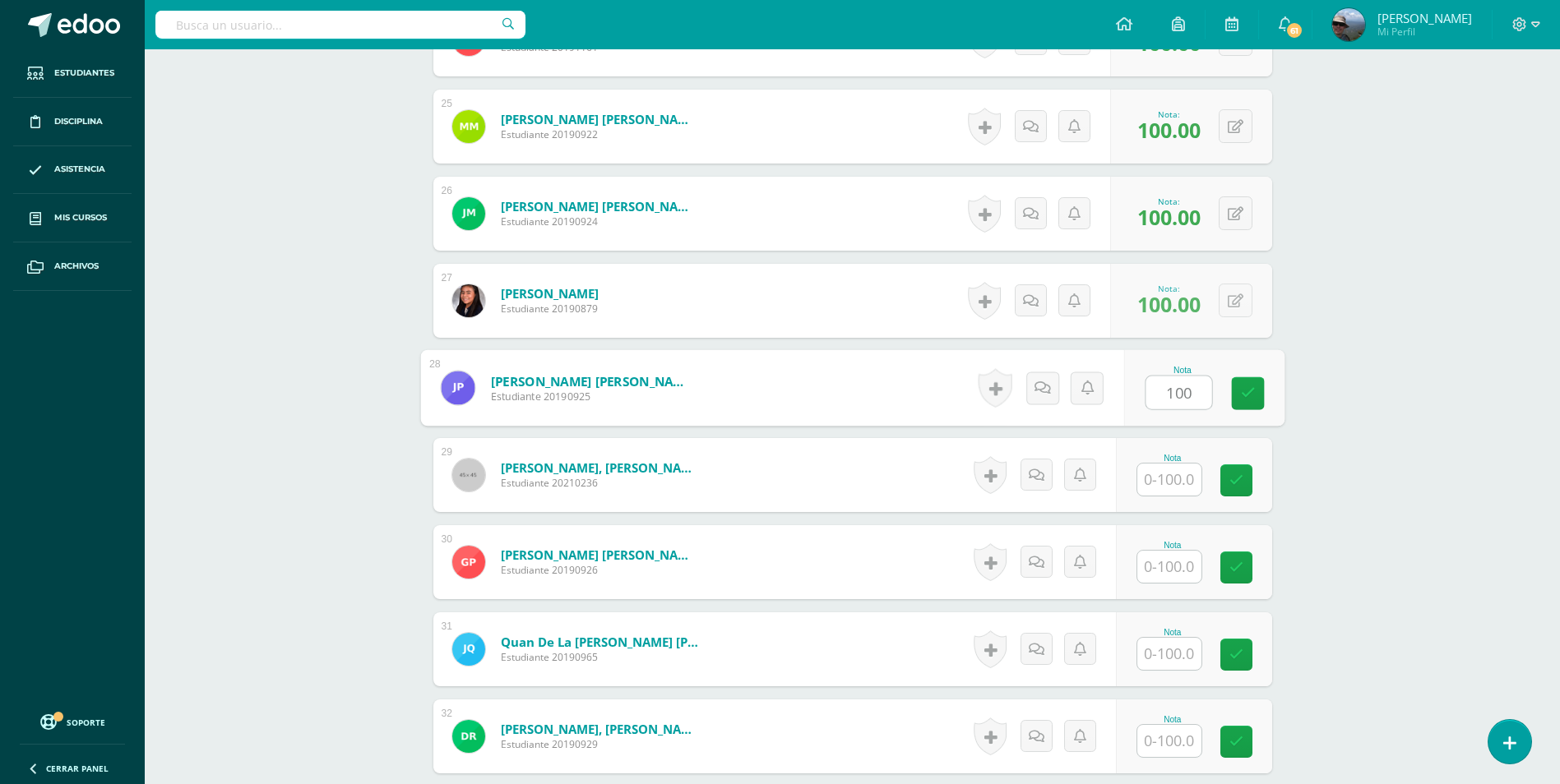
type input "100"
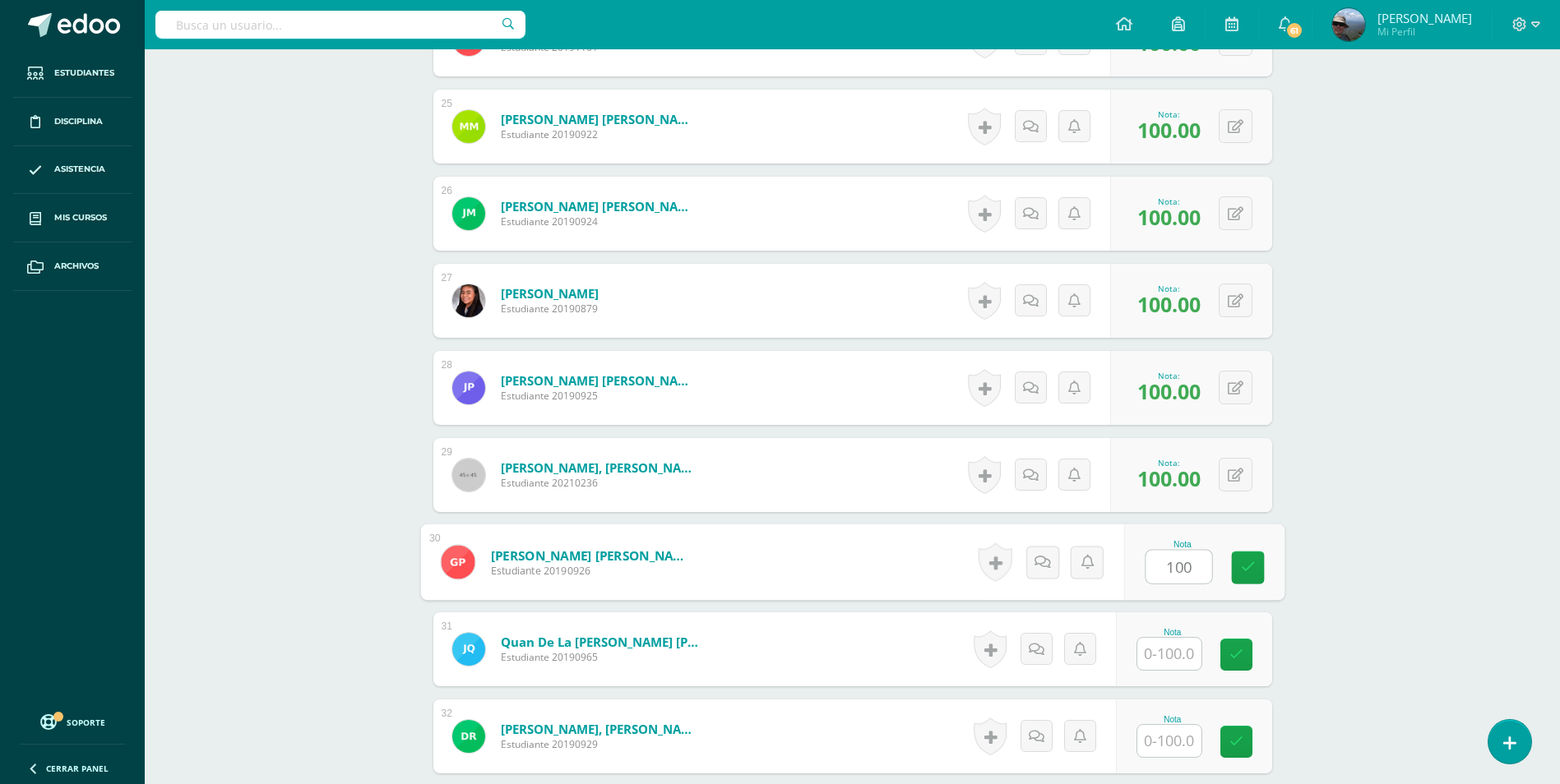
type input "100"
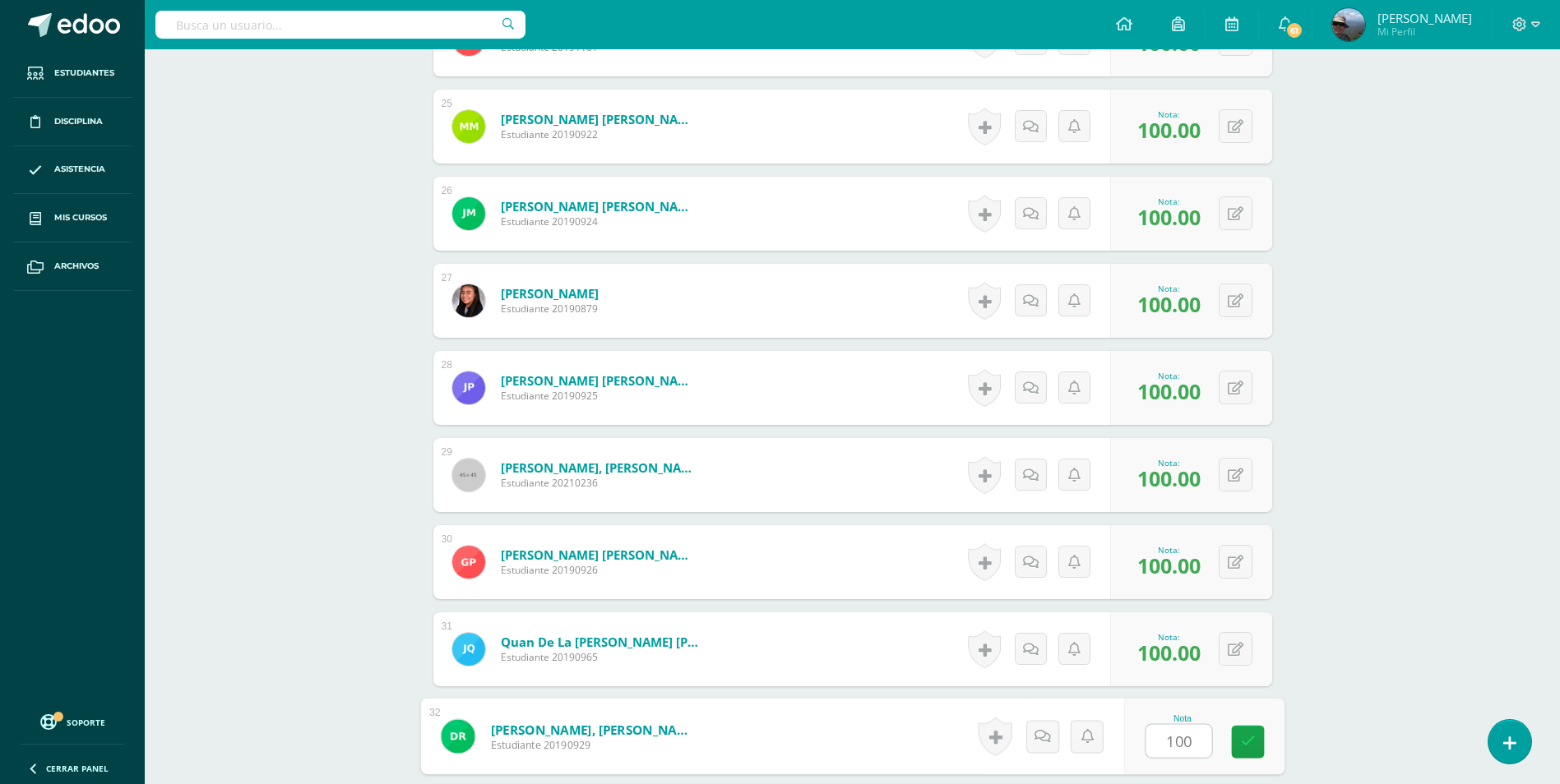
type input "100"
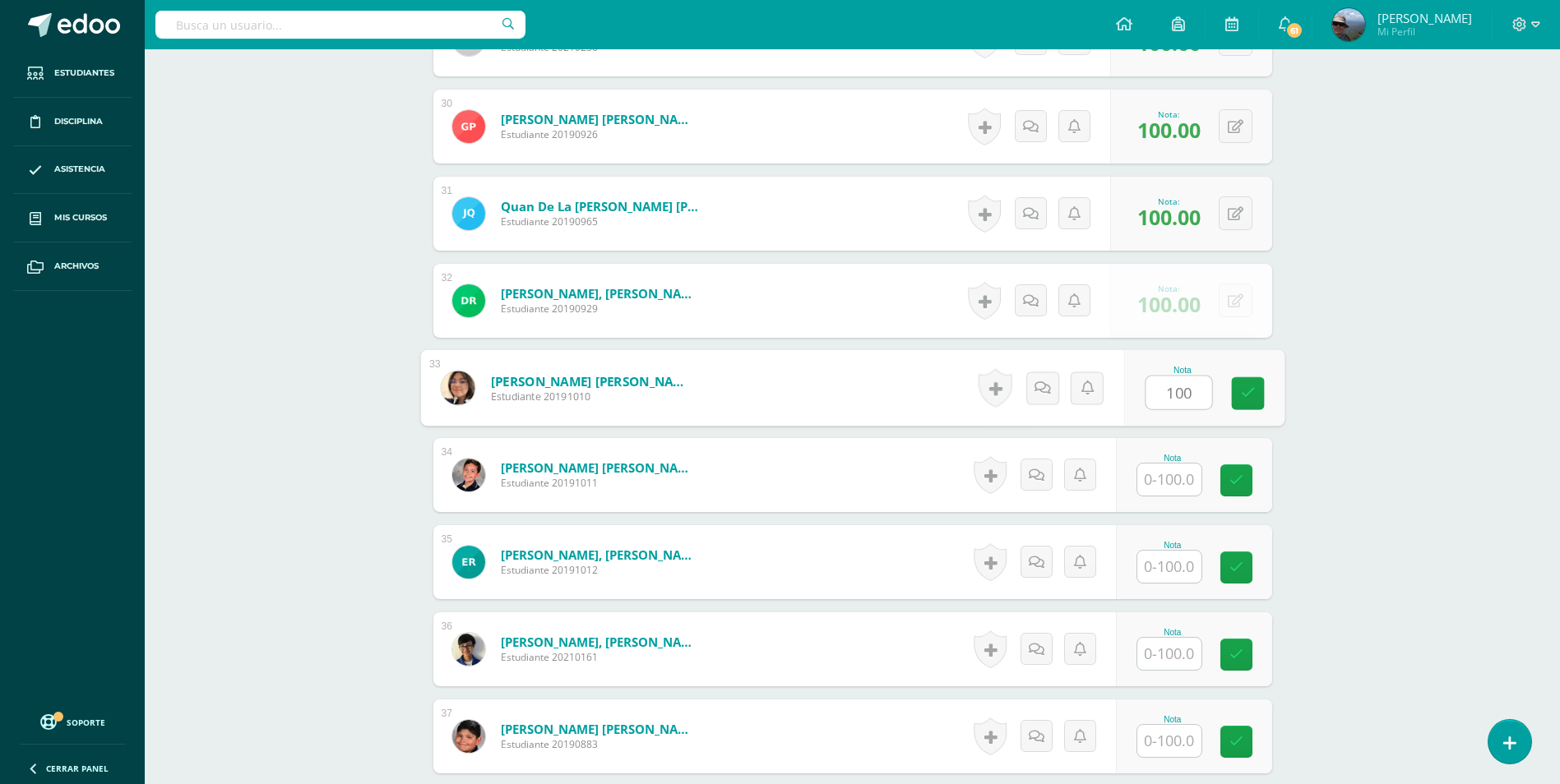
type input "100"
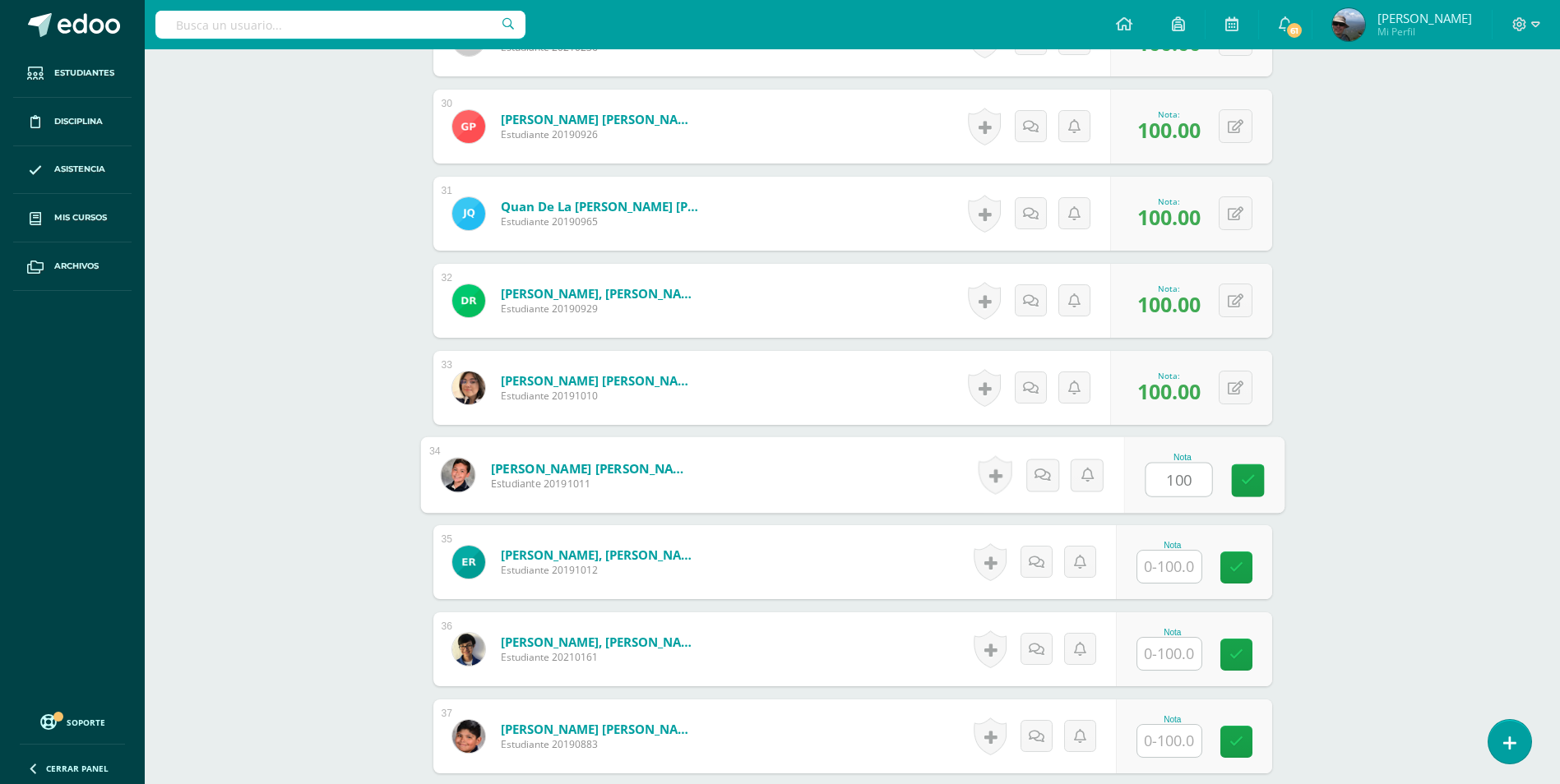
type input "100"
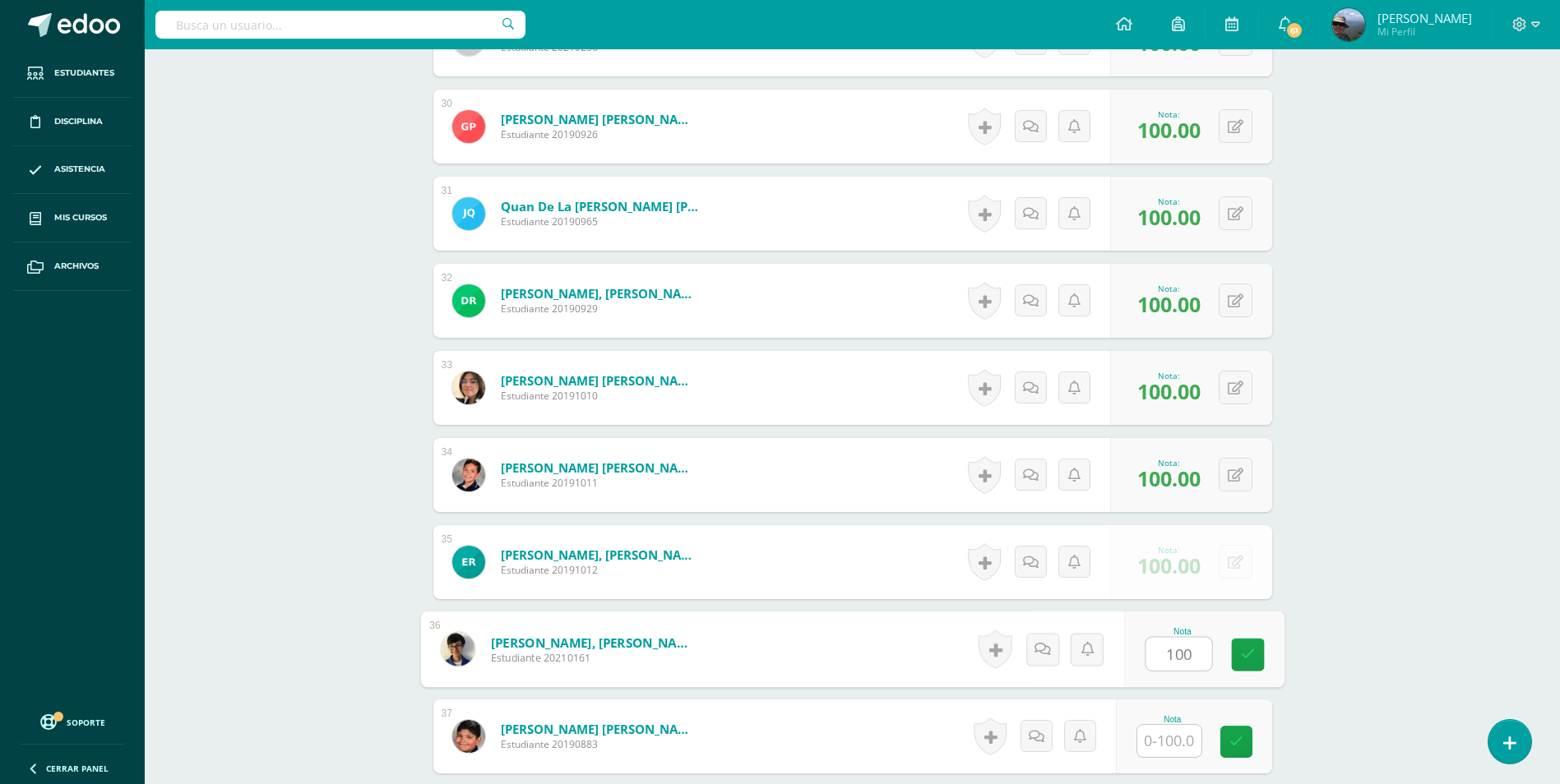
type input "100"
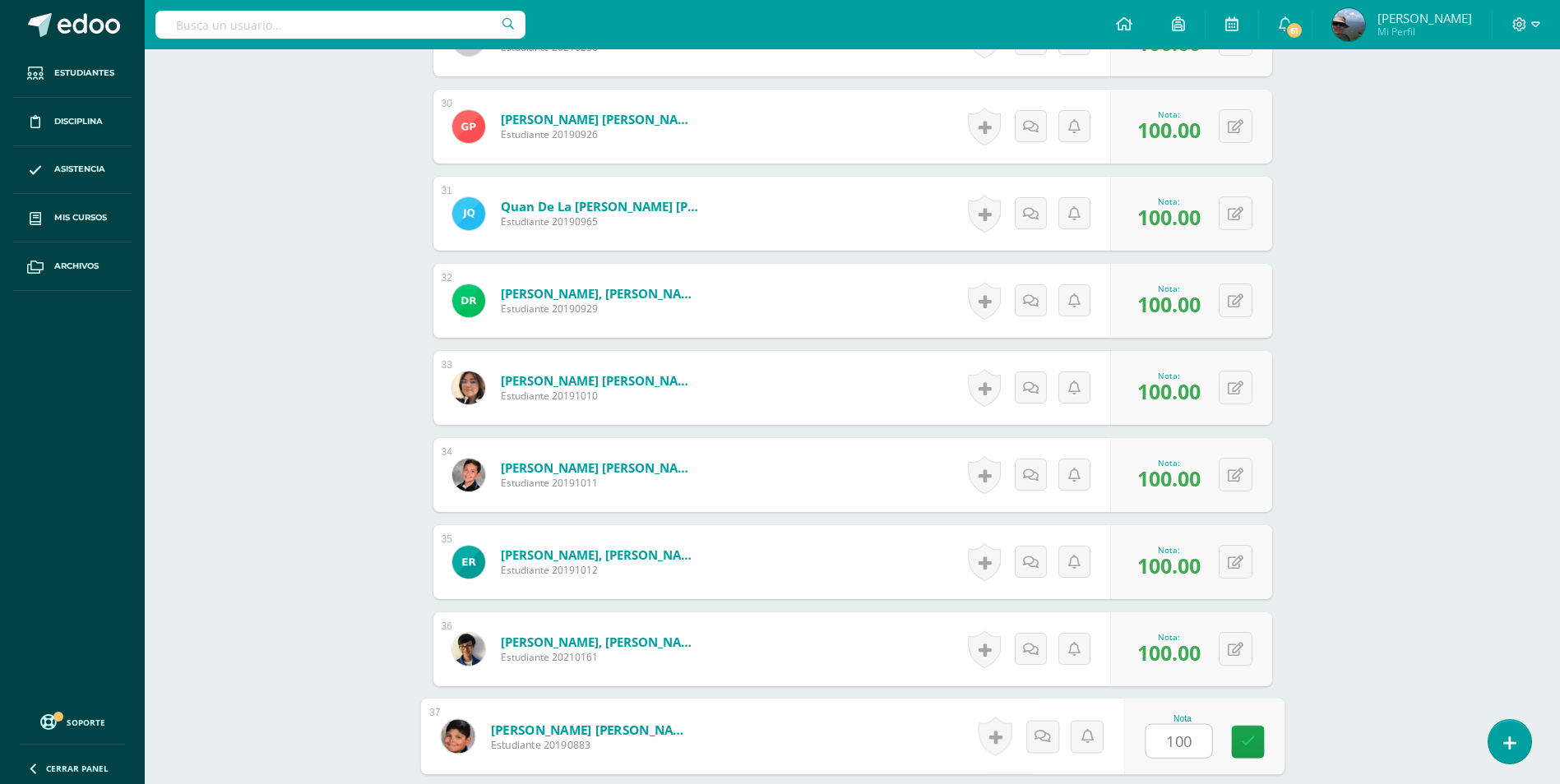
type input "100"
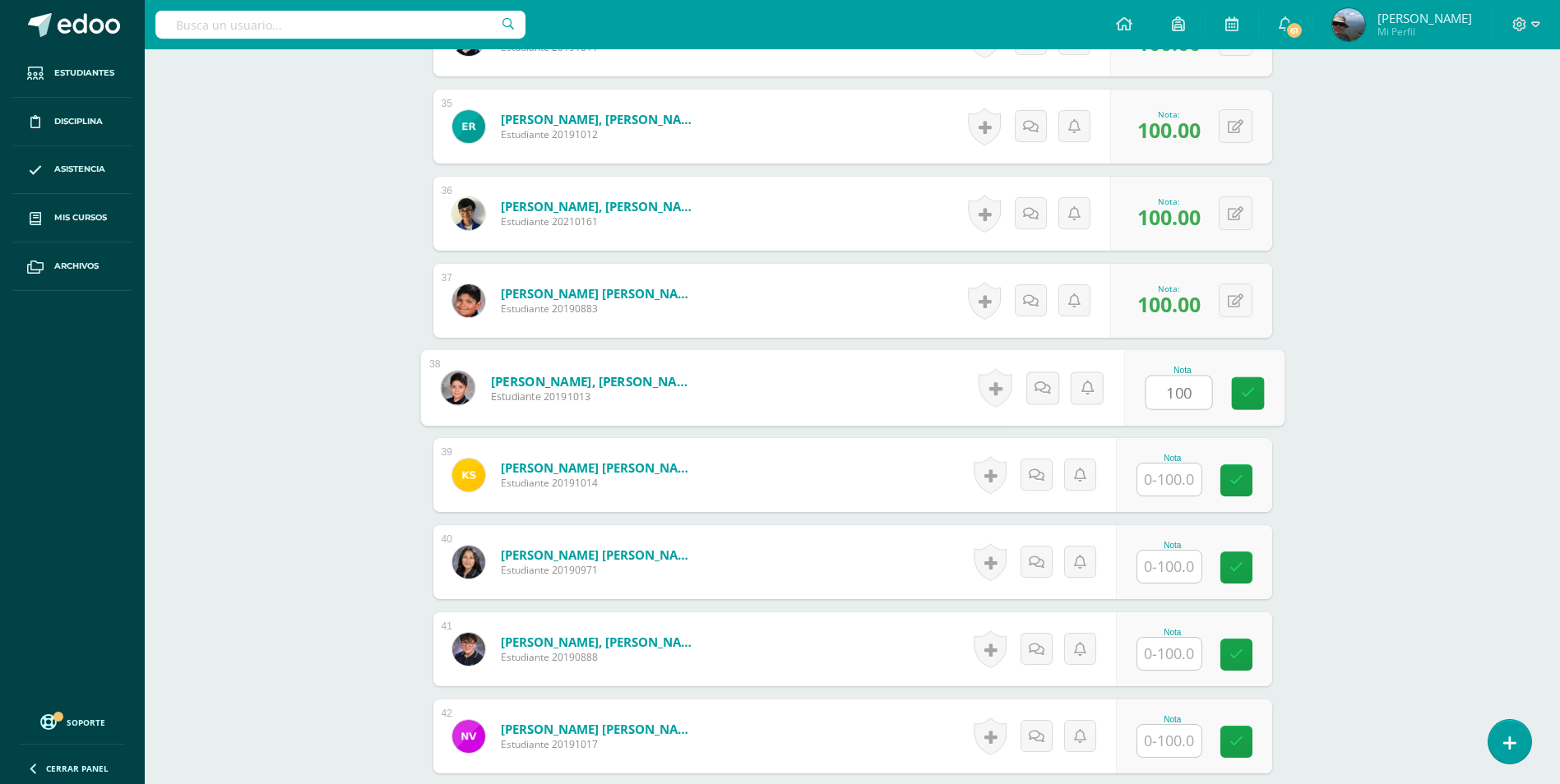
type input "100"
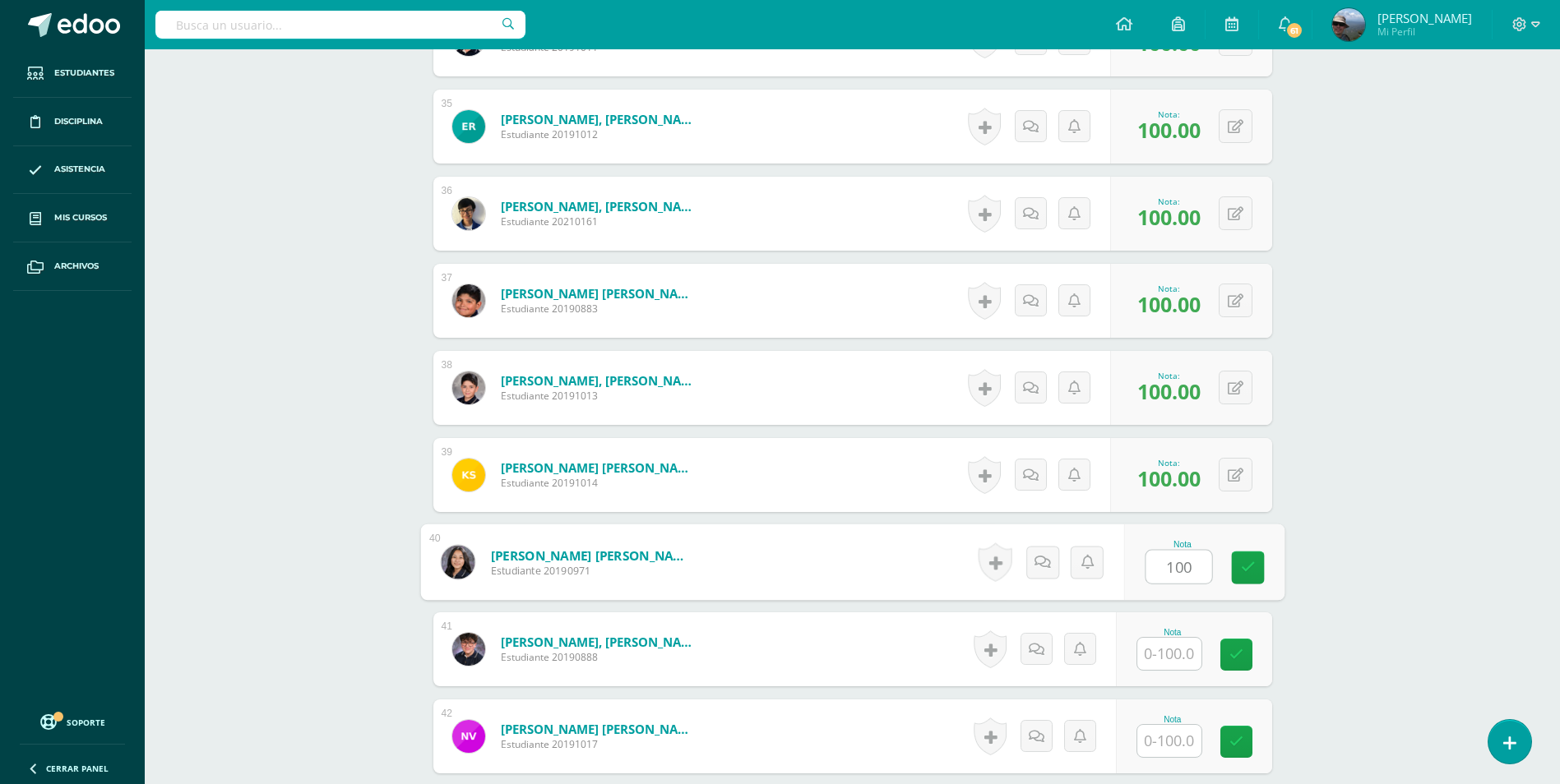
type input "100"
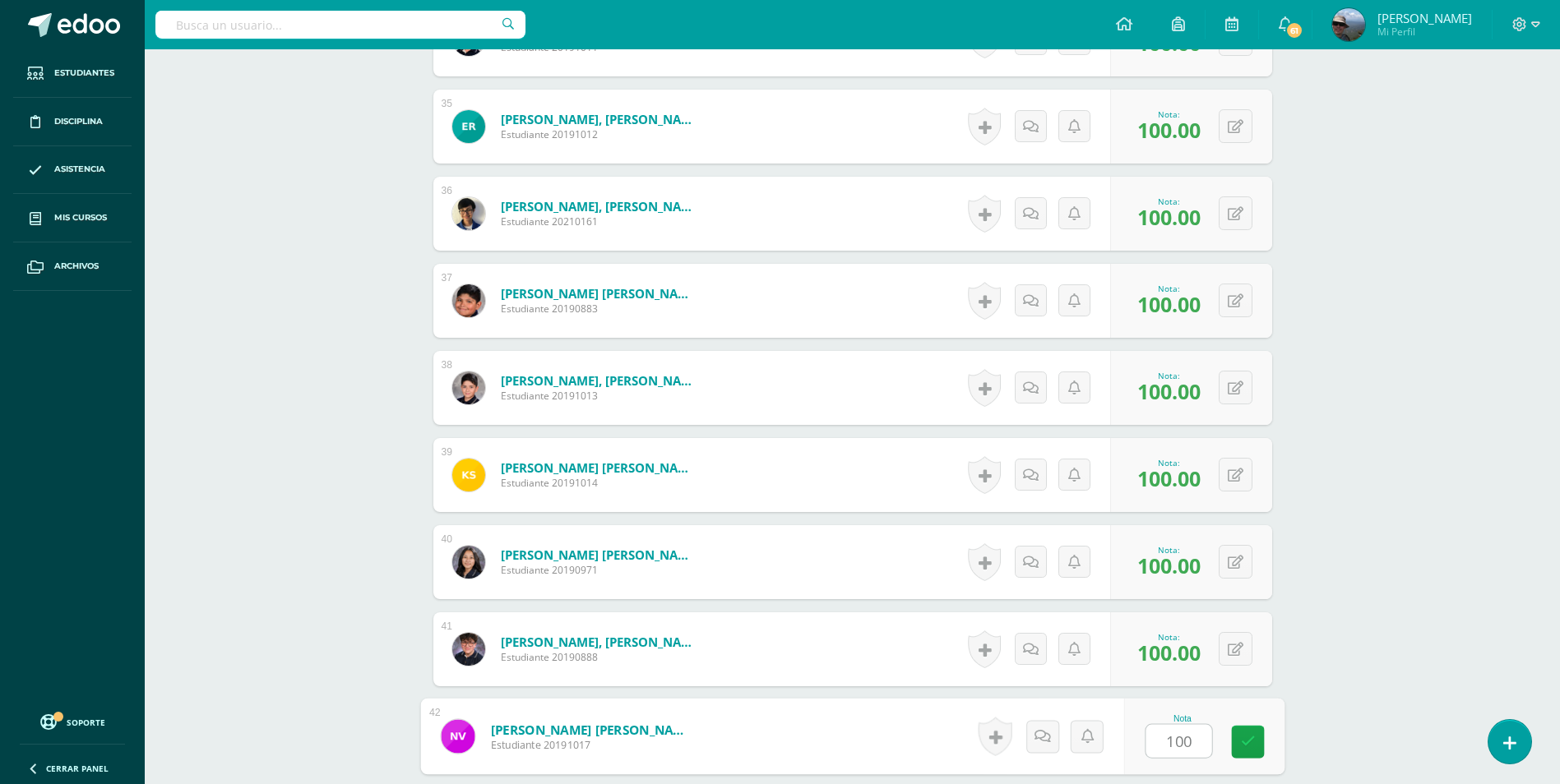
type input "100"
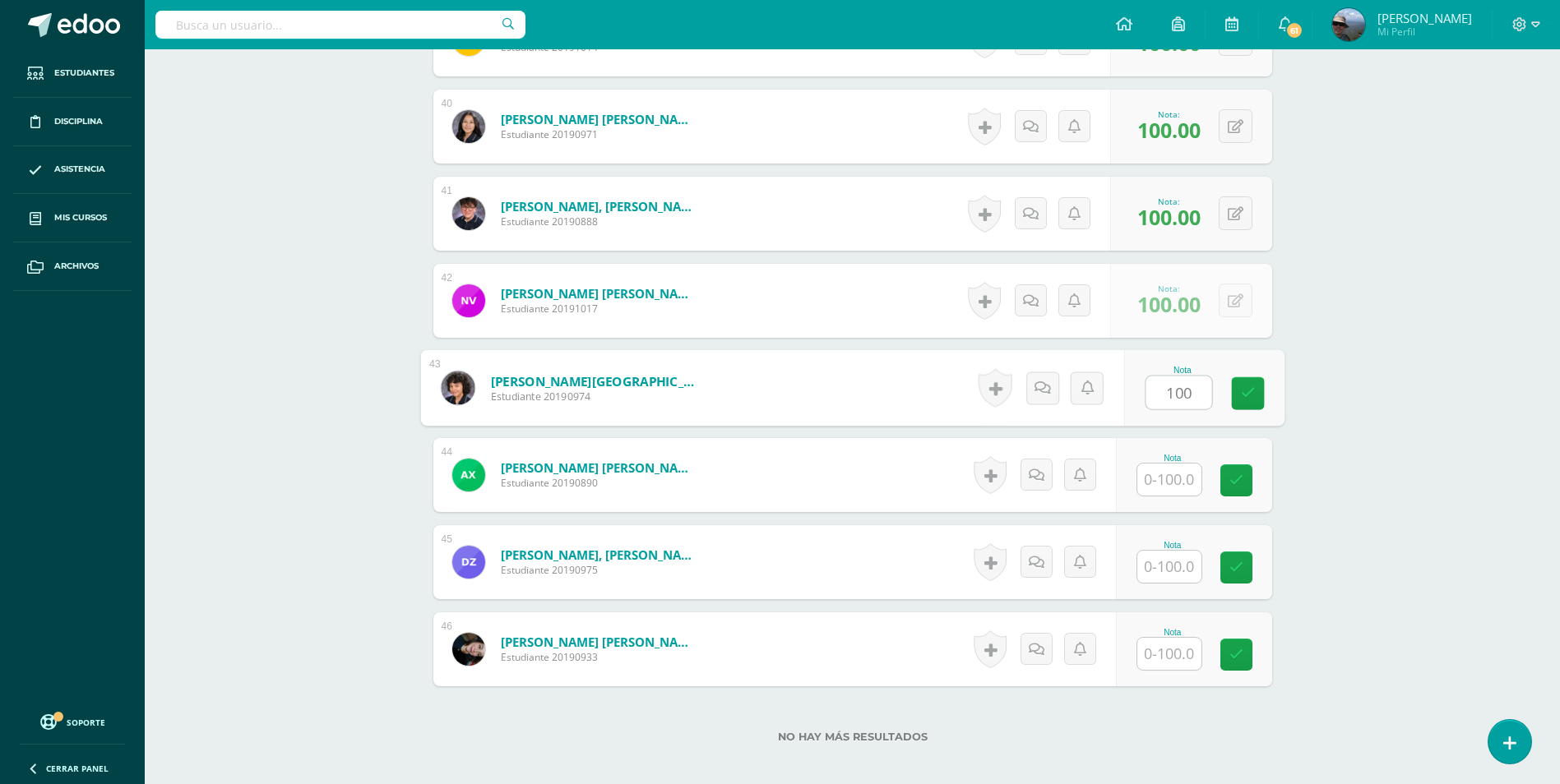
type input "100"
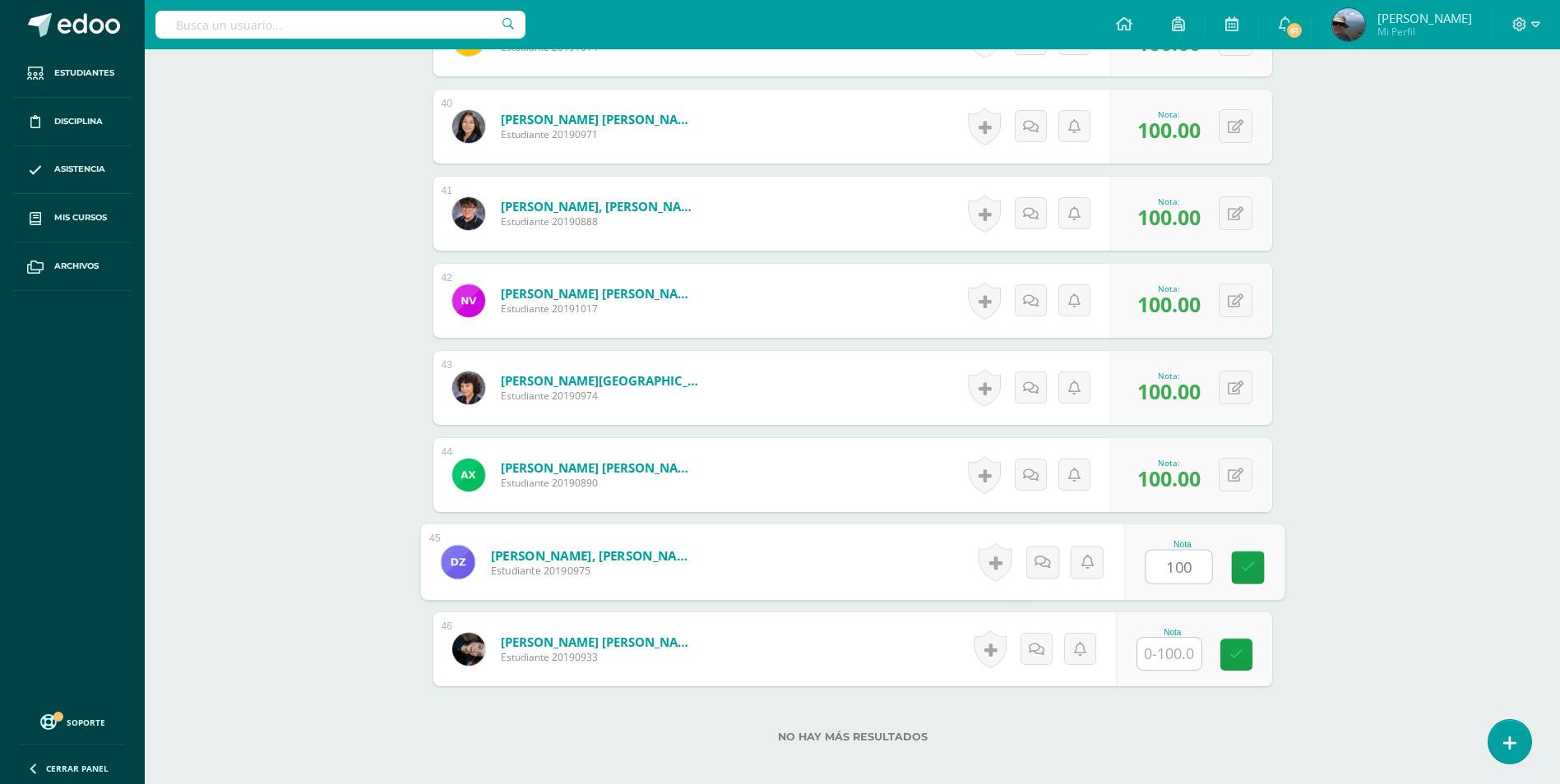
type input "100"
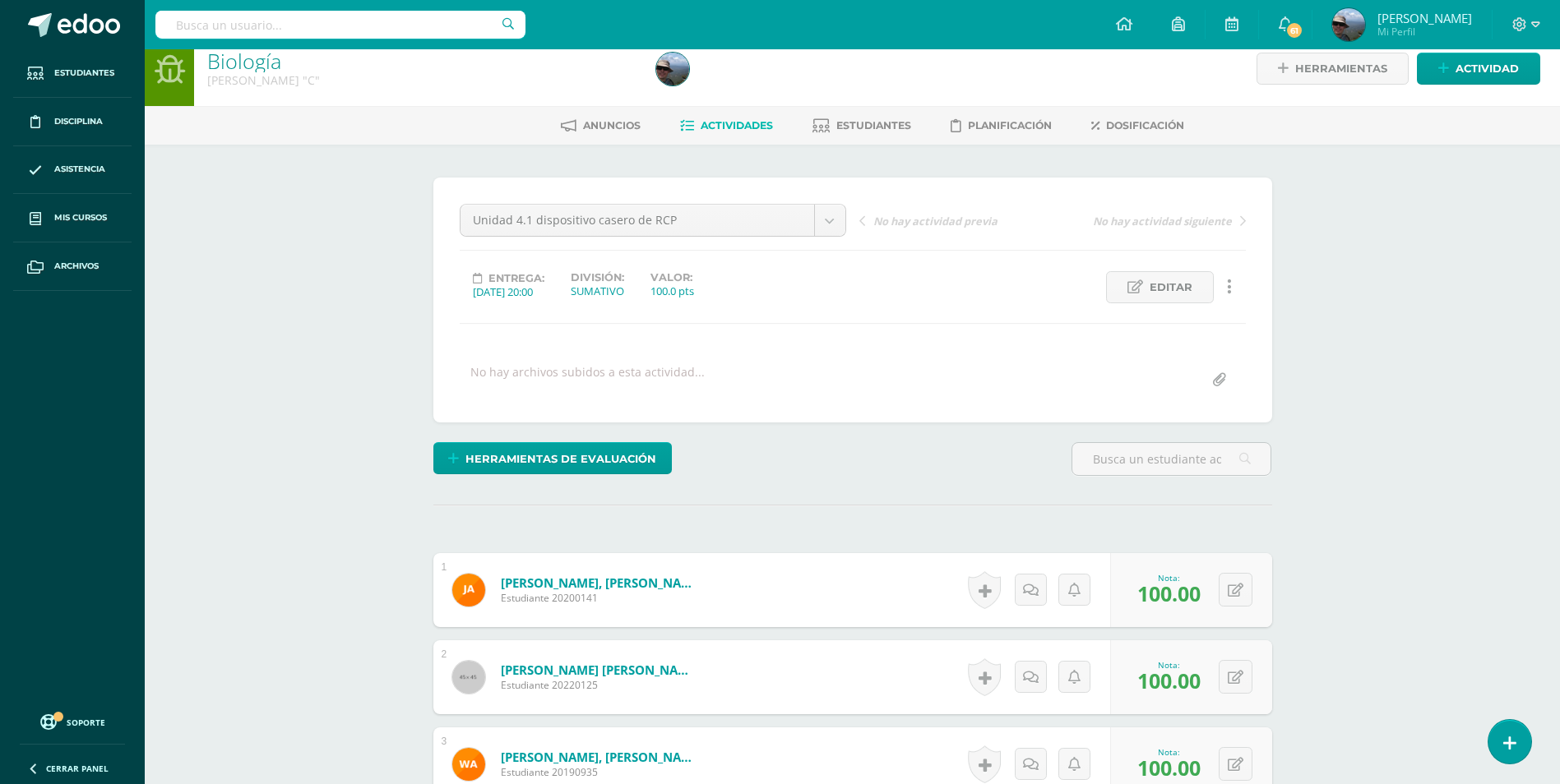
scroll to position [0, 0]
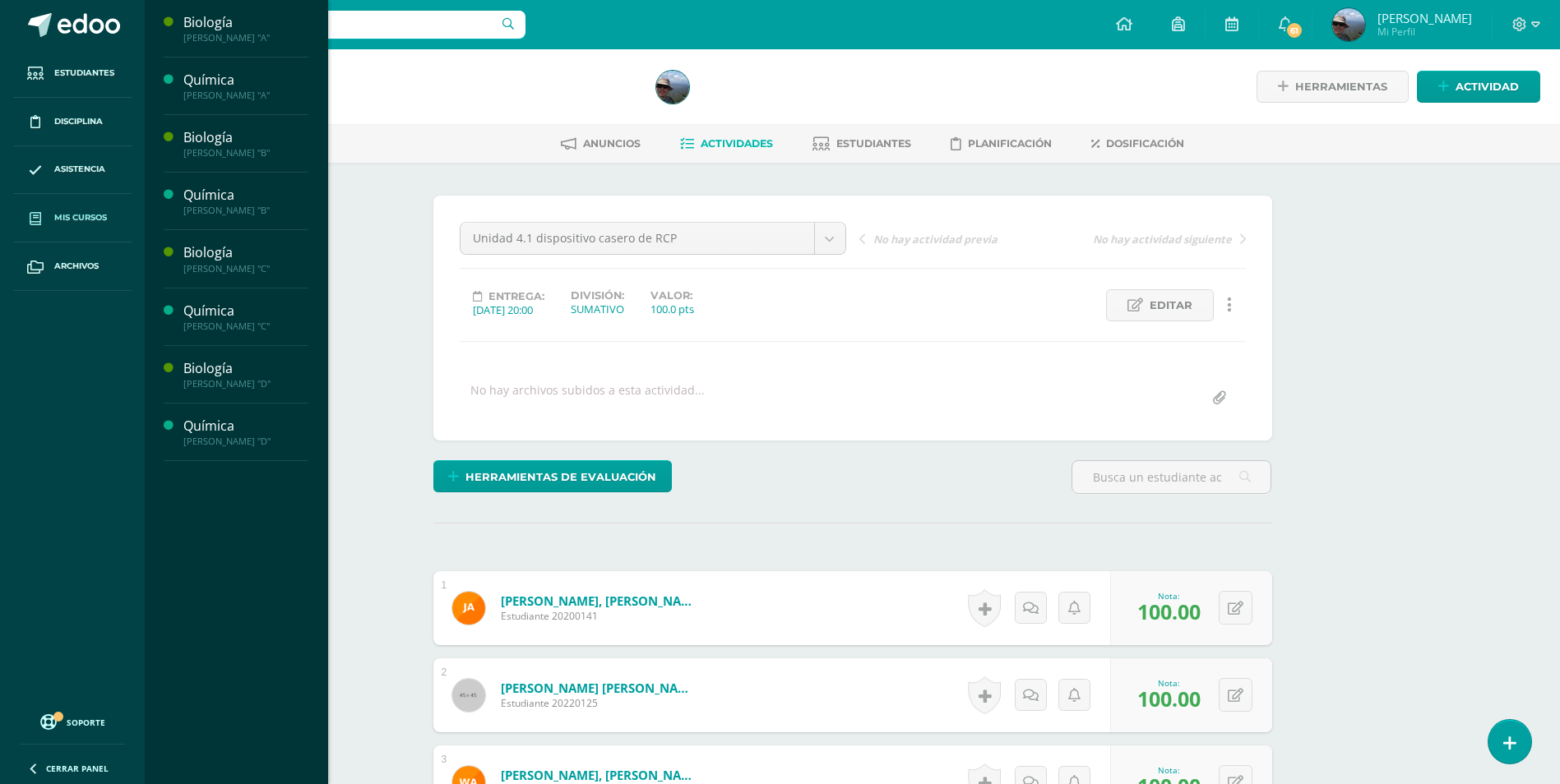
click at [79, 212] on span "Mis cursos" at bounding box center [80, 217] width 52 height 13
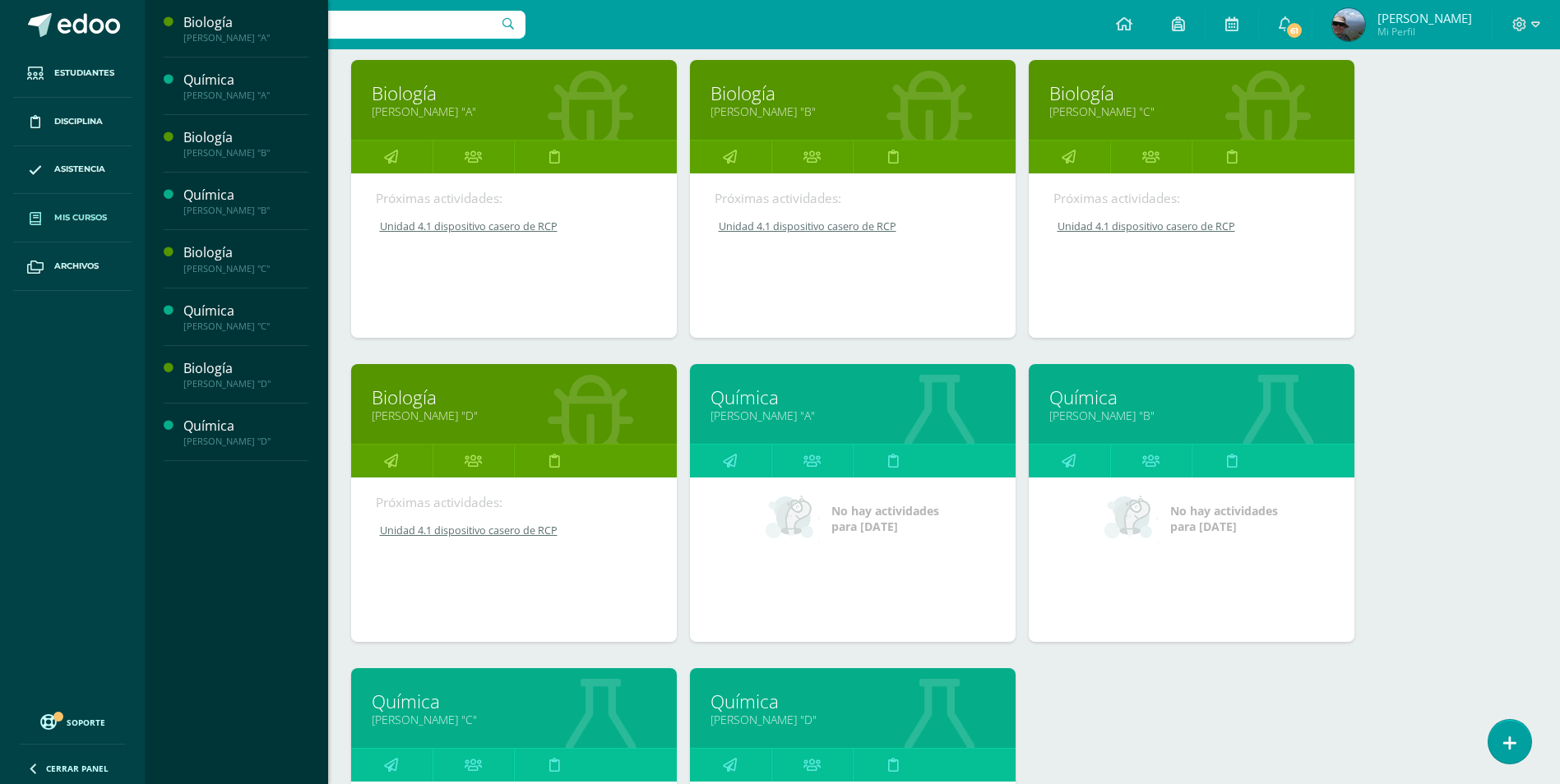
scroll to position [411, 0]
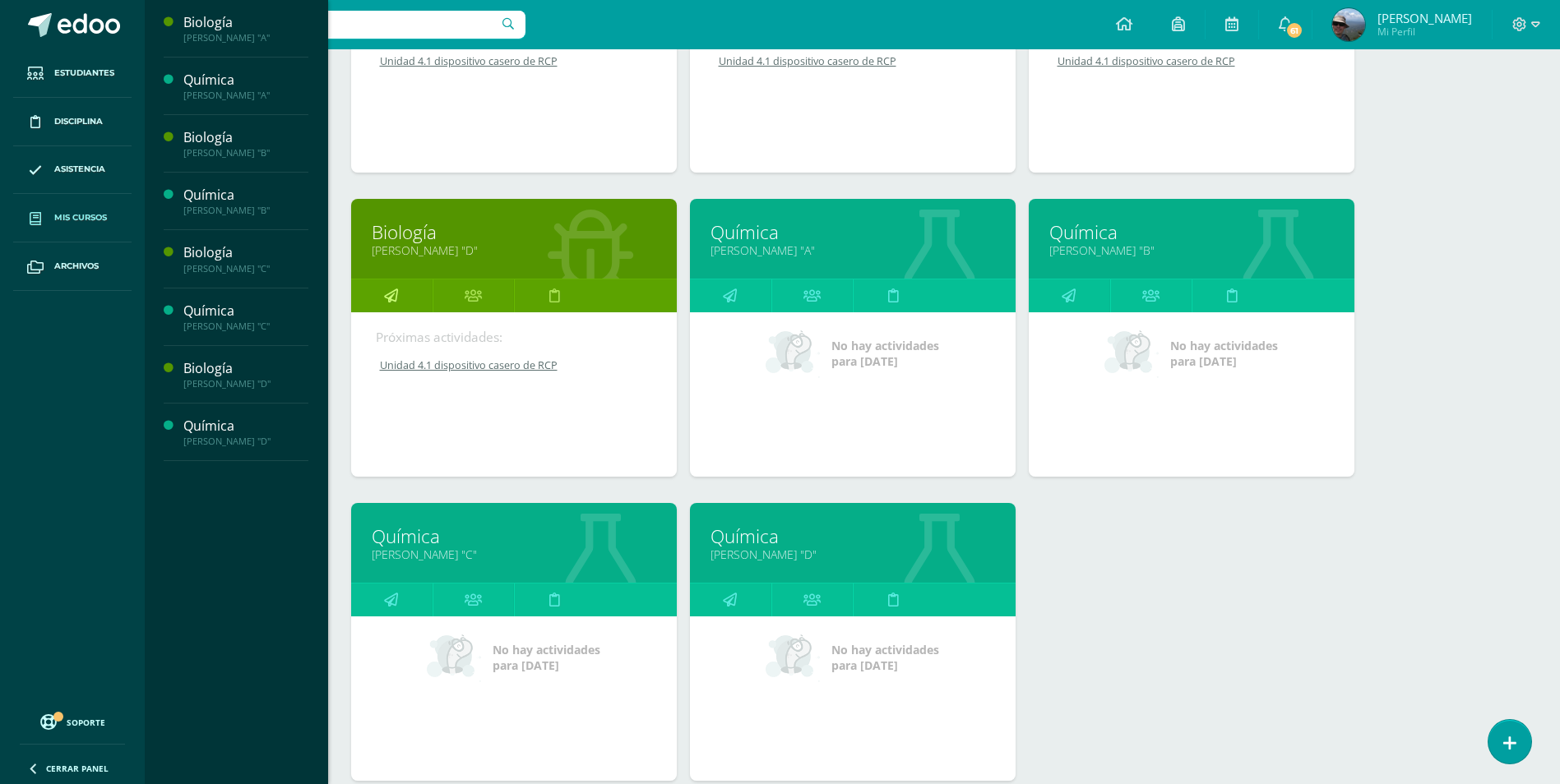
click at [398, 299] on link at bounding box center [392, 297] width 81 height 33
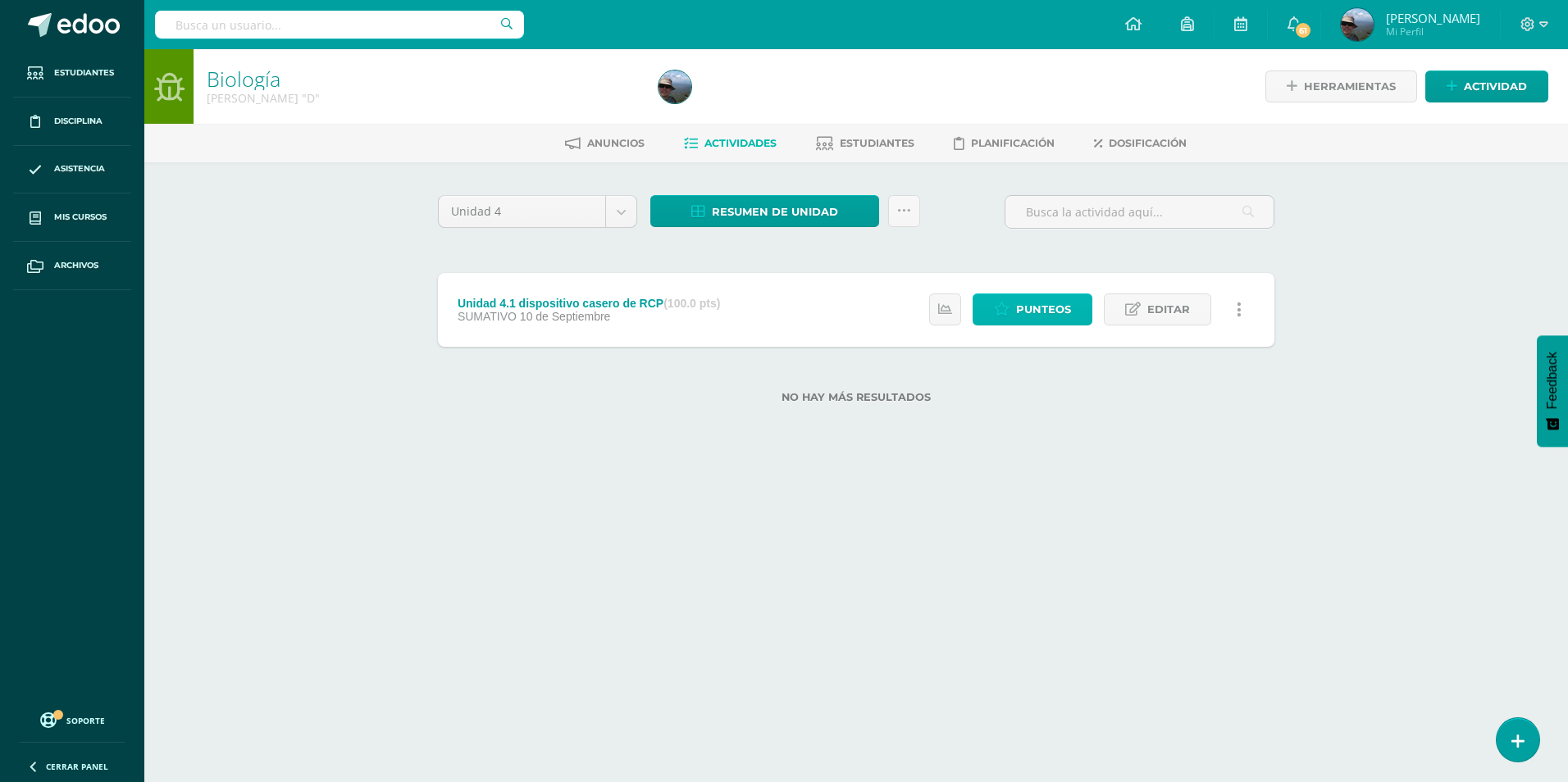
click at [1047, 319] on span "Punteos" at bounding box center [1043, 309] width 55 height 30
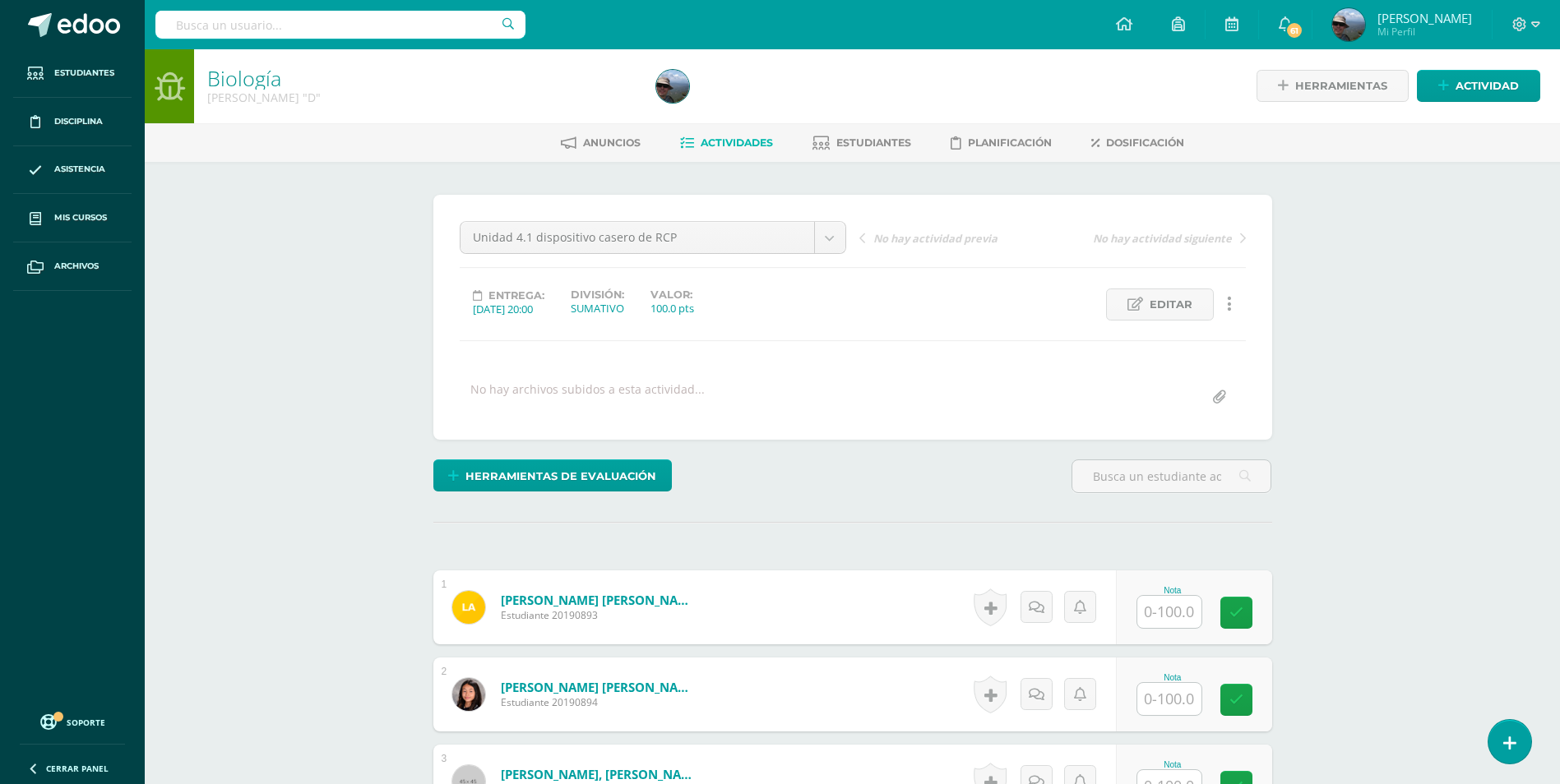
scroll to position [412, 0]
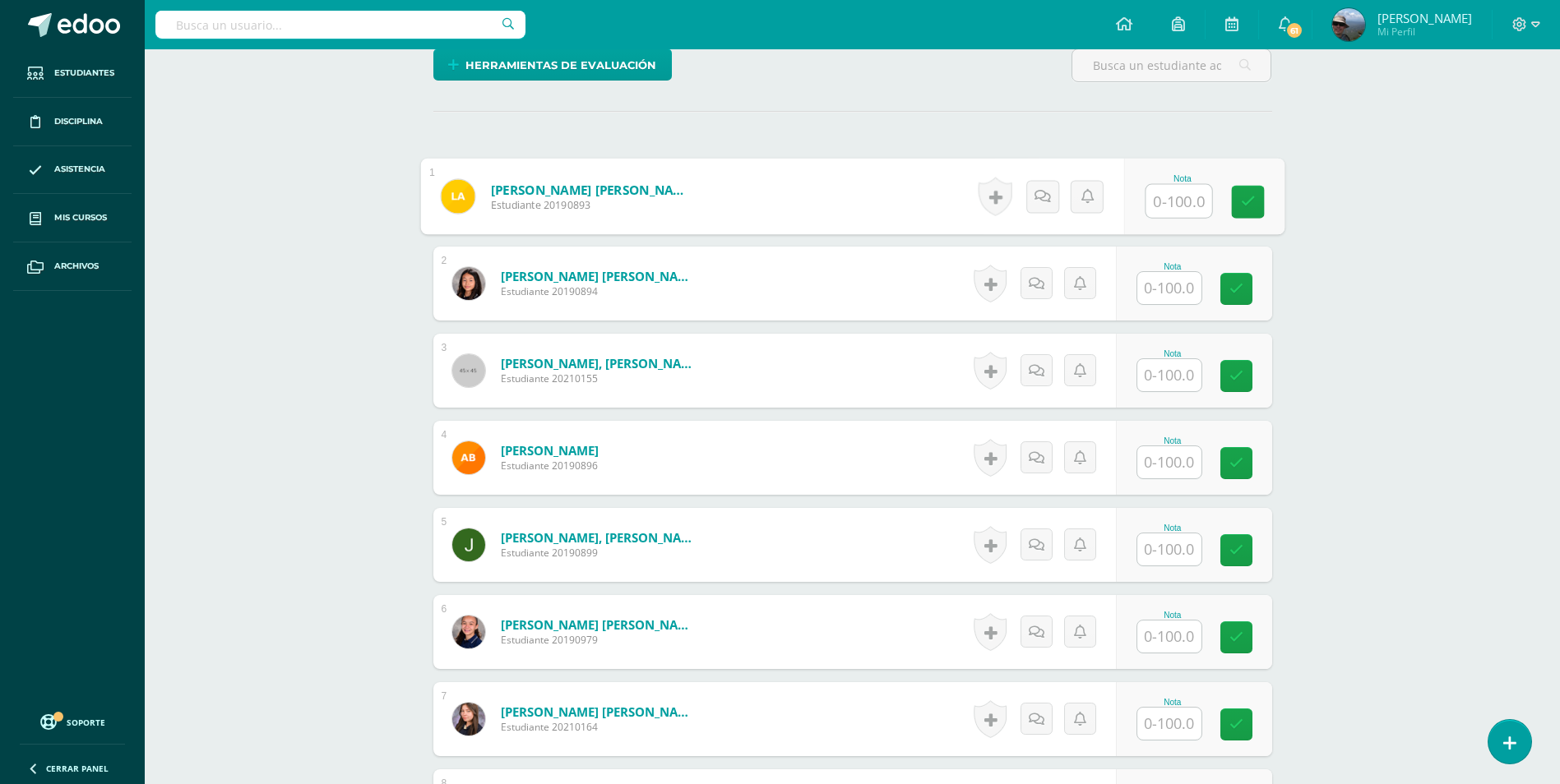
click at [1158, 203] on input "text" at bounding box center [1178, 201] width 65 height 33
type input "100"
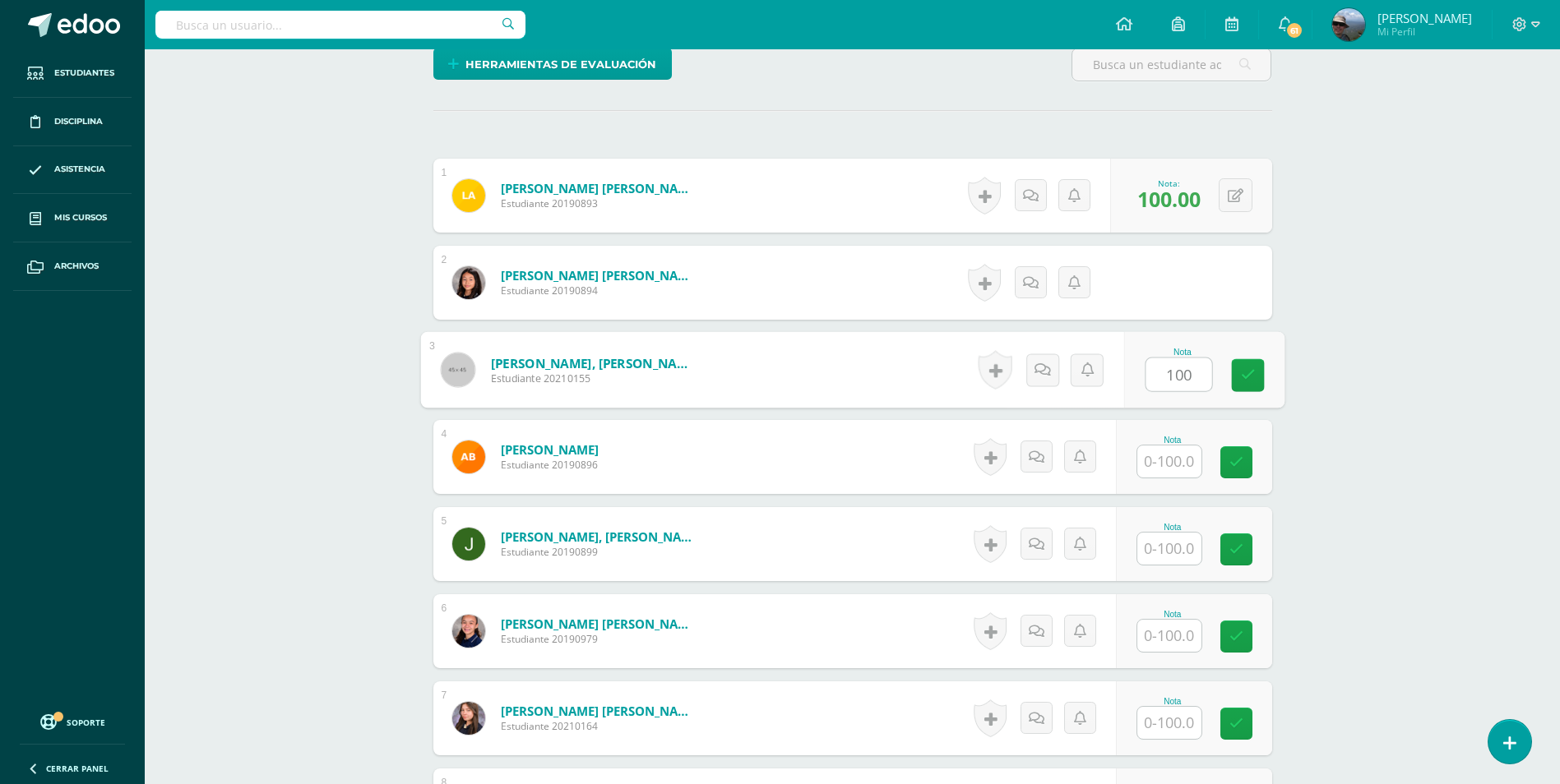
type input "100"
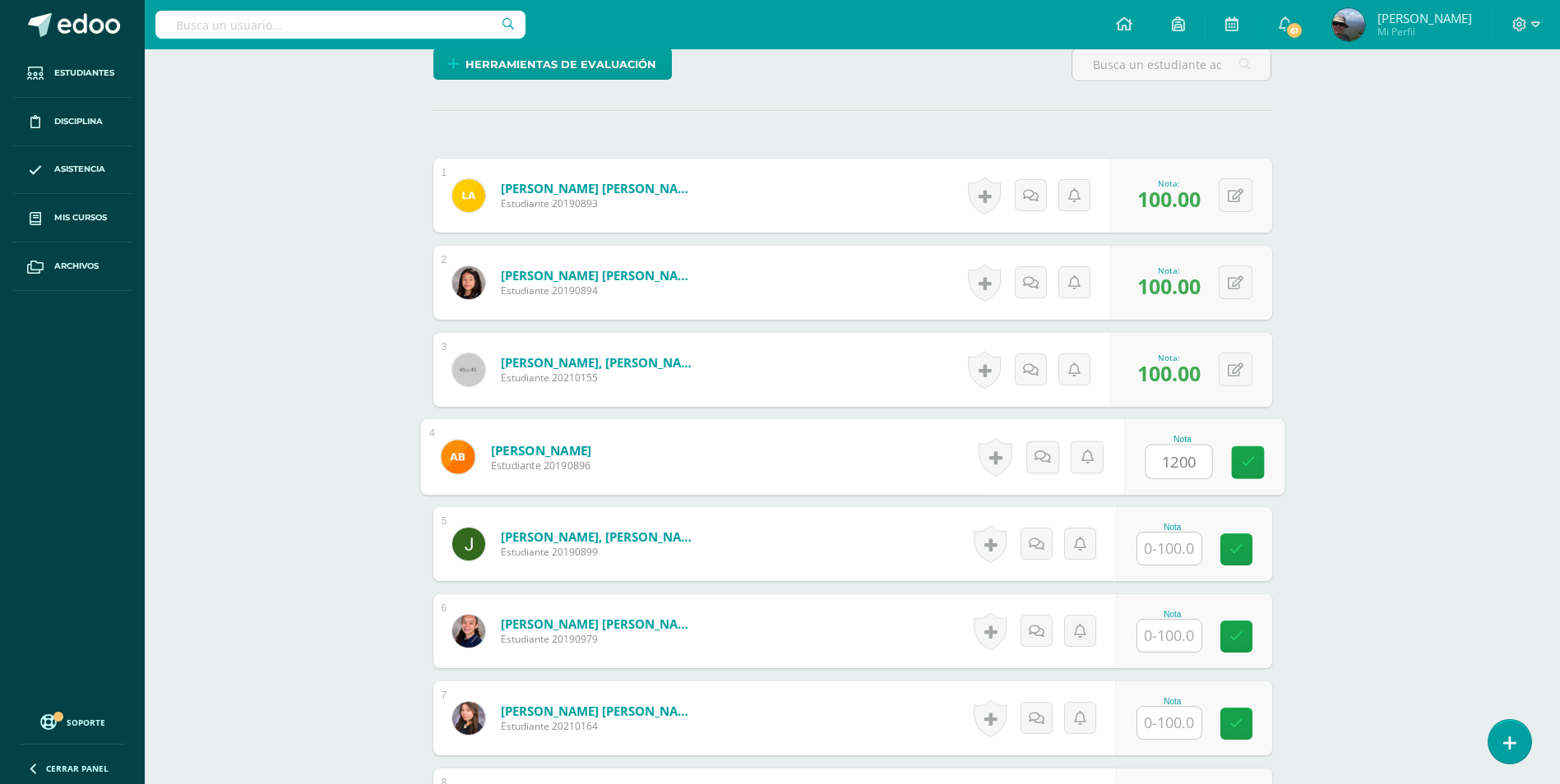
type input "1200"
type input "1"
type input "00"
type input "1.00"
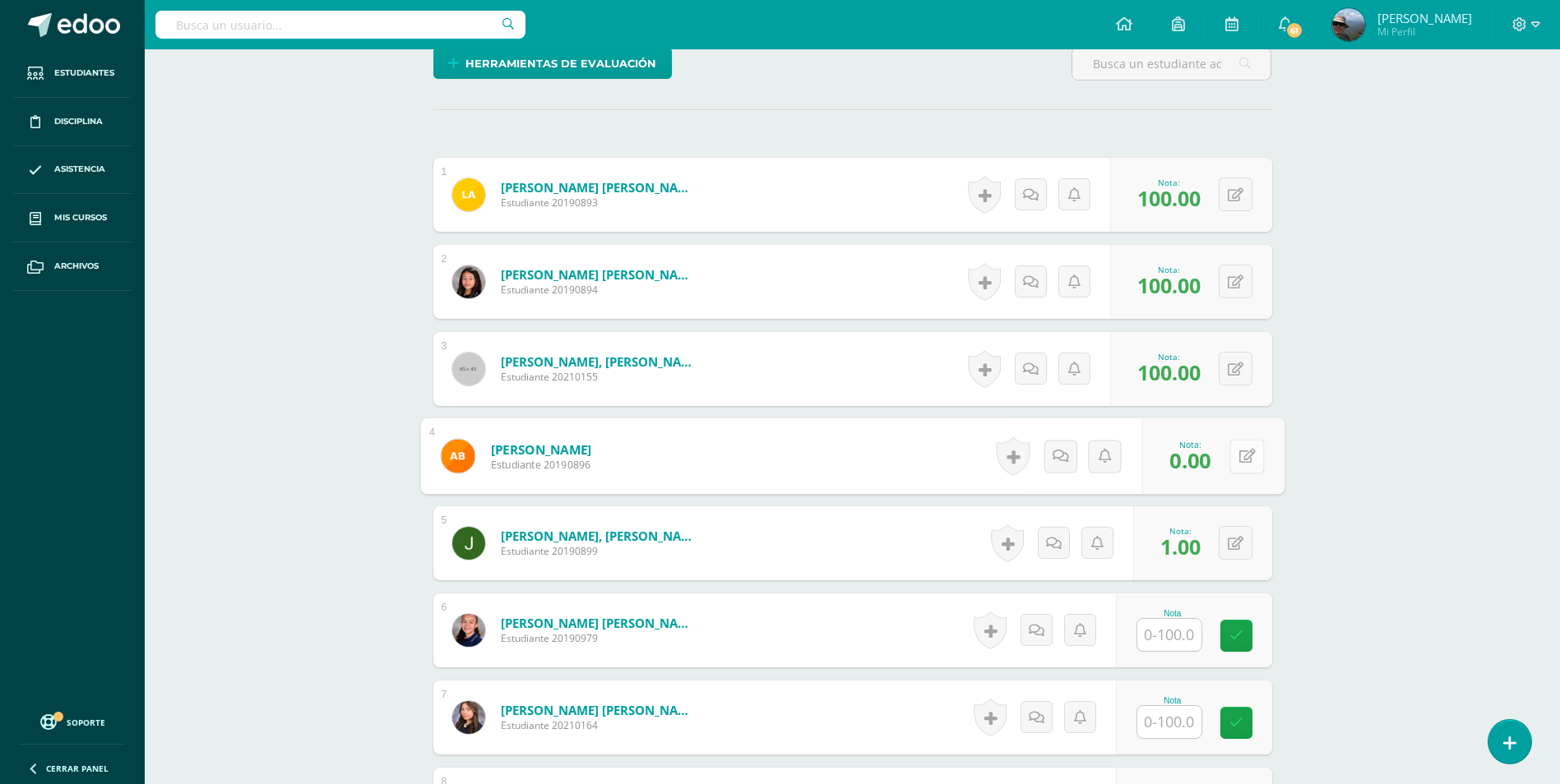
click at [1245, 452] on button at bounding box center [1247, 456] width 35 height 35
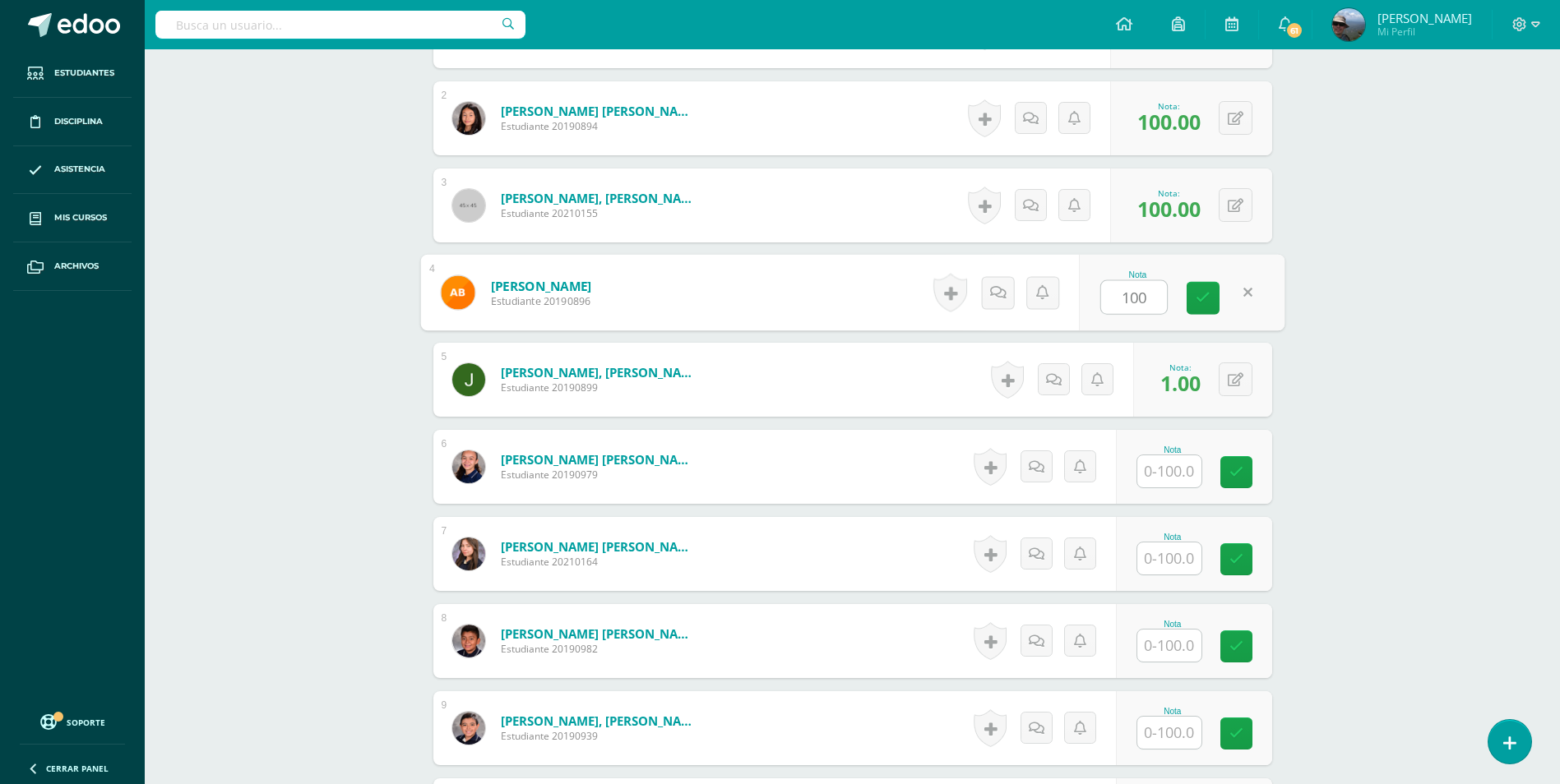
scroll to position [579, 0]
type input "100"
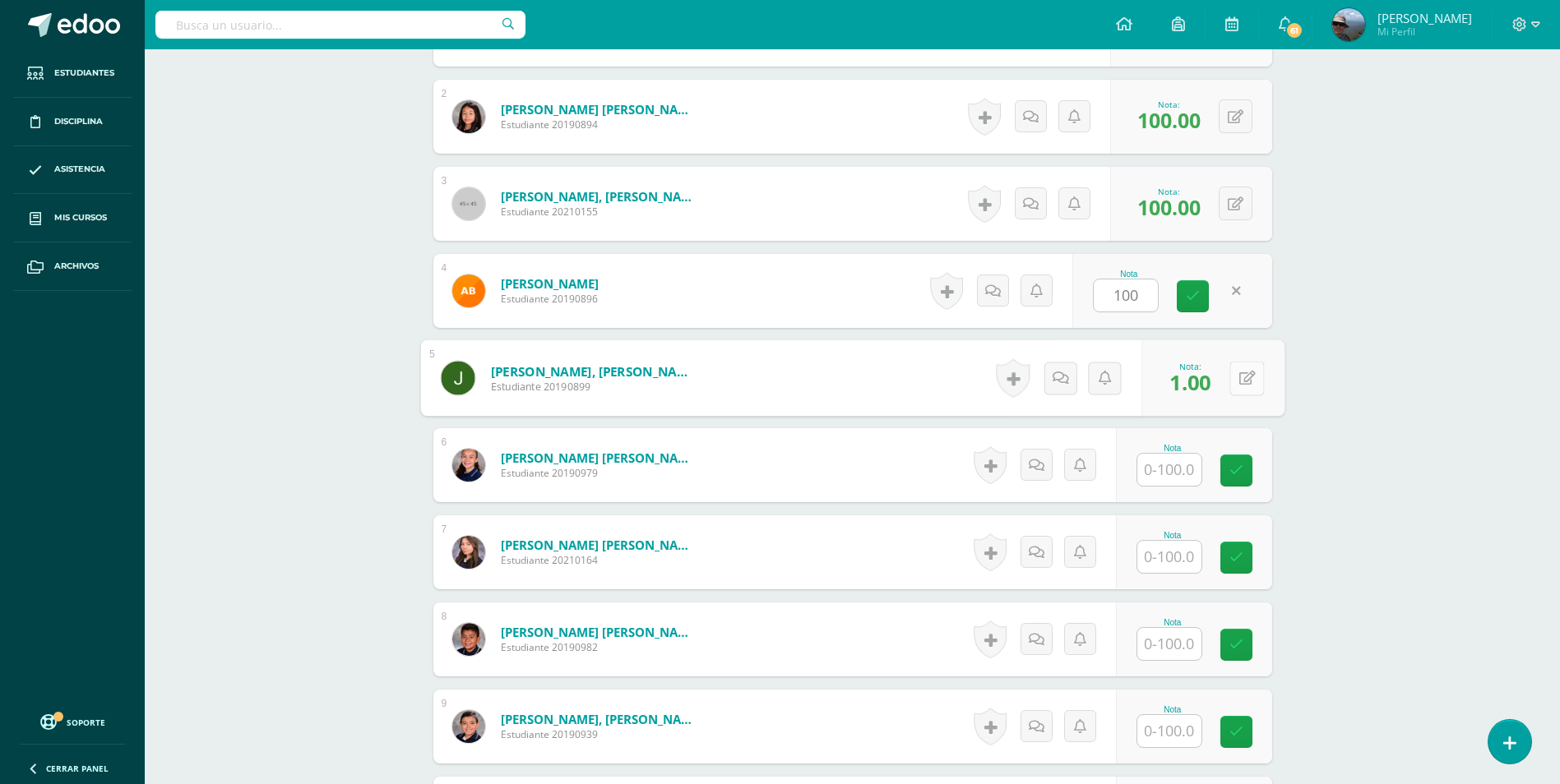
click at [1246, 379] on button at bounding box center [1247, 378] width 35 height 35
type input "100"
click at [1160, 483] on input "text" at bounding box center [1170, 469] width 65 height 32
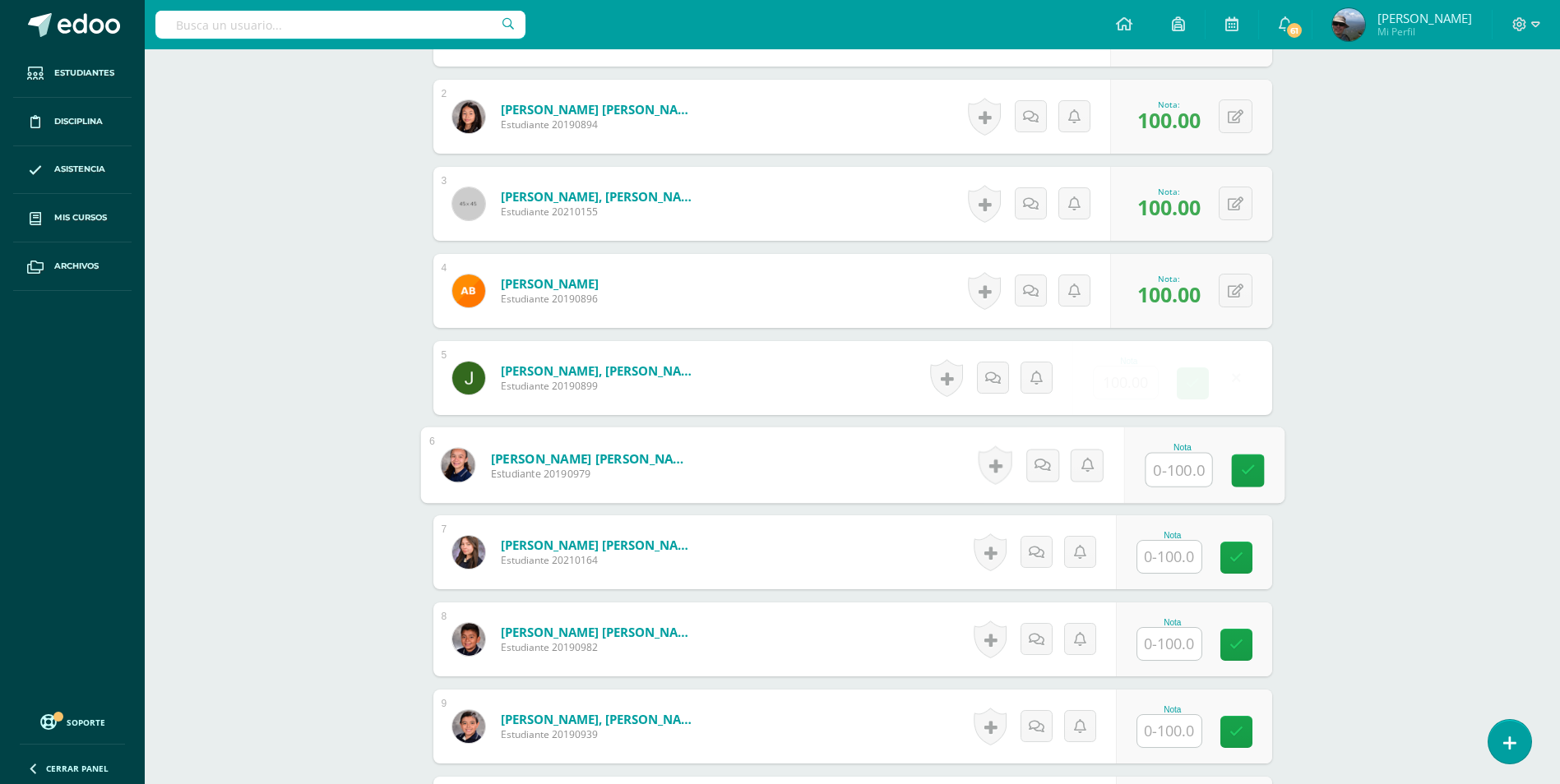
scroll to position [580, 0]
type input "100"
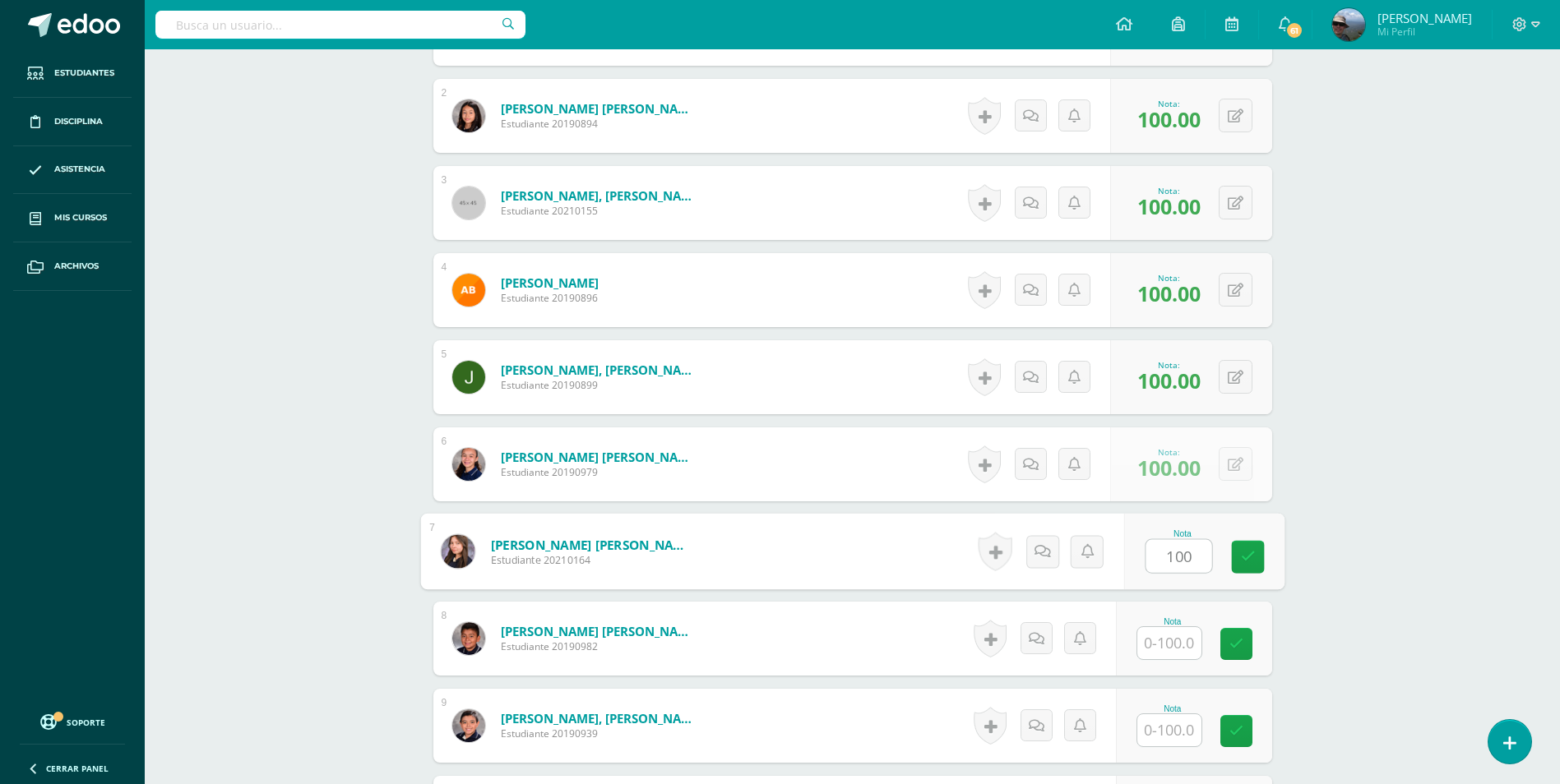
type input "100"
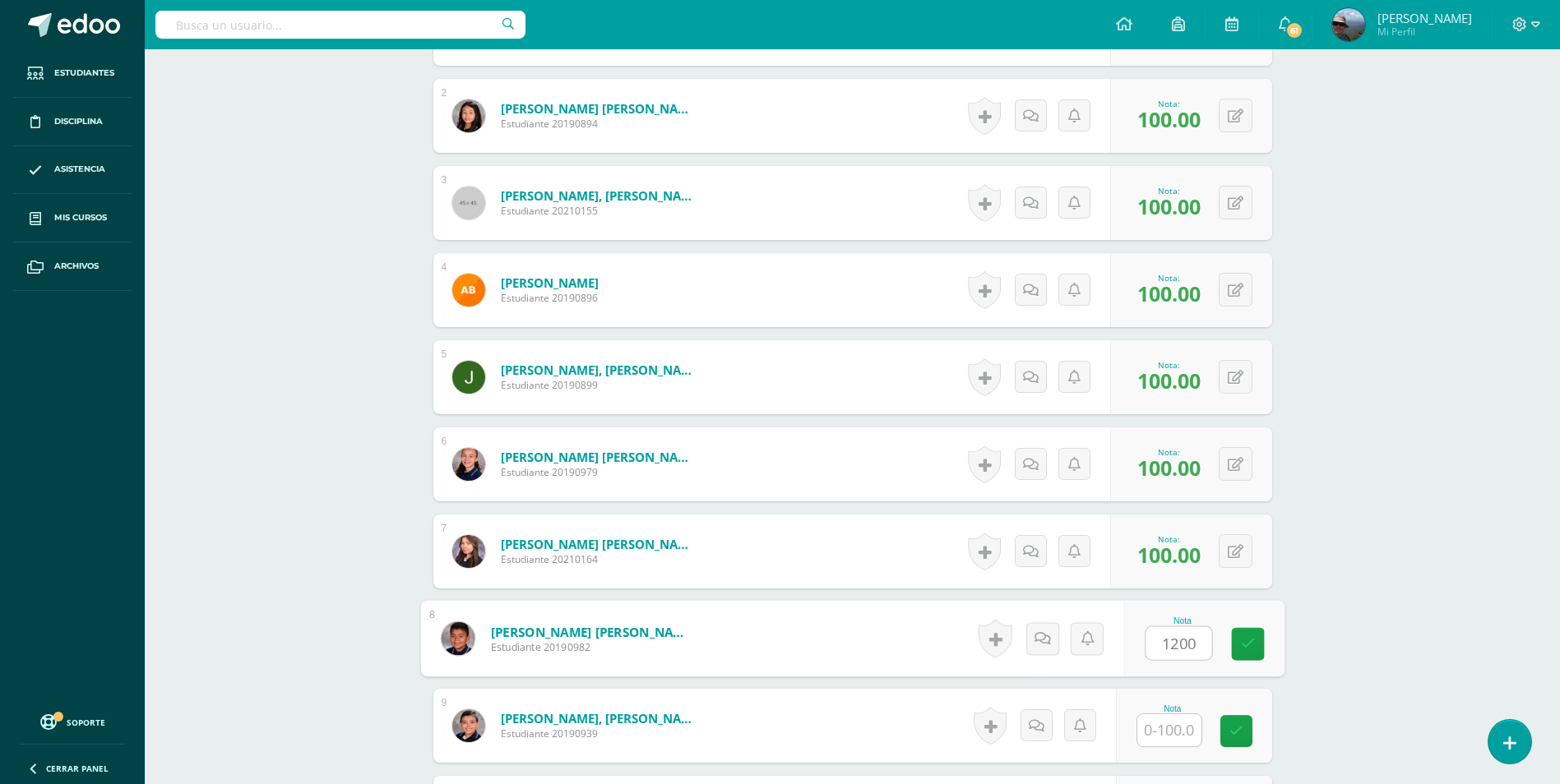
type input "1200"
type input "1"
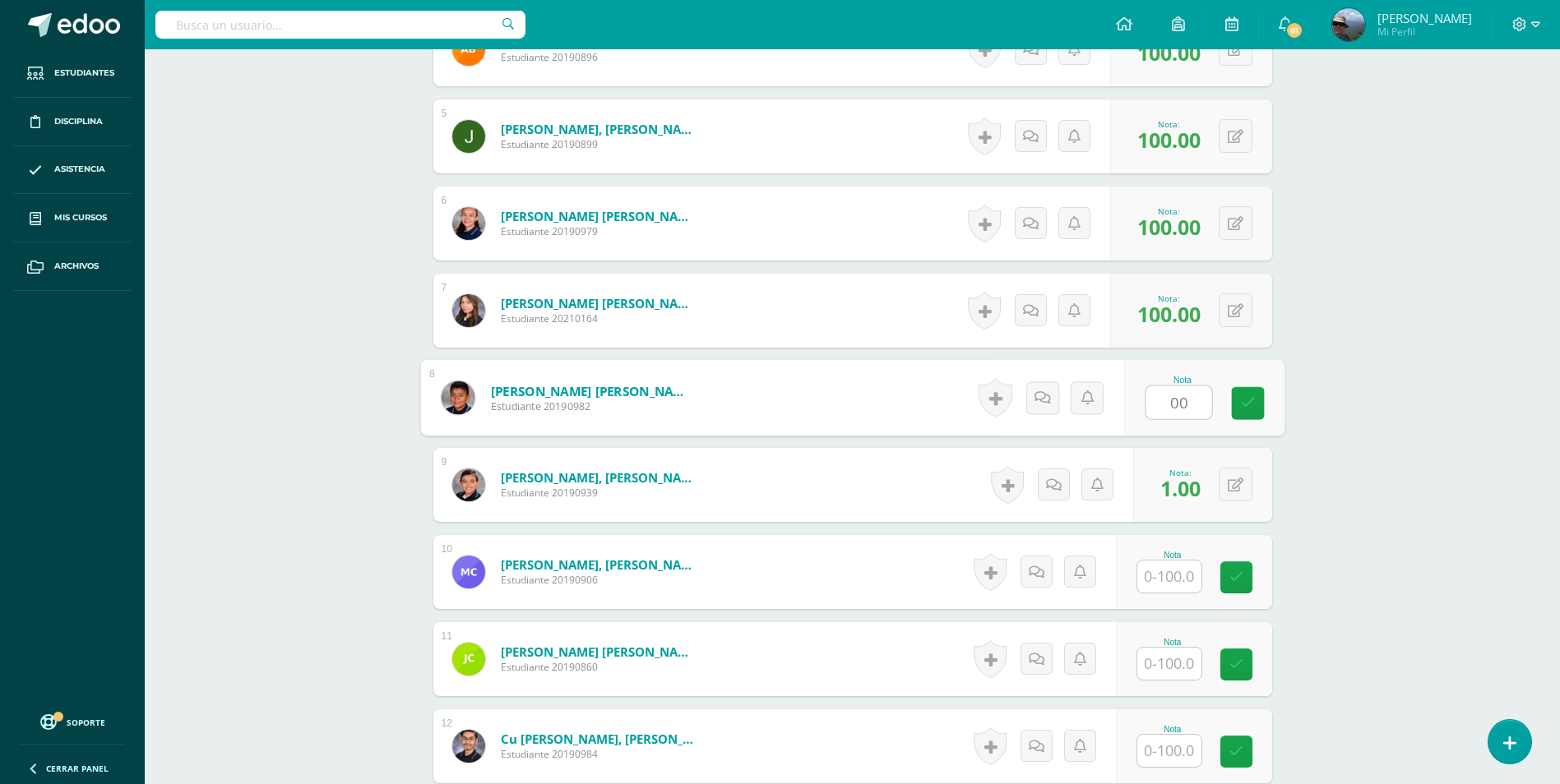
scroll to position [826, 0]
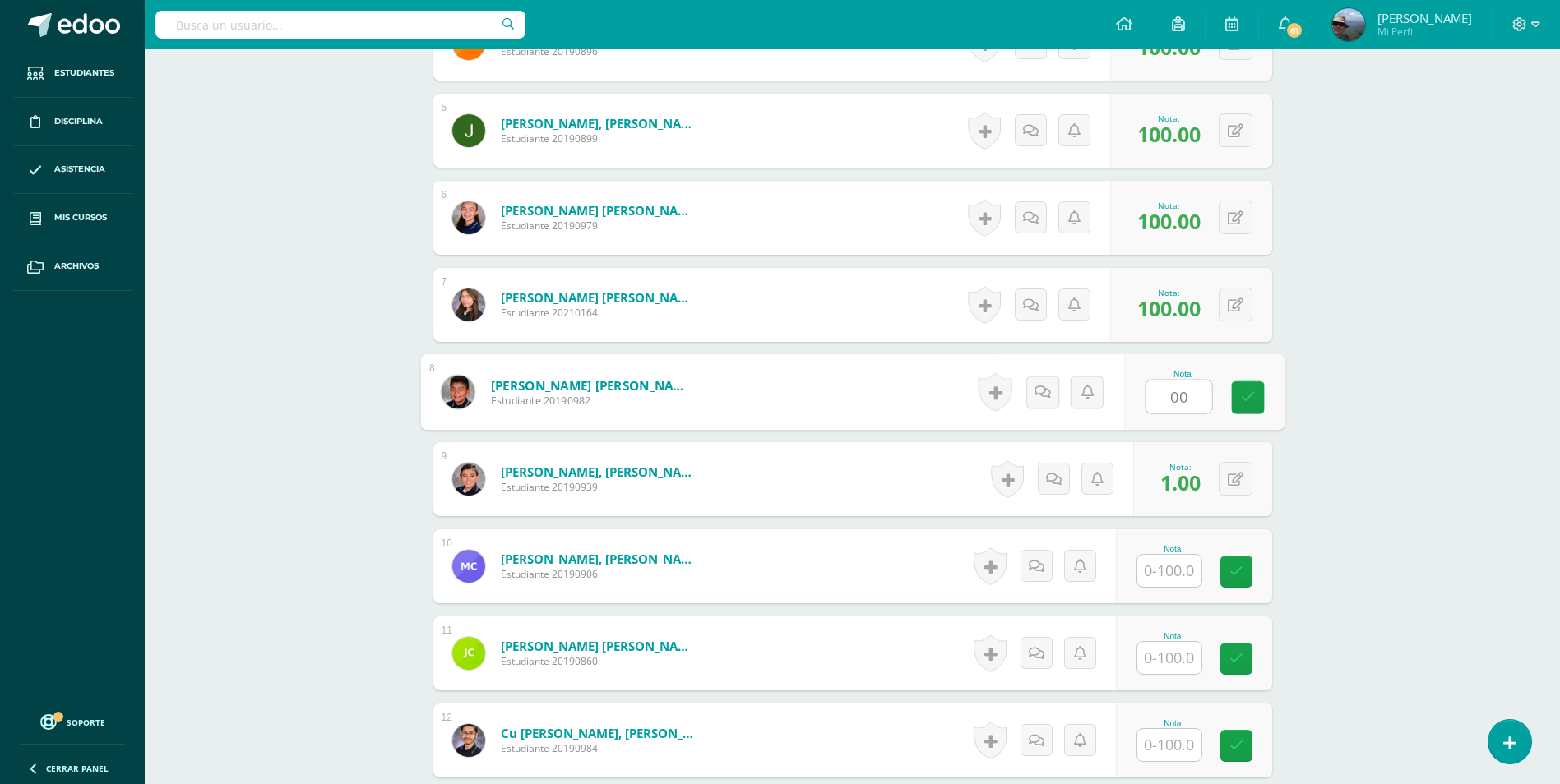
drag, startPoint x: 1186, startPoint y: 397, endPoint x: 994, endPoint y: 395, distance: 192.0
click at [994, 395] on form "[PERSON_NAME] [PERSON_NAME] Estudiante 20190982 Nota 00 0 [GEOGRAPHIC_DATA] N/A" at bounding box center [852, 392] width 865 height 77
type input "100"
click at [1241, 467] on button at bounding box center [1235, 479] width 34 height 34
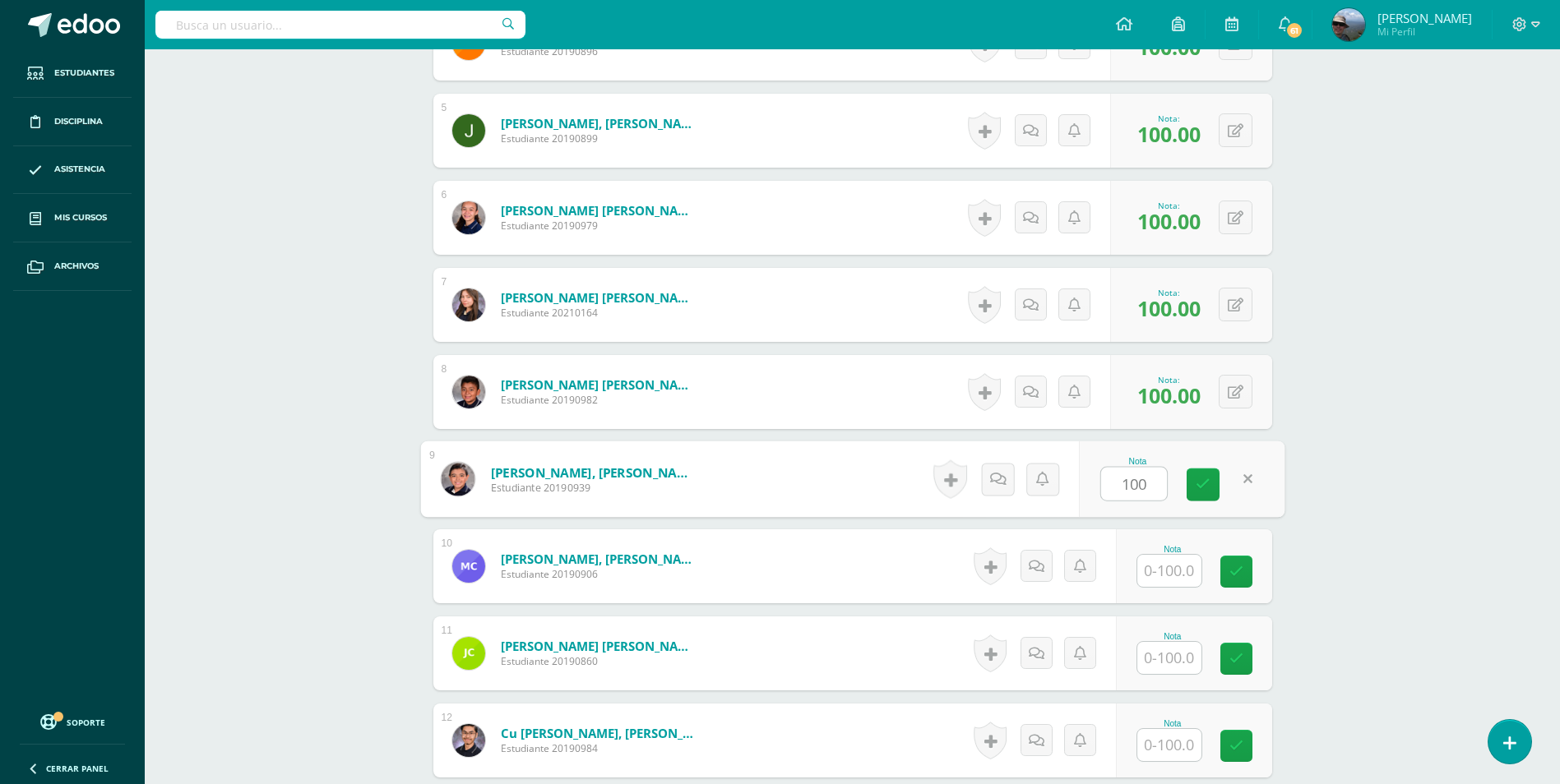
type input "100"
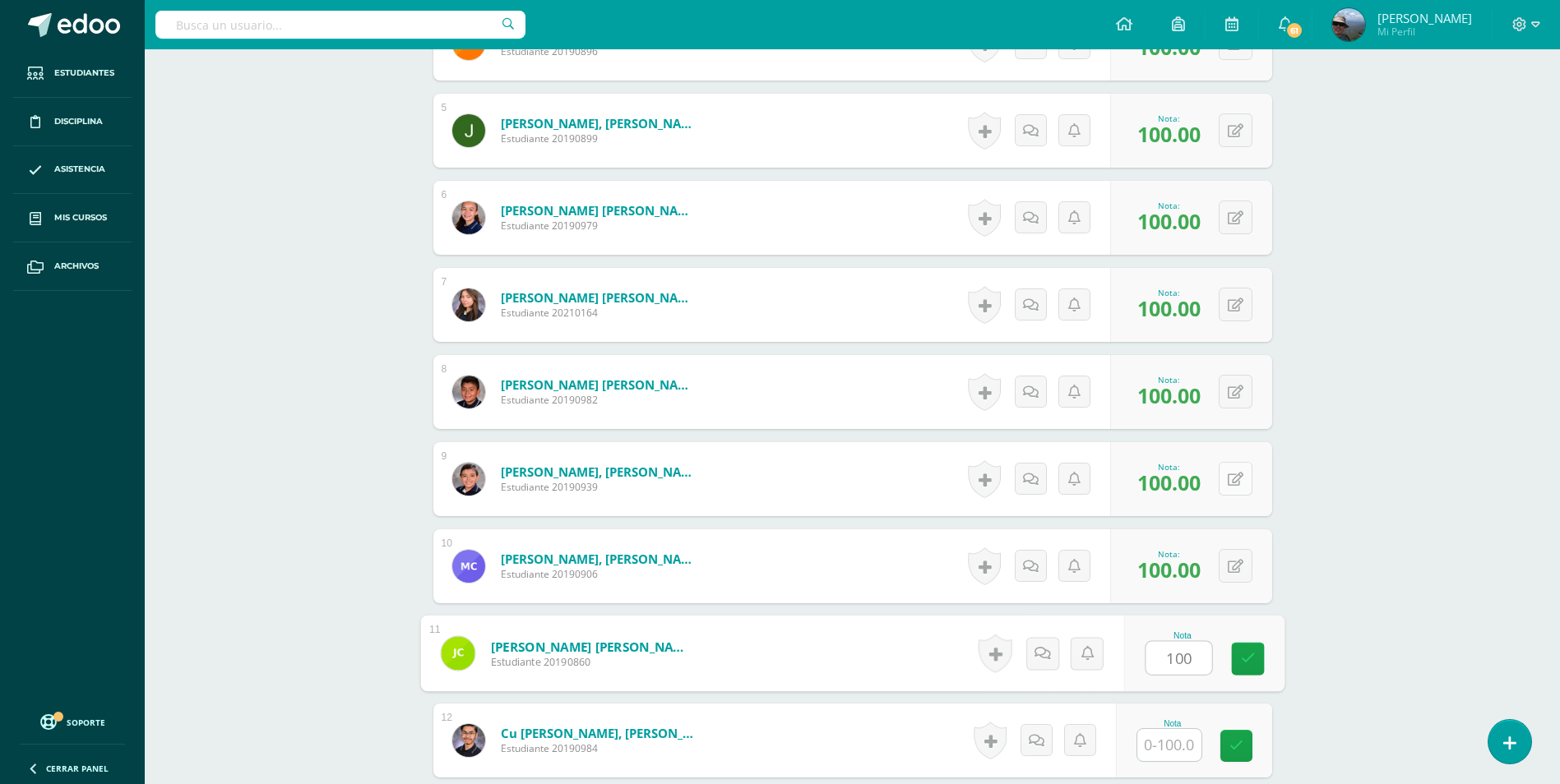
type input "100"
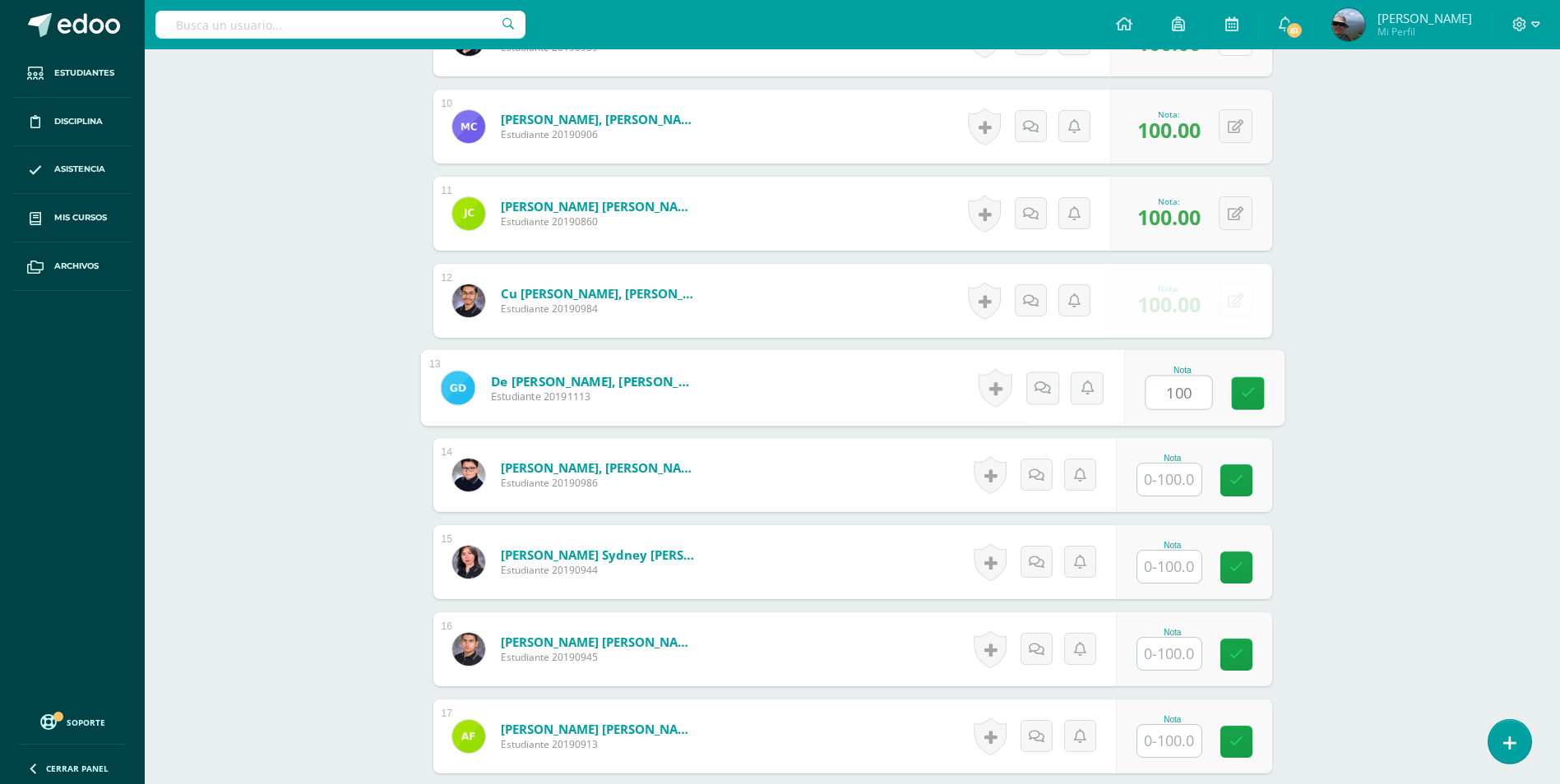
type input "100"
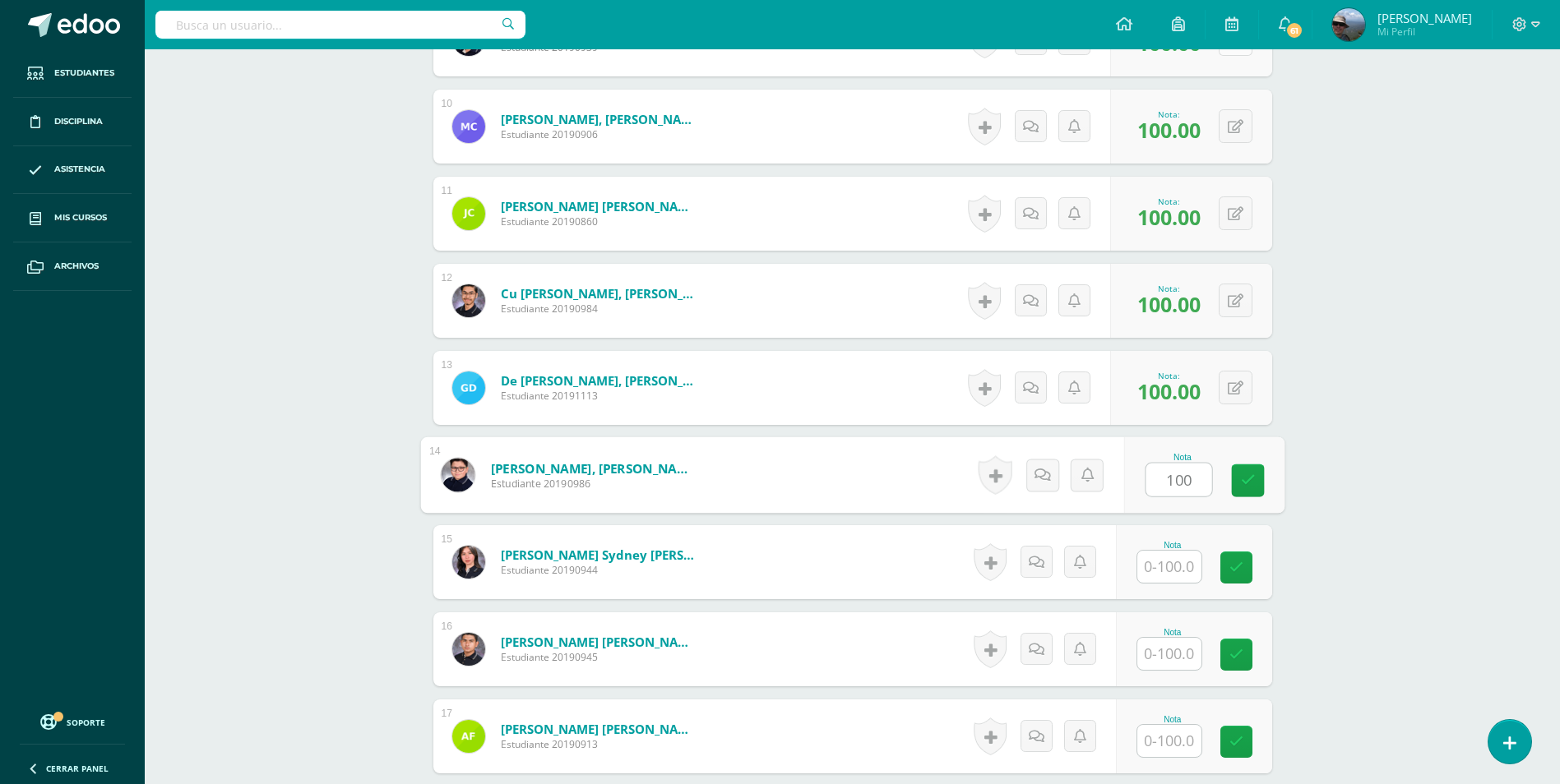
type input "100"
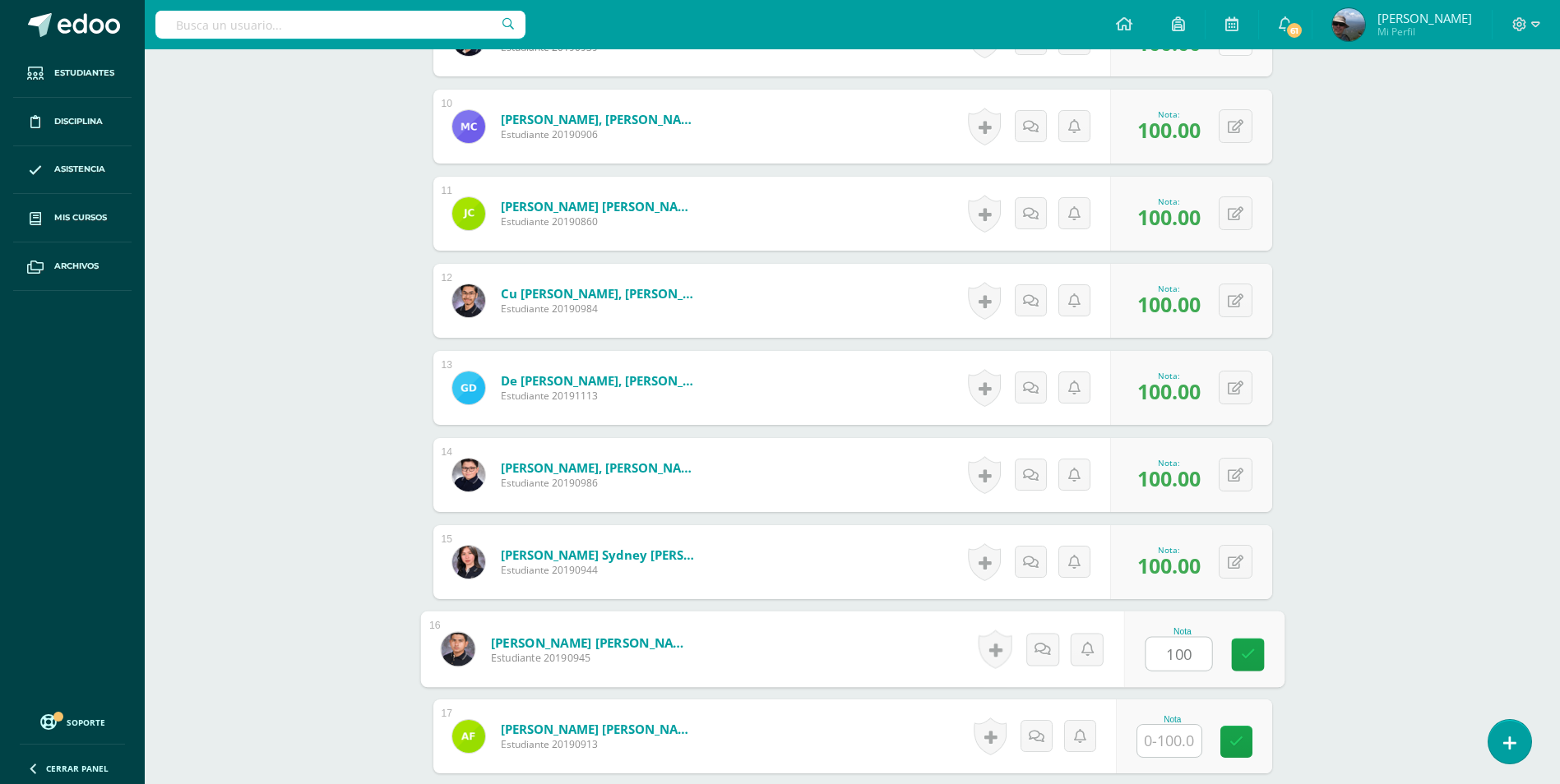
type input "100"
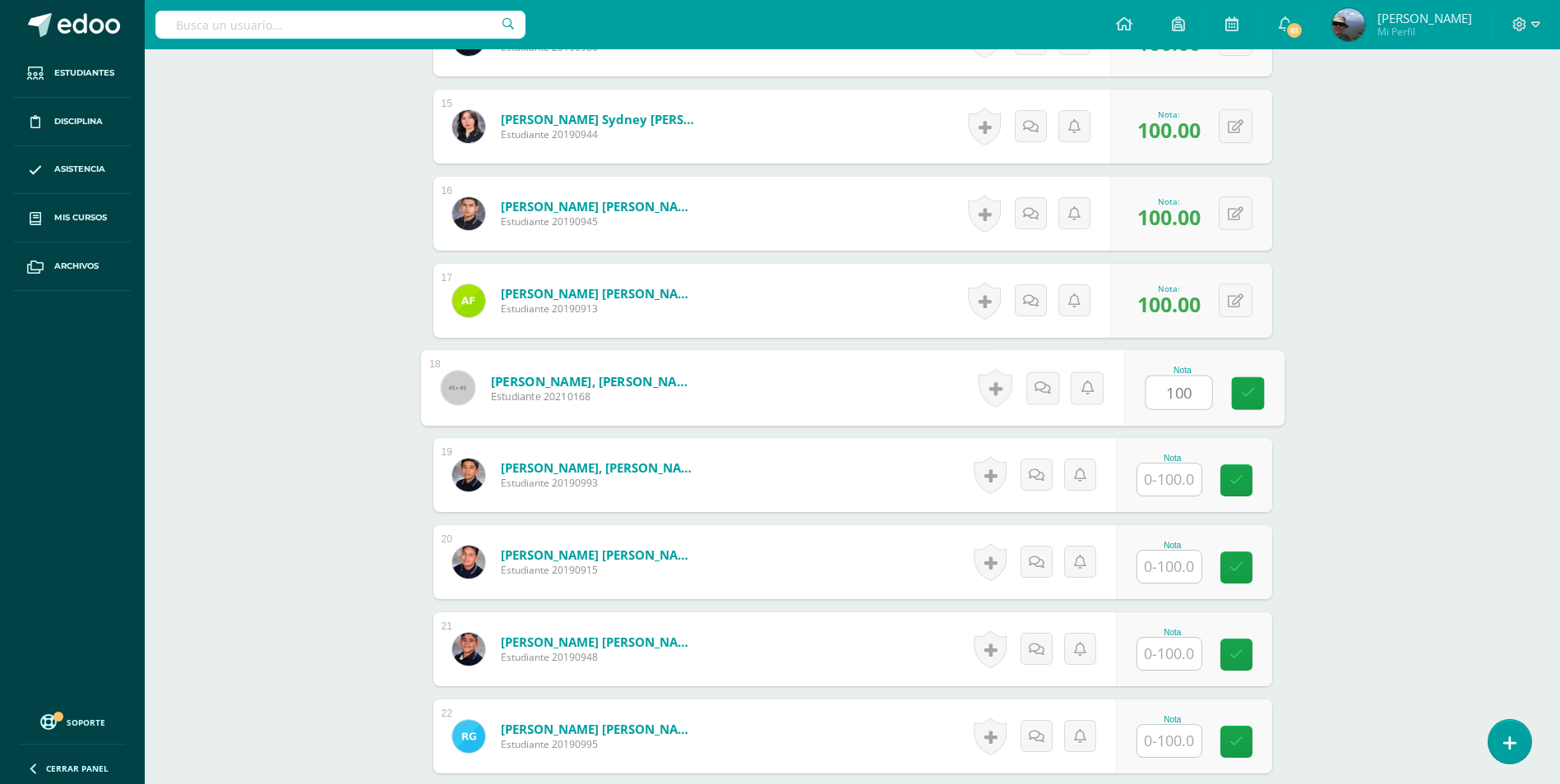
type input "100"
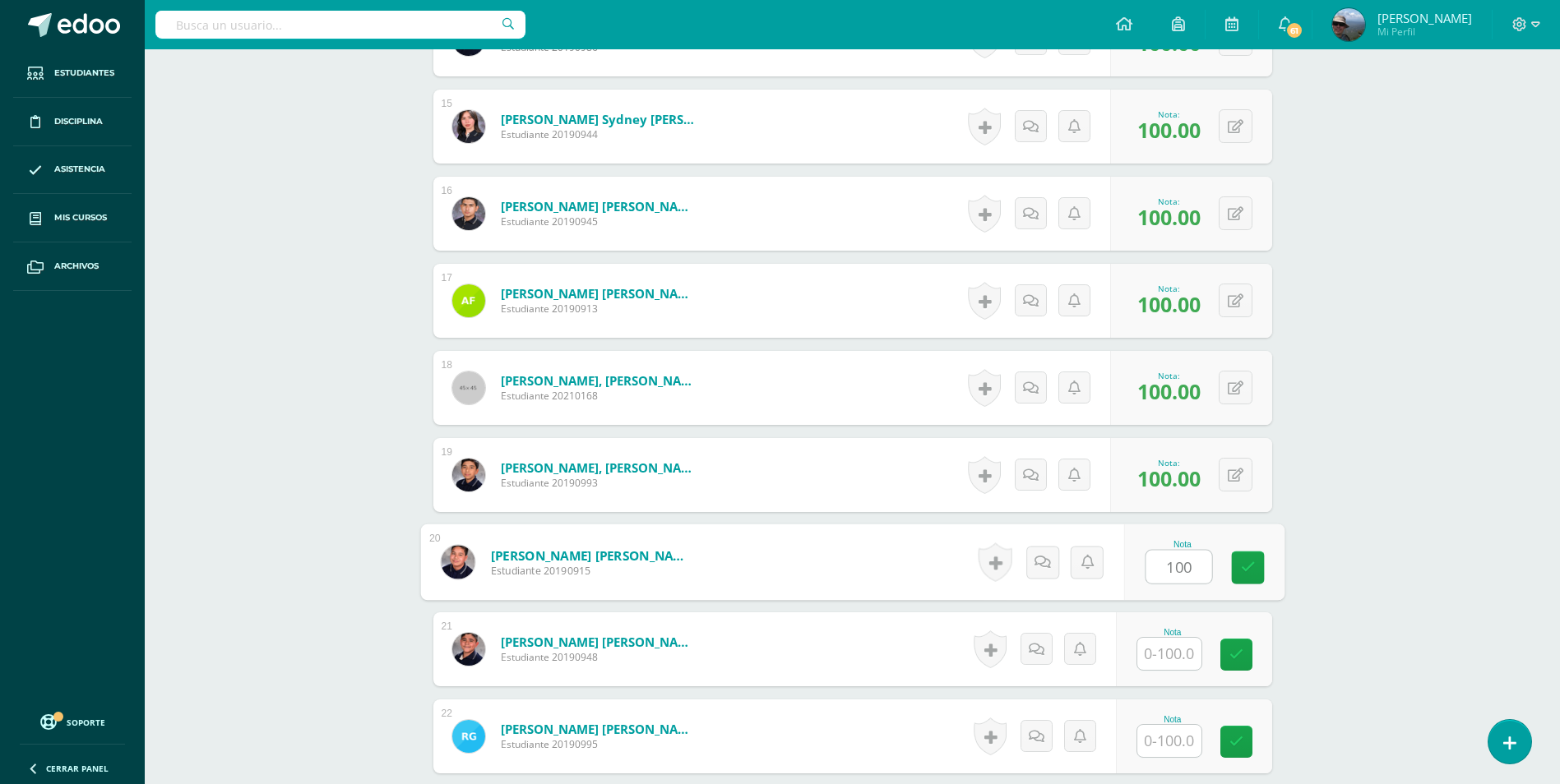
type input "100"
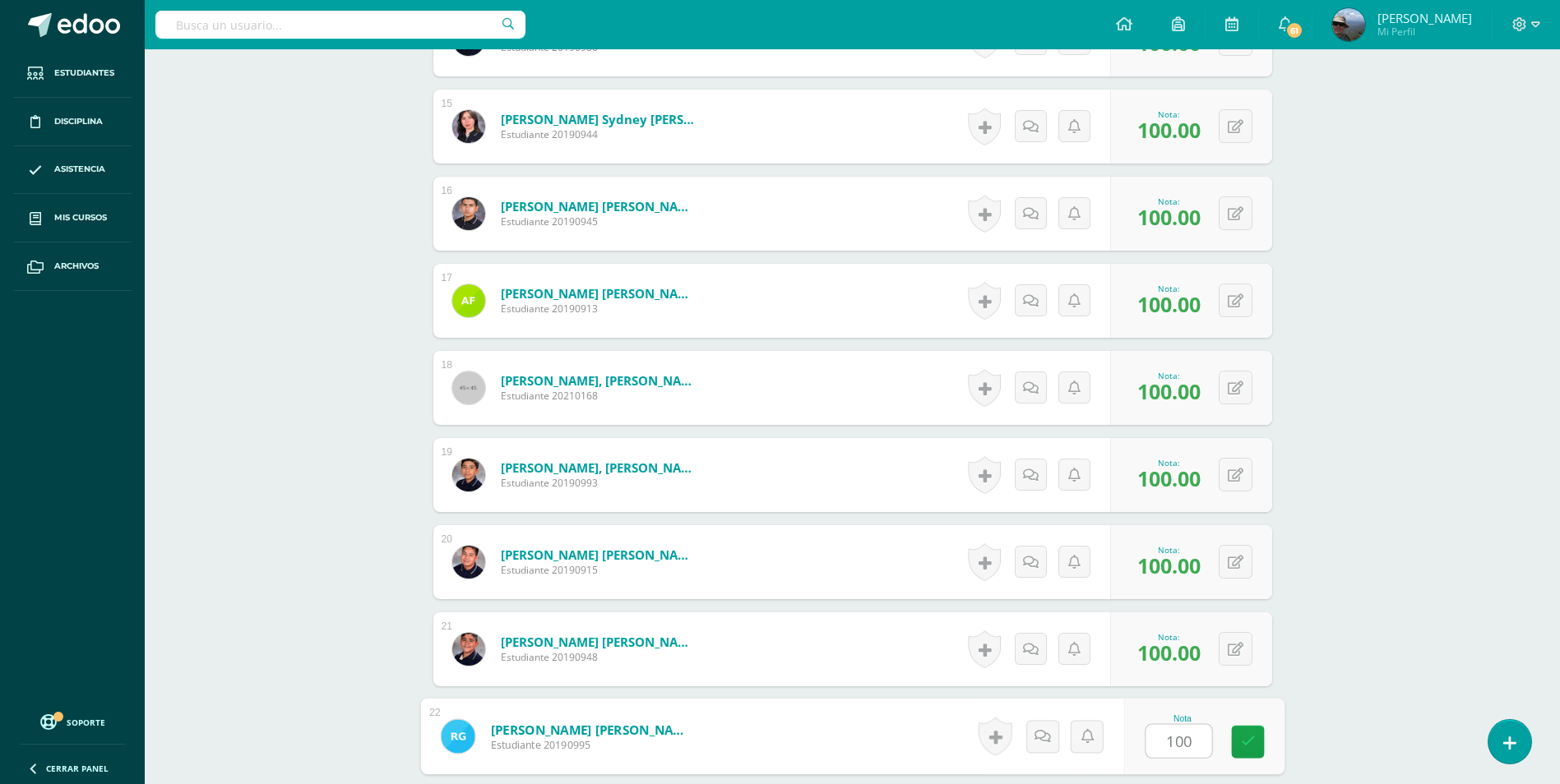
type input "100"
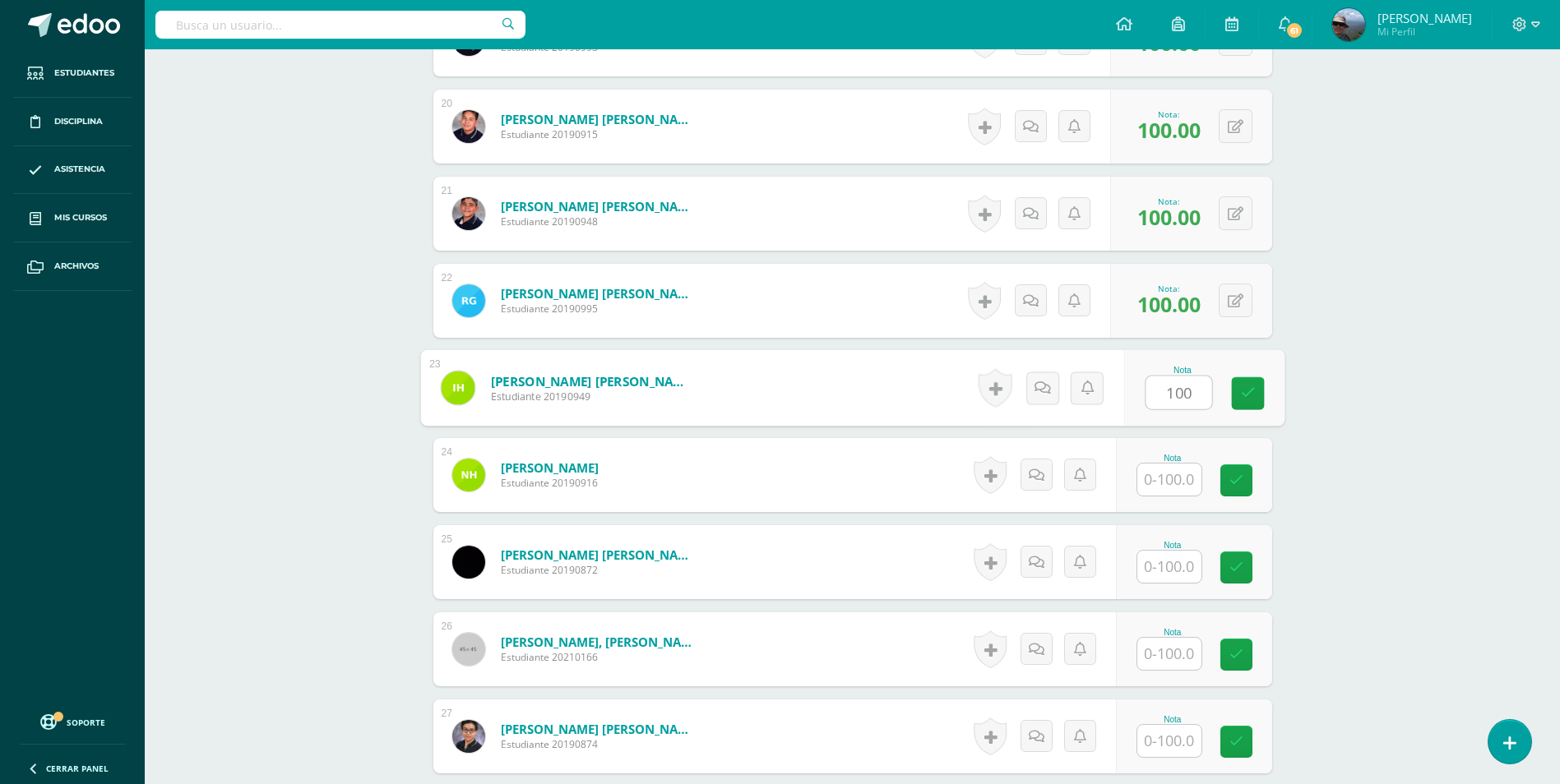
type input "100"
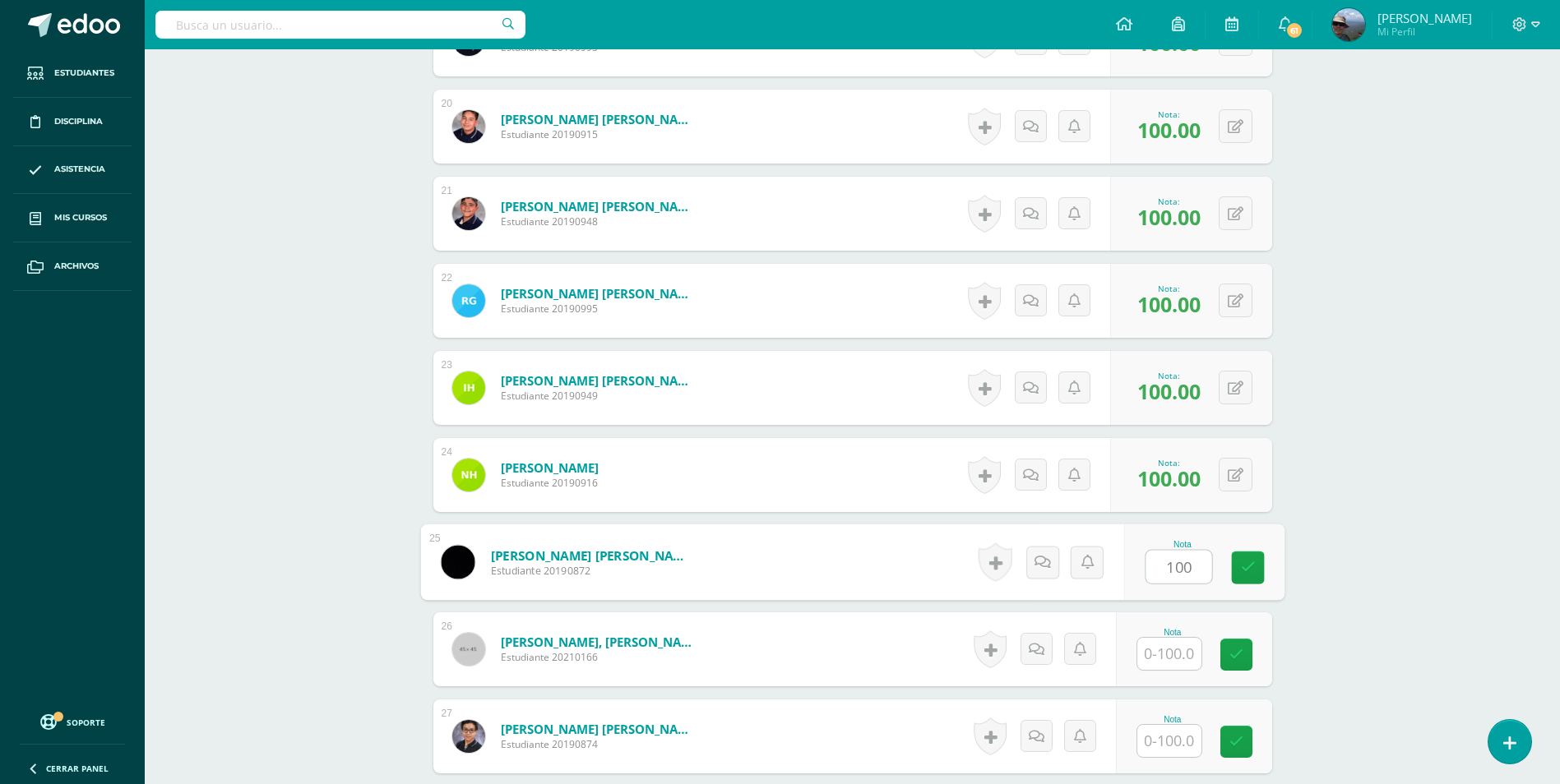
type input "100"
type input "0"
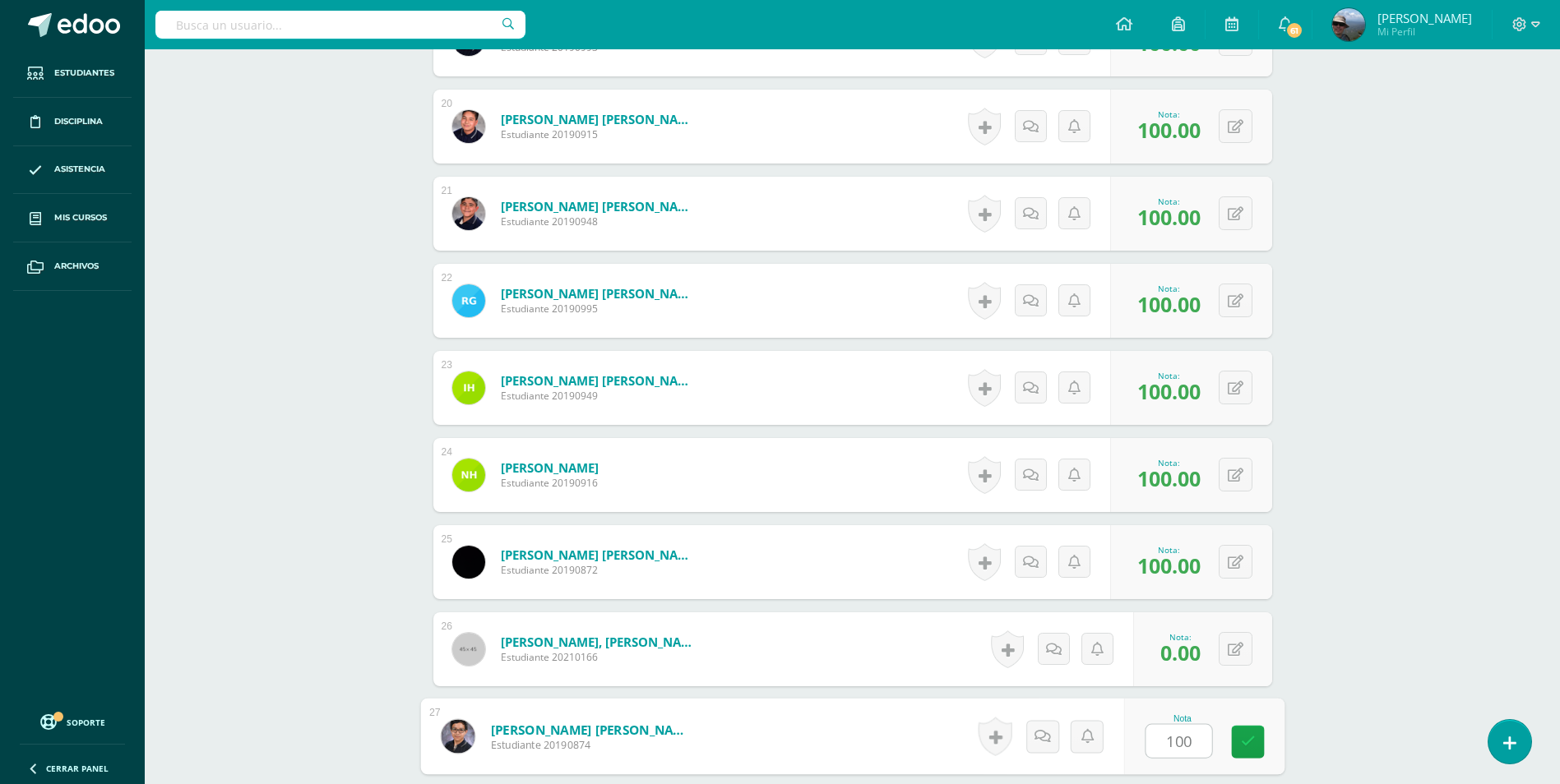
type input "100"
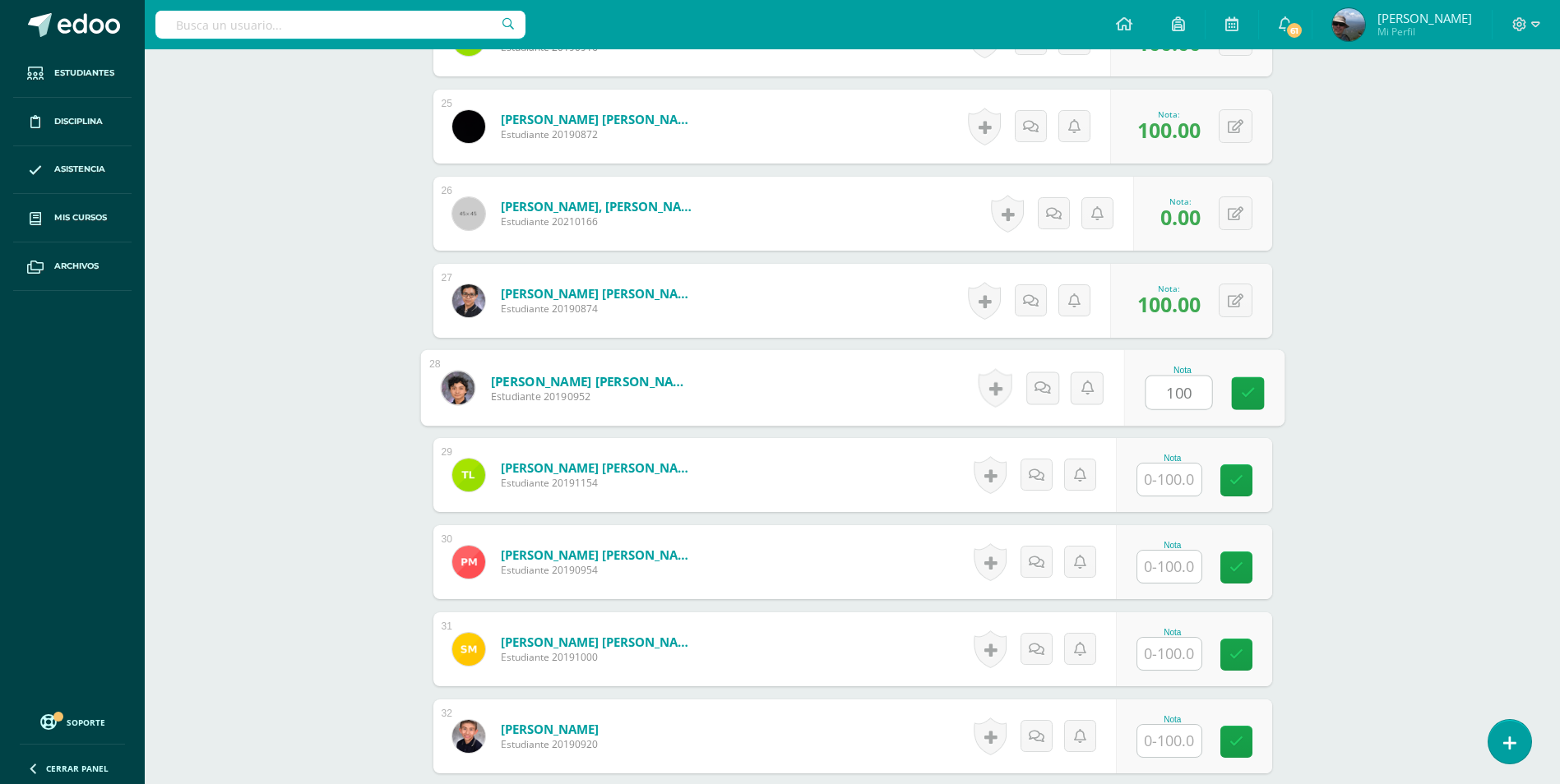
type input "100"
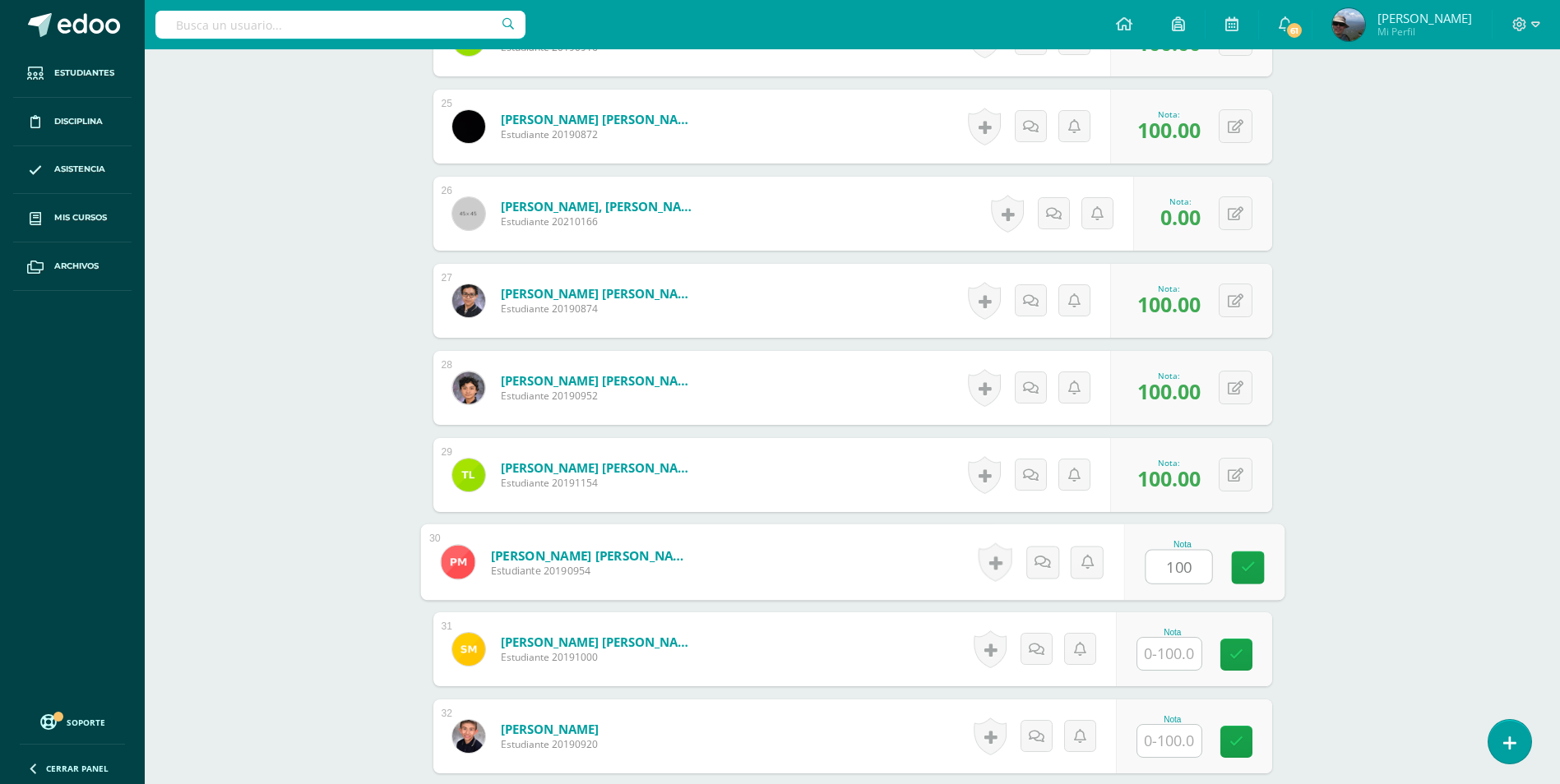
type input "100"
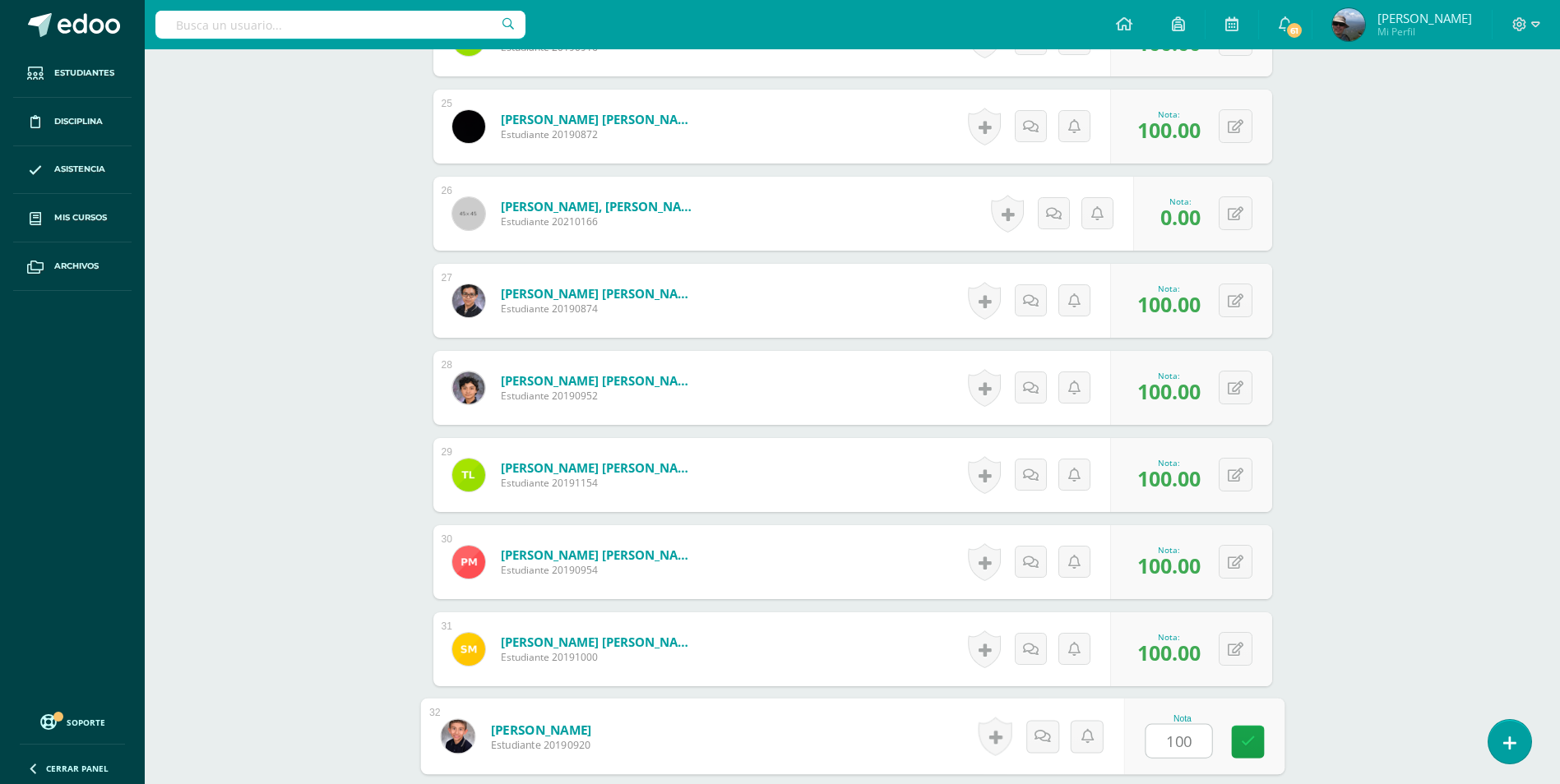
type input "100"
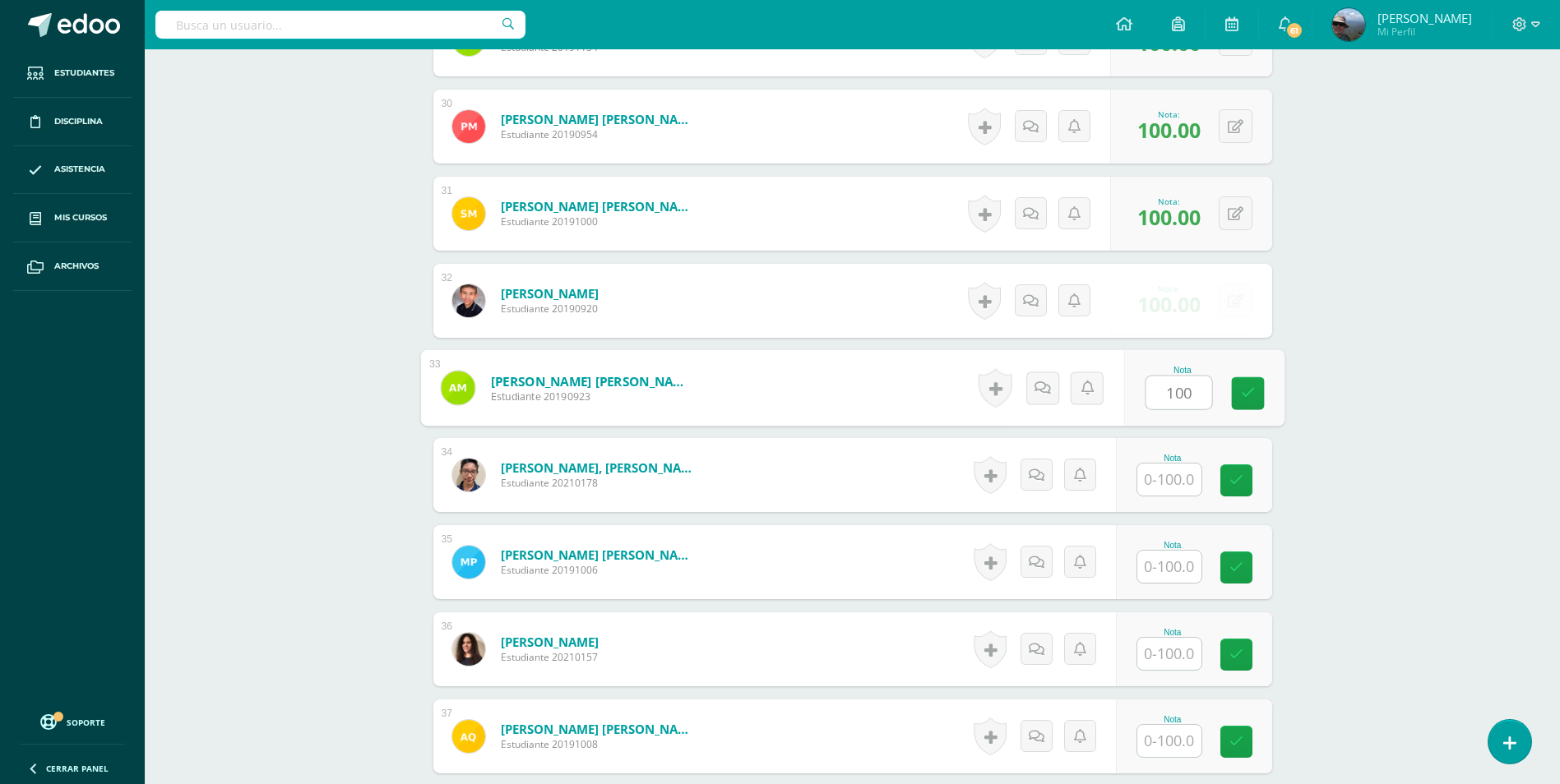
type input "100"
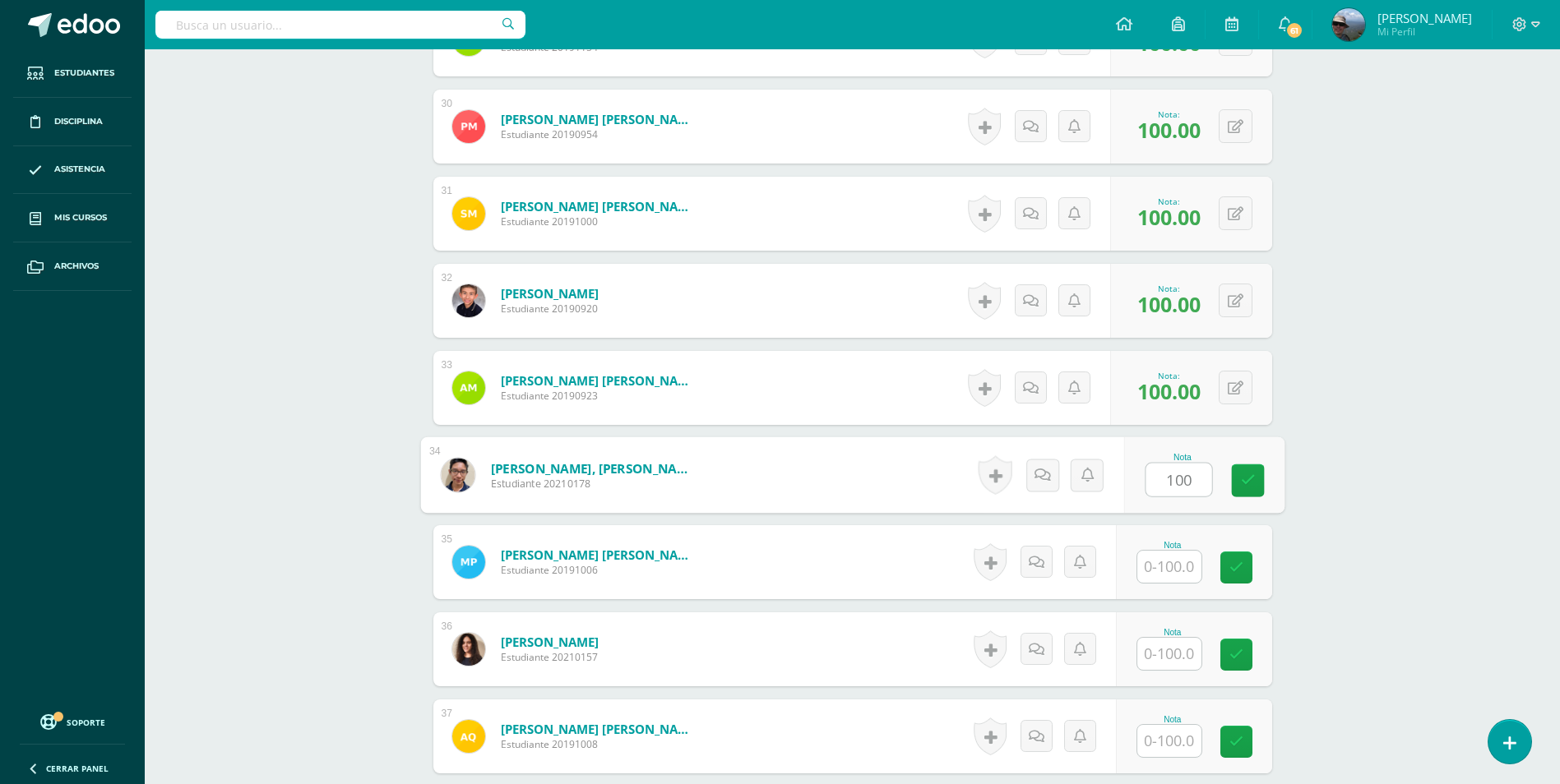
type input "100"
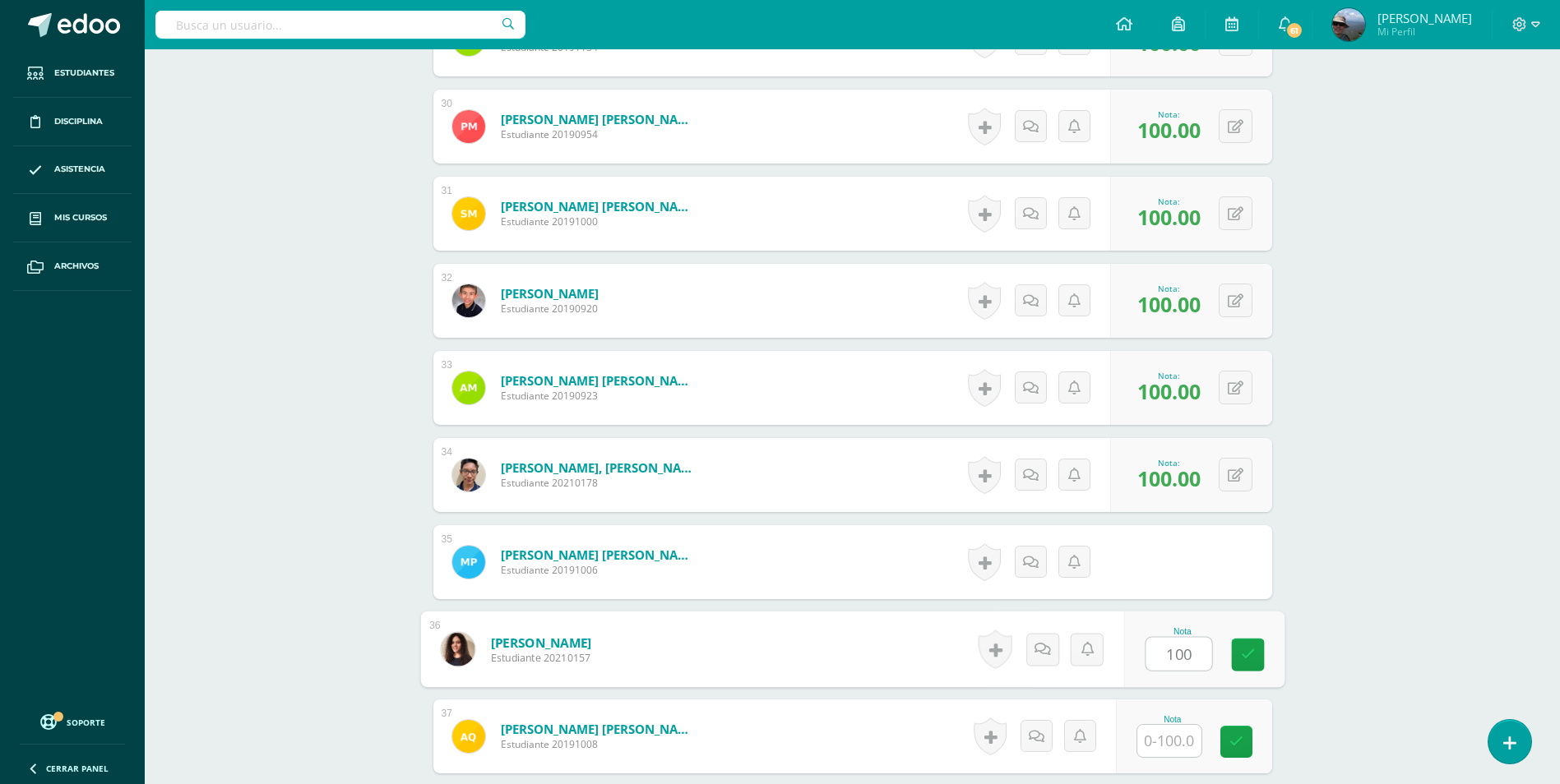
type input "100"
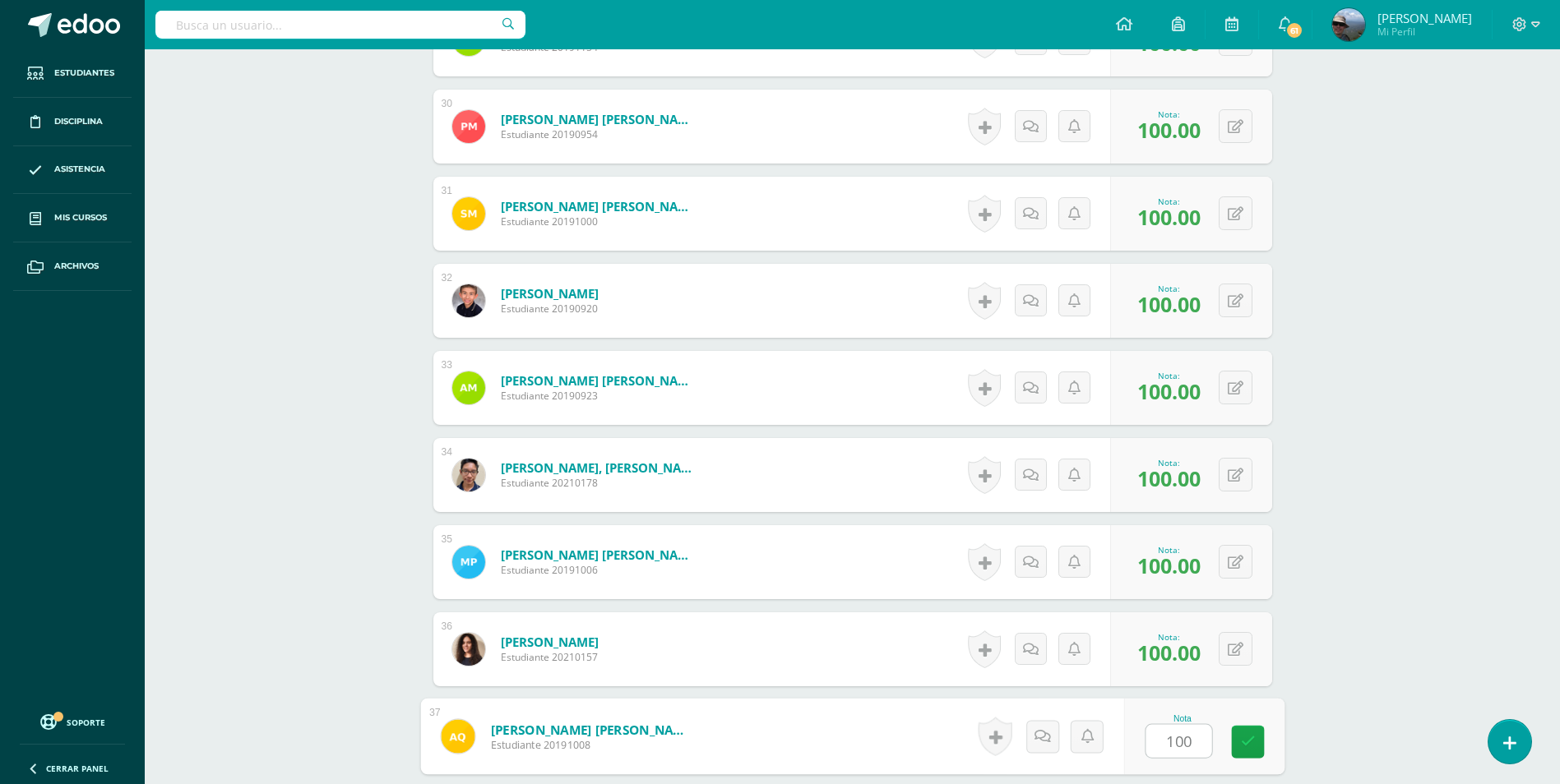
type input "100"
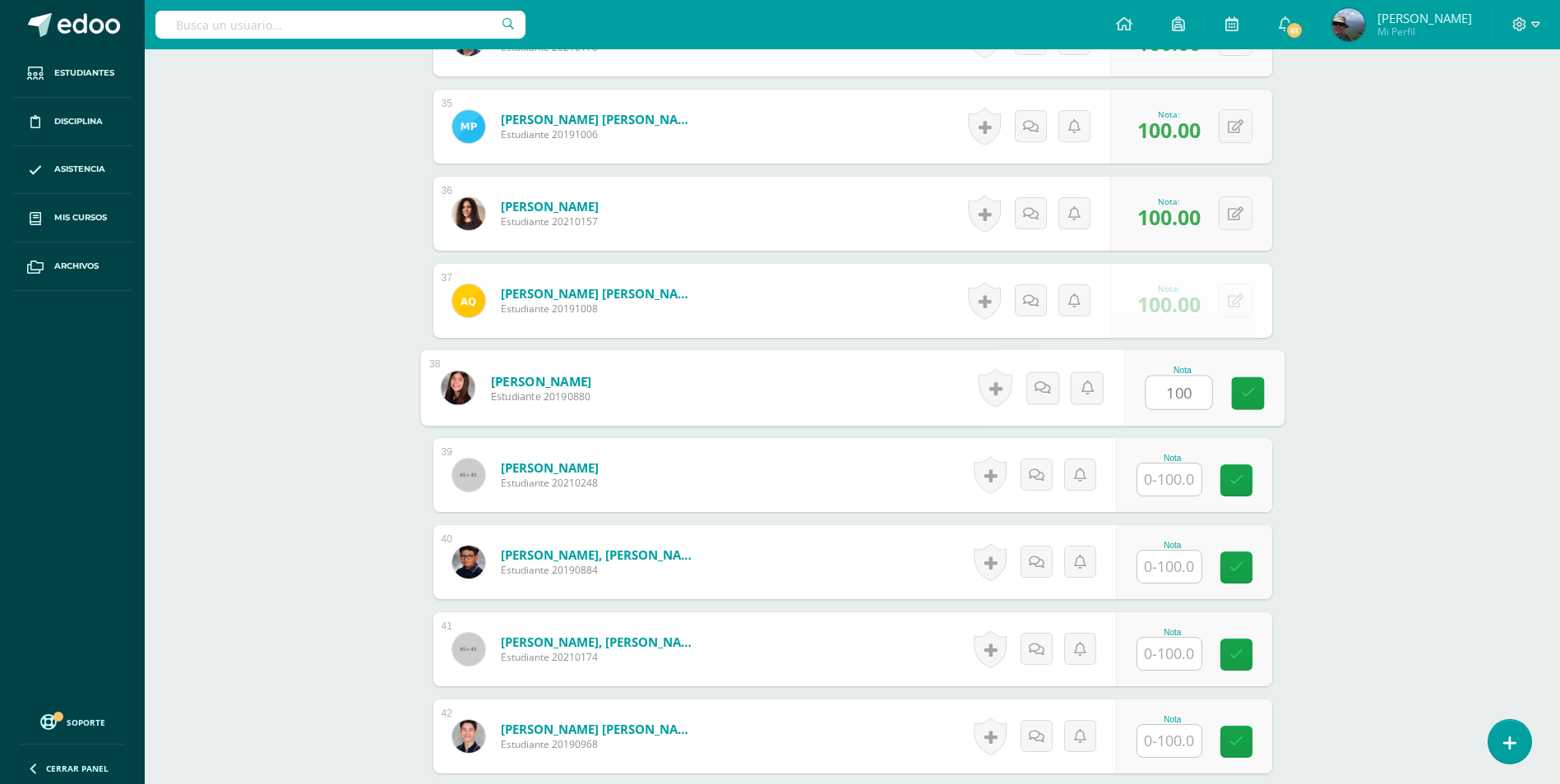
type input "100"
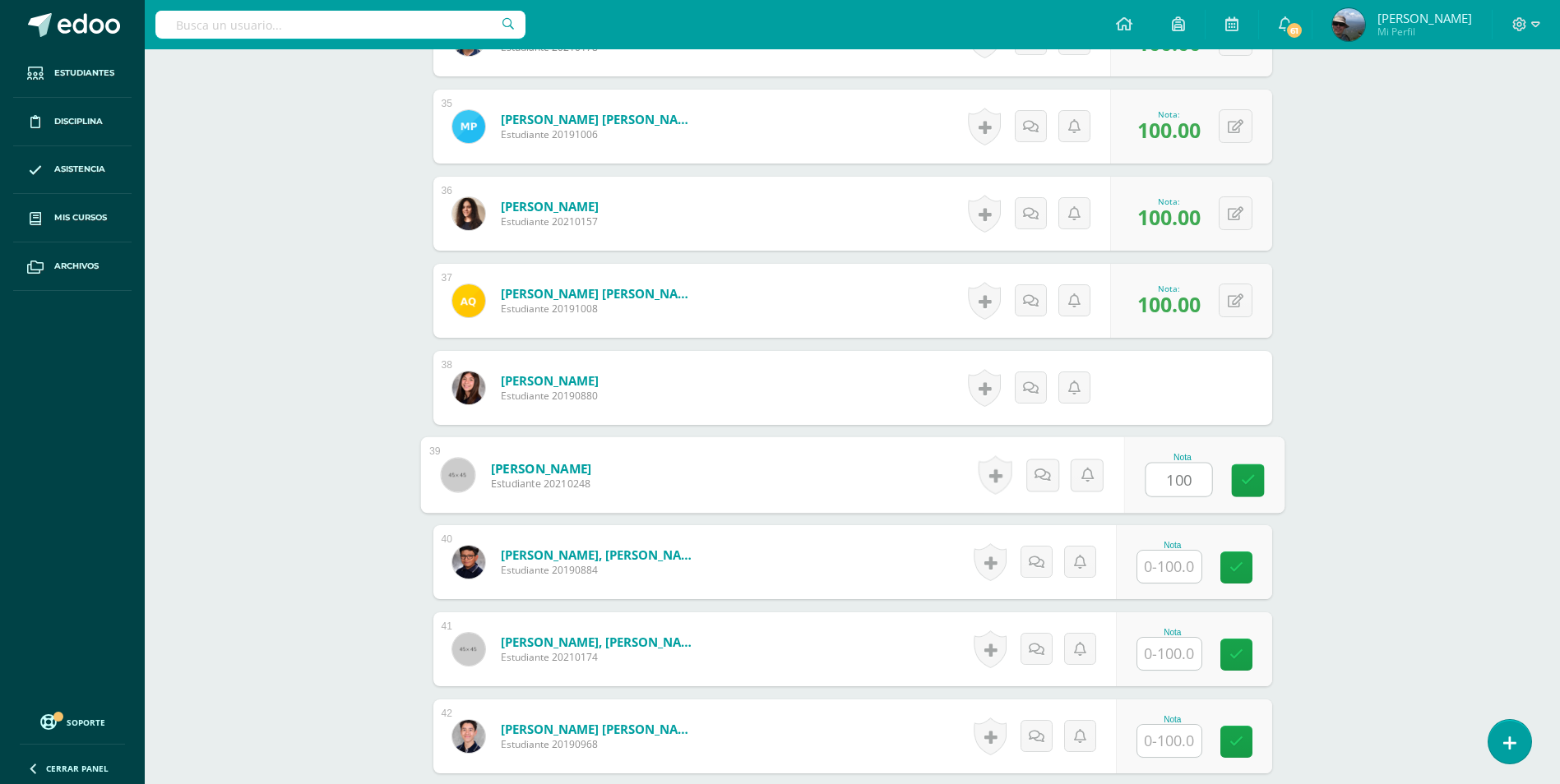
type input "100"
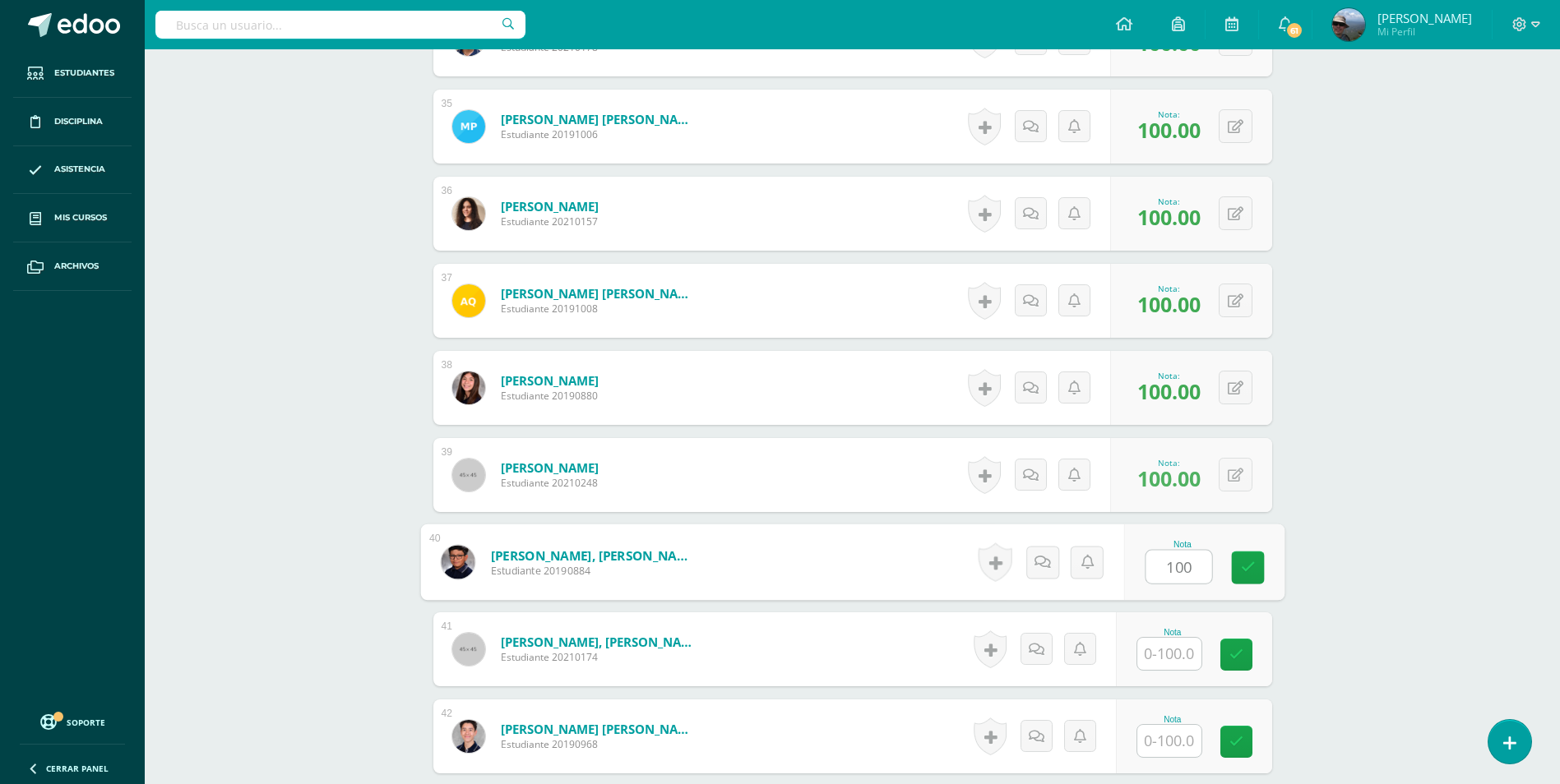
type input "100"
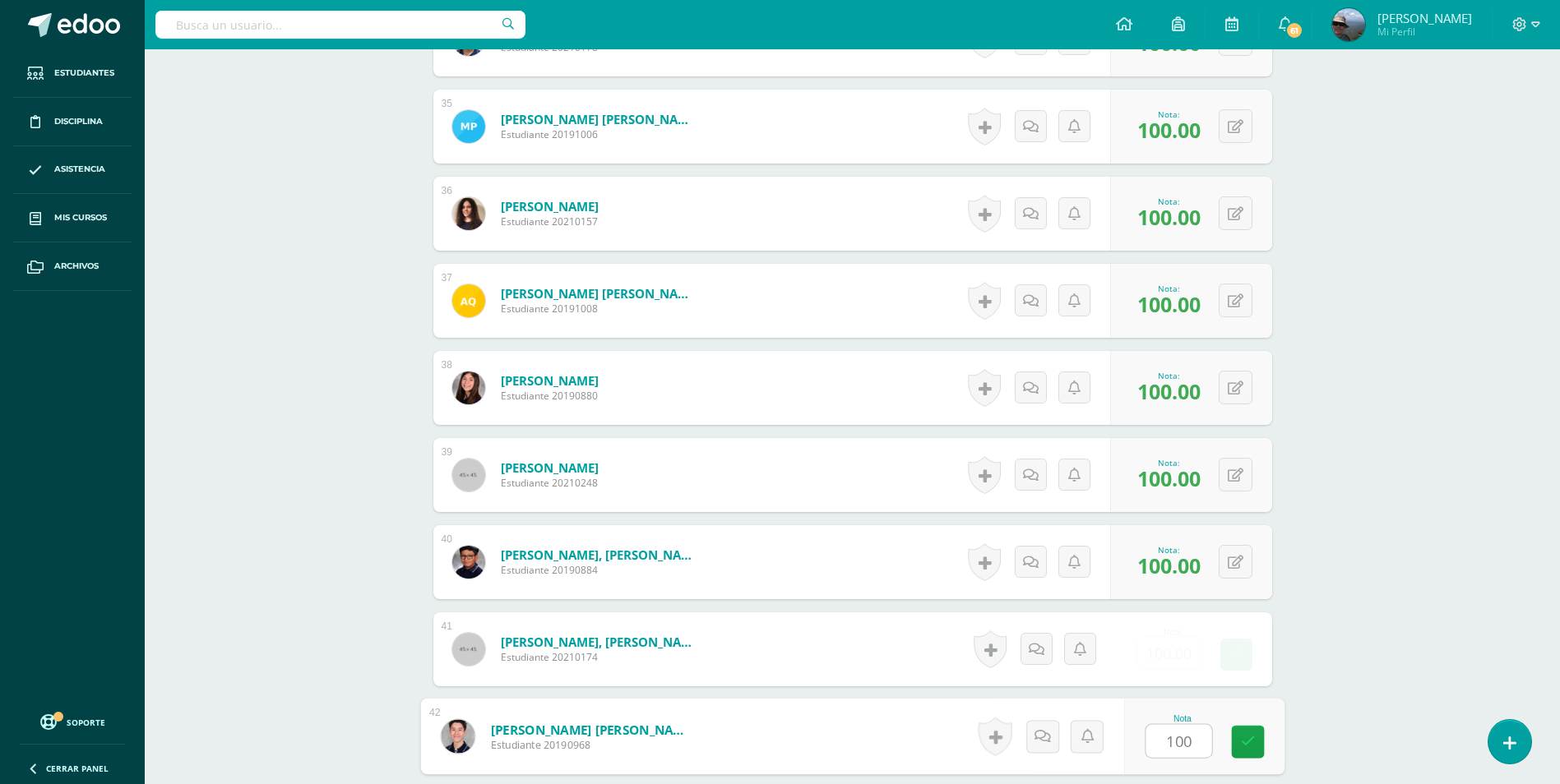
type input "100"
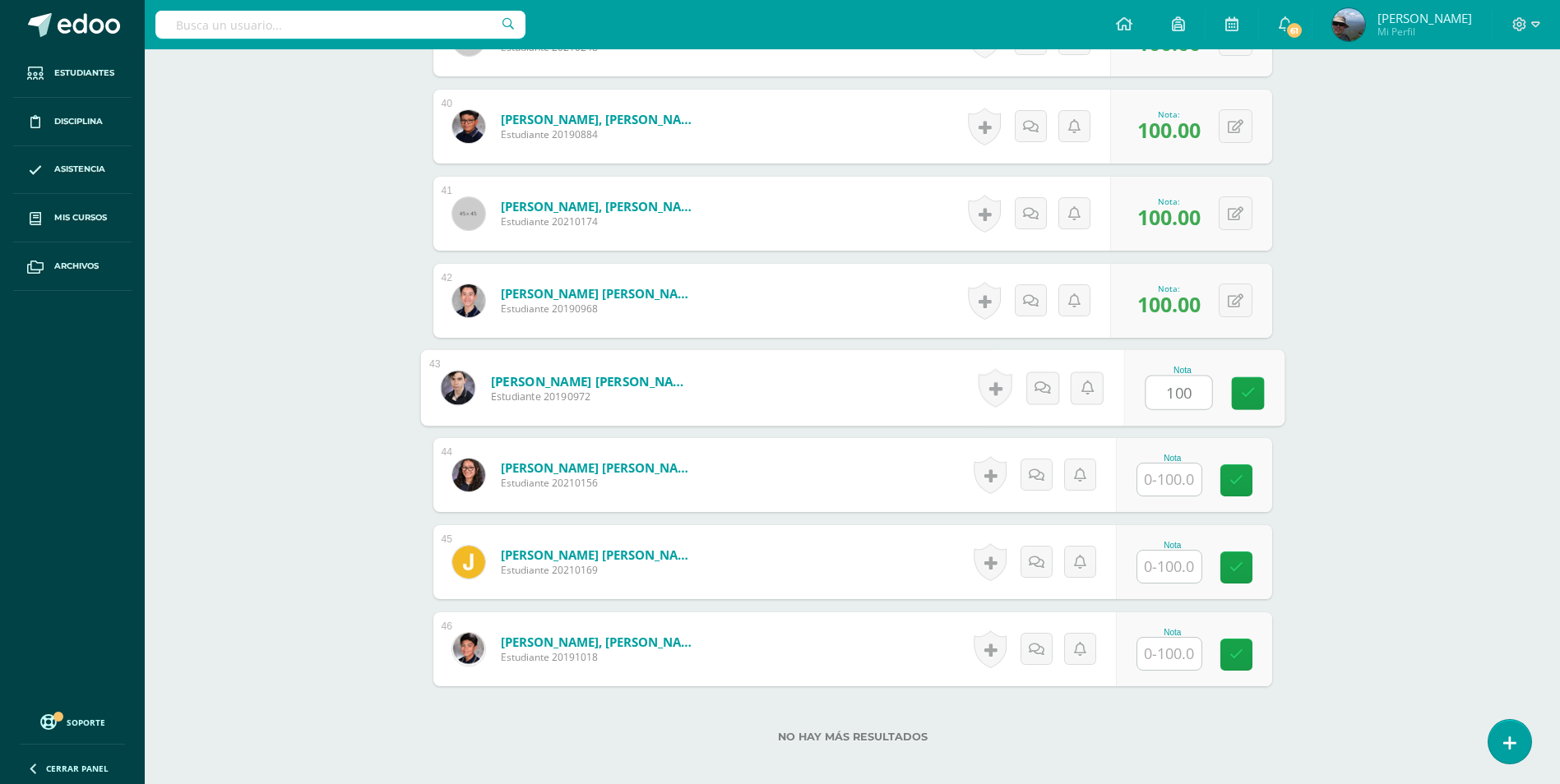
type input "100"
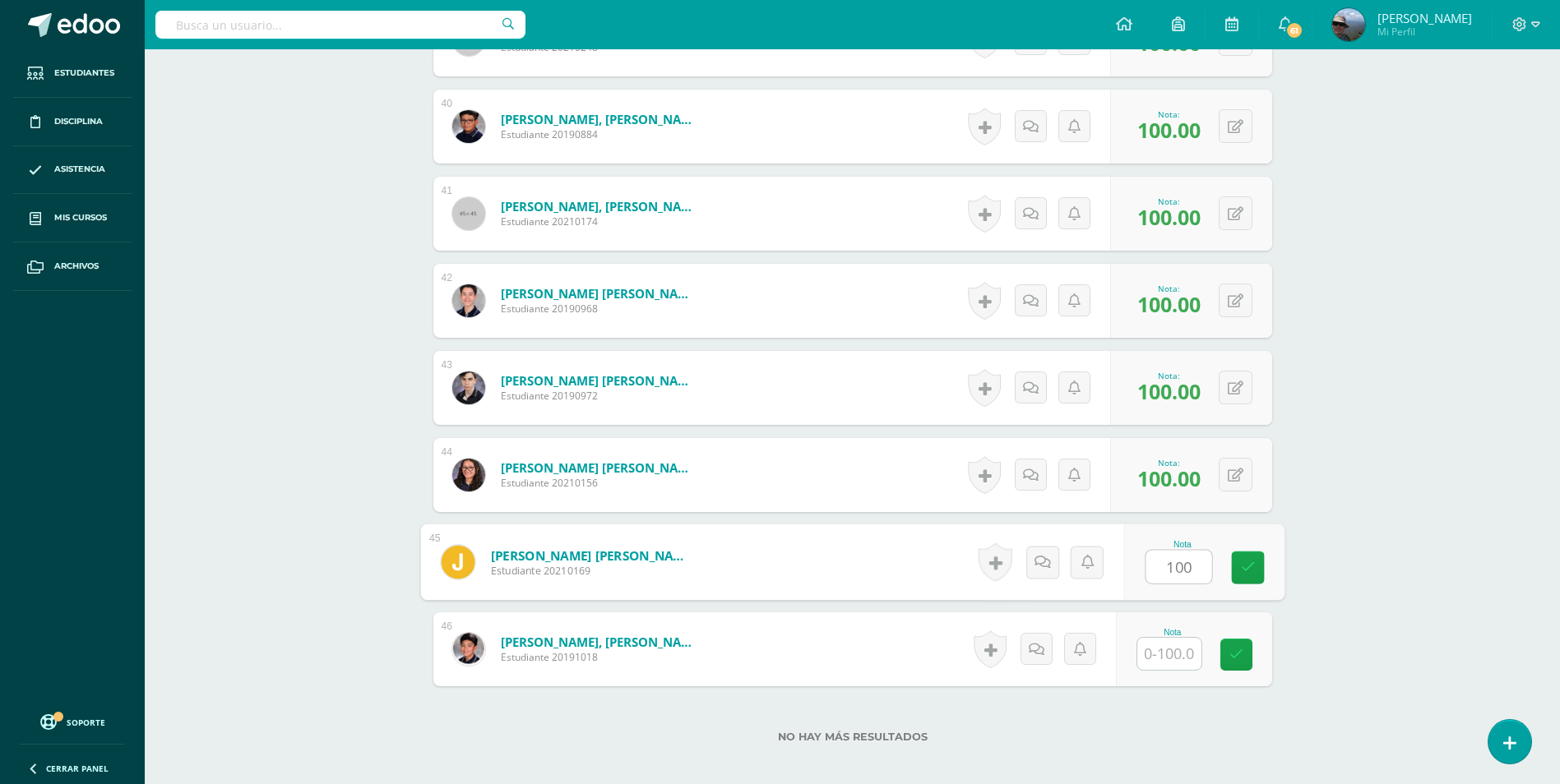
type input "100"
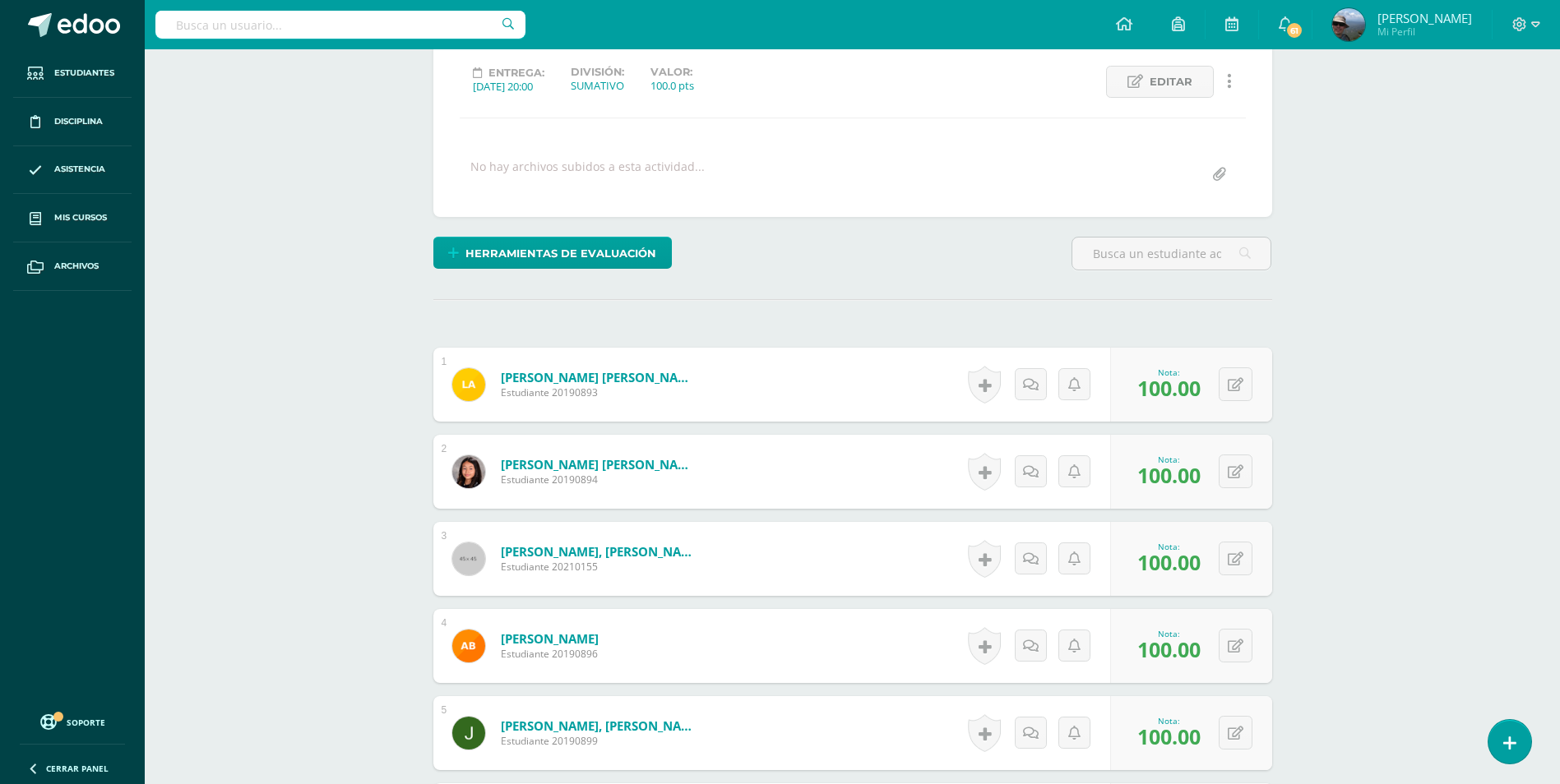
scroll to position [0, 0]
